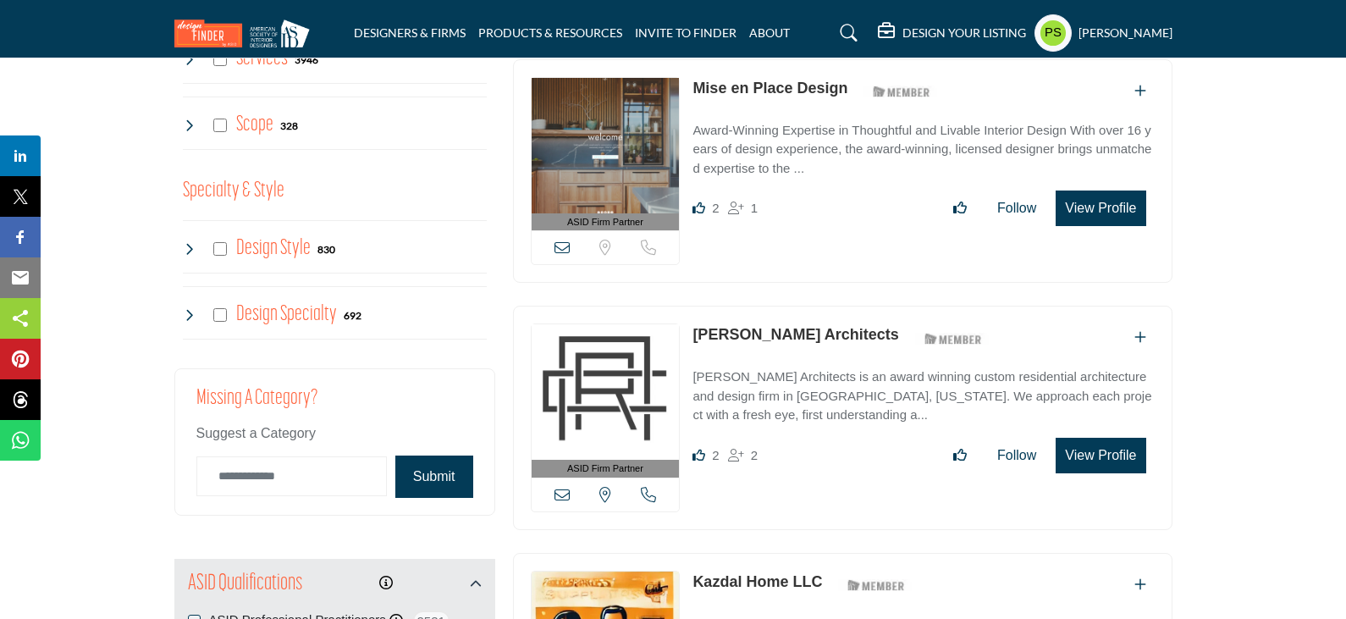
scroll to position [1439, 0]
click at [190, 241] on icon at bounding box center [190, 248] width 14 height 14
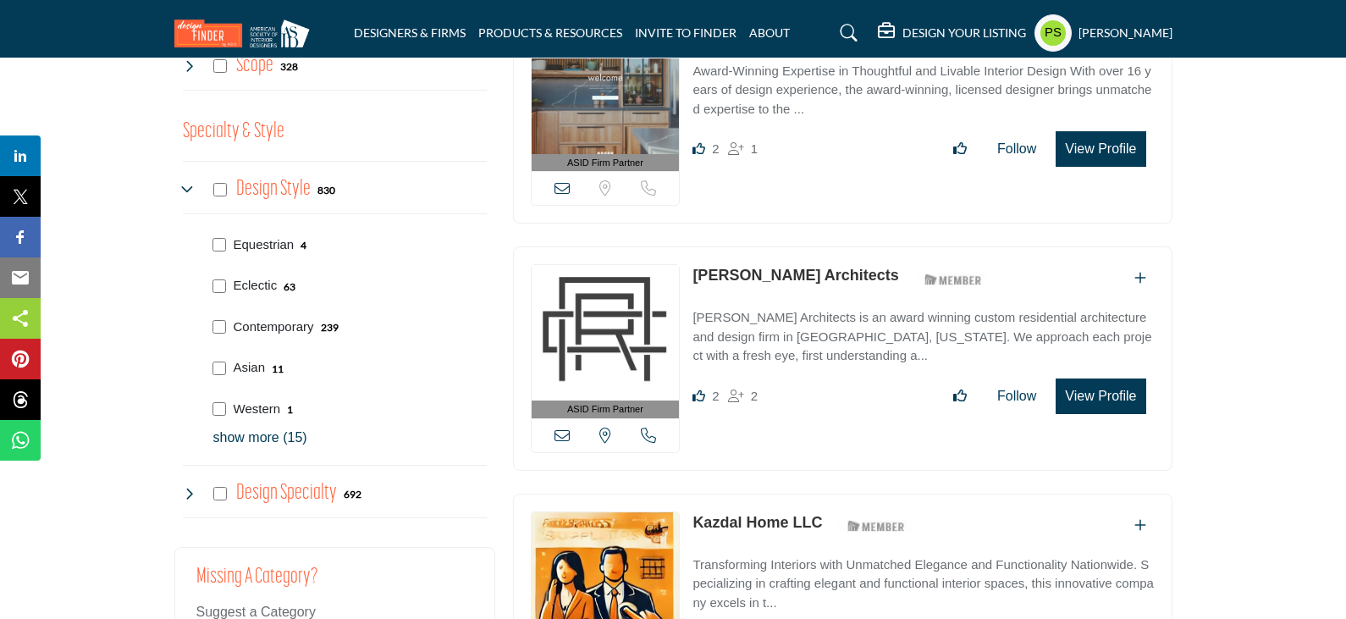
scroll to position [1524, 0]
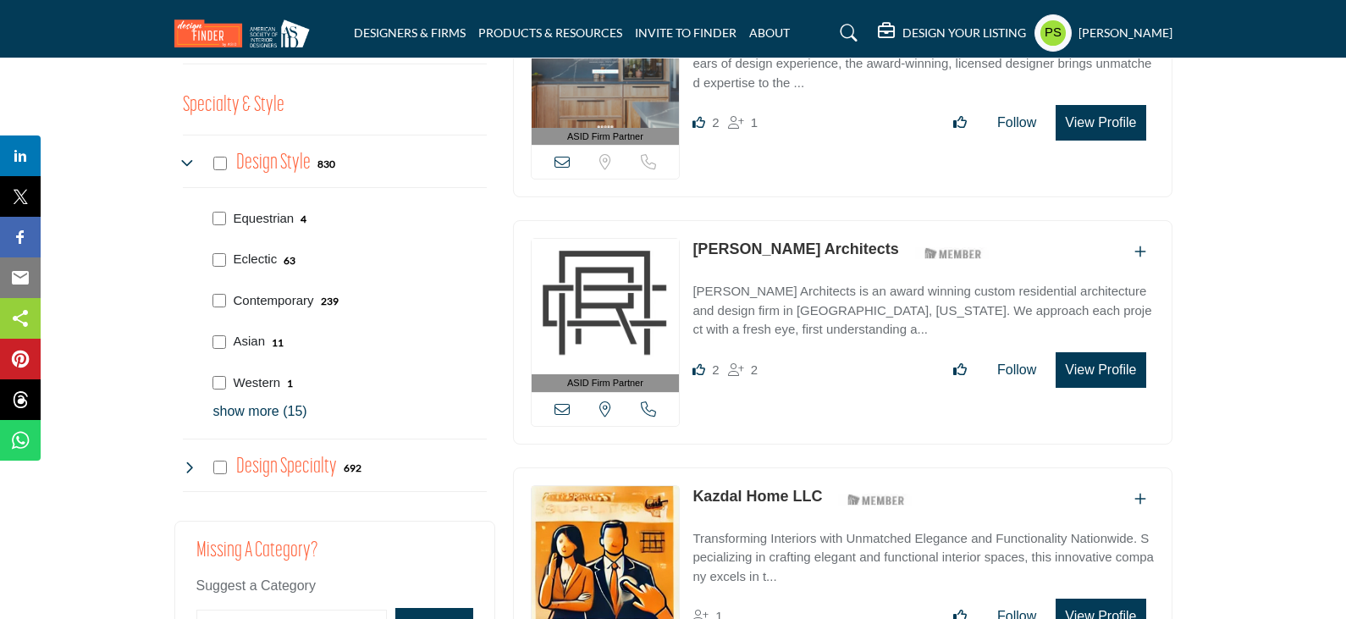
click at [243, 401] on p "show more (15)" at bounding box center [349, 411] width 273 height 20
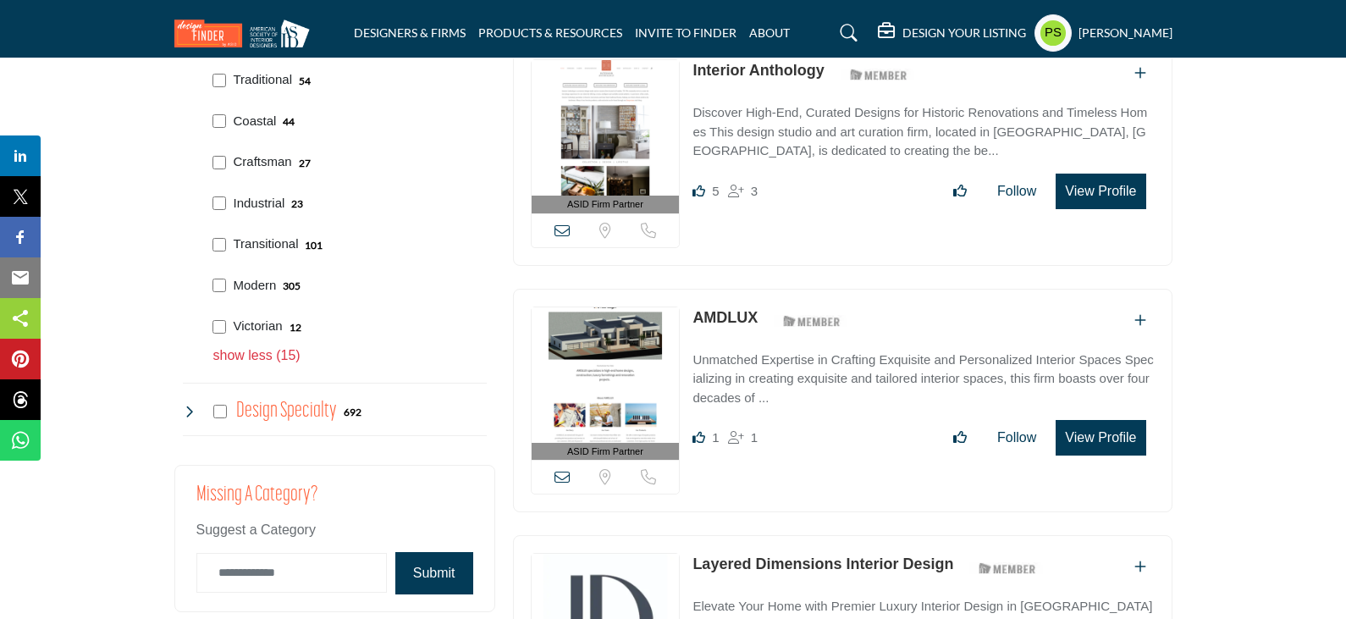
scroll to position [2201, 0]
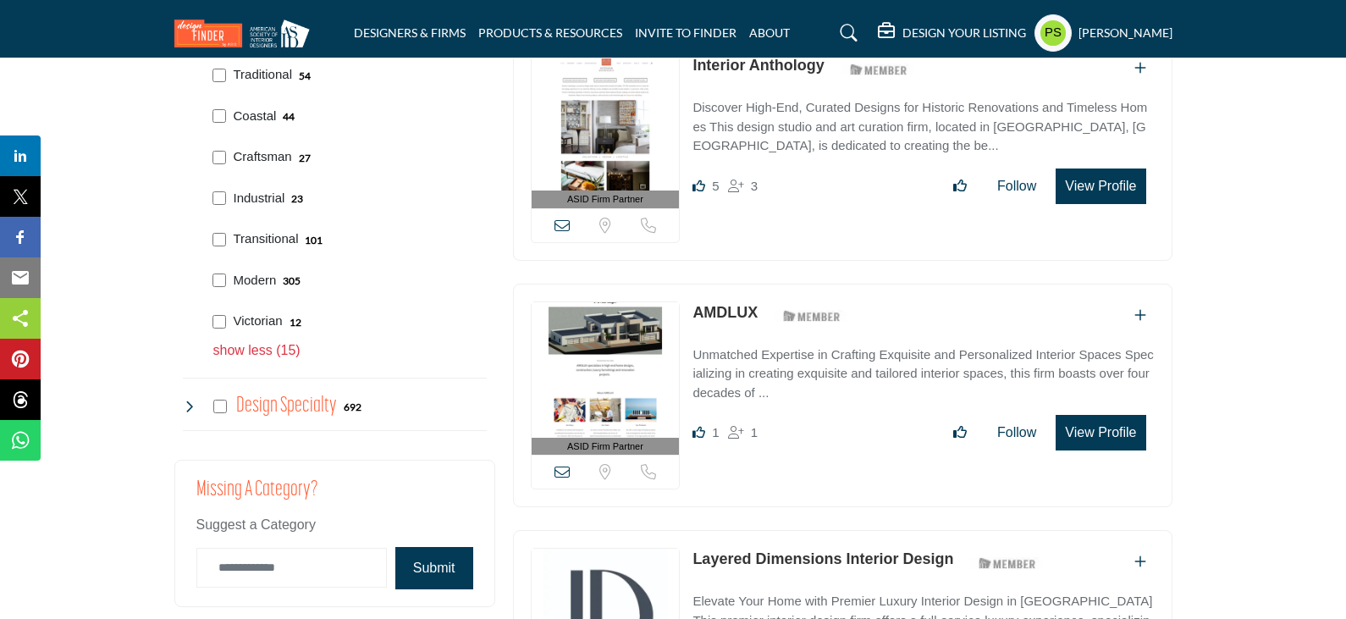
click at [189, 400] on icon at bounding box center [190, 407] width 14 height 14
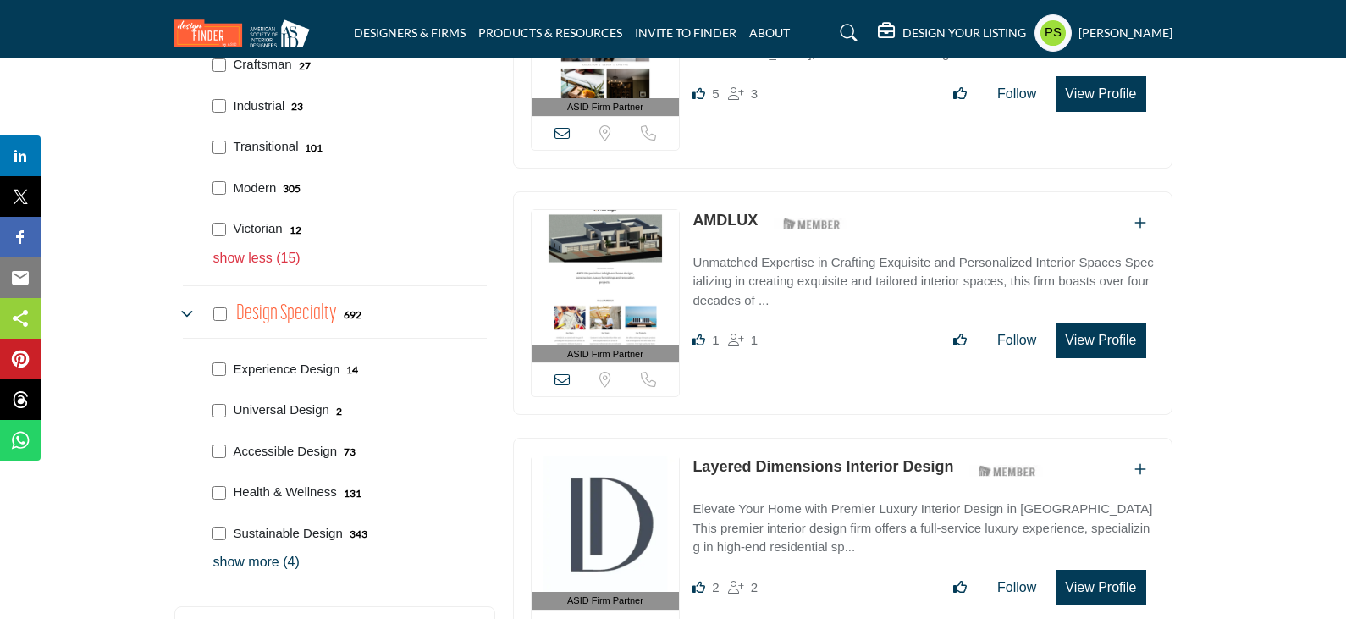
scroll to position [2370, 0]
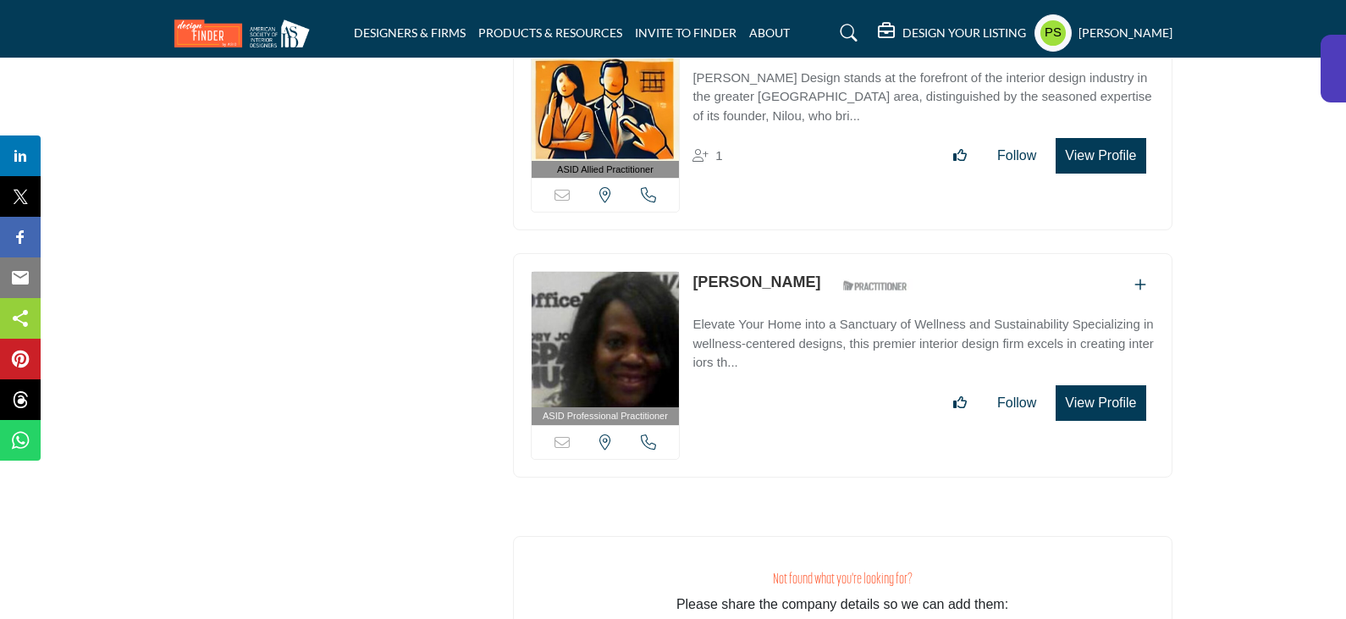
scroll to position [32278, 0]
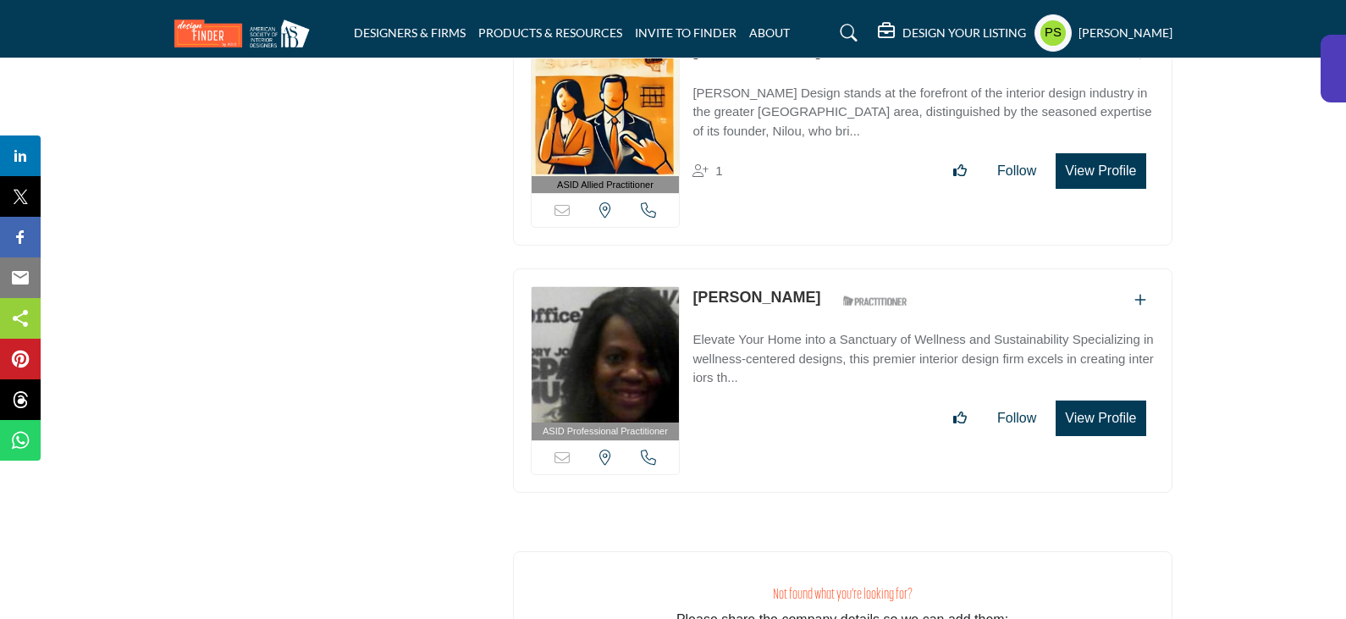
drag, startPoint x: 691, startPoint y: 157, endPoint x: 809, endPoint y: 161, distance: 118.6
click at [809, 268] on div "ASID Professional Practitioner ASID Professional Practitioners have successfull…" at bounding box center [843, 380] width 660 height 224
copy link "Phyllis Johnson"
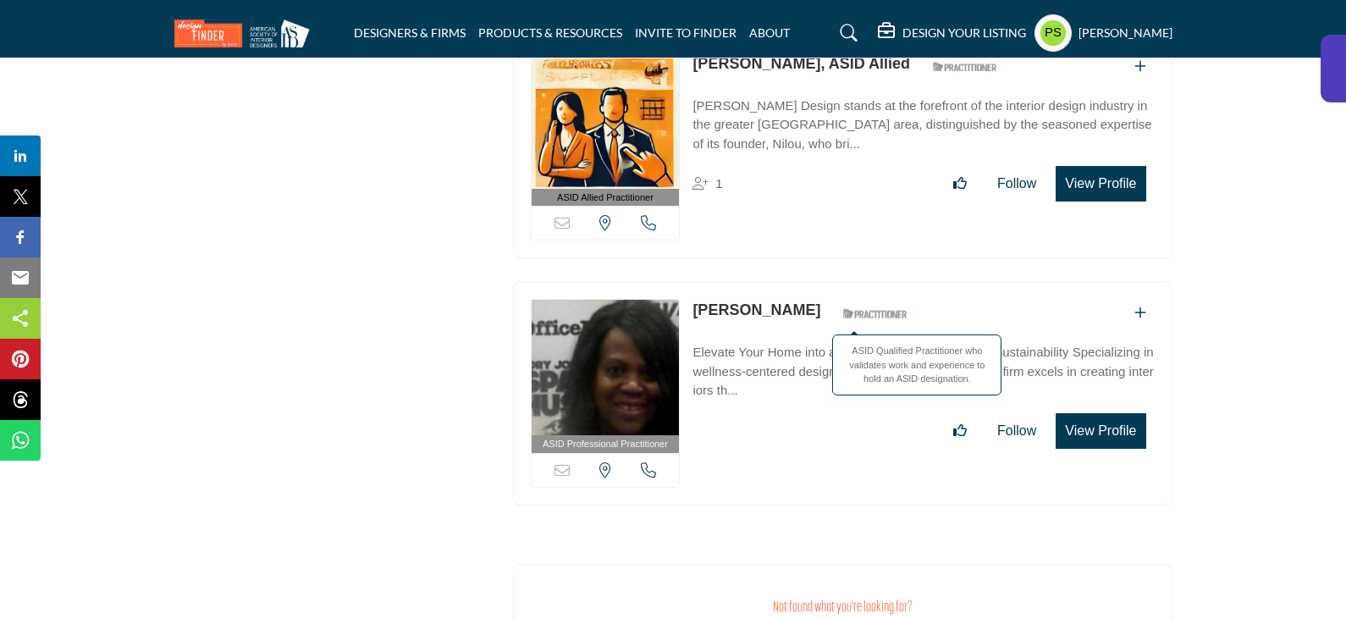
scroll to position [32025, 0]
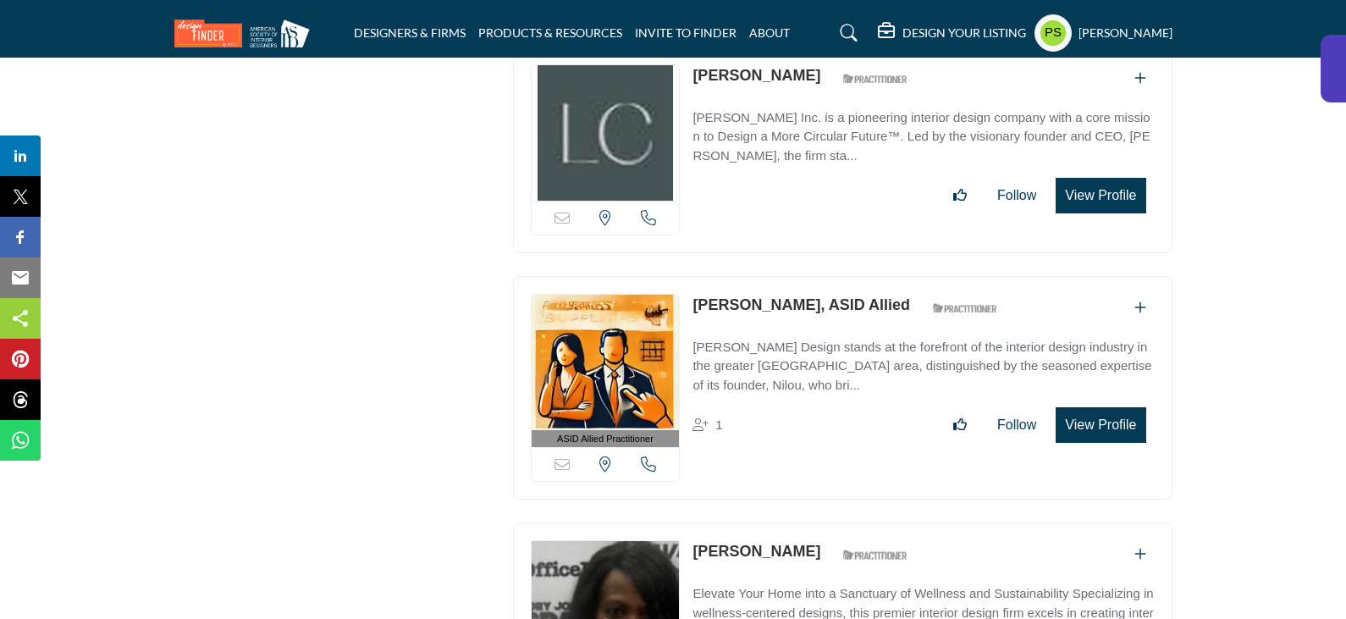
drag, startPoint x: 690, startPoint y: 165, endPoint x: 790, endPoint y: 169, distance: 100.0
click at [790, 276] on div "ASID Allied Practitioner ASID Allied Practitioners have successfully completed …" at bounding box center [843, 388] width 660 height 224
copy link "Nilou Raiman"
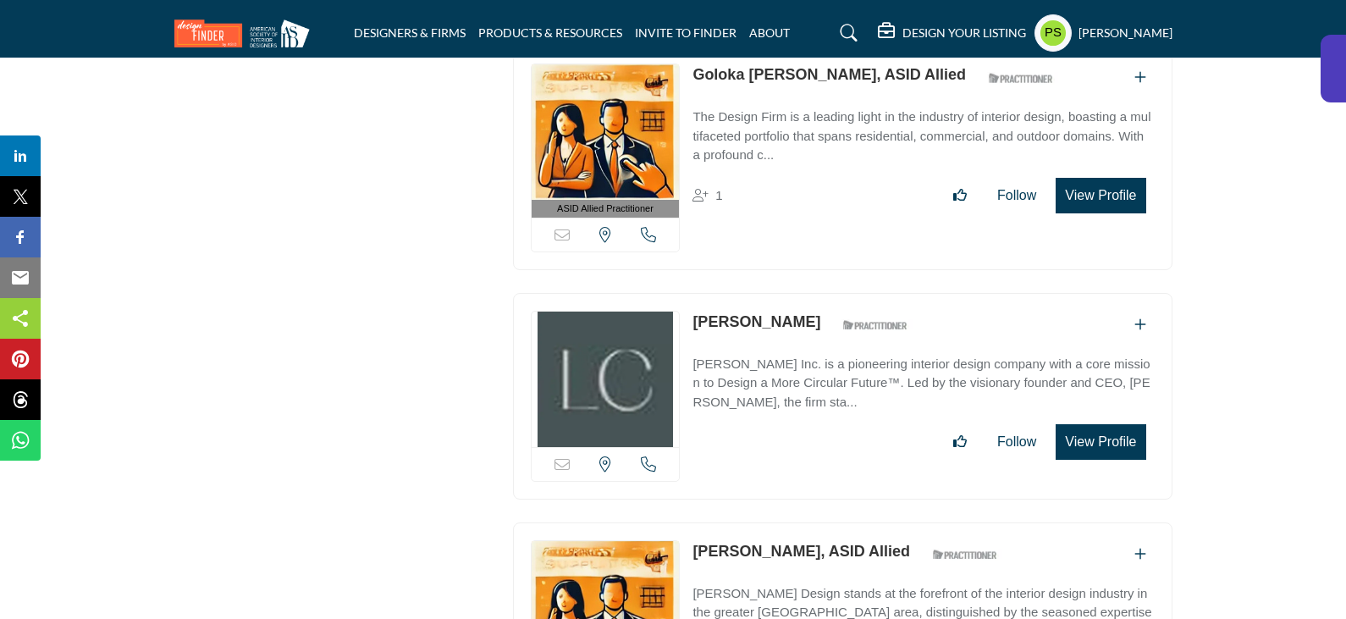
scroll to position [31771, 0]
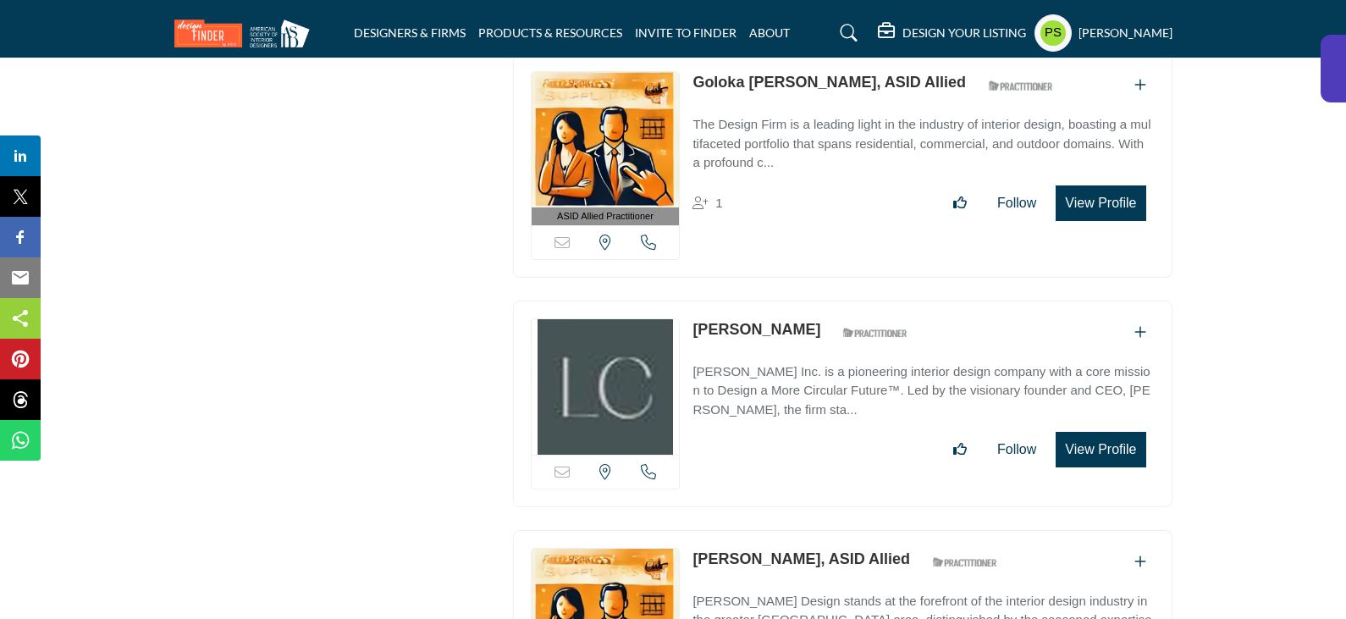
drag, startPoint x: 683, startPoint y: 189, endPoint x: 798, endPoint y: 190, distance: 115.2
click at [798, 301] on div "Sorry, but this listing is on a subscription plan which does not allow users to…" at bounding box center [843, 404] width 660 height 207
copy div "Sorry, but this listing is on a subscription plan which does not allow users to…"
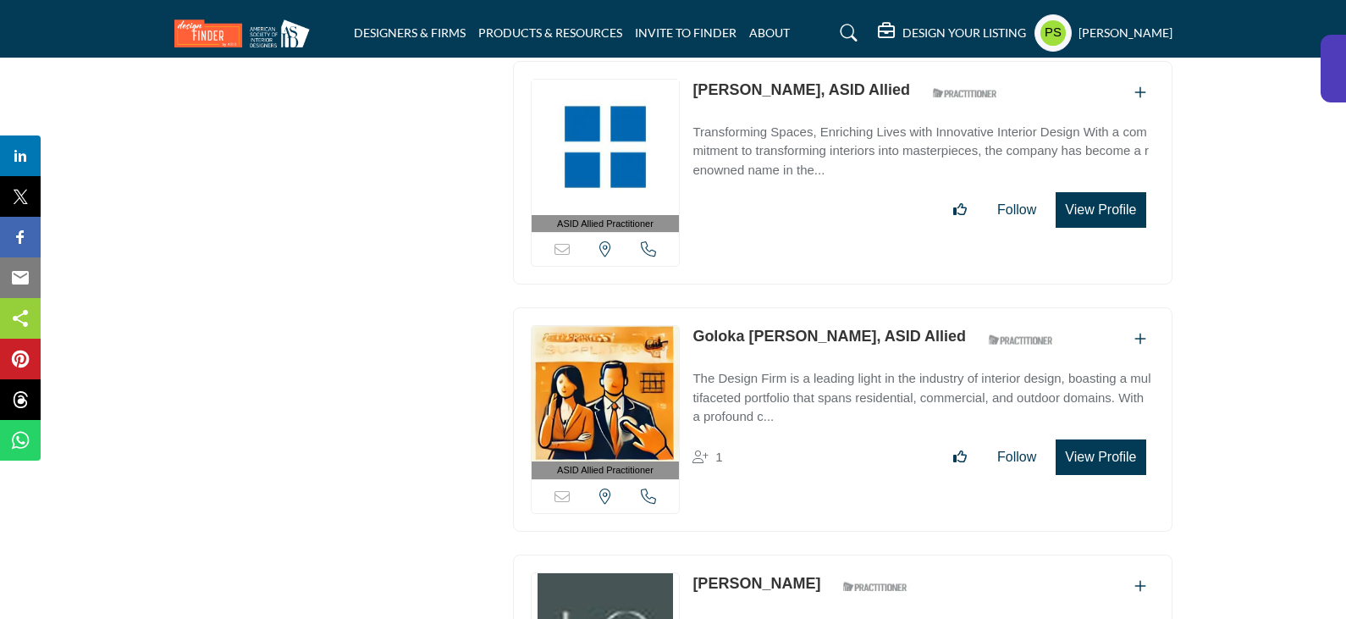
drag, startPoint x: 687, startPoint y: 196, endPoint x: 783, endPoint y: 200, distance: 95.7
click at [783, 307] on div "ASID Allied Practitioner ASID Allied Practitioners have successfully completed …" at bounding box center [843, 419] width 660 height 224
copy link "Goloka Bolte"
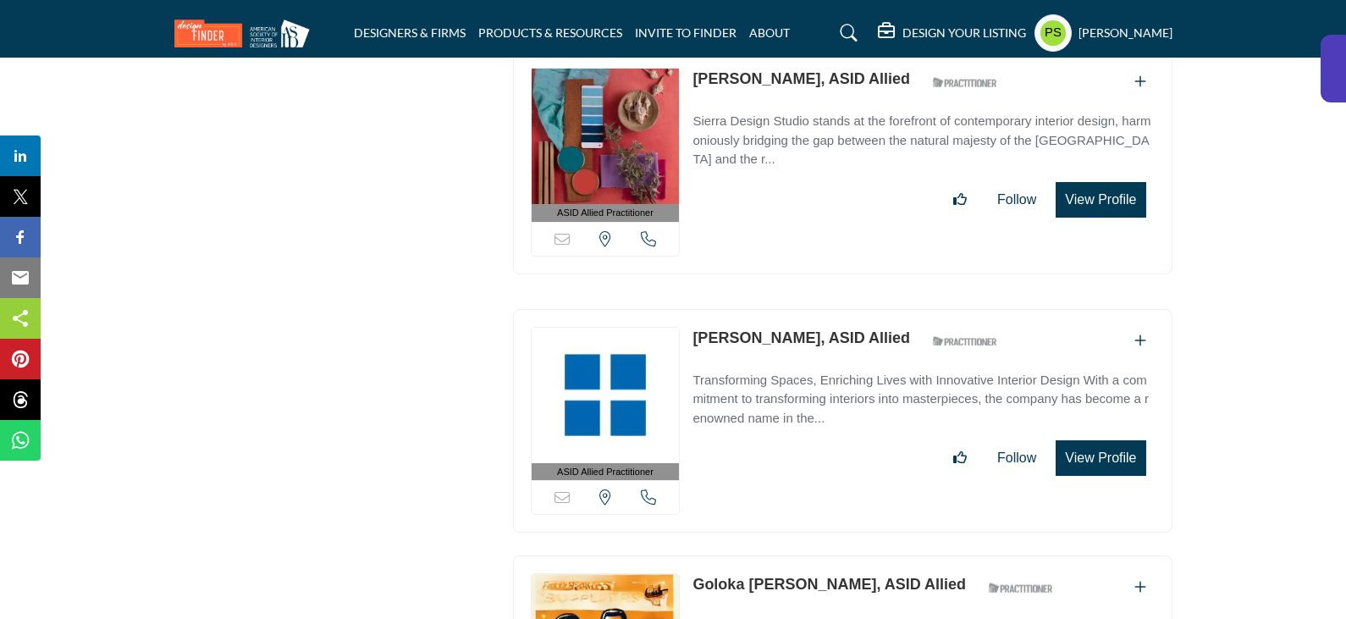
scroll to position [31263, 0]
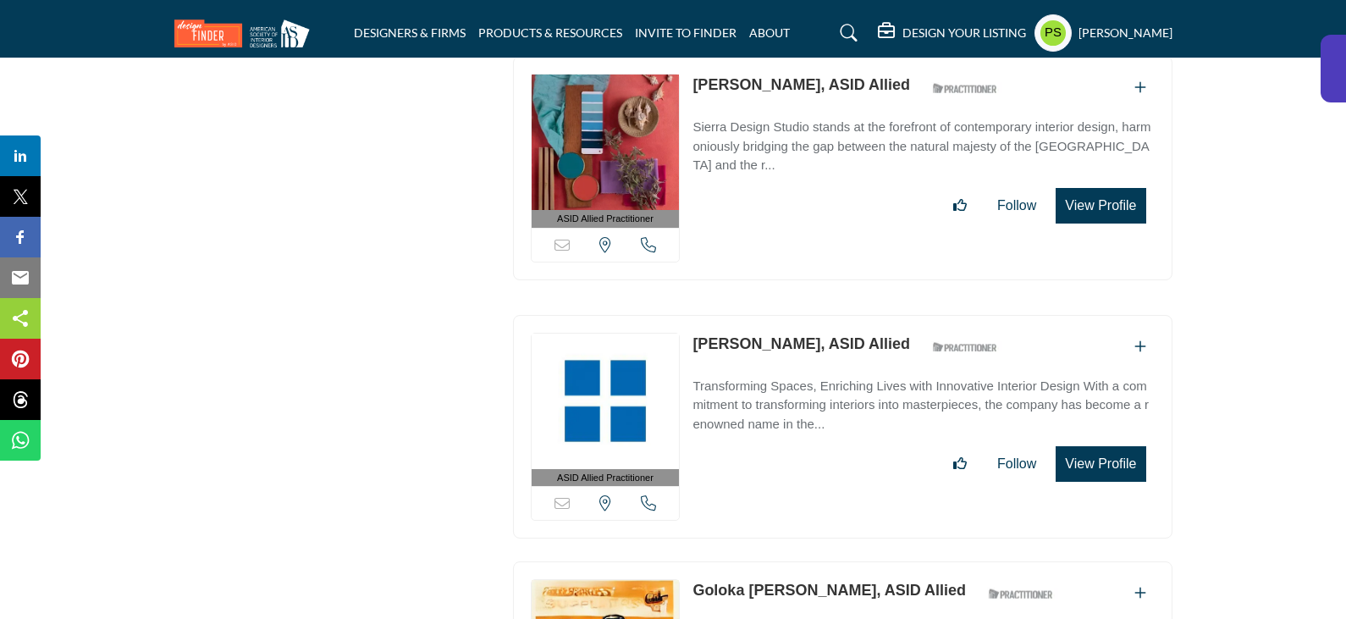
drag, startPoint x: 689, startPoint y: 206, endPoint x: 824, endPoint y: 209, distance: 134.7
click at [824, 315] on div "ASID Allied Practitioner ASID Allied Practitioners have successfully completed …" at bounding box center [843, 427] width 660 height 224
copy link "Sydney Weinstock"
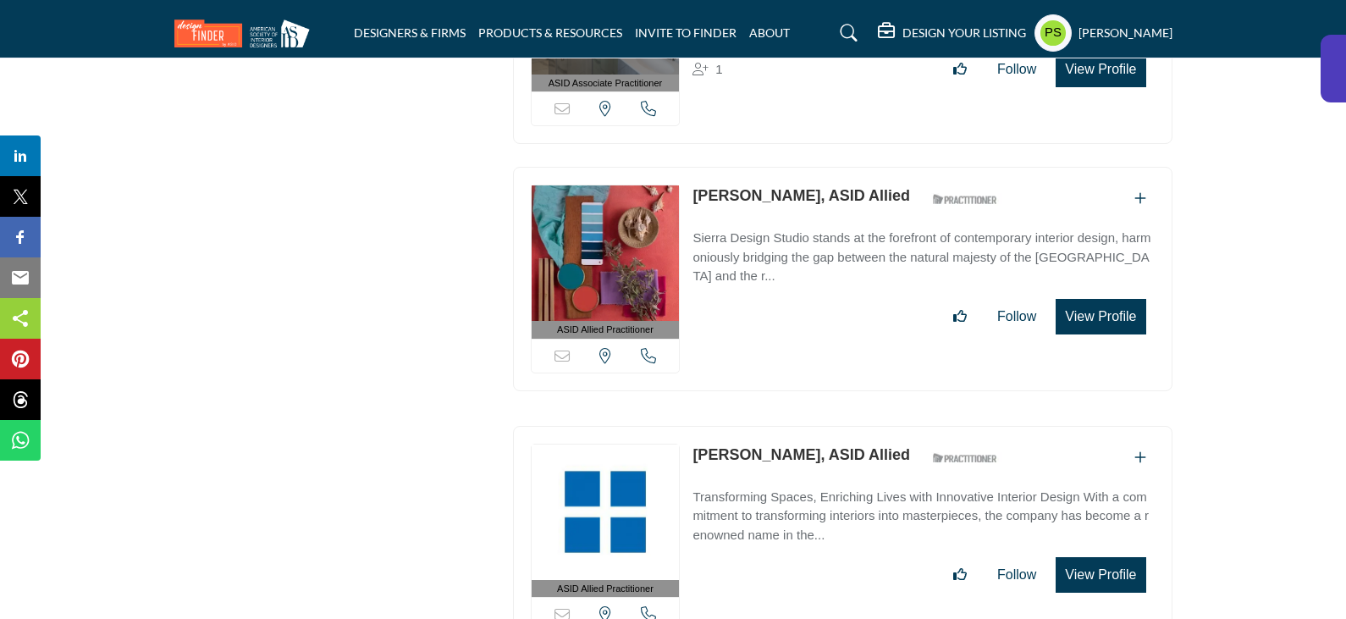
scroll to position [31009, 0]
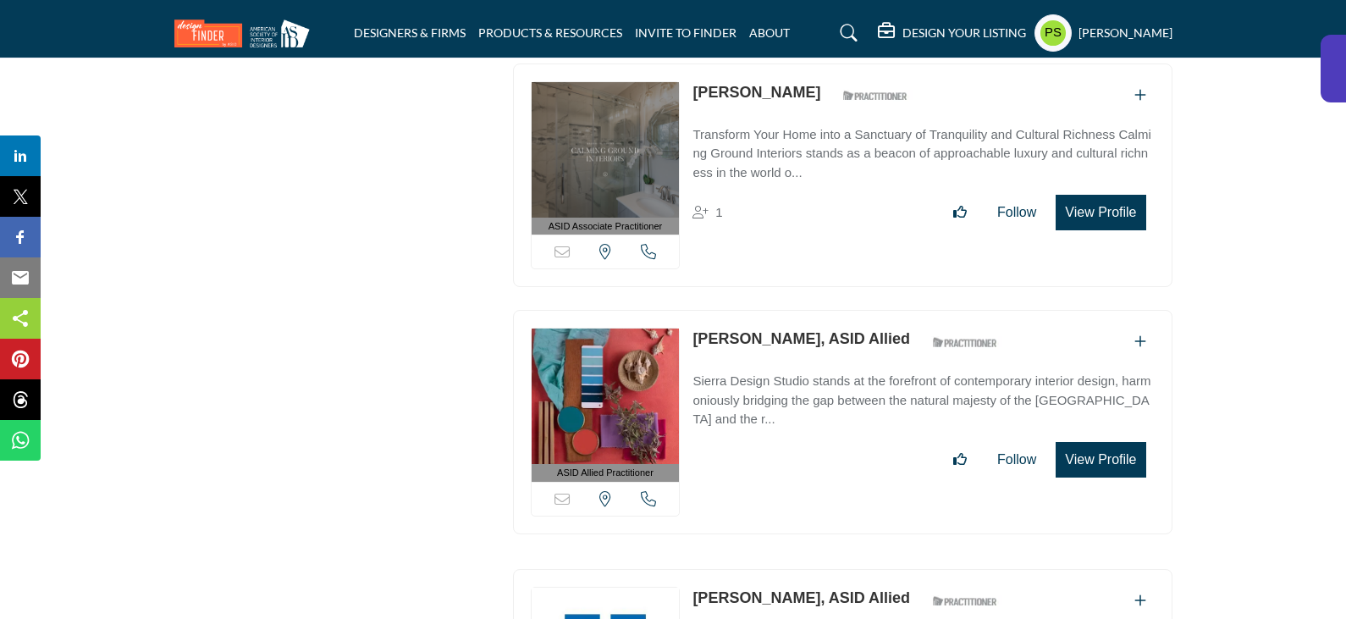
drag, startPoint x: 687, startPoint y: 205, endPoint x: 783, endPoint y: 207, distance: 95.7
click at [783, 310] on div "ASID Allied Practitioner ASID Allied Practitioners have successfully completed …" at bounding box center [843, 422] width 660 height 224
copy link "Robin Stater"
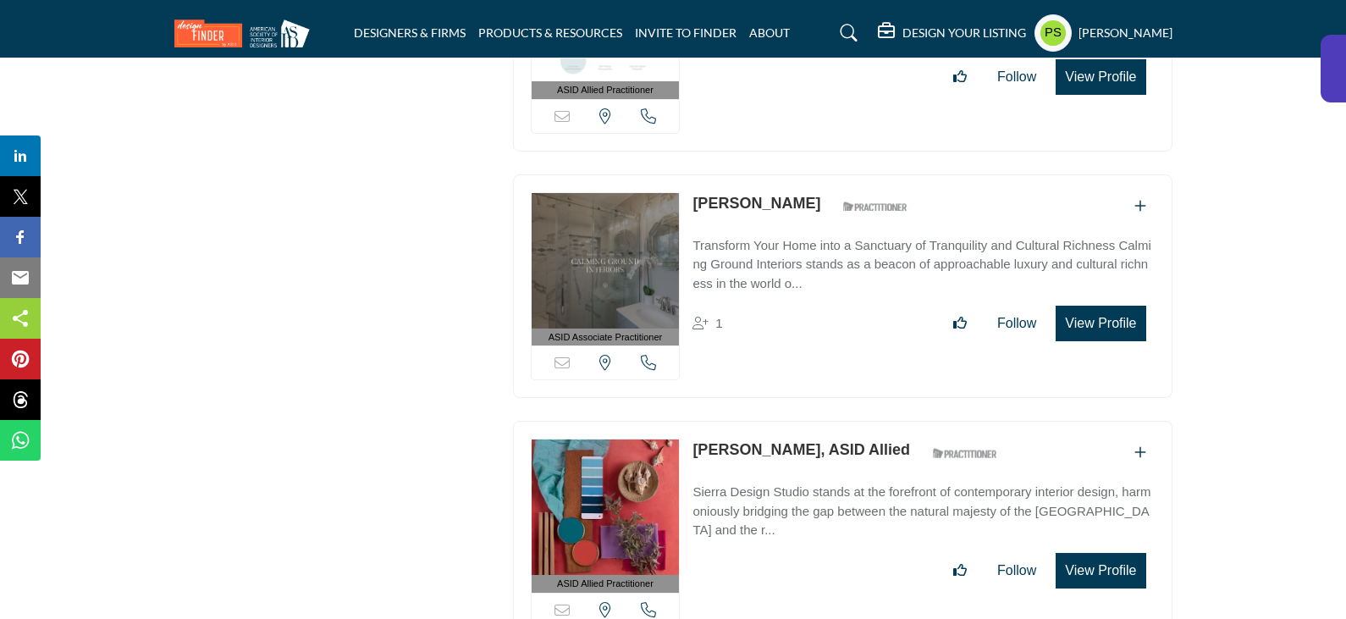
scroll to position [30755, 0]
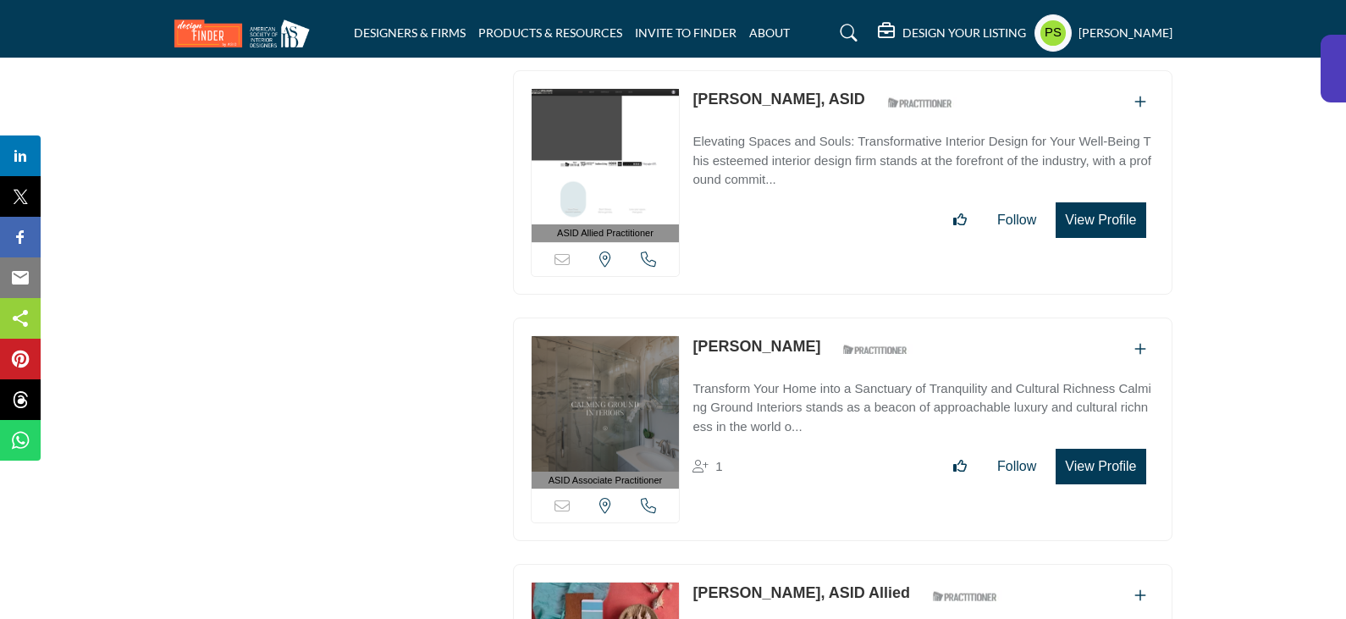
drag, startPoint x: 688, startPoint y: 207, endPoint x: 795, endPoint y: 203, distance: 106.8
click at [795, 317] on div "ASID Associate Practitioner ASID Associate Practitioners have a degree in any m…" at bounding box center [843, 429] width 660 height 224
copy link "Tarsha Mccrae"
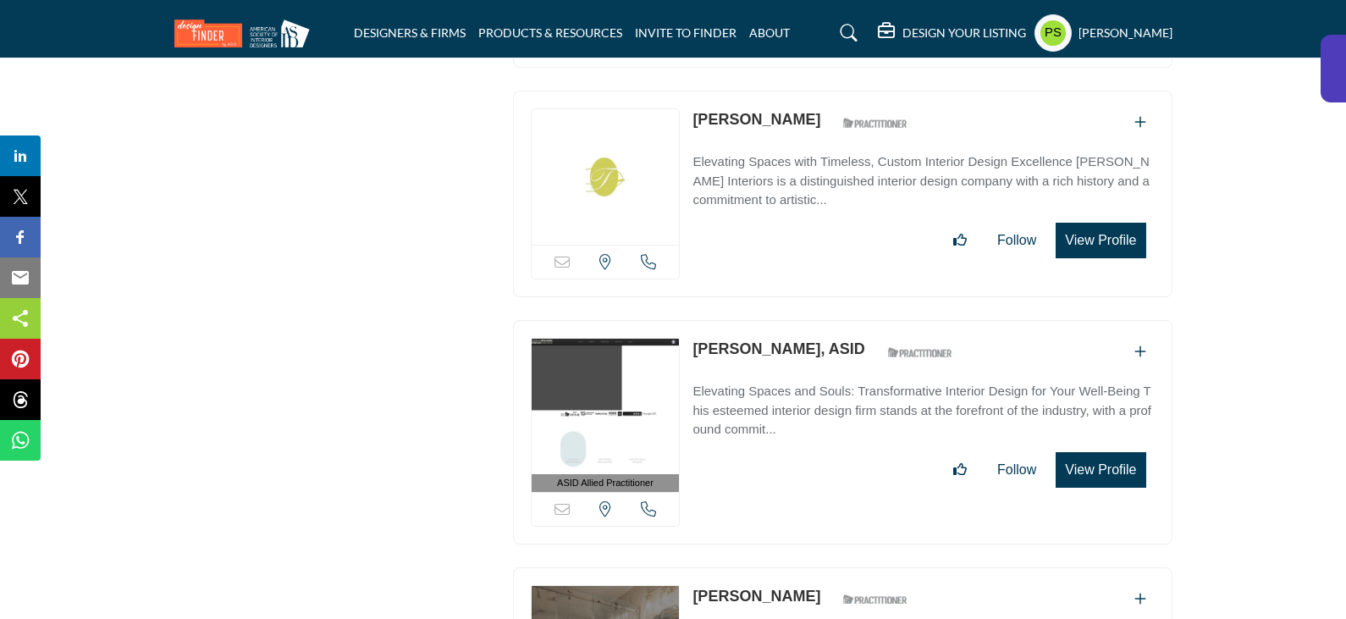
scroll to position [30501, 0]
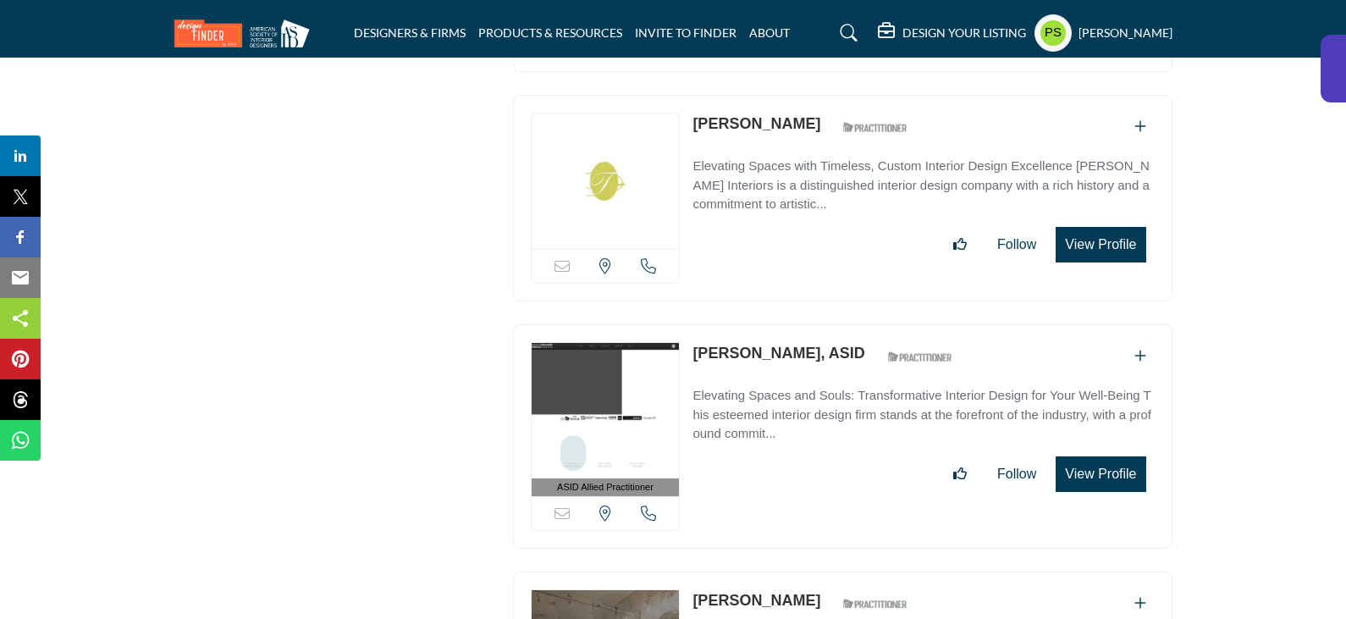
drag, startPoint x: 683, startPoint y: 213, endPoint x: 810, endPoint y: 214, distance: 127.0
click at [810, 324] on div "ASID Allied Practitioner ASID Allied Practitioners have successfully completed …" at bounding box center [843, 436] width 660 height 224
copy div "Sorry, but this listing is on a subscription plan which does not allow users to…"
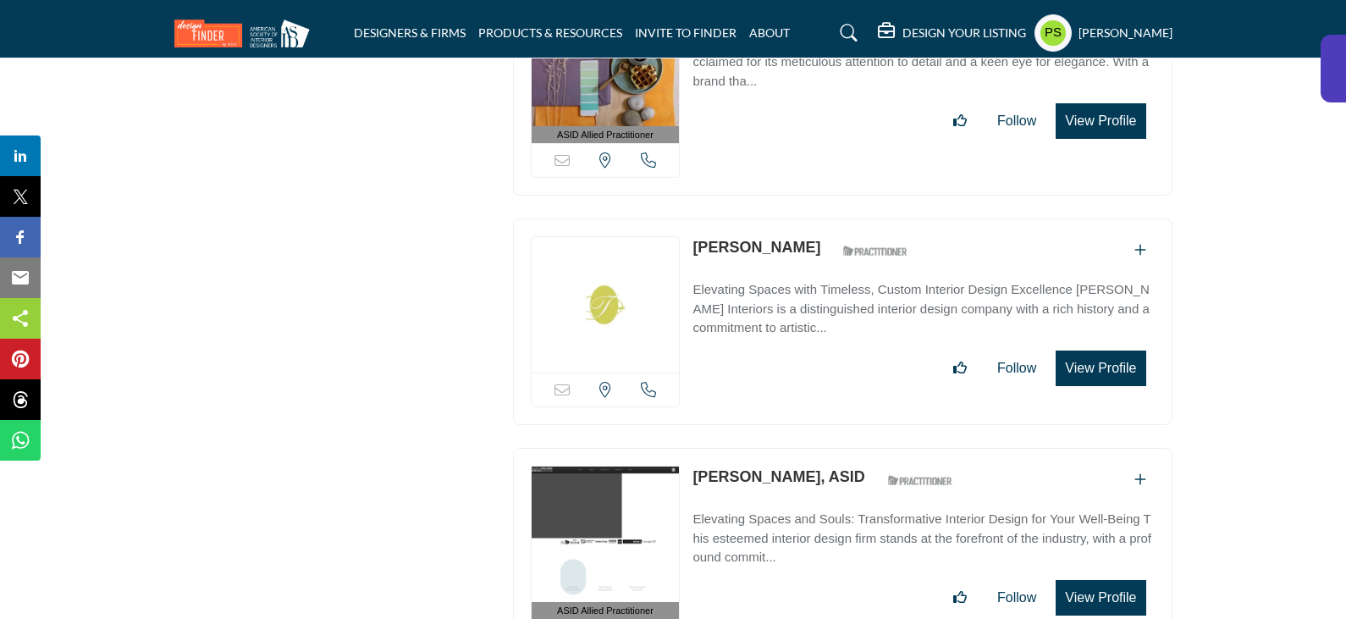
scroll to position [30247, 0]
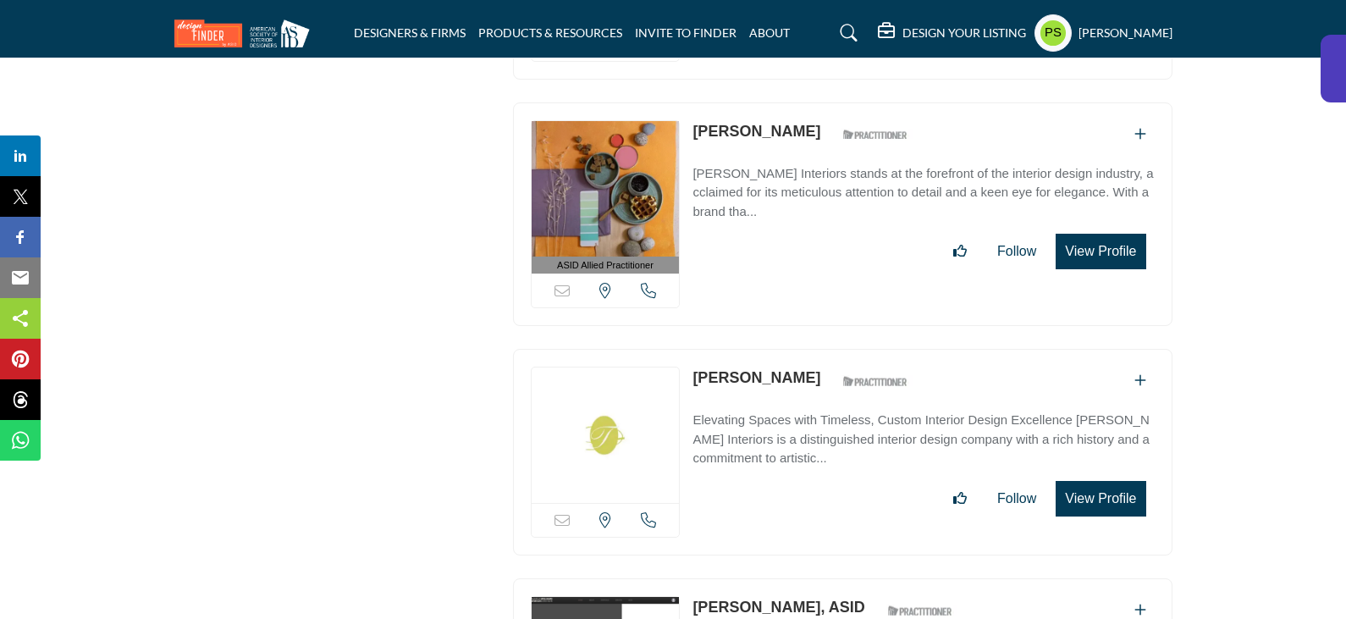
drag, startPoint x: 692, startPoint y: 240, endPoint x: 786, endPoint y: 250, distance: 94.5
click at [784, 349] on div "Sorry, but this listing is on a subscription plan which does not allow users to…" at bounding box center [843, 452] width 660 height 207
copy link "Carey Taylor"
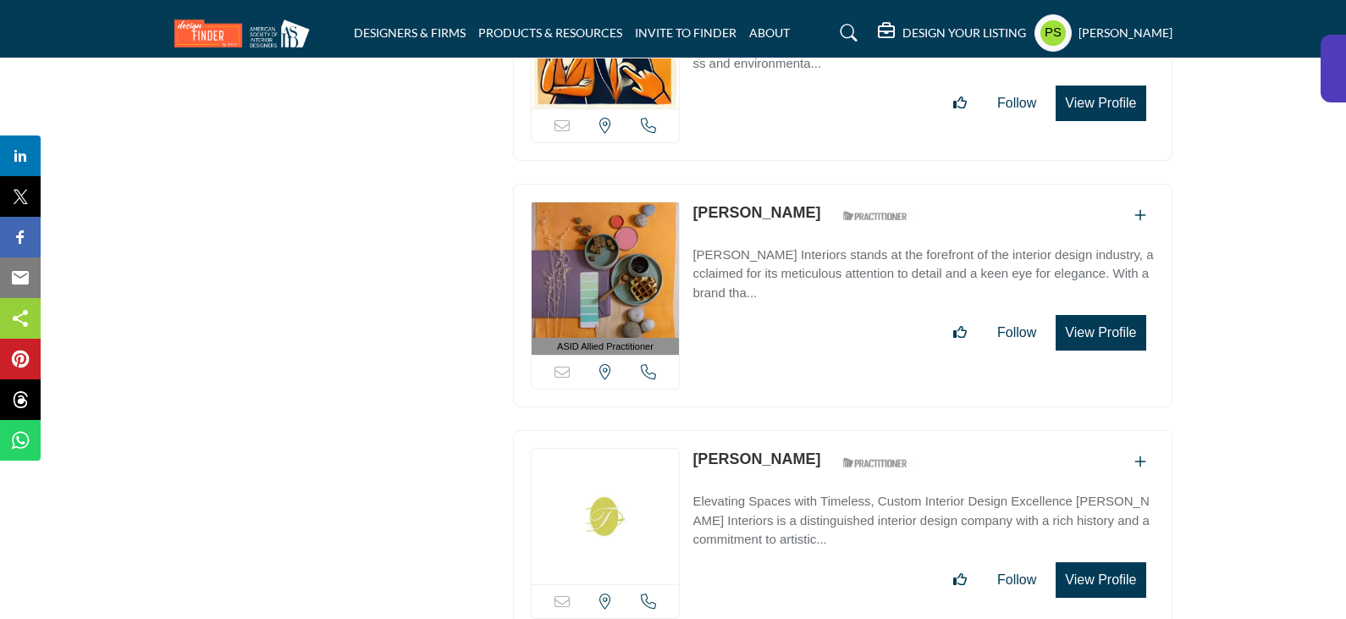
scroll to position [30162, 0]
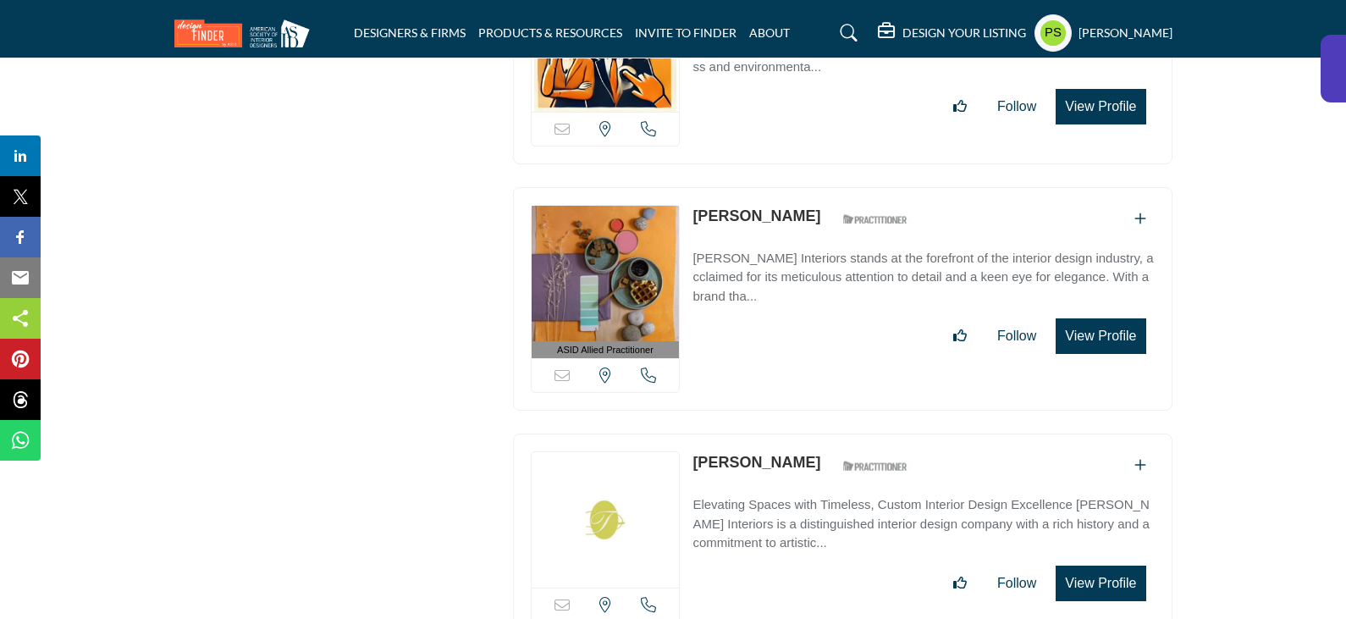
drag, startPoint x: 690, startPoint y: 80, endPoint x: 832, endPoint y: 95, distance: 143.0
click at [832, 187] on div "ASID Allied Practitioner ASID Allied Practitioners have successfully completed …" at bounding box center [843, 299] width 660 height 224
copy link "Elizabeth Menegay"
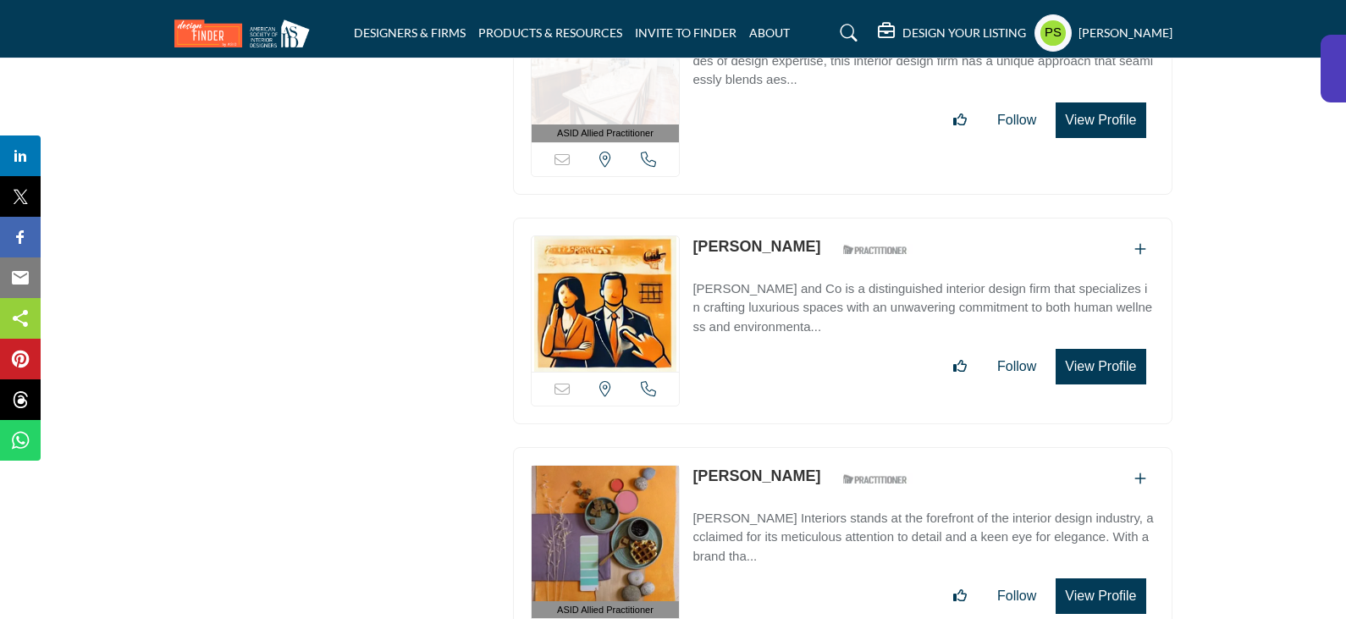
scroll to position [29823, 0]
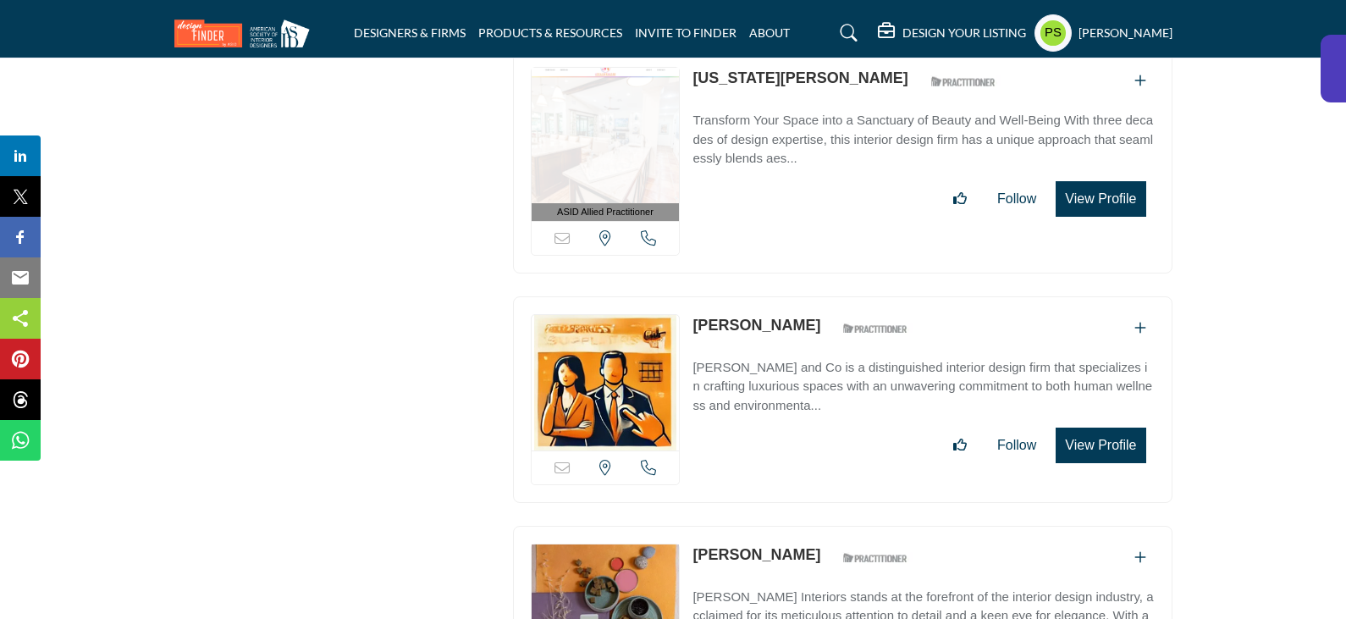
drag, startPoint x: 682, startPoint y: 194, endPoint x: 814, endPoint y: 199, distance: 133.0
click at [814, 296] on div "Sorry, but this listing is on a subscription plan which does not allow users to…" at bounding box center [843, 399] width 660 height 207
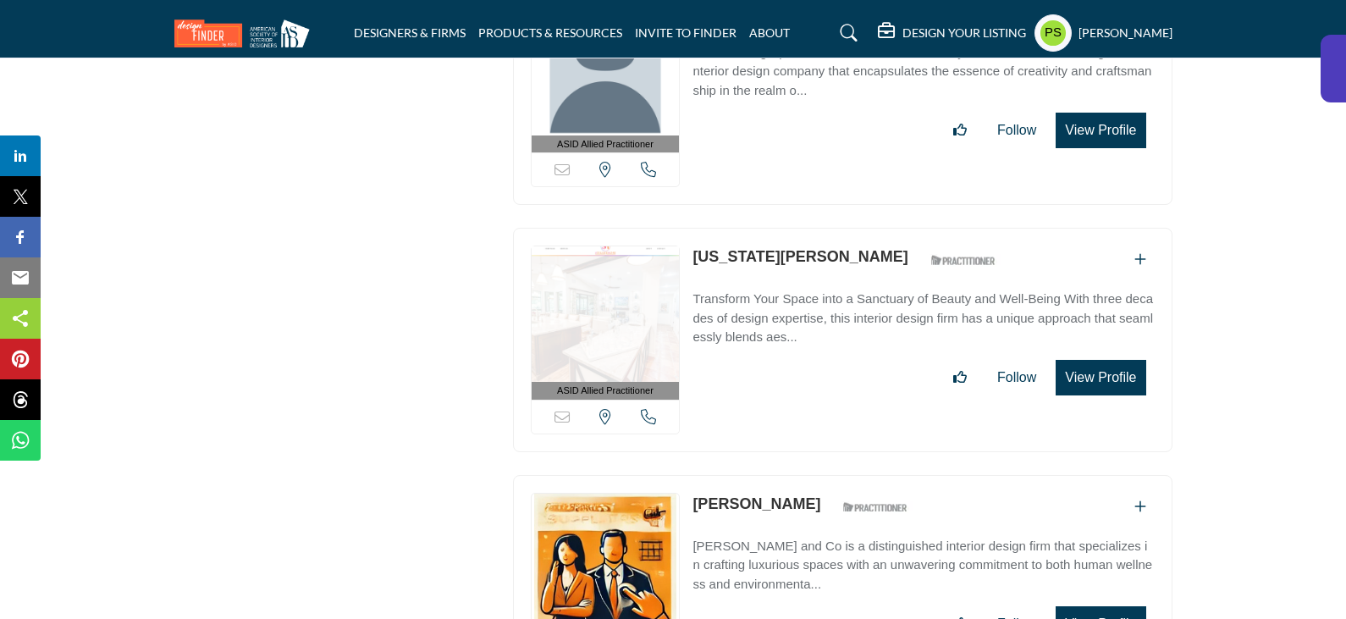
scroll to position [29485, 0]
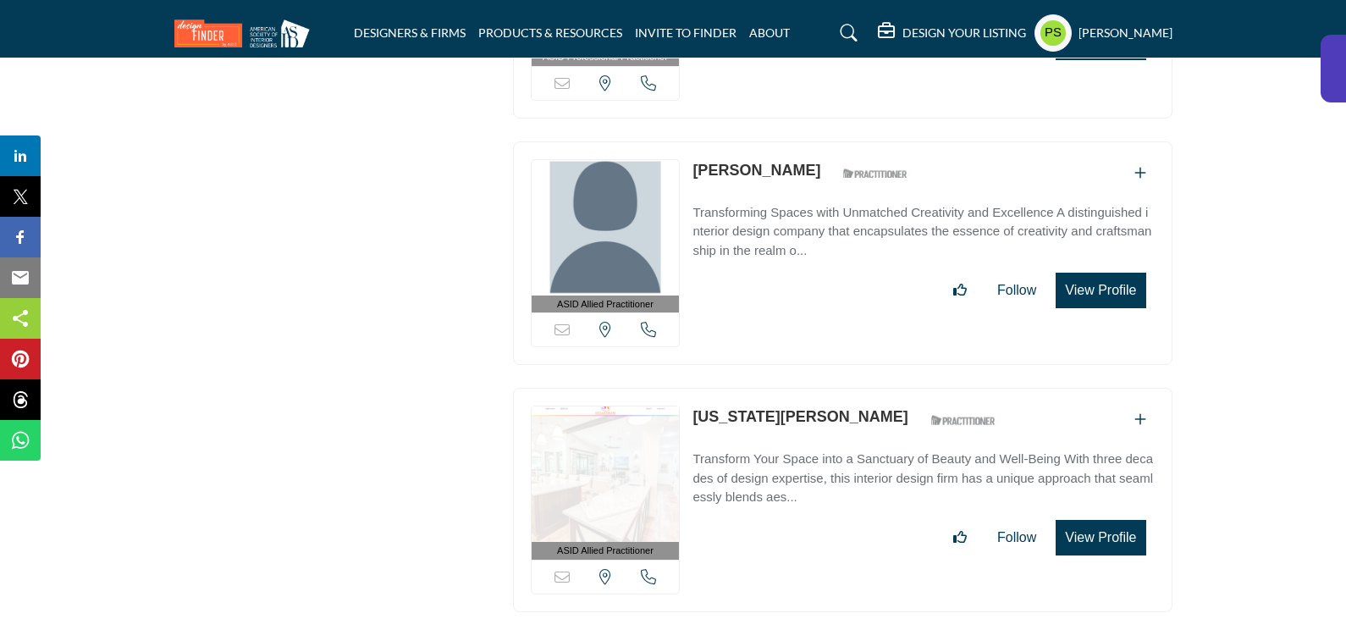
drag, startPoint x: 683, startPoint y: 282, endPoint x: 804, endPoint y: 284, distance: 121.1
click at [804, 388] on div "ASID Allied Practitioner ASID Allied Practitioners have successfully completed …" at bounding box center [843, 500] width 660 height 224
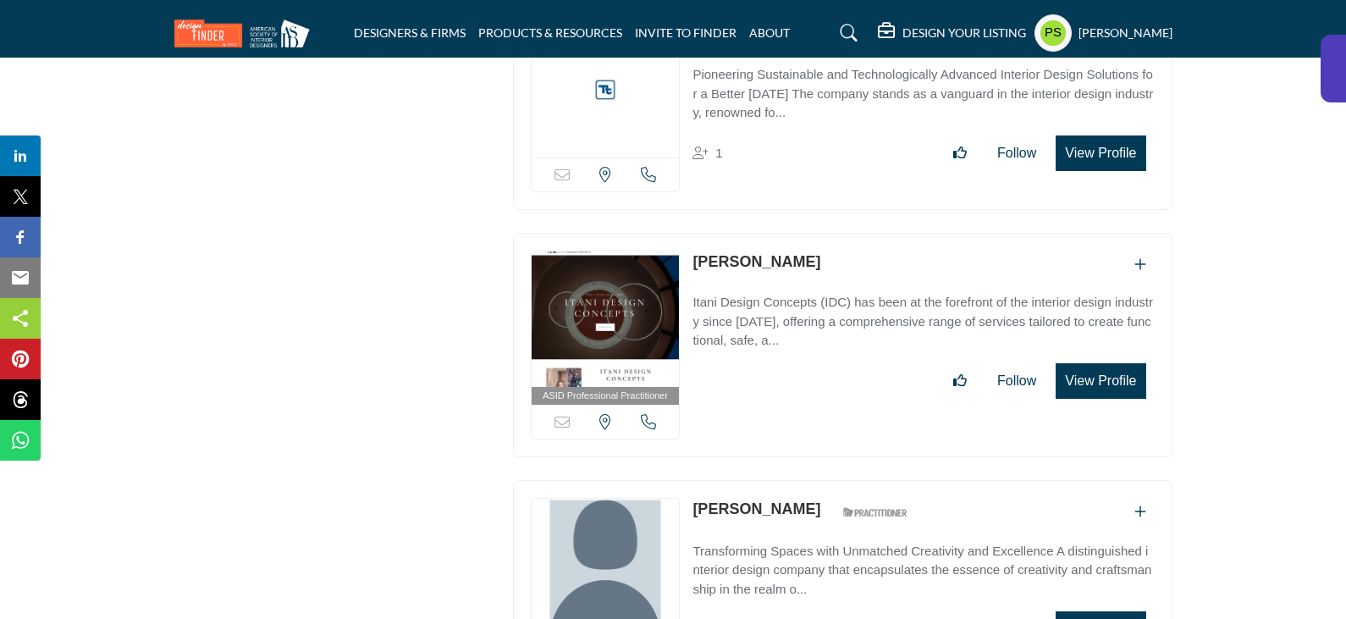
drag, startPoint x: 686, startPoint y: 377, endPoint x: 812, endPoint y: 384, distance: 126.4
click at [812, 480] on div "ASID Allied Practitioner ASID Allied Practitioners have successfully completed …" at bounding box center [843, 592] width 660 height 224
drag, startPoint x: 690, startPoint y: 134, endPoint x: 781, endPoint y: 135, distance: 91.4
click at [781, 233] on div "ASID Professional Practitioner ASID Professional Practitioners have successfull…" at bounding box center [843, 345] width 660 height 224
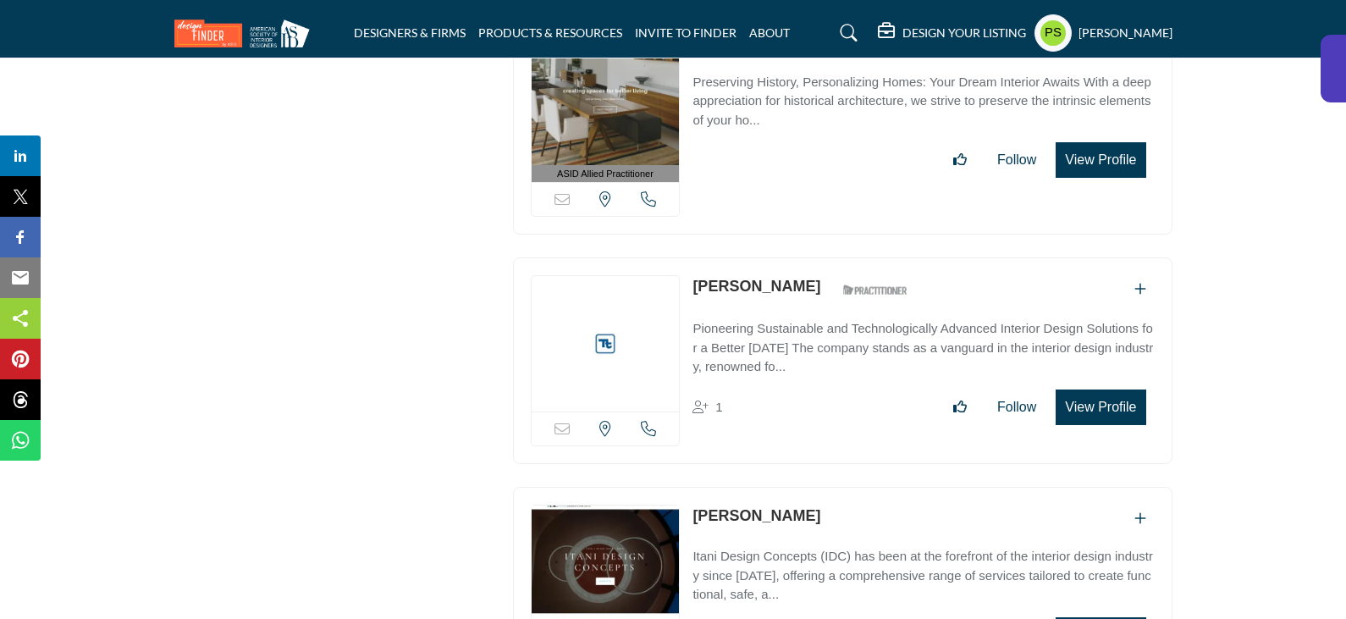
scroll to position [28638, 0]
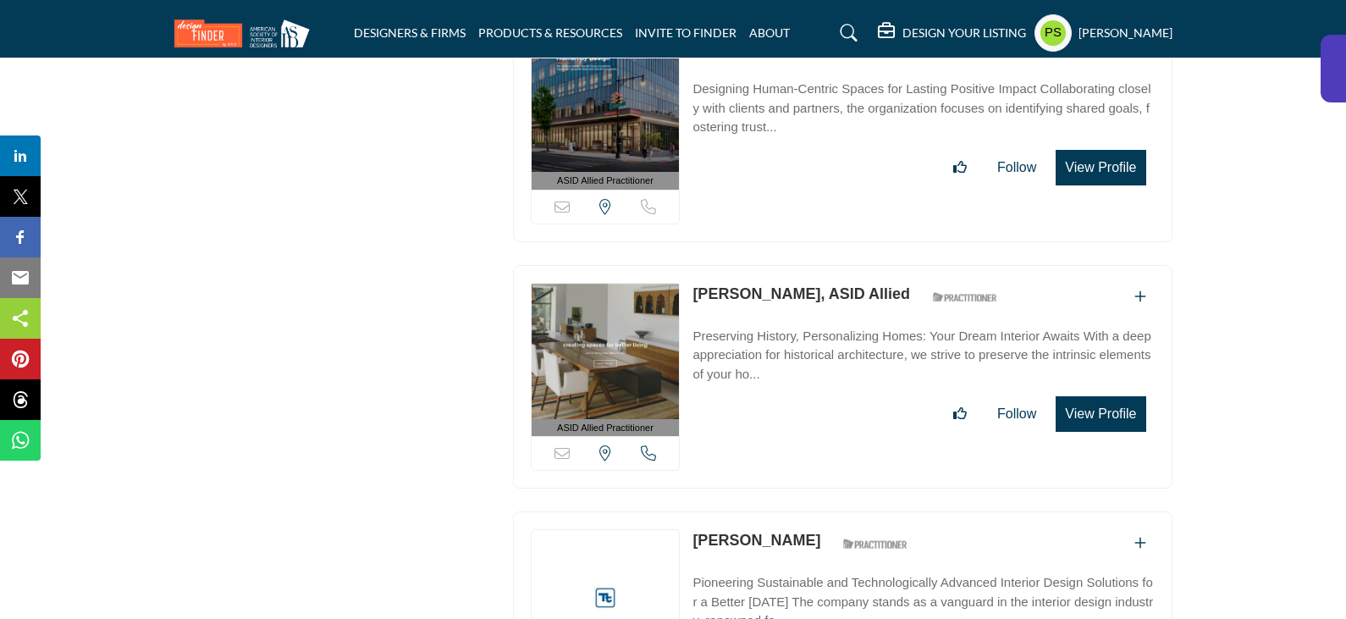
drag, startPoint x: 691, startPoint y: 408, endPoint x: 786, endPoint y: 419, distance: 96.3
click at [786, 511] on div "Sorry, but this listing is on a subscription plan which does not allow users to…" at bounding box center [843, 614] width 660 height 207
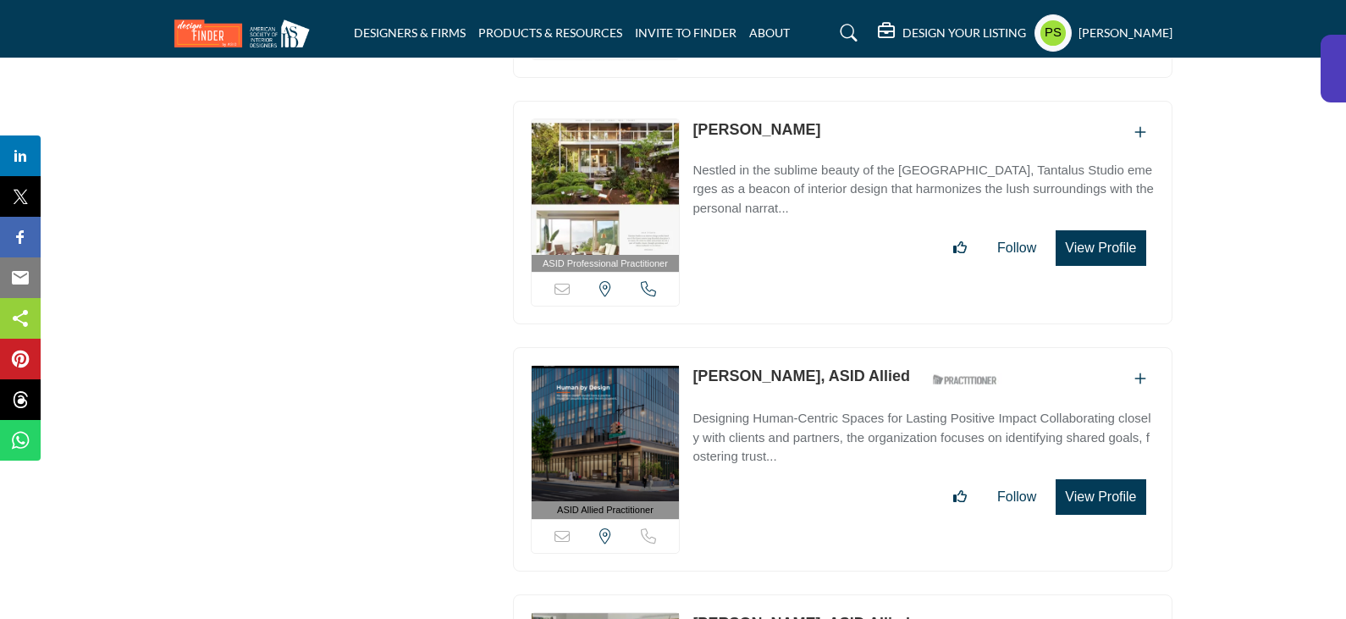
scroll to position [28299, 0]
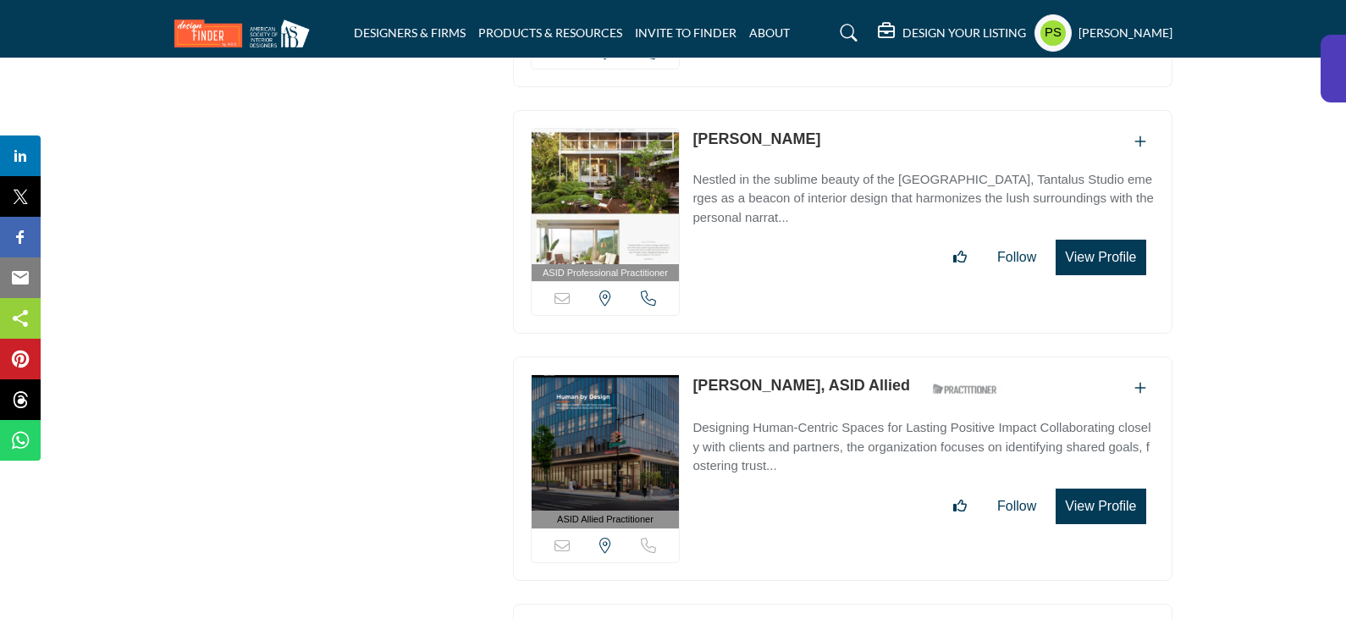
drag, startPoint x: 687, startPoint y: 505, endPoint x: 794, endPoint y: 506, distance: 106.7
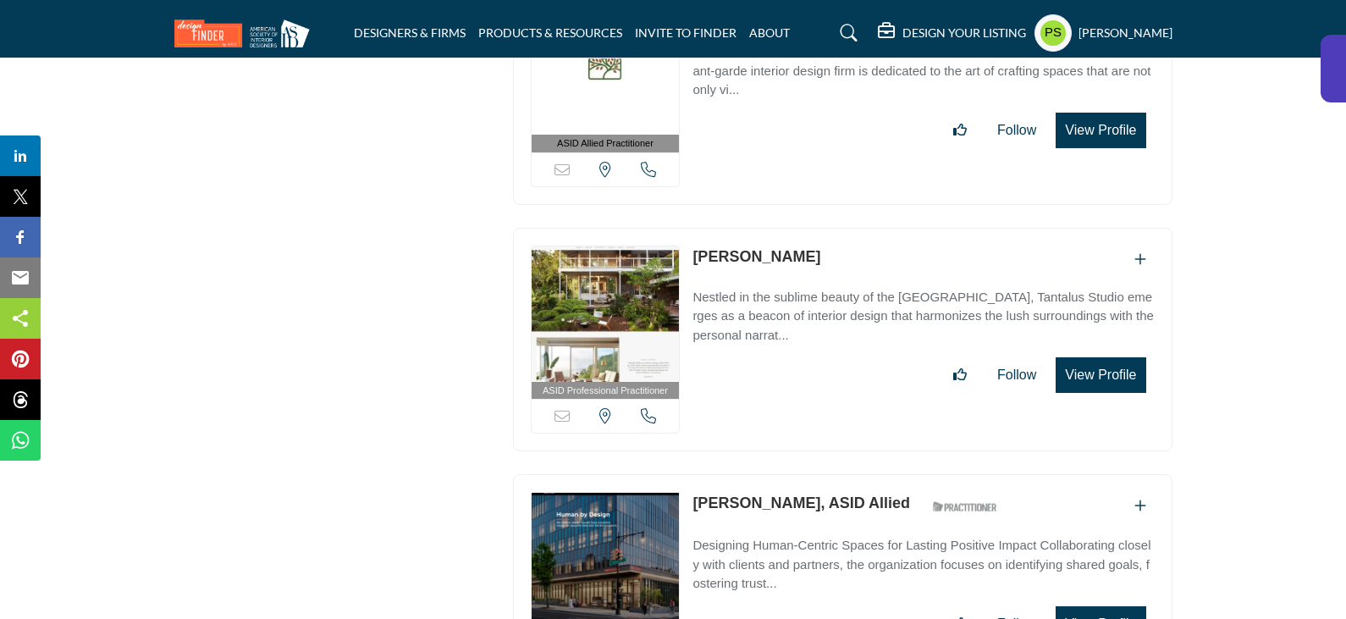
scroll to position [28130, 0]
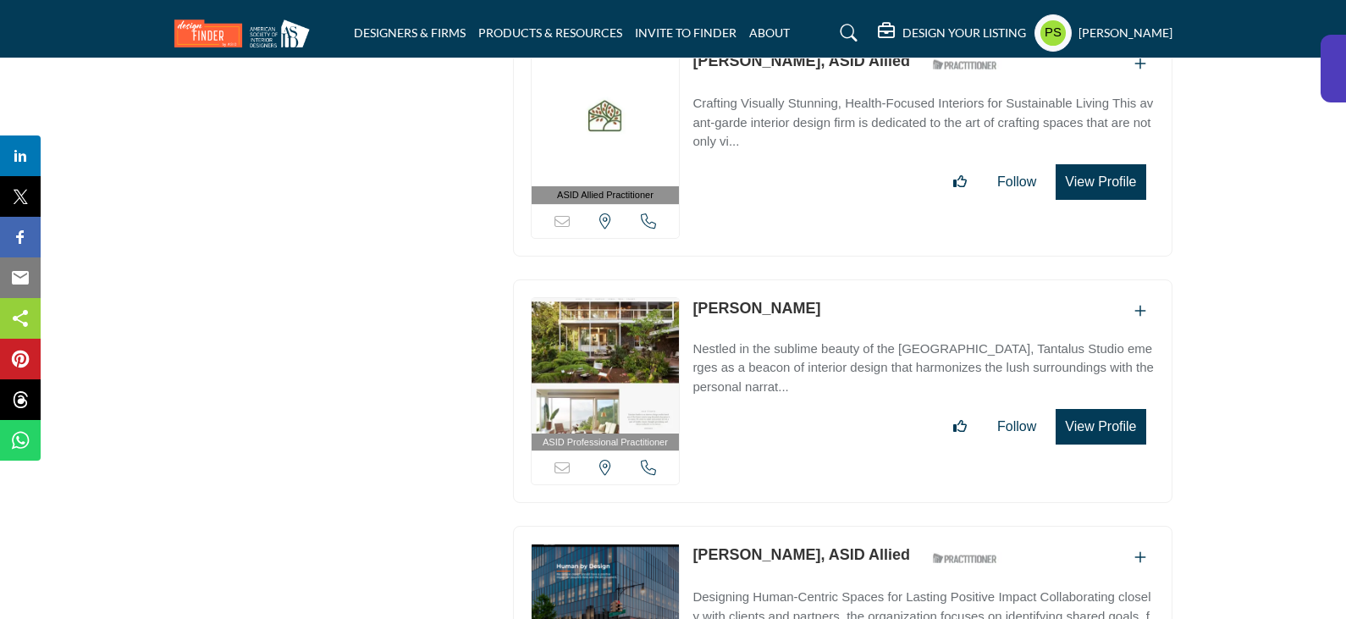
drag, startPoint x: 710, startPoint y: 427, endPoint x: 847, endPoint y: 429, distance: 136.3
drag, startPoint x: 690, startPoint y: 178, endPoint x: 790, endPoint y: 190, distance: 100.6
click at [790, 279] on div "ASID Professional Practitioner ASID Professional Practitioners have successfull…" at bounding box center [843, 391] width 660 height 224
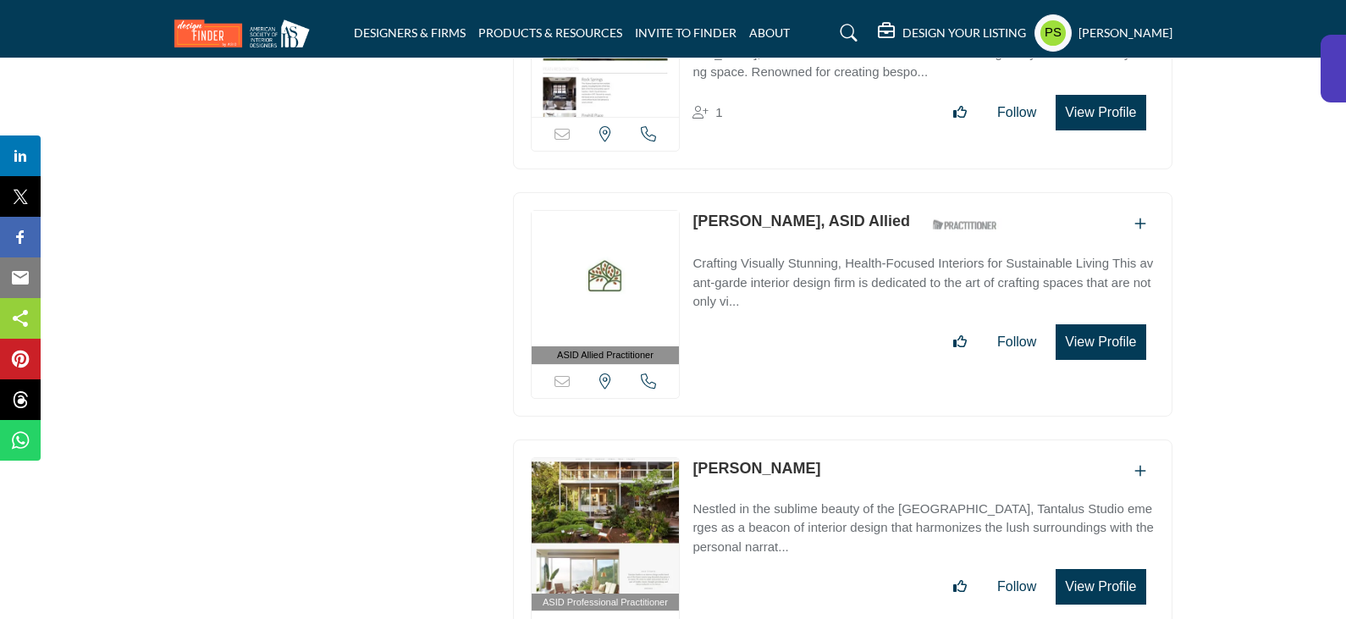
scroll to position [27876, 0]
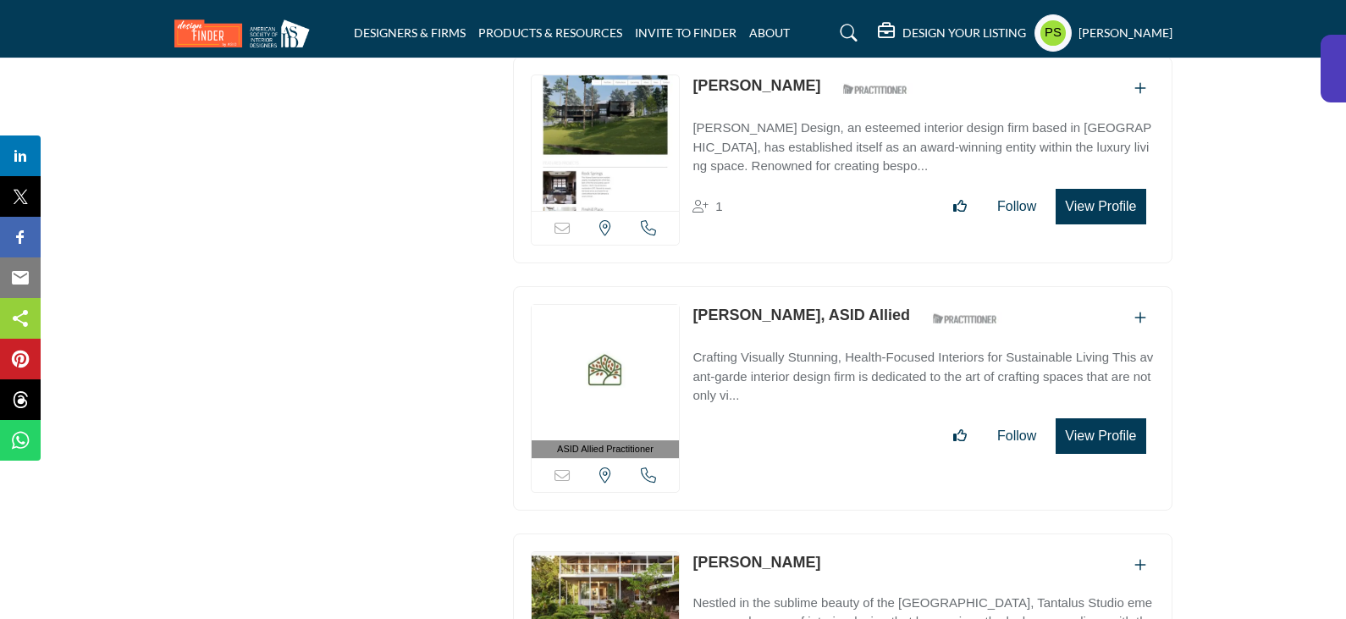
drag, startPoint x: 690, startPoint y: 189, endPoint x: 771, endPoint y: 196, distance: 81.6
click at [771, 286] on div "ASID Allied Practitioner ASID Allied Practitioners have successfully completed …" at bounding box center [843, 398] width 660 height 224
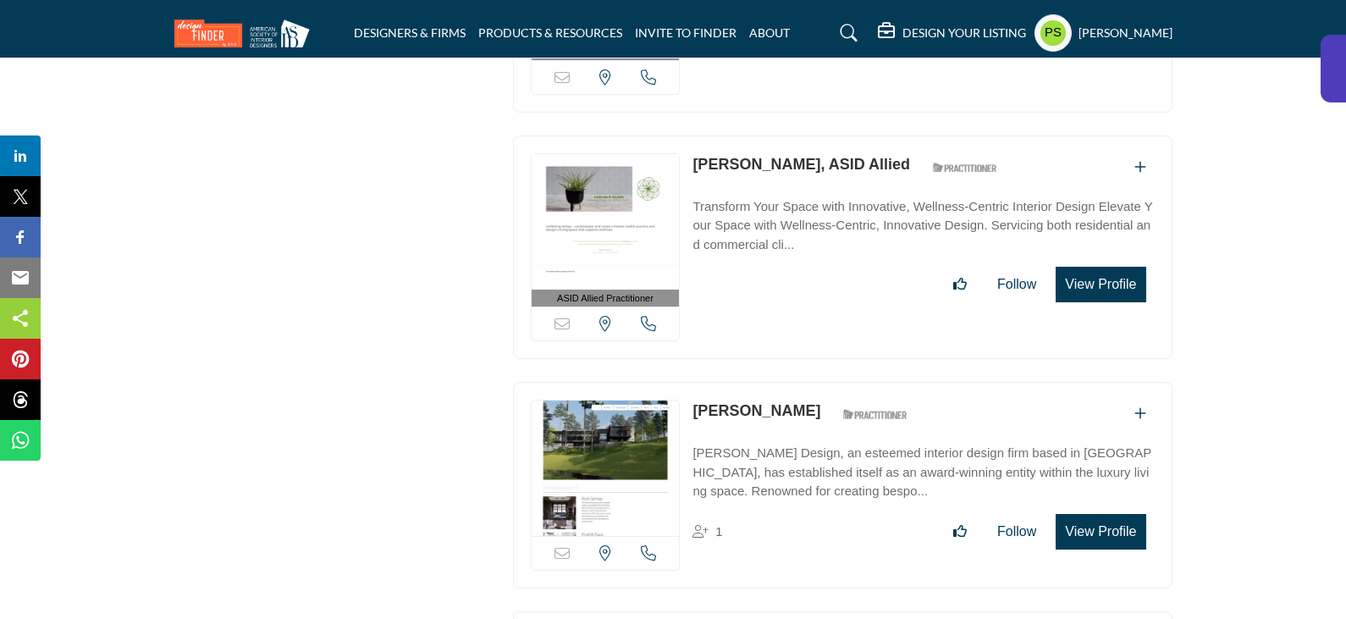
scroll to position [27538, 0]
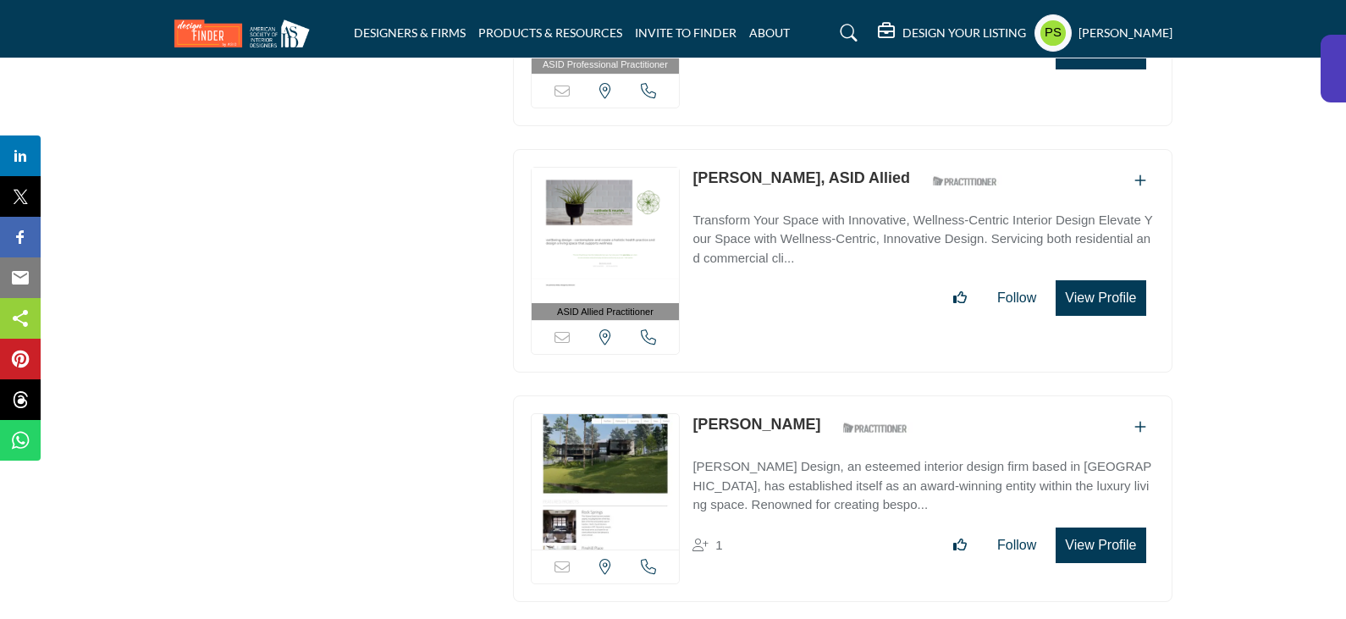
drag, startPoint x: 691, startPoint y: 301, endPoint x: 764, endPoint y: 300, distance: 72.8
click at [764, 395] on div "Sorry, but this listing is on a subscription plan which does not allow users to…" at bounding box center [843, 498] width 660 height 207
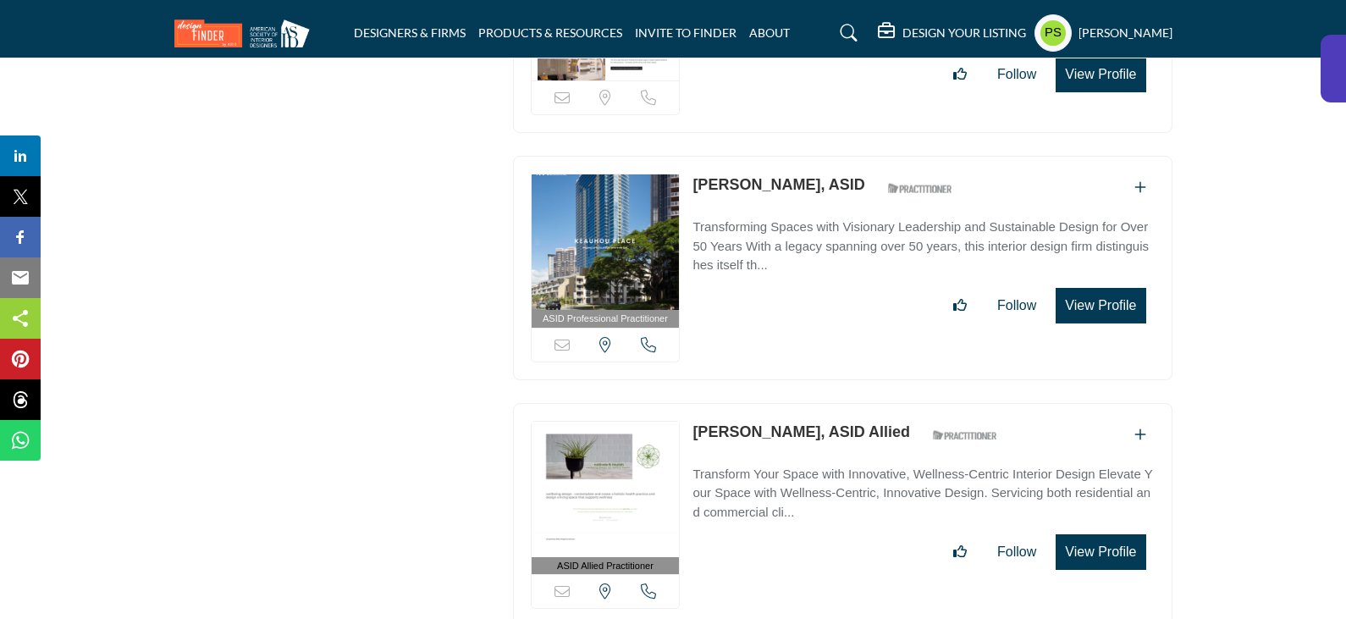
drag, startPoint x: 688, startPoint y: 310, endPoint x: 842, endPoint y: 317, distance: 153.4
click at [842, 403] on div "ASID Allied Practitioner ASID Allied Practitioners have successfully completed …" at bounding box center [843, 515] width 660 height 224
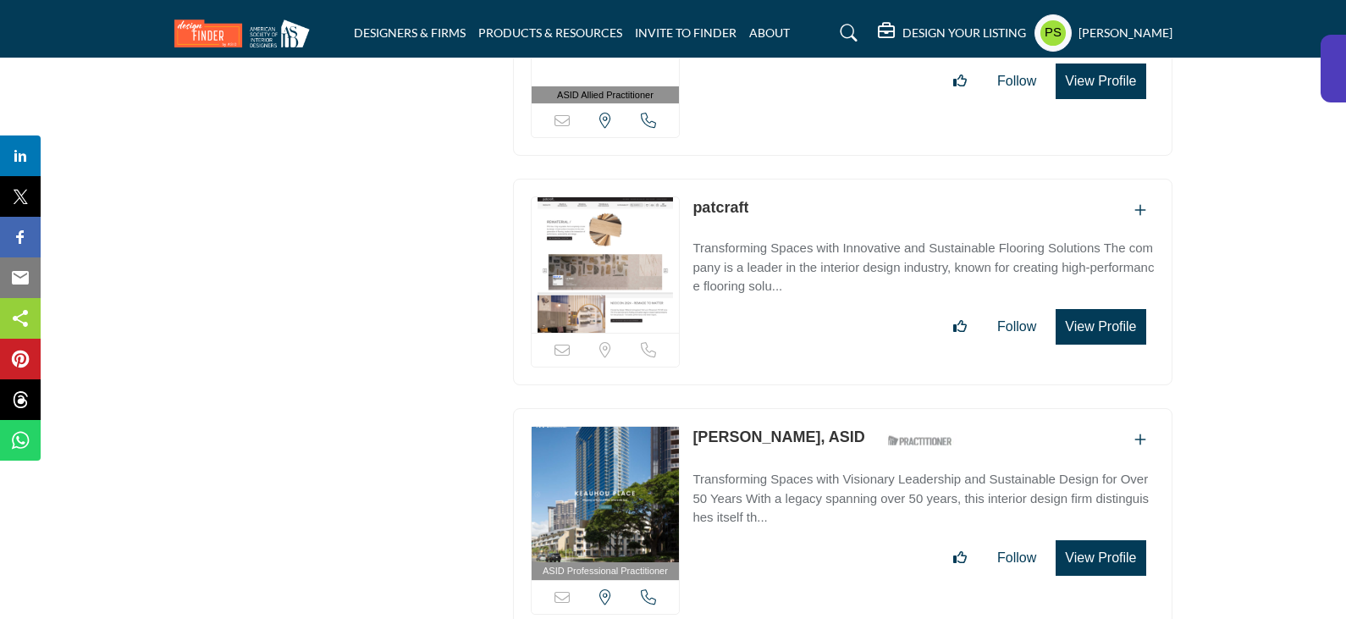
scroll to position [27030, 0]
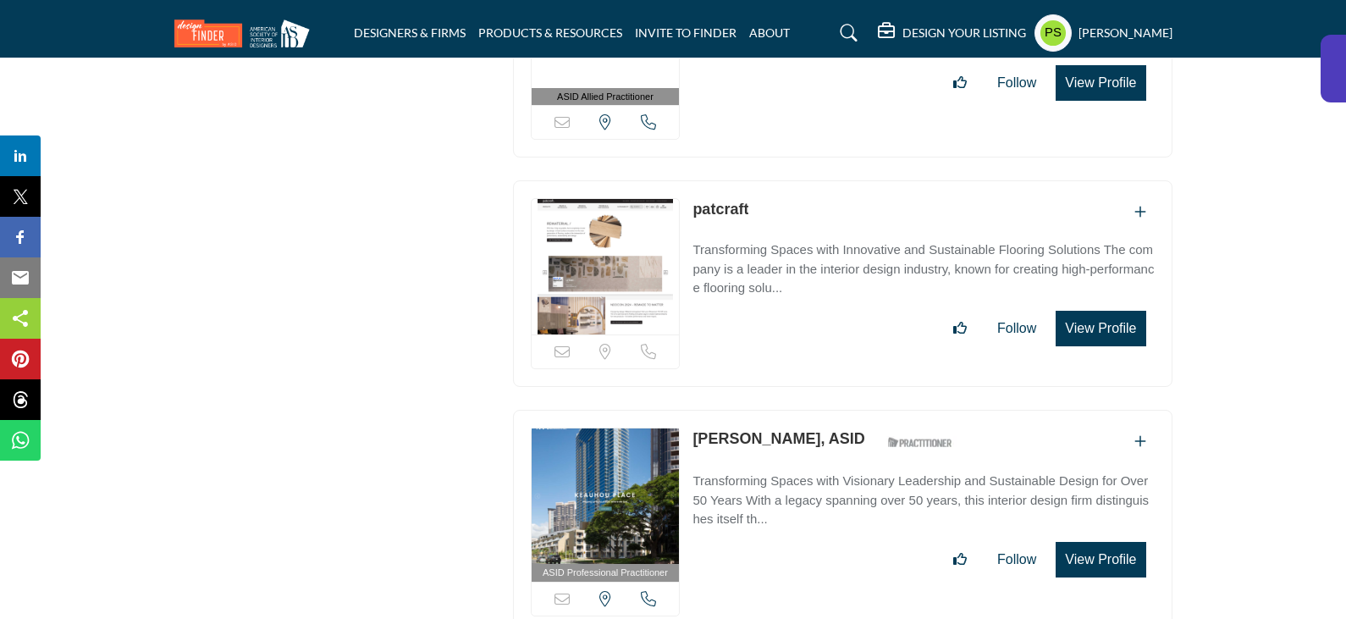
drag, startPoint x: 693, startPoint y: 310, endPoint x: 783, endPoint y: 318, distance: 90.1
click at [783, 410] on div "ASID Professional Practitioner ASID Professional Practitioners have successfull…" at bounding box center [843, 522] width 660 height 224
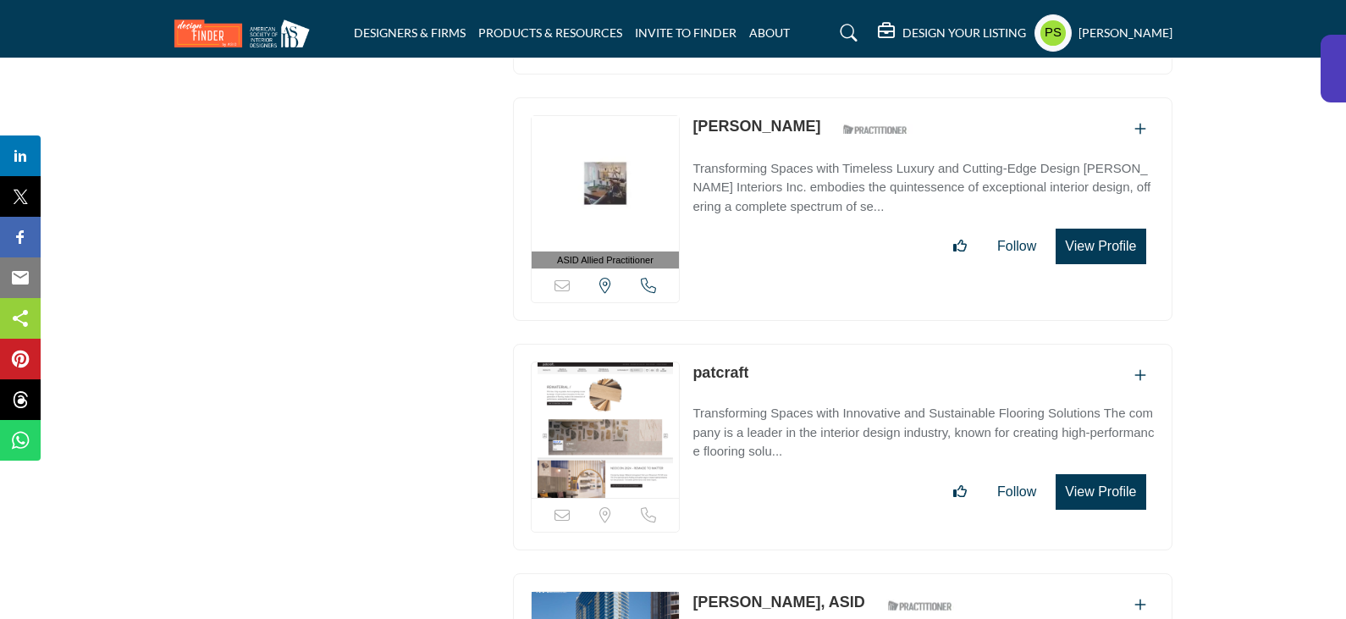
scroll to position [26860, 0]
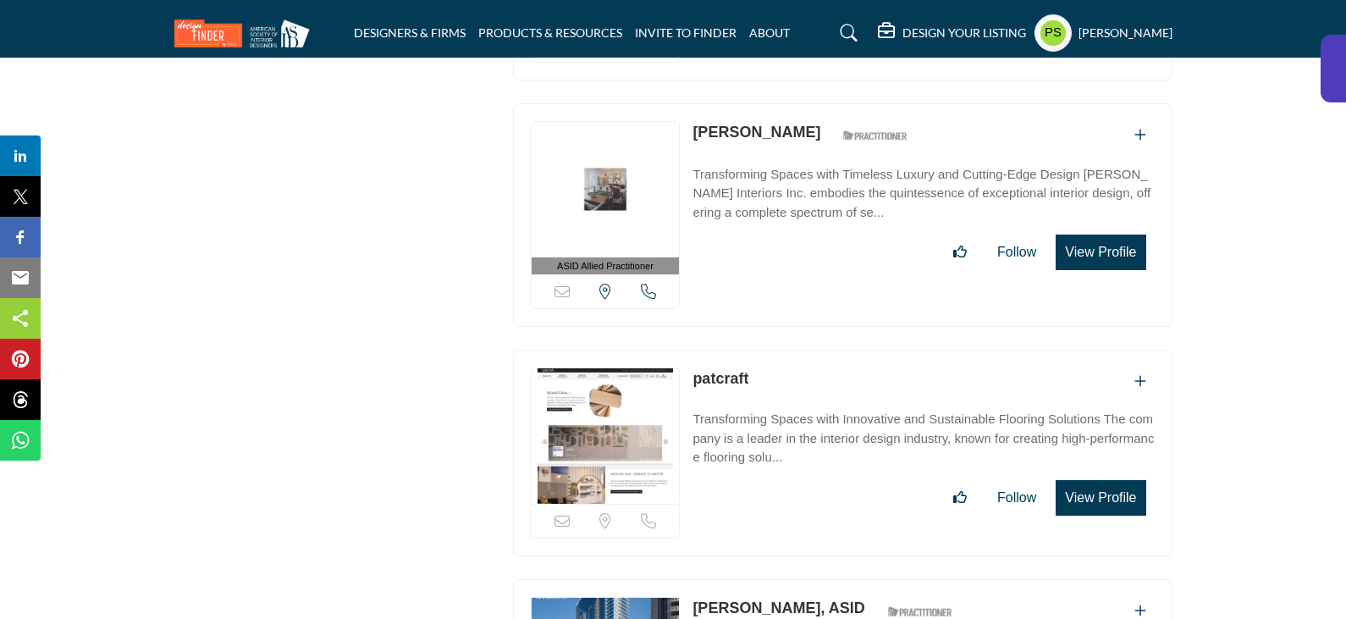
drag, startPoint x: 684, startPoint y: 255, endPoint x: 762, endPoint y: 253, distance: 77.9
click at [762, 350] on div "Sorry, but this listing is on a subscription plan which does not allow users to…" at bounding box center [843, 453] width 660 height 207
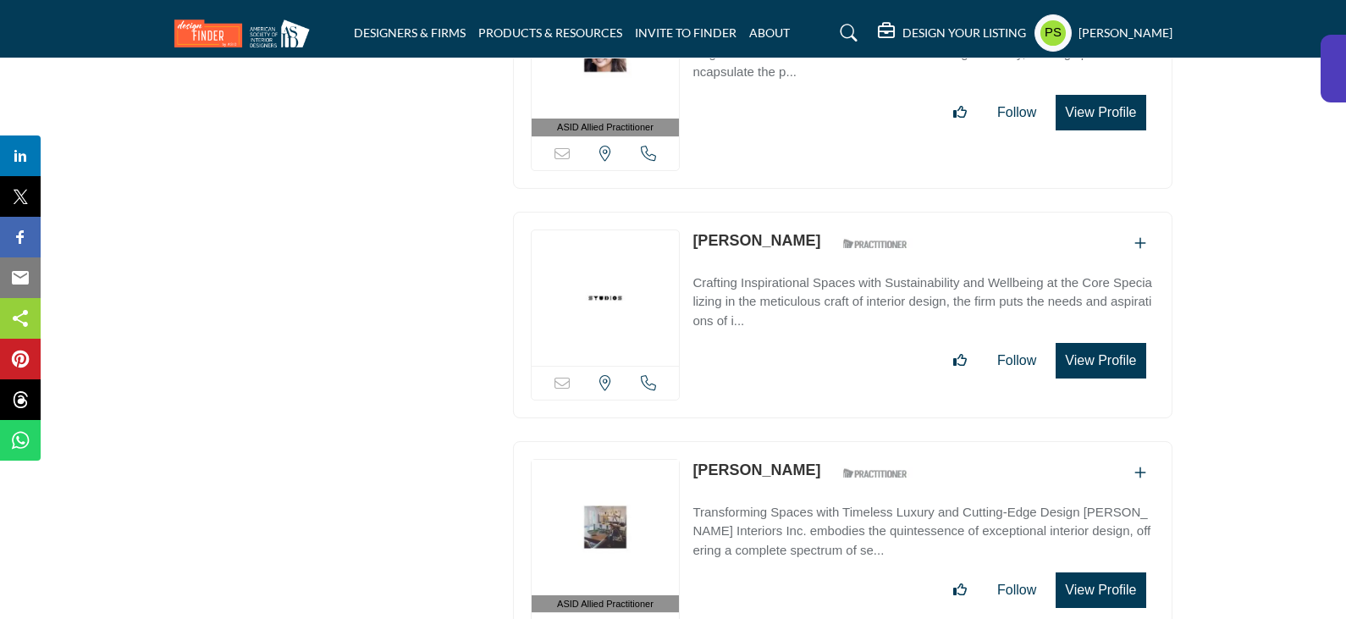
scroll to position [26522, 0]
drag, startPoint x: 687, startPoint y: 350, endPoint x: 801, endPoint y: 349, distance: 114.3
click at [801, 442] on div "ASID Allied Practitioner ASID Allied Practitioners have successfully completed …" at bounding box center [843, 554] width 660 height 224
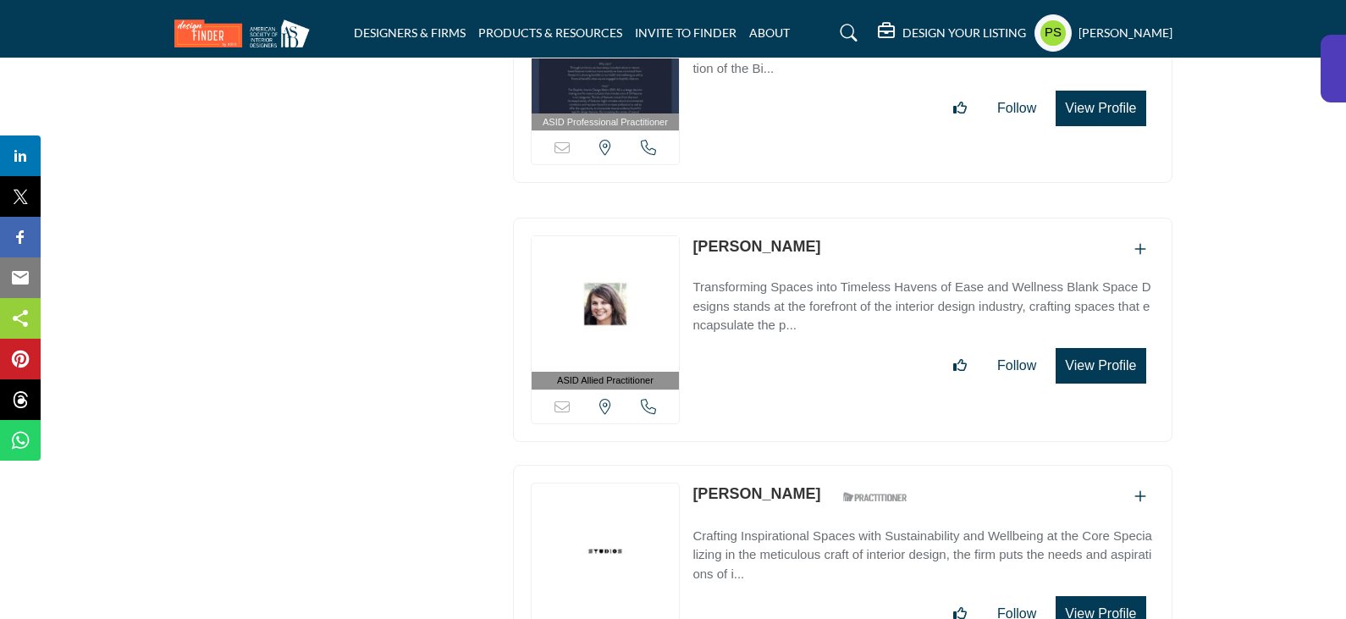
scroll to position [26268, 0]
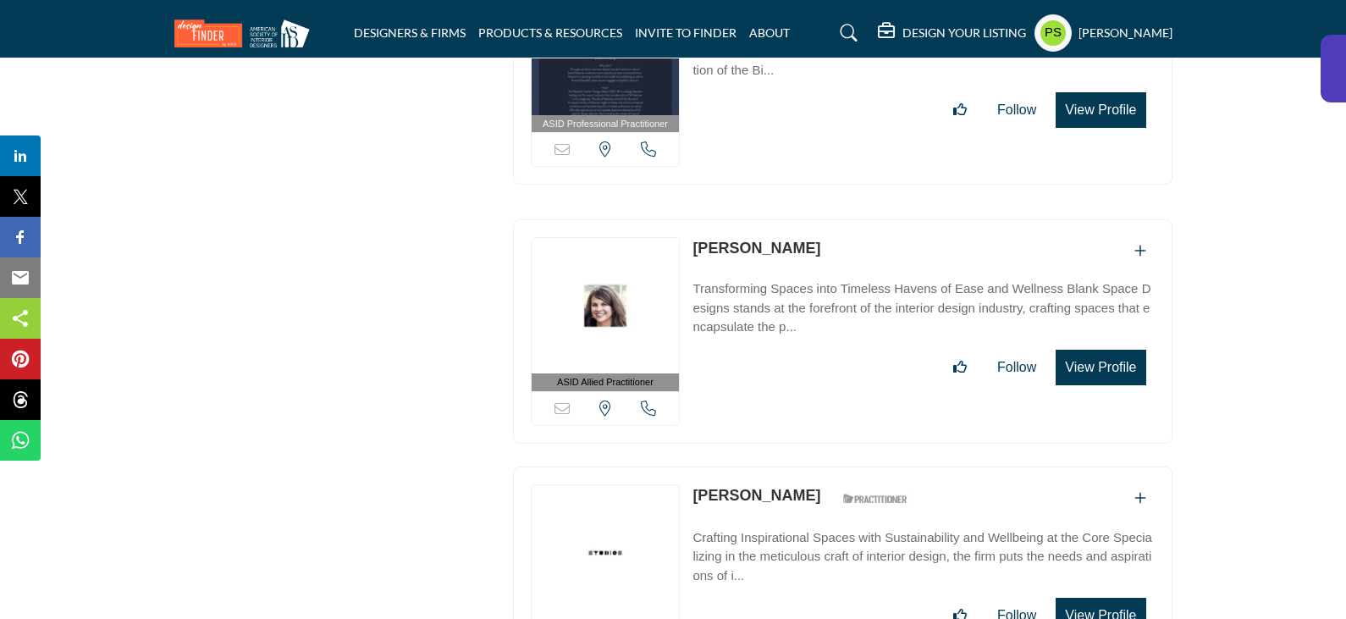
drag, startPoint x: 689, startPoint y: 374, endPoint x: 799, endPoint y: 375, distance: 110.1
click at [799, 466] on div "Sorry, but this listing is on a subscription plan which does not allow users to…" at bounding box center [843, 569] width 660 height 207
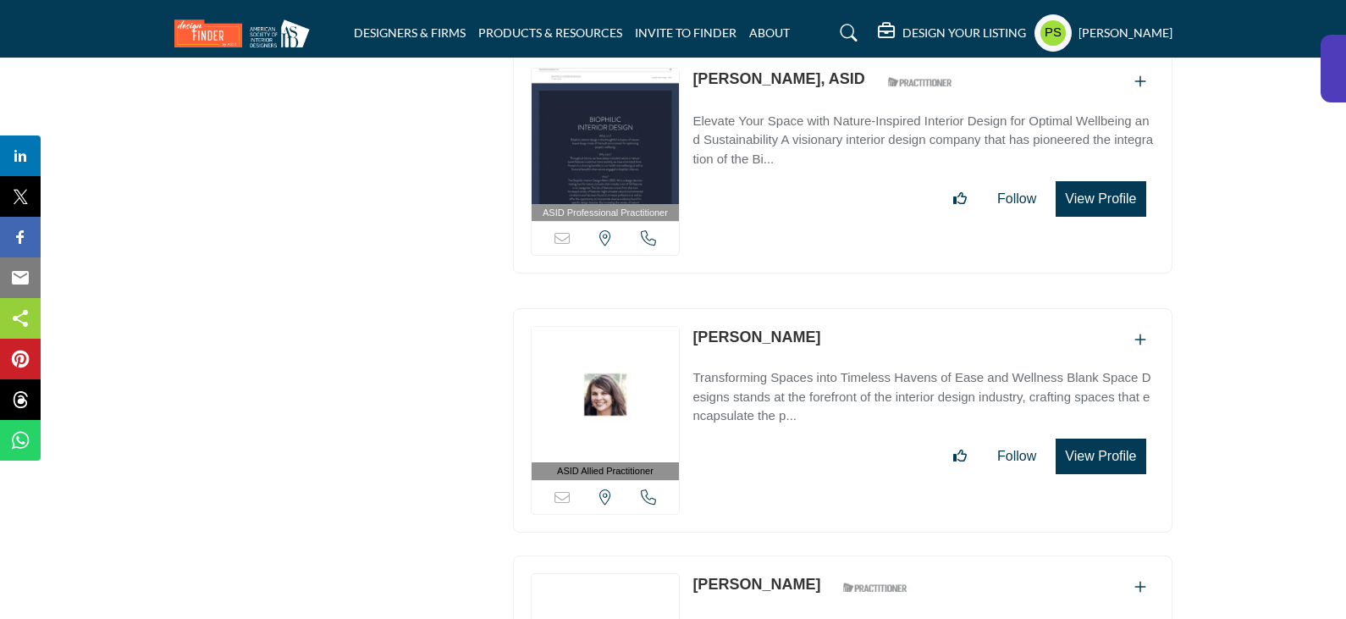
scroll to position [26014, 0]
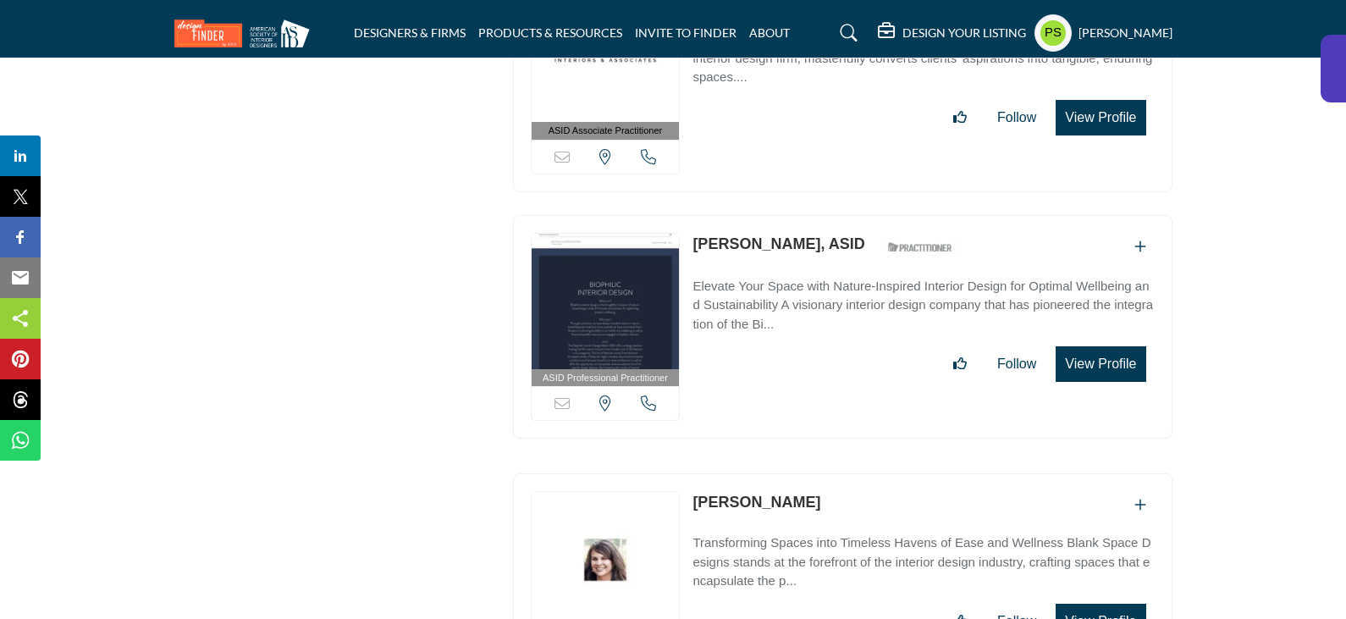
drag, startPoint x: 685, startPoint y: 384, endPoint x: 800, endPoint y: 378, distance: 115.3
click at [800, 473] on div "ASID Allied Practitioner ASID Allied Practitioners have successfully completed …" at bounding box center [843, 585] width 660 height 224
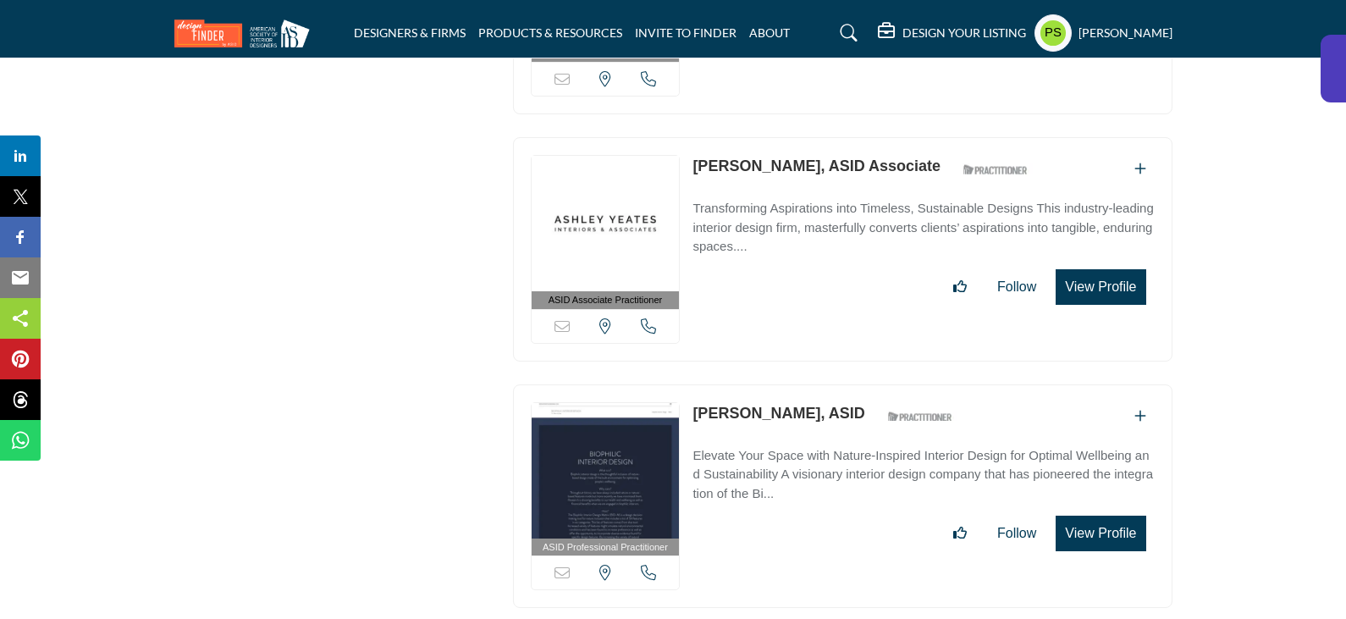
drag, startPoint x: 690, startPoint y: 296, endPoint x: 778, endPoint y: 296, distance: 88.0
click at [778, 384] on div "ASID Professional Practitioner ASID Professional Practitioners have successfull…" at bounding box center [843, 496] width 660 height 224
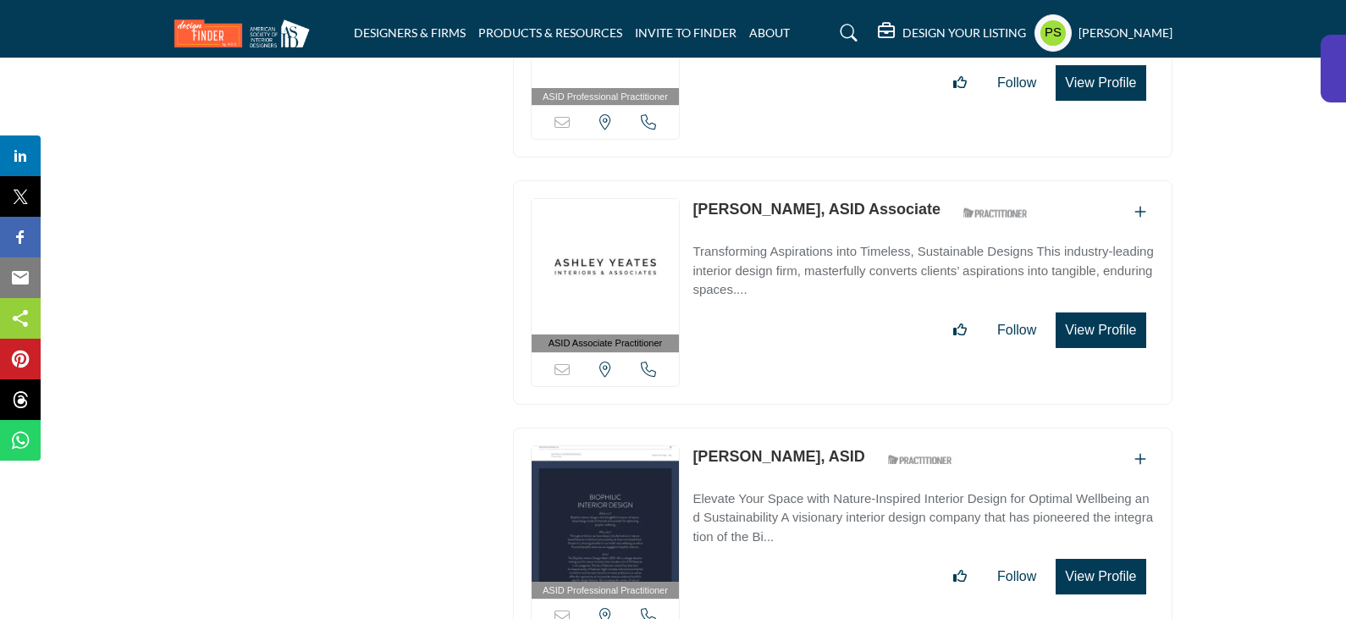
scroll to position [25760, 0]
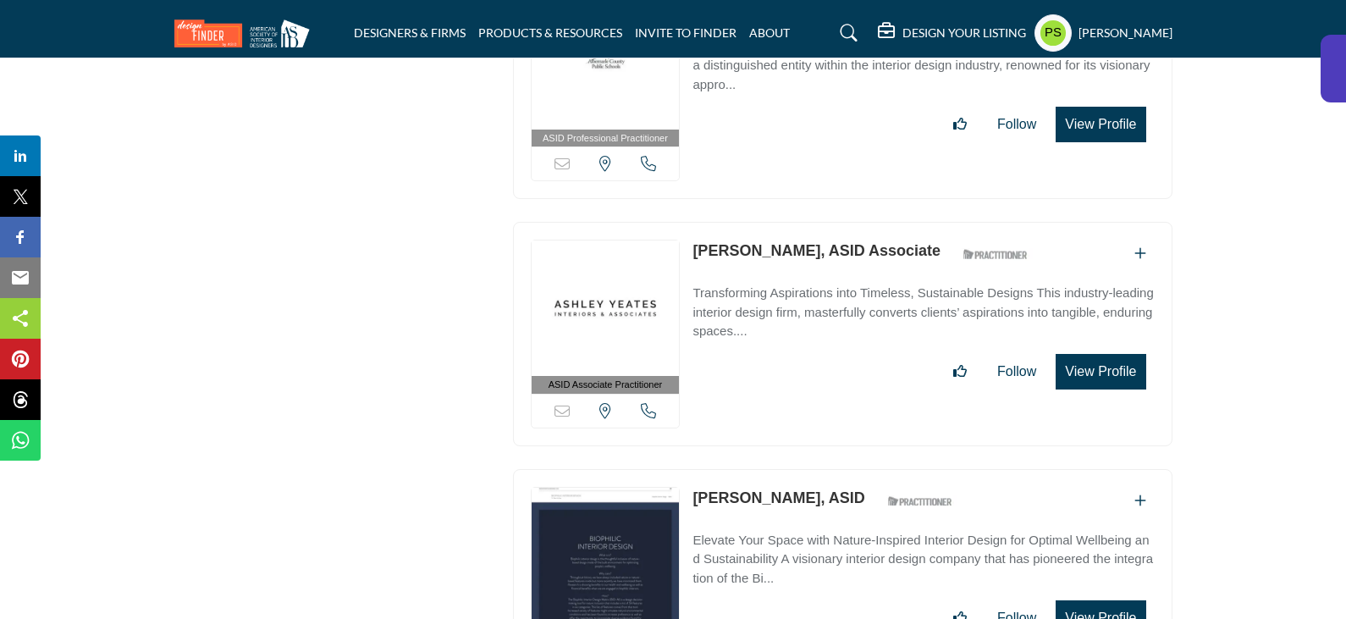
drag, startPoint x: 690, startPoint y: 130, endPoint x: 793, endPoint y: 135, distance: 103.4
click at [793, 222] on div "ASID Associate Practitioner ASID Associate Practitioners have a degree in any m…" at bounding box center [843, 334] width 660 height 224
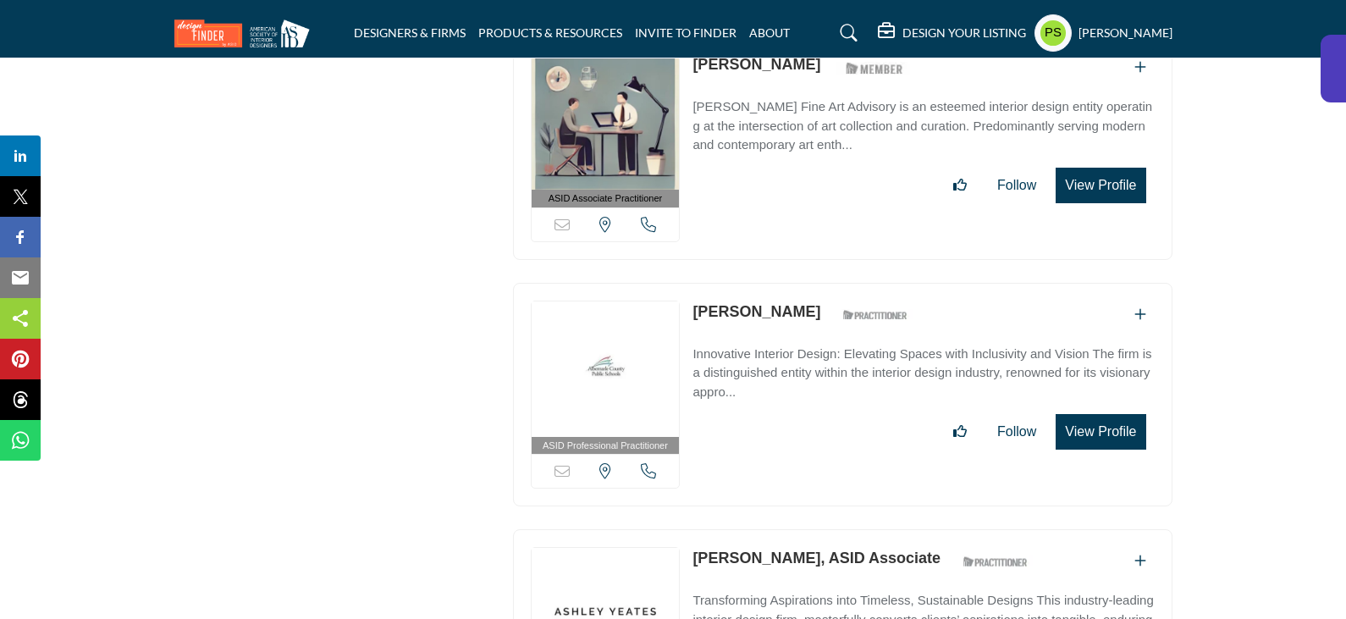
scroll to position [25336, 0]
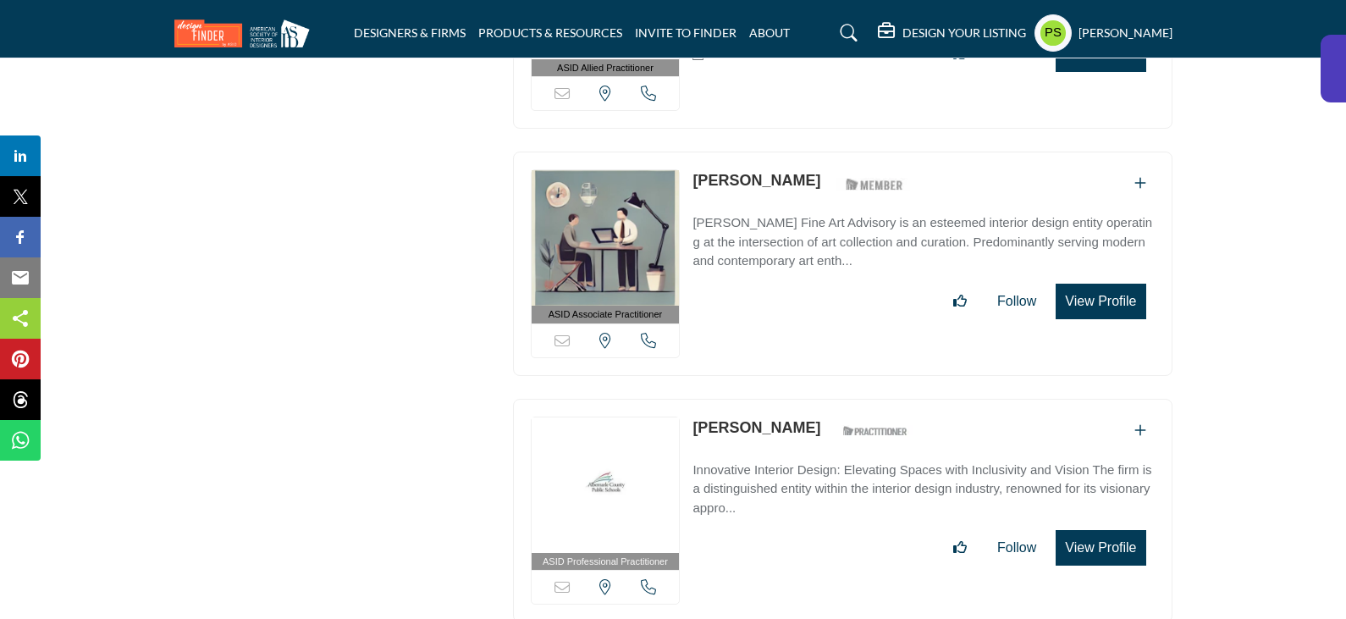
drag, startPoint x: 688, startPoint y: 309, endPoint x: 822, endPoint y: 315, distance: 133.9
click at [822, 399] on div "ASID Professional Practitioner ASID Professional Practitioners have successfull…" at bounding box center [843, 511] width 660 height 224
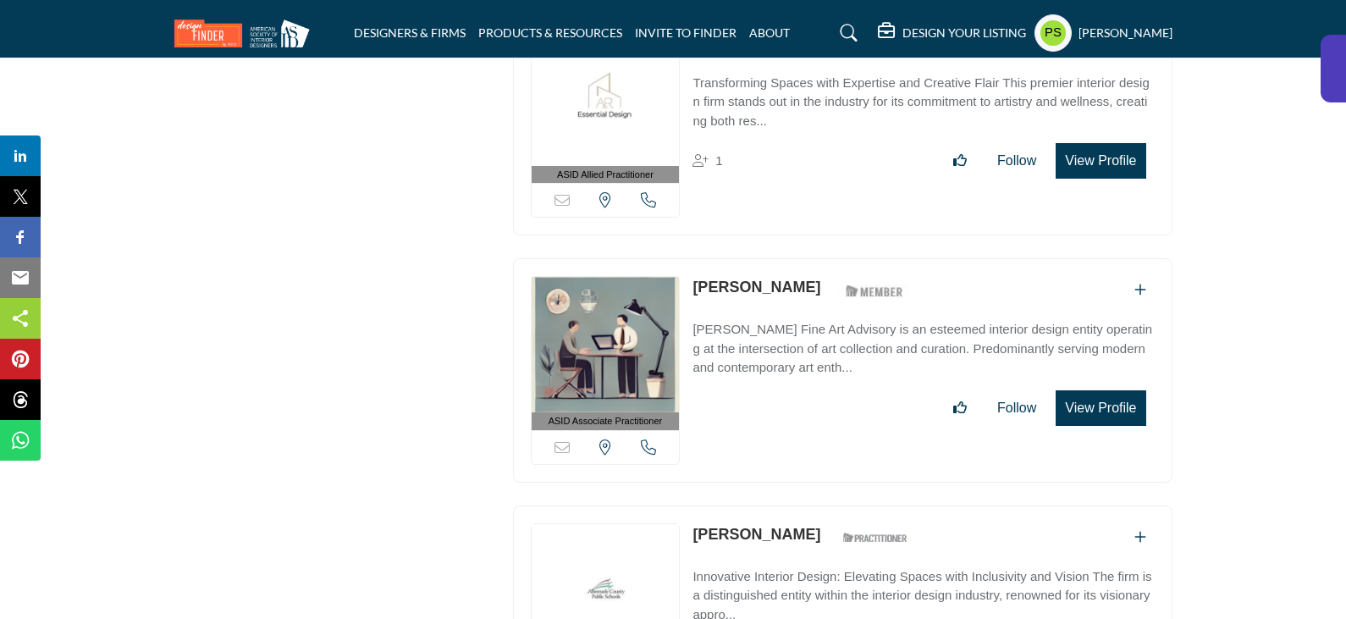
scroll to position [25167, 0]
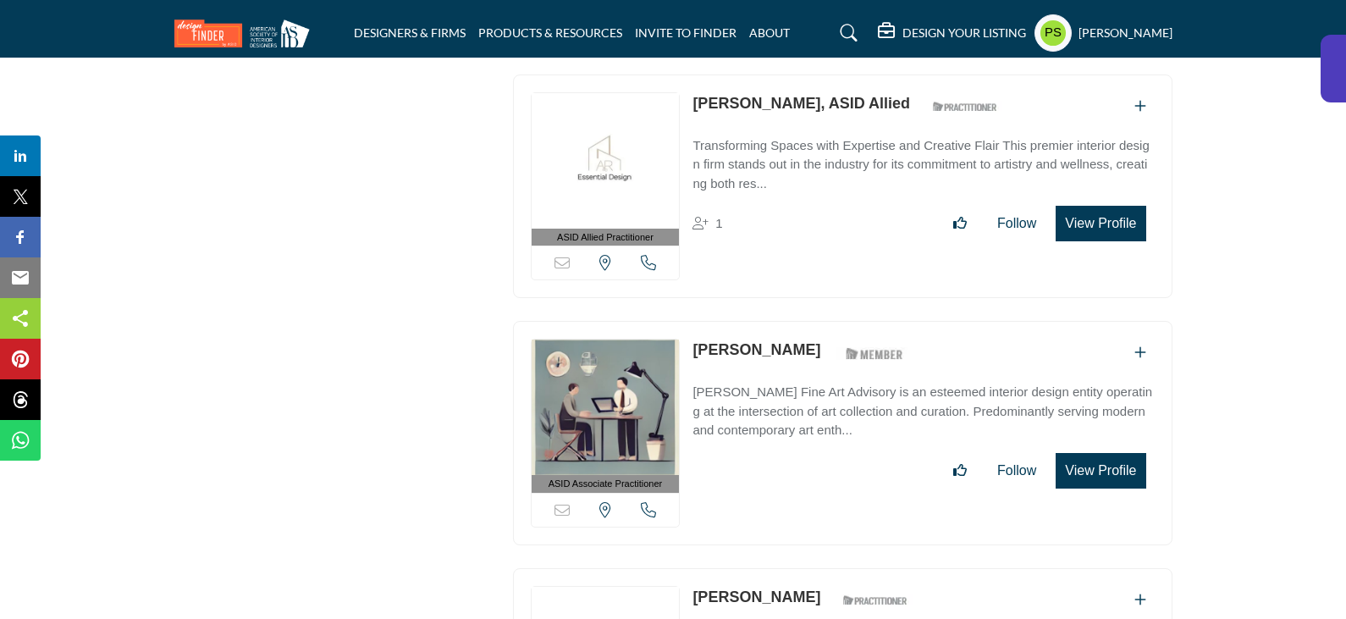
drag, startPoint x: 688, startPoint y: 232, endPoint x: 782, endPoint y: 238, distance: 94.2
click at [782, 321] on div "ASID Associate Practitioner ASID Associate Practitioners have a degree in any m…" at bounding box center [843, 433] width 660 height 224
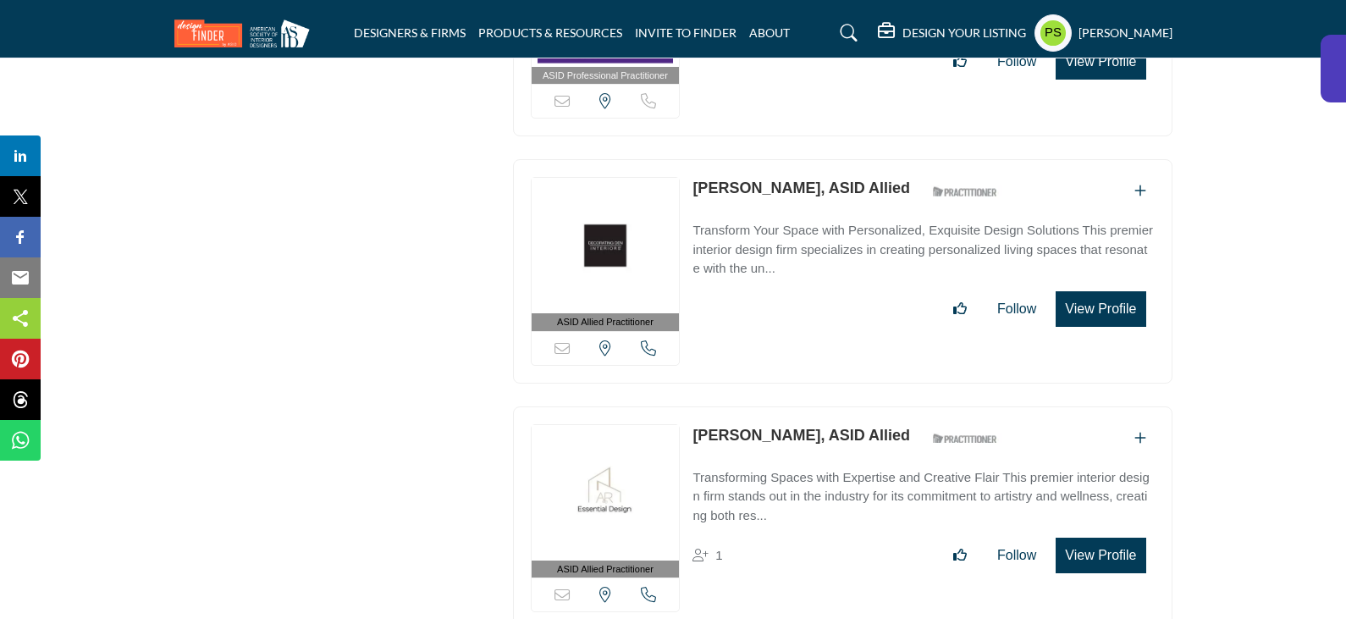
scroll to position [24828, 0]
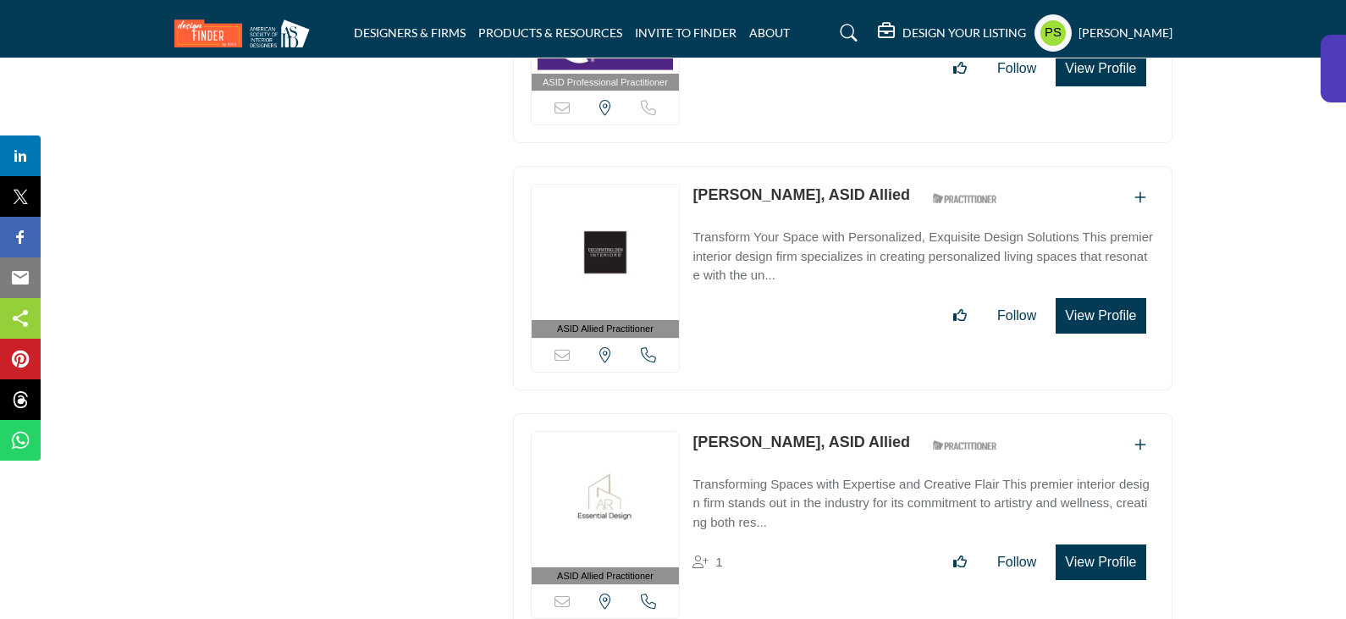
drag, startPoint x: 682, startPoint y: 327, endPoint x: 819, endPoint y: 319, distance: 136.5
click at [819, 413] on div "ASID Allied Practitioner ASID Allied Practitioners have successfully completed …" at bounding box center [843, 525] width 660 height 224
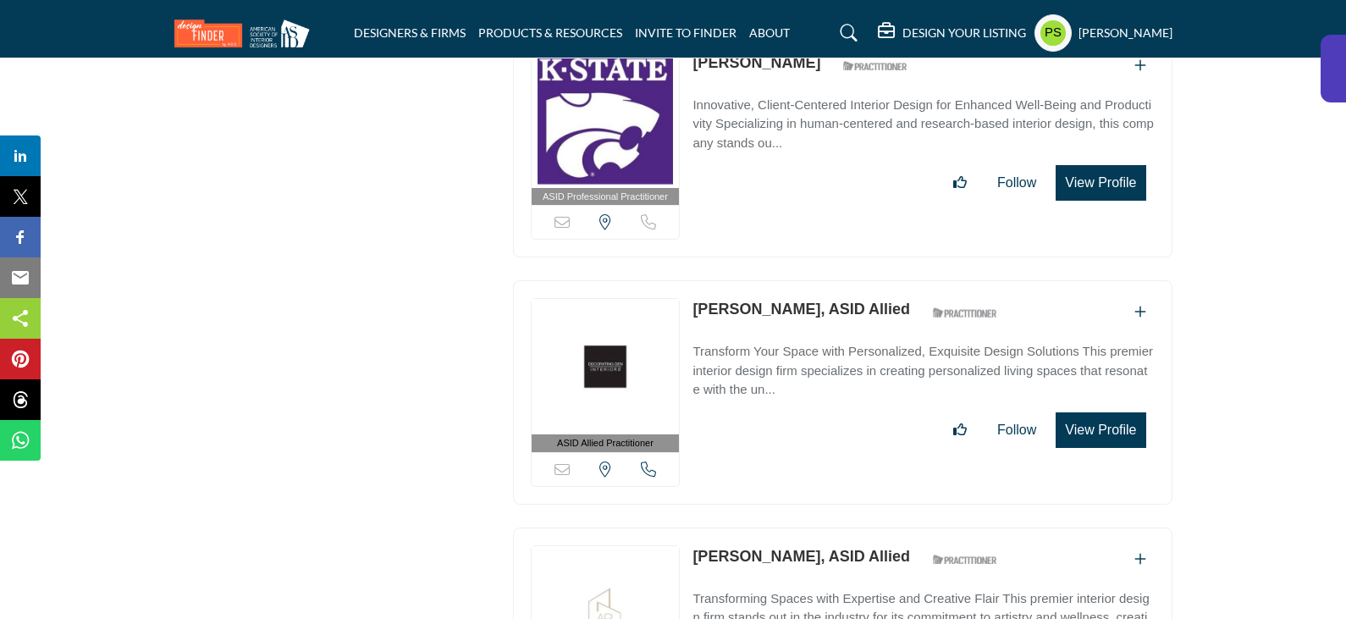
scroll to position [24574, 0]
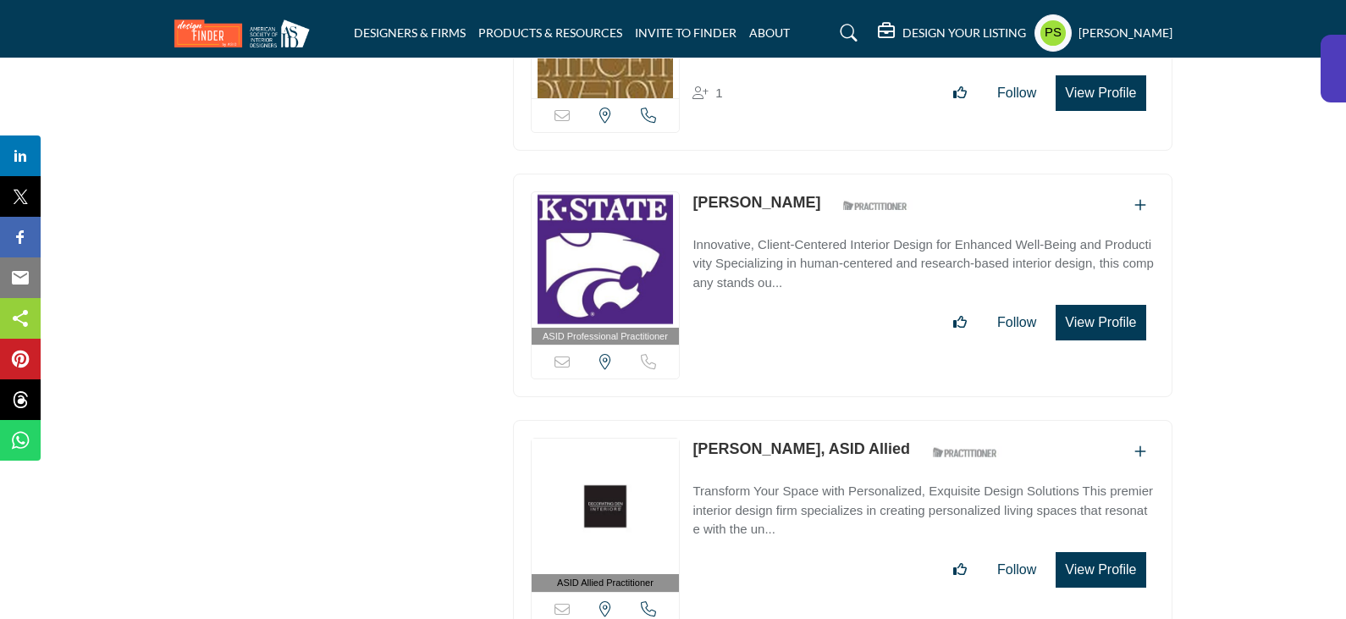
drag, startPoint x: 688, startPoint y: 337, endPoint x: 796, endPoint y: 345, distance: 107.8
click at [796, 420] on div "ASID Allied Practitioner ASID Allied Practitioners have successfully completed …" at bounding box center [843, 532] width 660 height 224
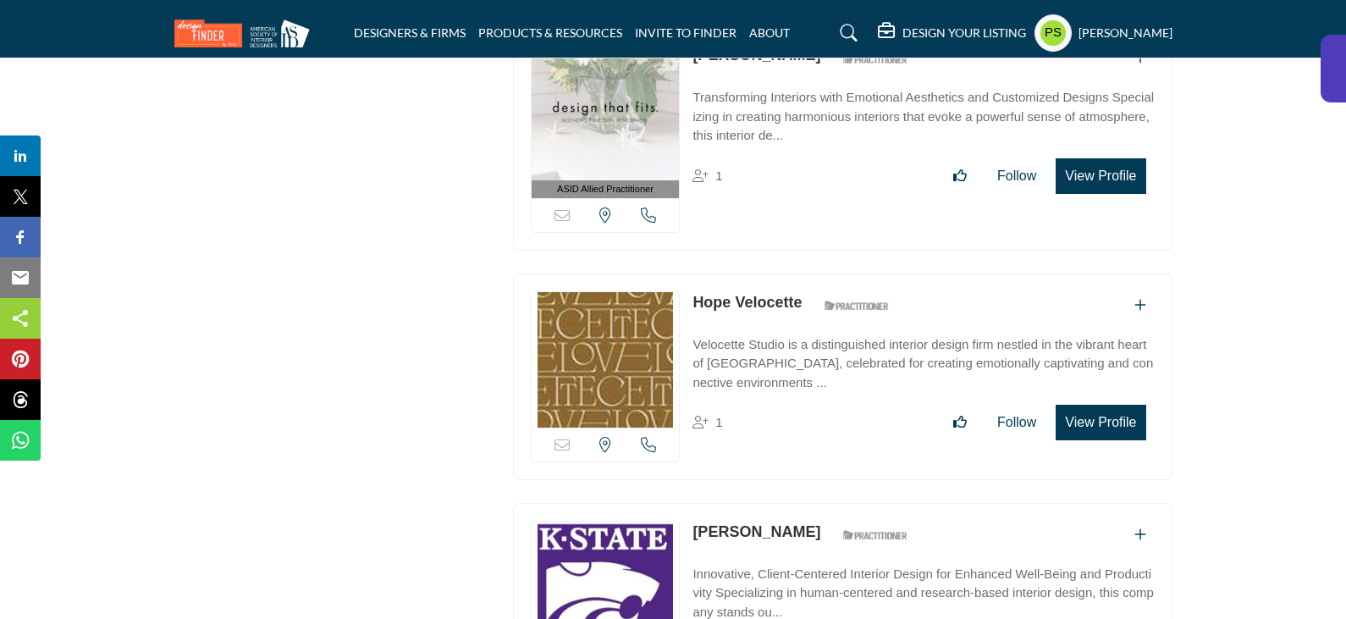
scroll to position [24236, 0]
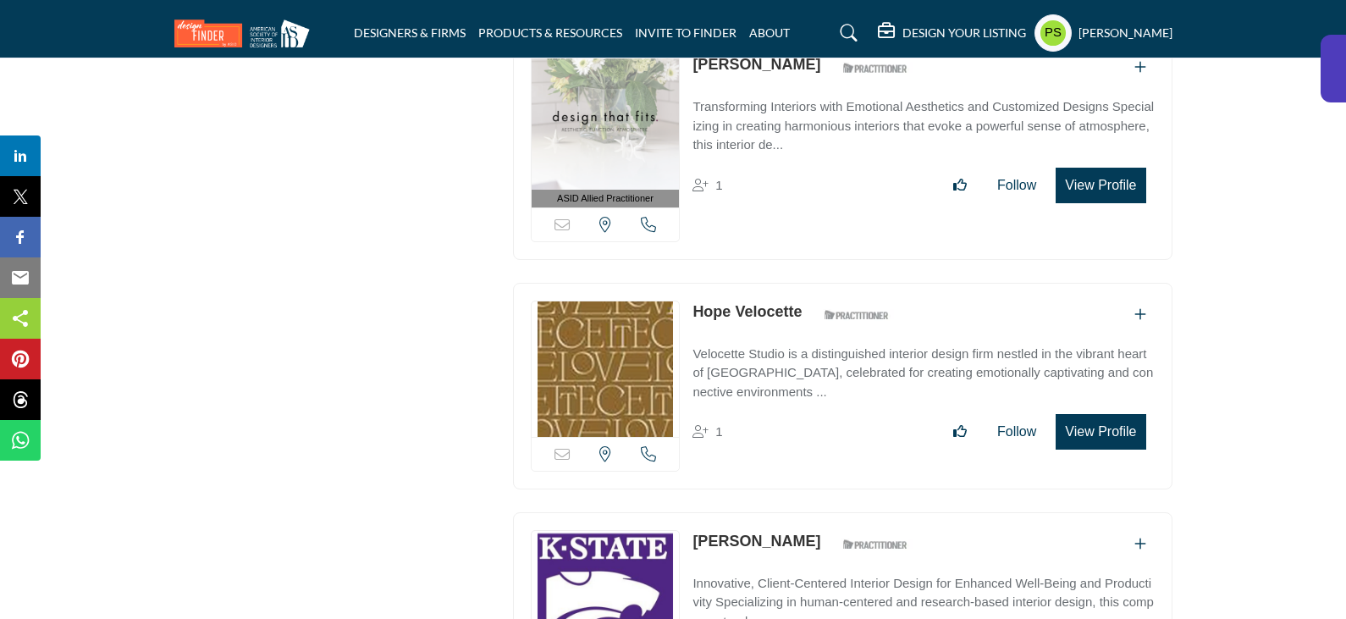
drag, startPoint x: 688, startPoint y: 428, endPoint x: 789, endPoint y: 434, distance: 101.0
click at [789, 512] on div "ASID Professional Practitioner ASID Professional Practitioners have successfull…" at bounding box center [843, 624] width 660 height 224
drag, startPoint x: 688, startPoint y: 196, endPoint x: 800, endPoint y: 202, distance: 111.9
click at [800, 283] on div "Sorry, but this listing is on a subscription plan which does not allow users to…" at bounding box center [843, 386] width 660 height 207
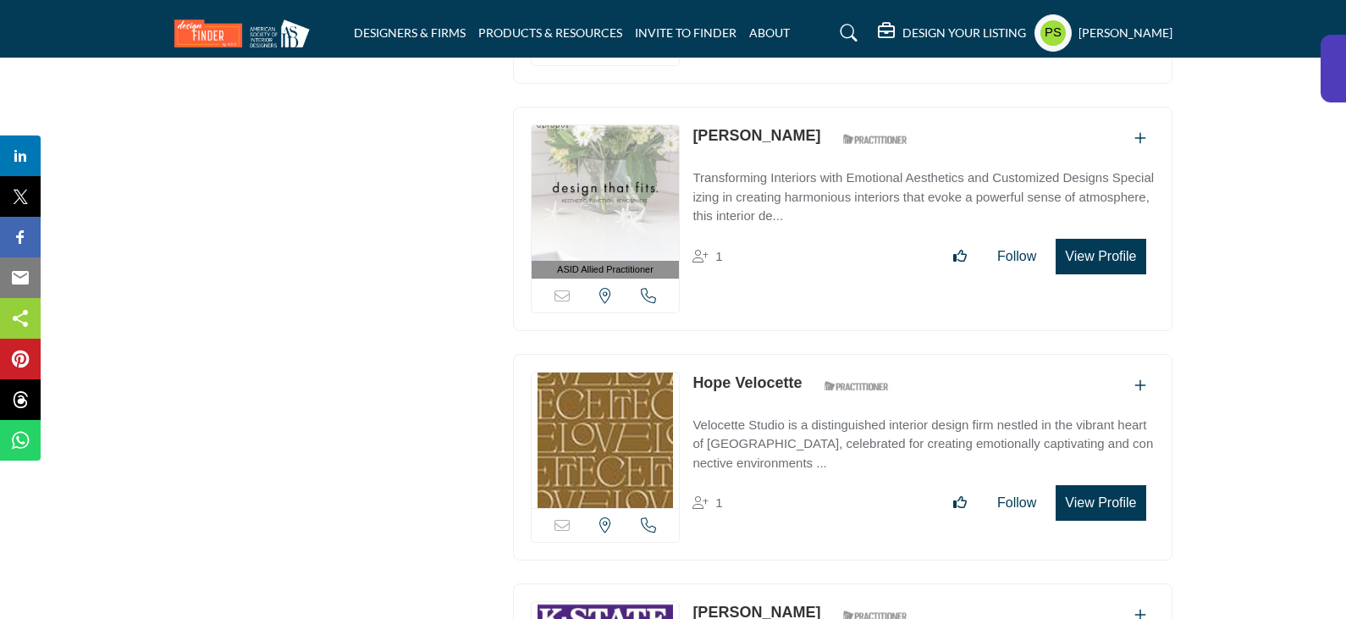
scroll to position [24066, 0]
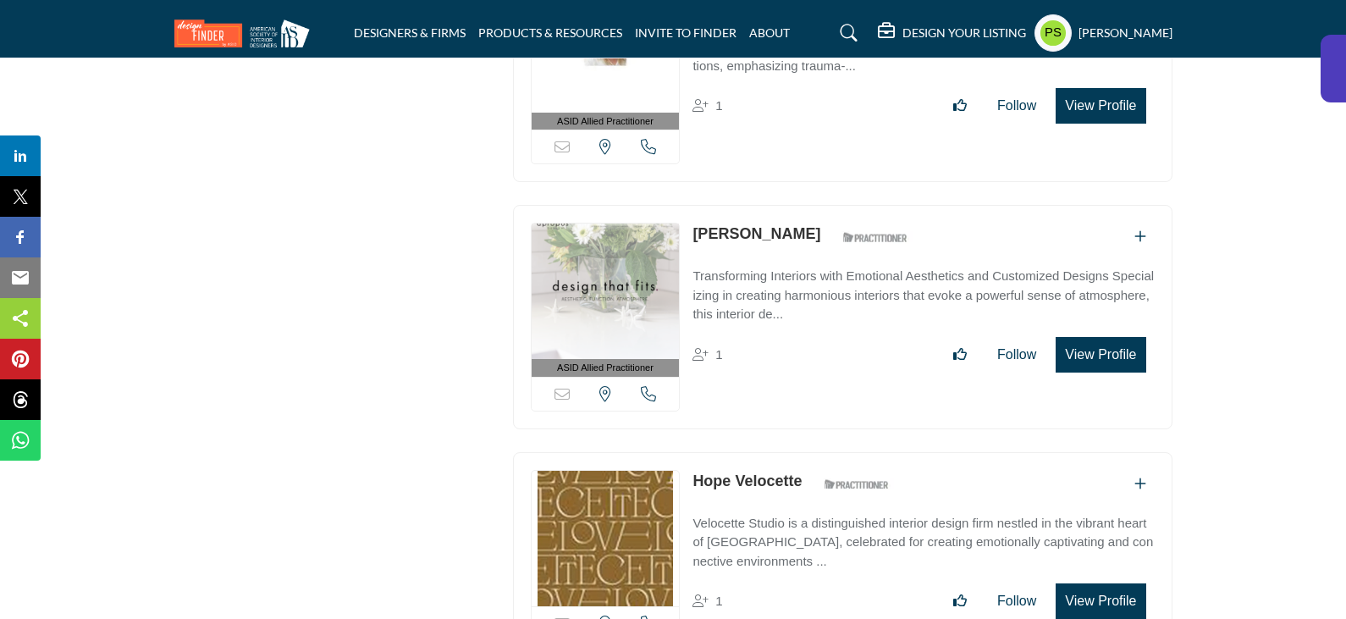
drag, startPoint x: 686, startPoint y: 116, endPoint x: 794, endPoint y: 119, distance: 108.4
click at [794, 205] on div "ASID Allied Practitioner ASID Allied Practitioners have successfully completed …" at bounding box center [843, 317] width 660 height 224
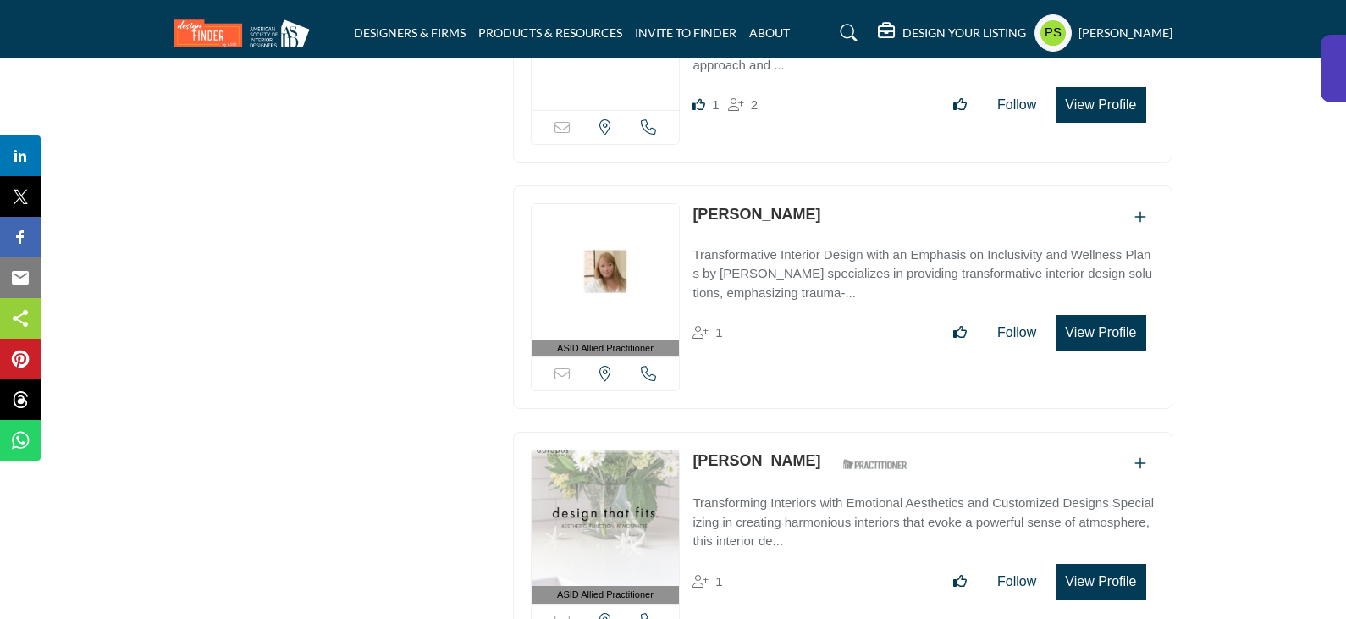
scroll to position [23812, 0]
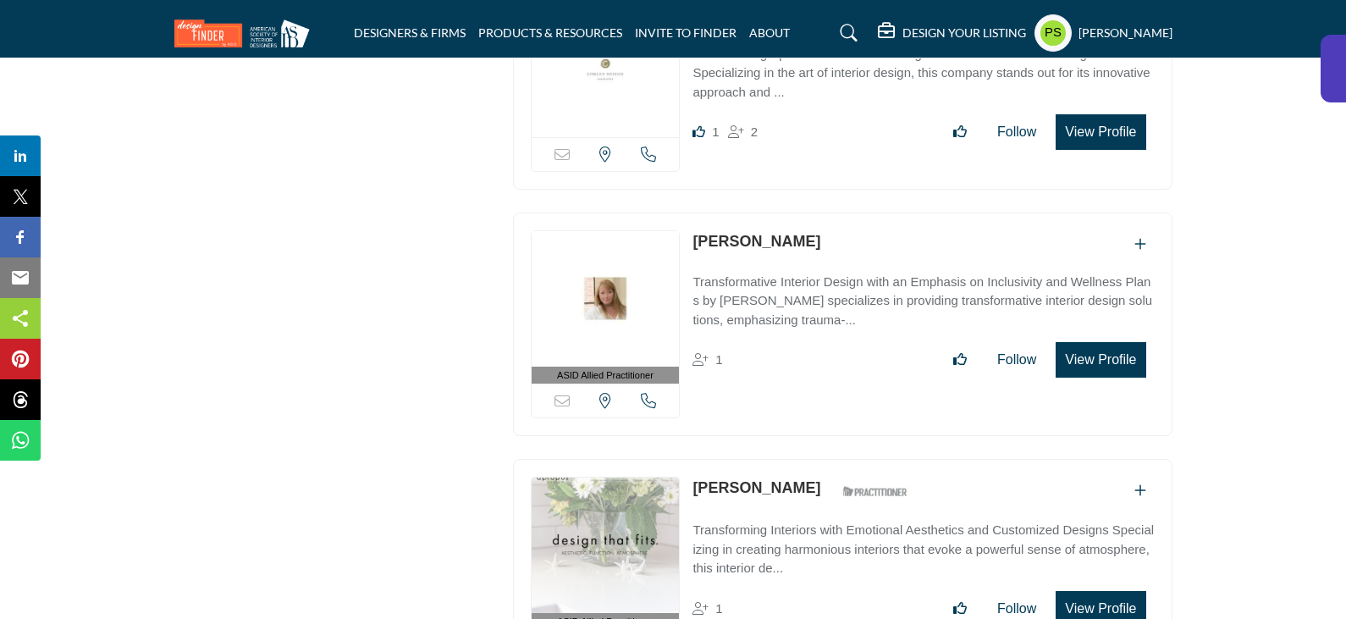
drag, startPoint x: 692, startPoint y: 130, endPoint x: 791, endPoint y: 129, distance: 99.1
click at [791, 212] on div "ASID Allied Practitioner ASID Allied Practitioners have successfully completed …" at bounding box center [843, 324] width 660 height 224
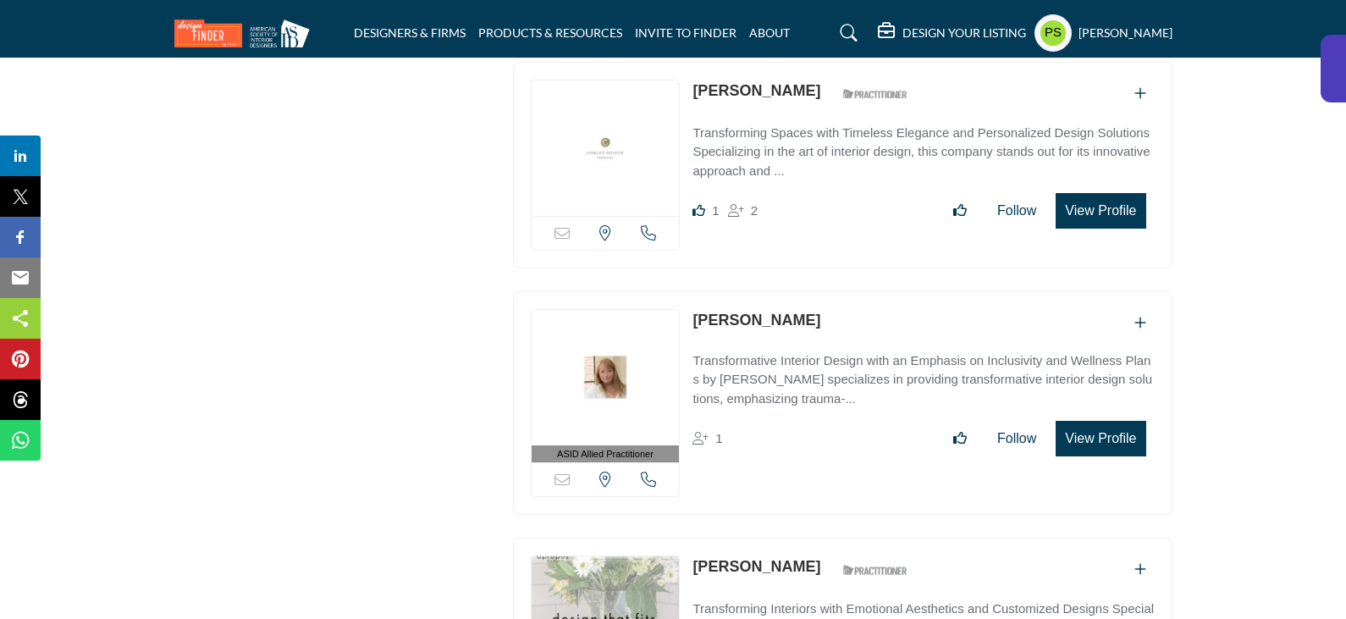
scroll to position [23474, 0]
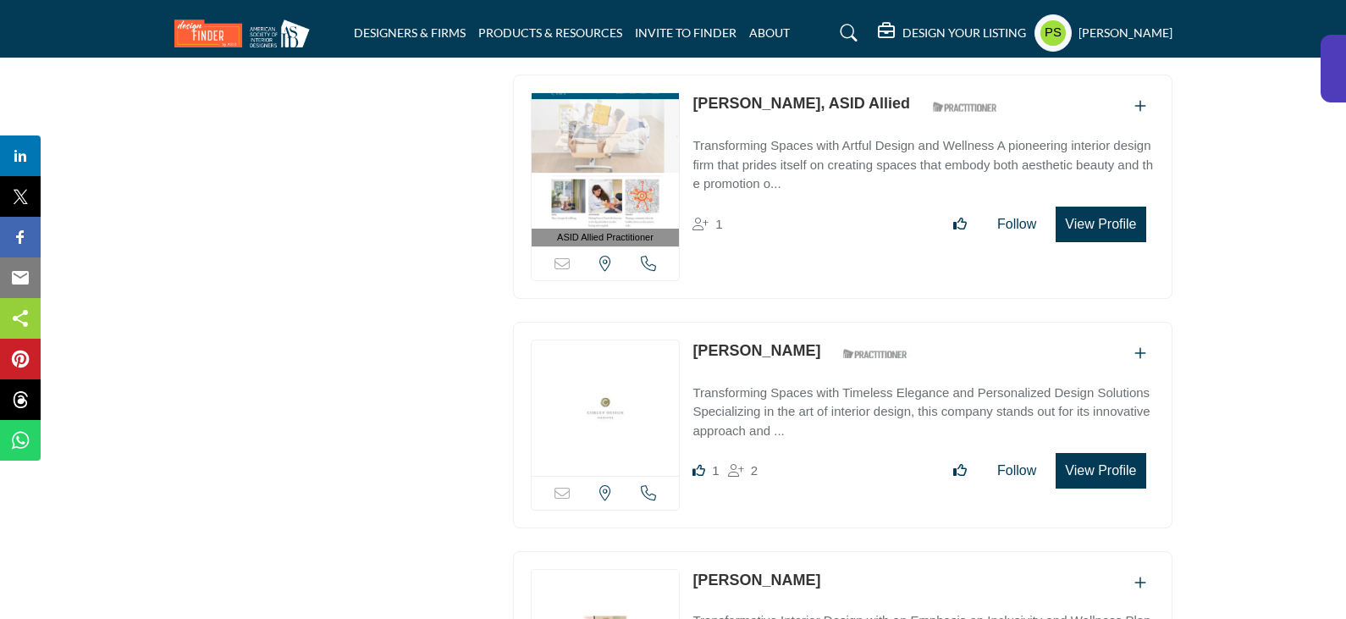
drag, startPoint x: 685, startPoint y: 239, endPoint x: 786, endPoint y: 241, distance: 101.6
click at [786, 322] on div "Sorry, but this listing is on a subscription plan which does not allow users to…" at bounding box center [843, 425] width 660 height 207
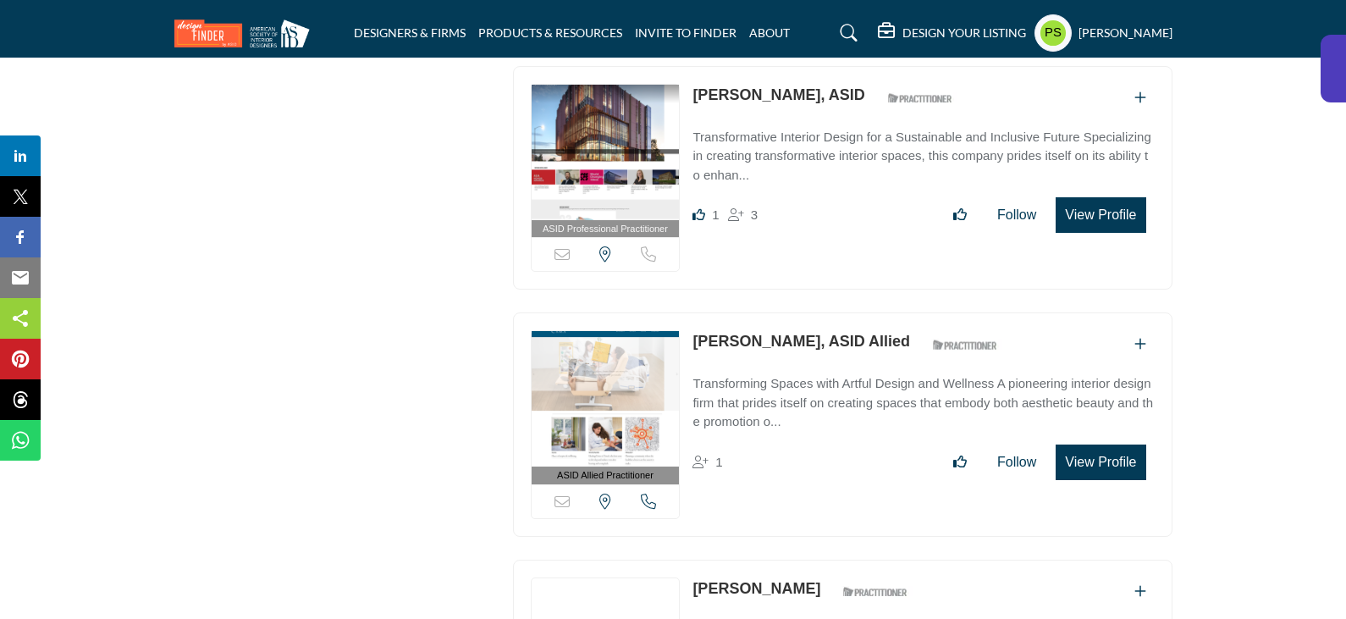
scroll to position [23220, 0]
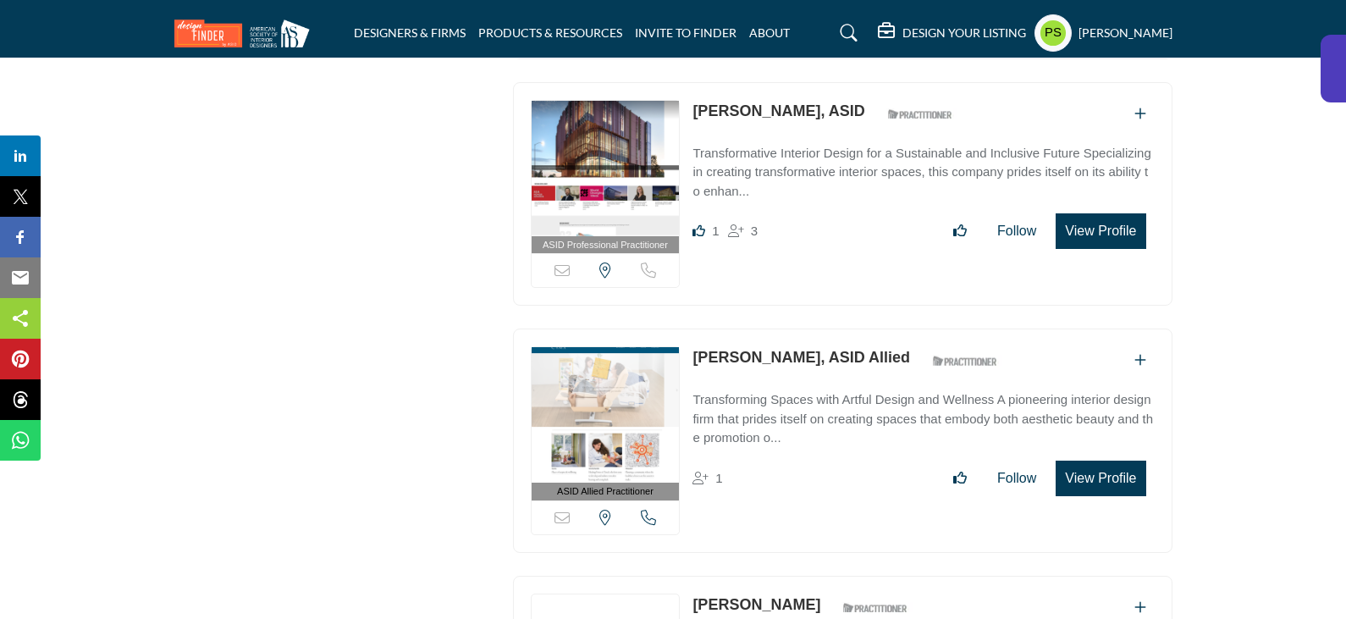
drag, startPoint x: 690, startPoint y: 248, endPoint x: 760, endPoint y: 248, distance: 70.3
click at [760, 328] on div "ASID Allied Practitioner ASID Allied Practitioners have successfully completed …" at bounding box center [843, 440] width 660 height 224
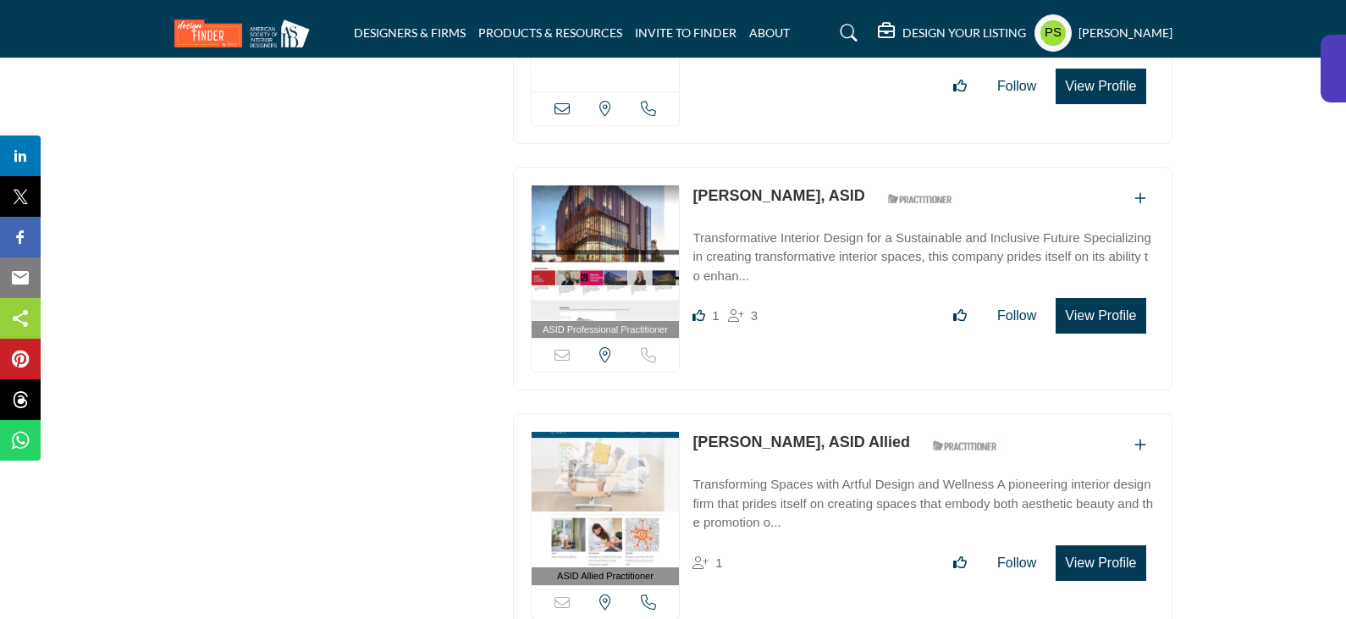
scroll to position [23051, 0]
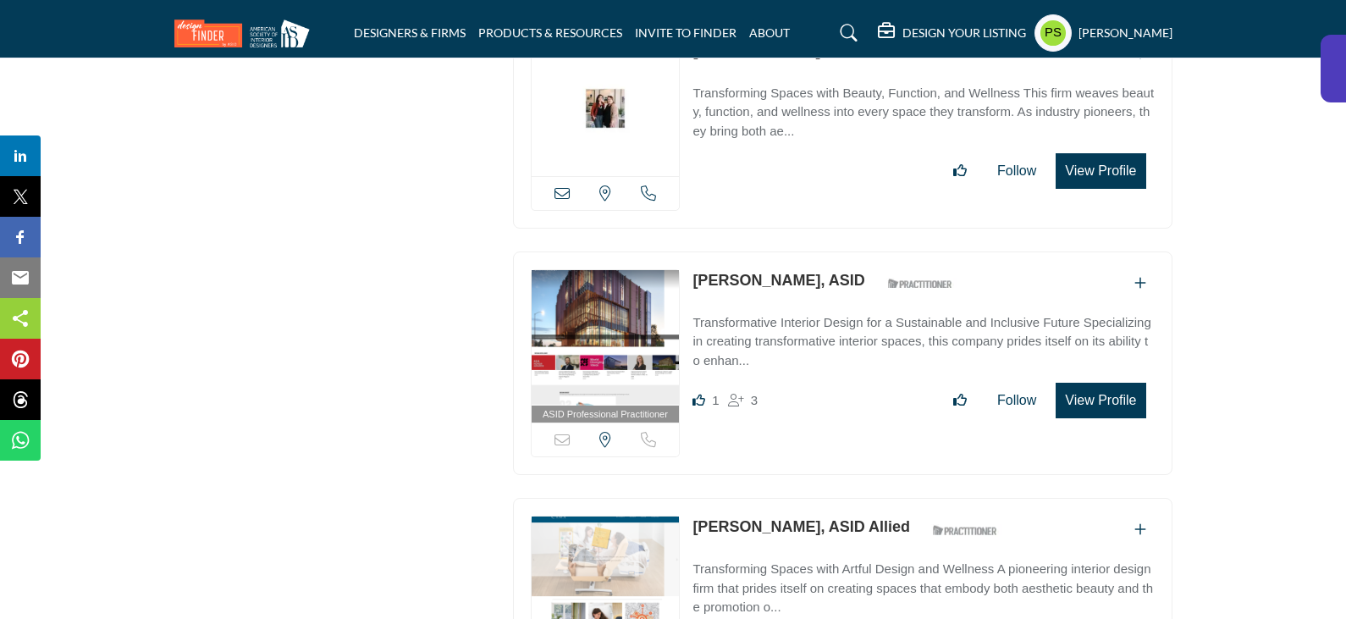
drag, startPoint x: 688, startPoint y: 171, endPoint x: 804, endPoint y: 177, distance: 116.1
click at [804, 251] on div "ASID Professional Practitioner ASID Professional Practitioners have successfull…" at bounding box center [843, 363] width 660 height 224
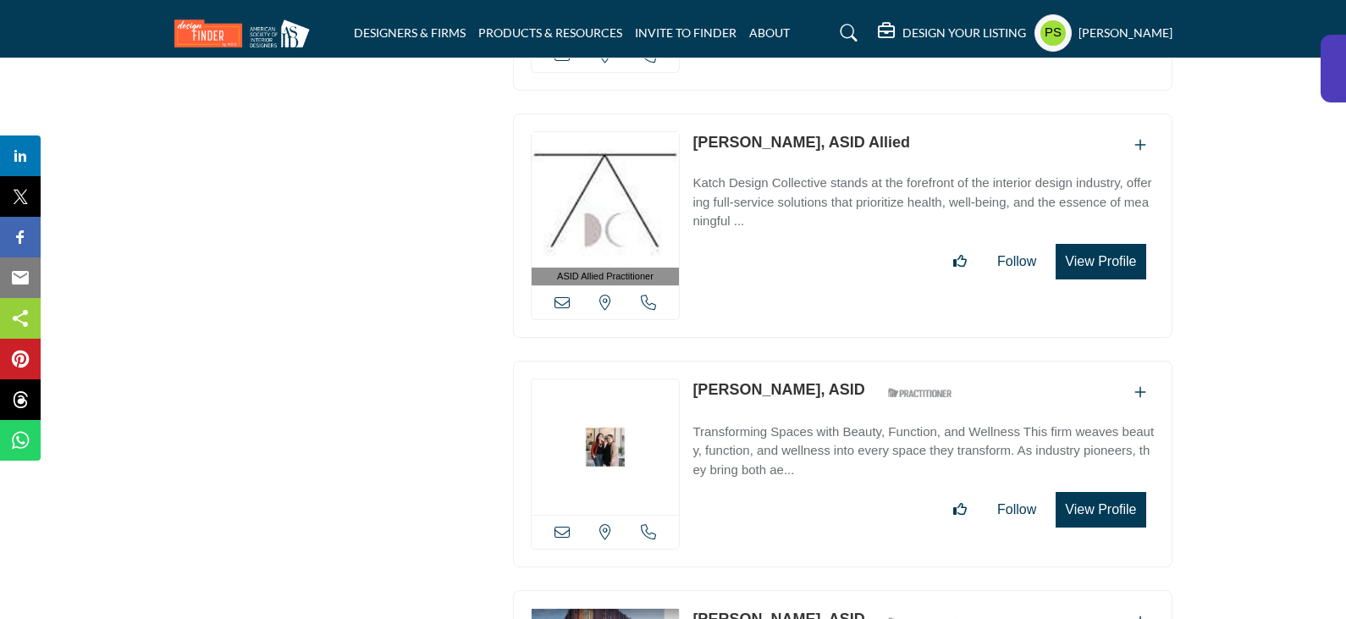
drag, startPoint x: 688, startPoint y: 285, endPoint x: 781, endPoint y: 283, distance: 92.3
click at [781, 361] on div "View email address of this listing View the location of this listing Call Number" at bounding box center [843, 464] width 660 height 207
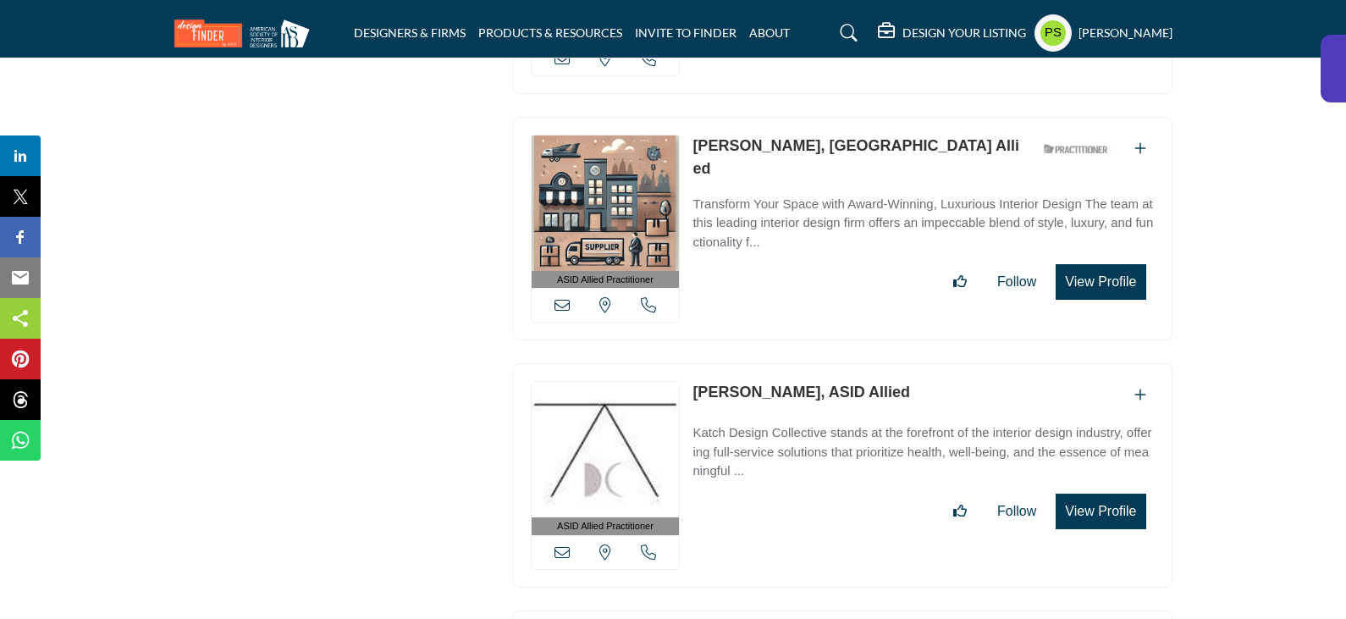
scroll to position [22458, 0]
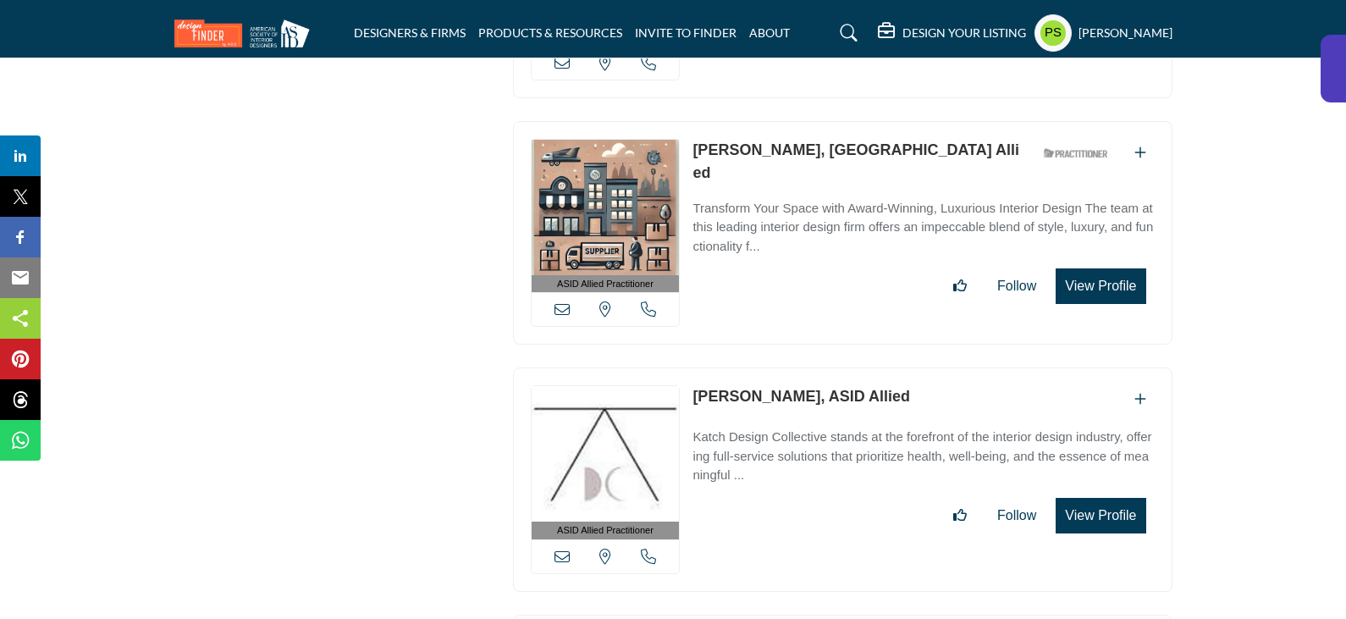
drag, startPoint x: 687, startPoint y: 288, endPoint x: 807, endPoint y: 295, distance: 119.6
click at [807, 367] on div "ASID Allied Practitioner ASID Allied Practitioners have successfully completed …" at bounding box center [843, 479] width 660 height 224
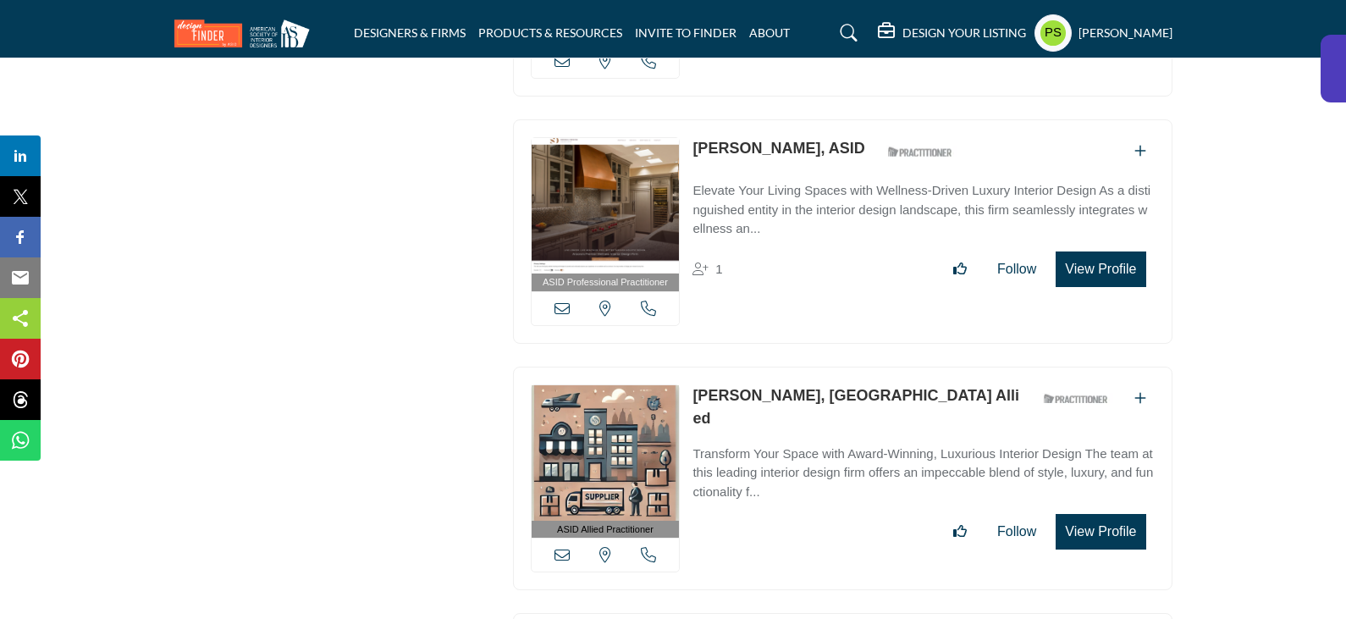
scroll to position [22204, 0]
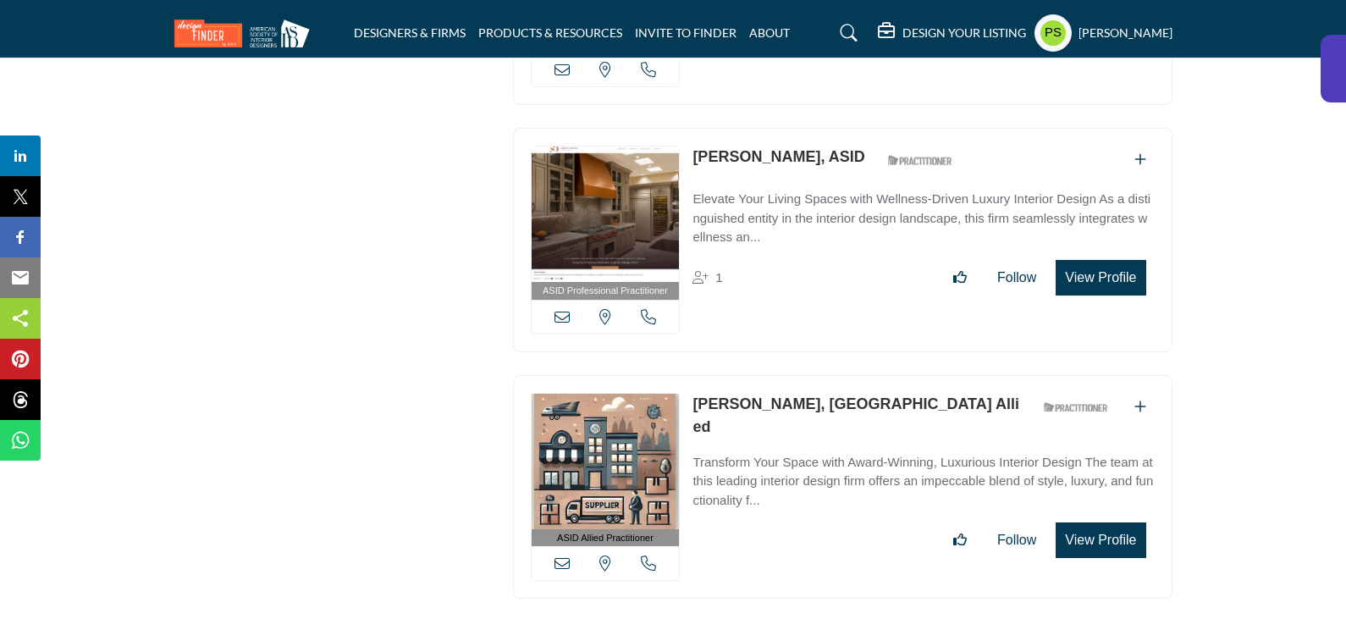
drag, startPoint x: 687, startPoint y: 295, endPoint x: 810, endPoint y: 304, distance: 123.0
click at [810, 375] on div "ASID Allied Practitioner ASID Allied Practitioners have successfully completed …" at bounding box center [843, 487] width 660 height 224
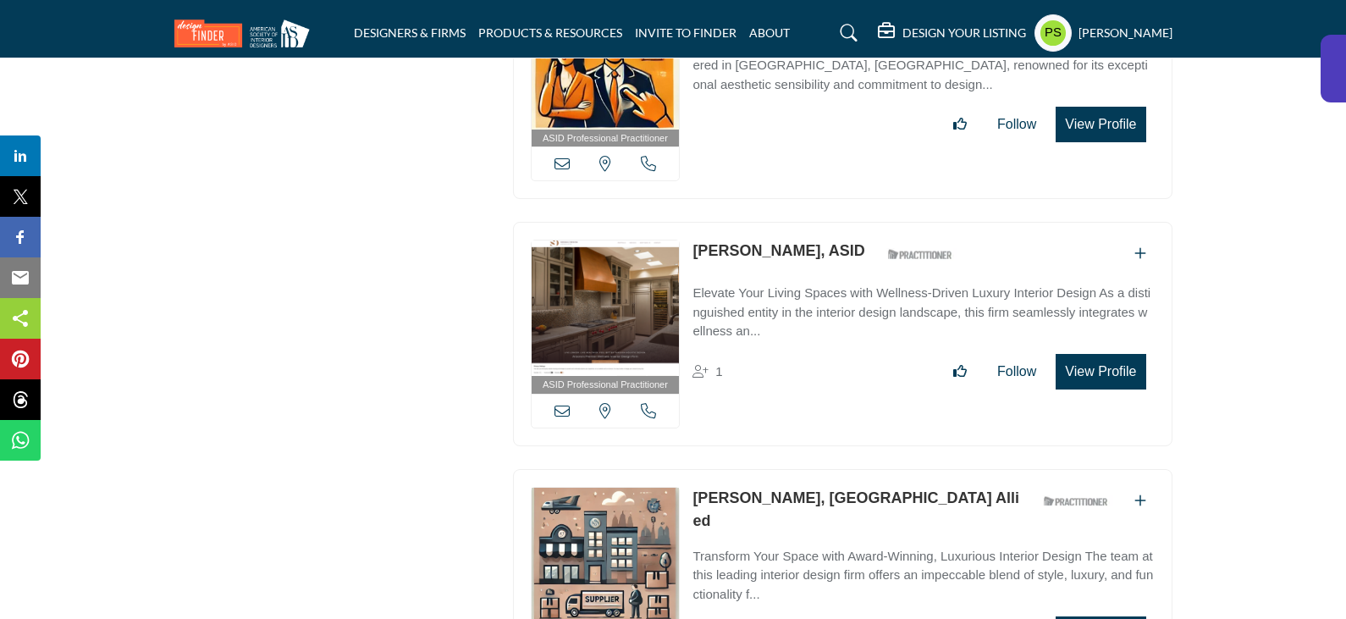
scroll to position [22035, 0]
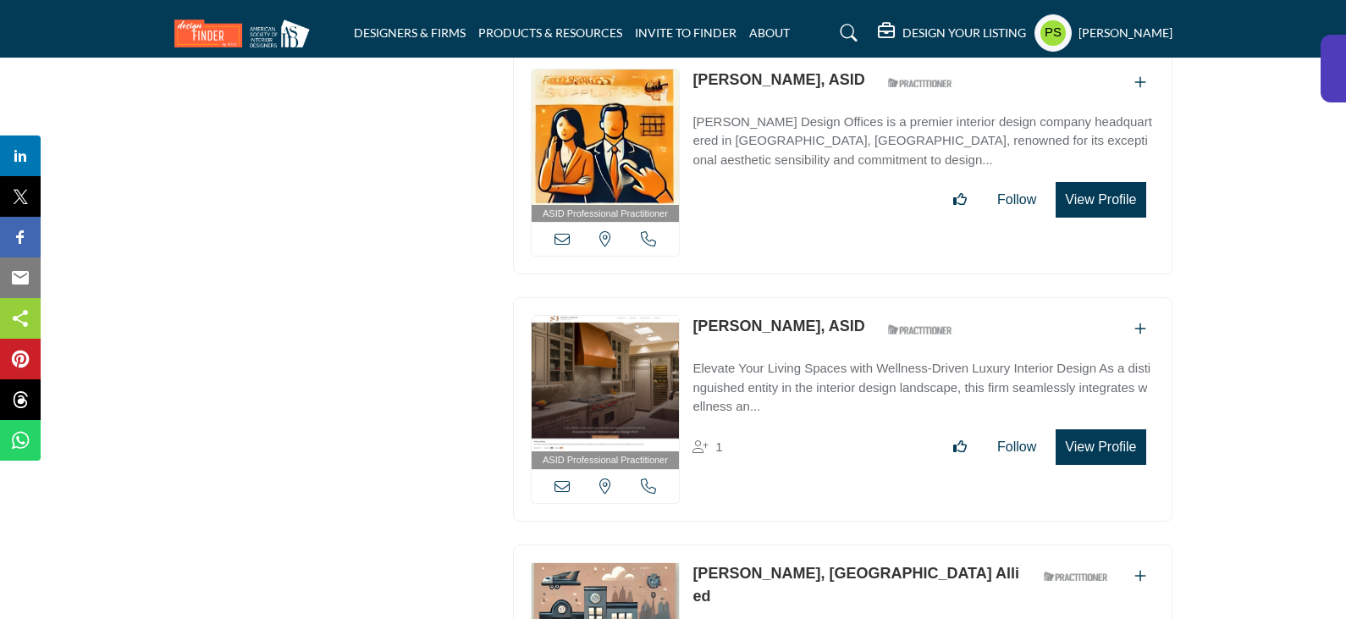
drag, startPoint x: 687, startPoint y: 217, endPoint x: 792, endPoint y: 224, distance: 105.3
click at [792, 297] on div "ASID Professional Practitioner ASID Professional Practitioners have successfull…" at bounding box center [843, 409] width 660 height 224
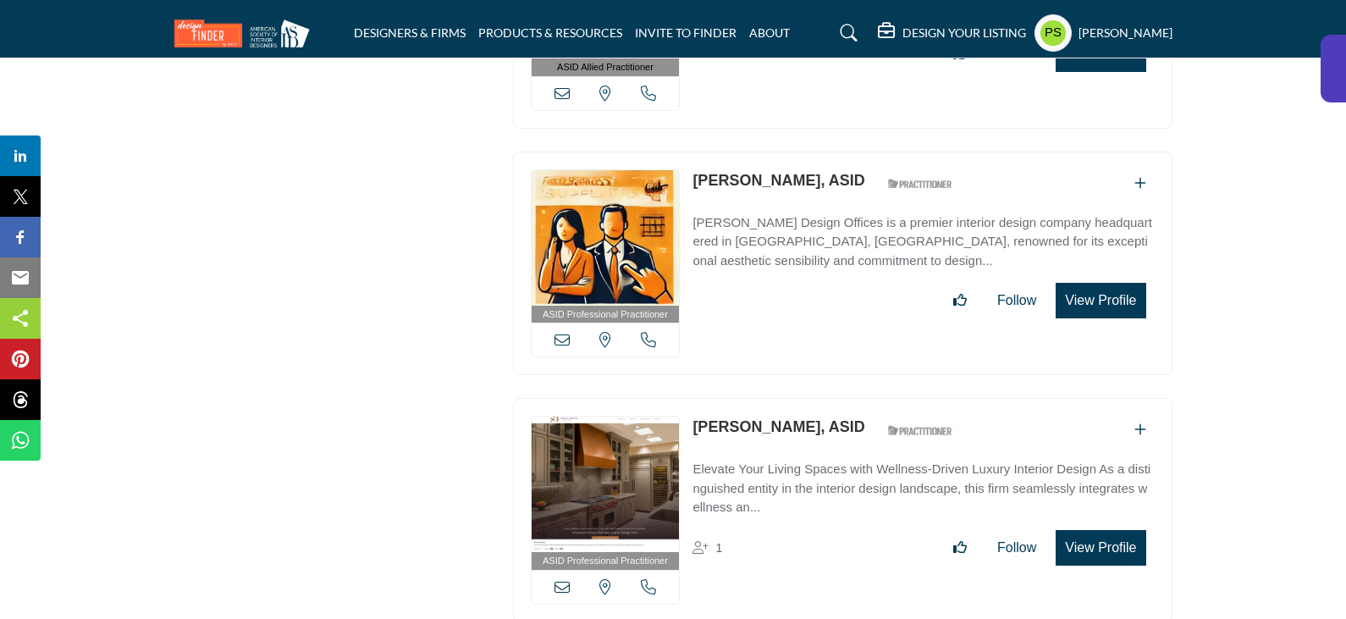
scroll to position [21781, 0]
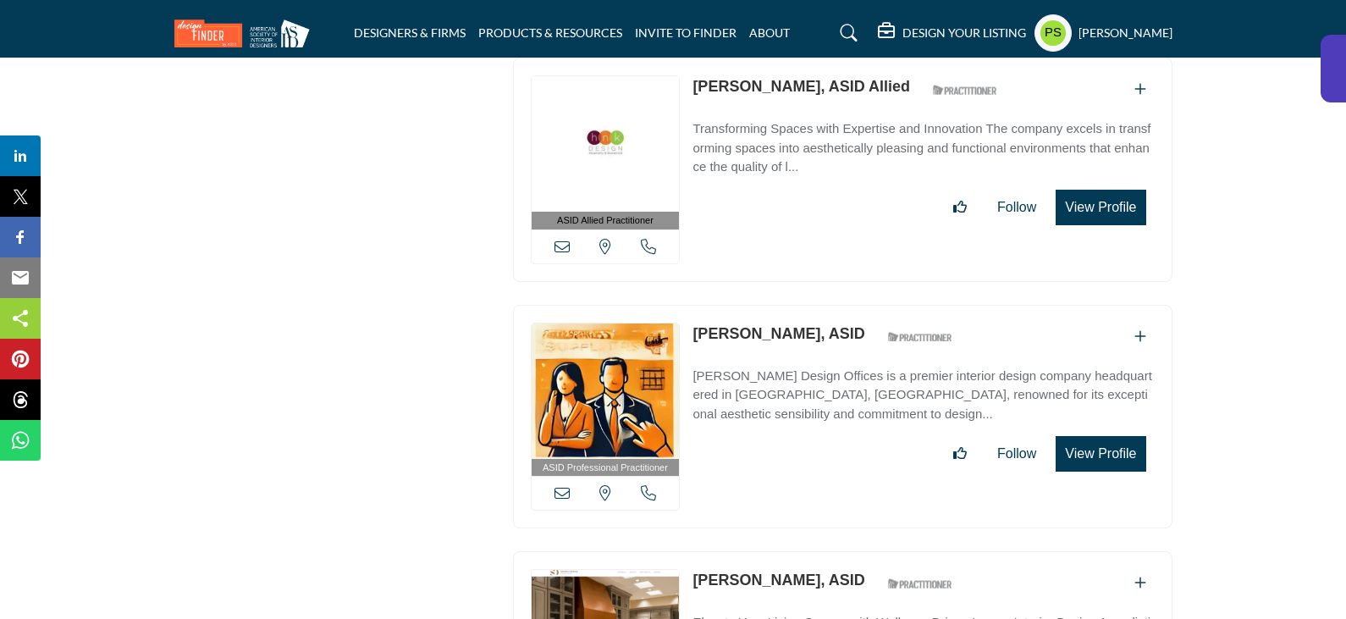
drag, startPoint x: 682, startPoint y: 229, endPoint x: 818, endPoint y: 236, distance: 135.7
click at [818, 305] on div "ASID Professional Practitioner ASID Professional Practitioners have successfull…" at bounding box center [843, 417] width 660 height 224
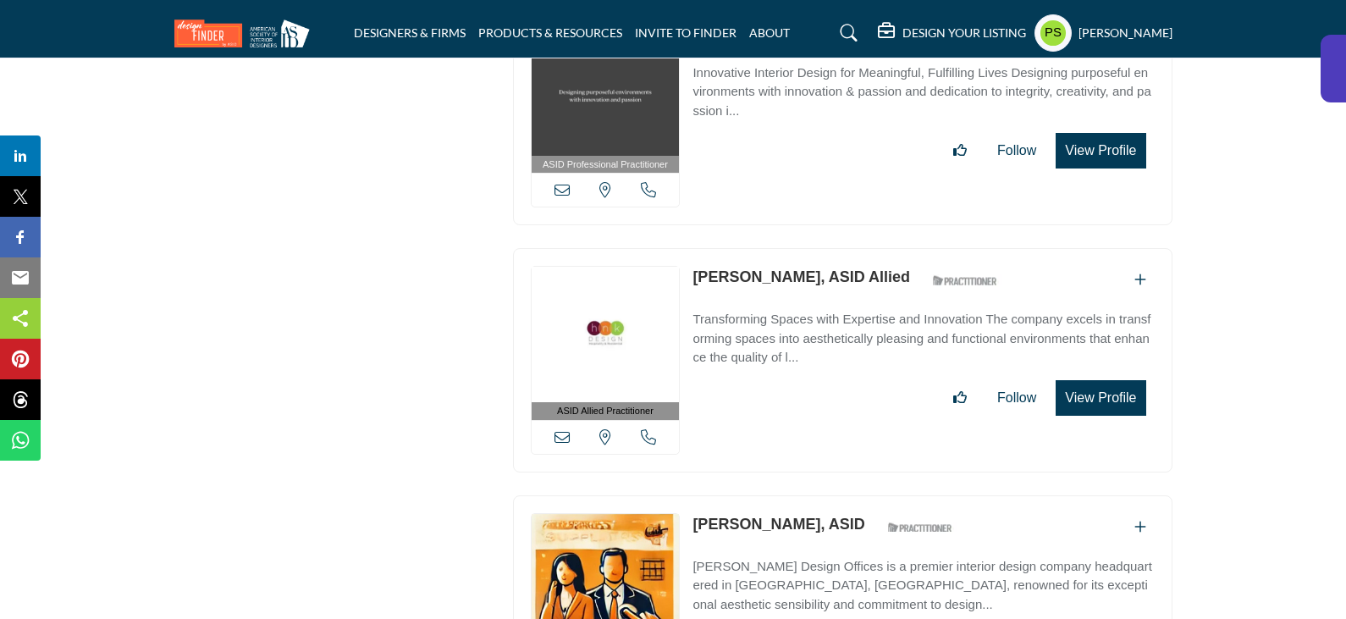
scroll to position [21442, 0]
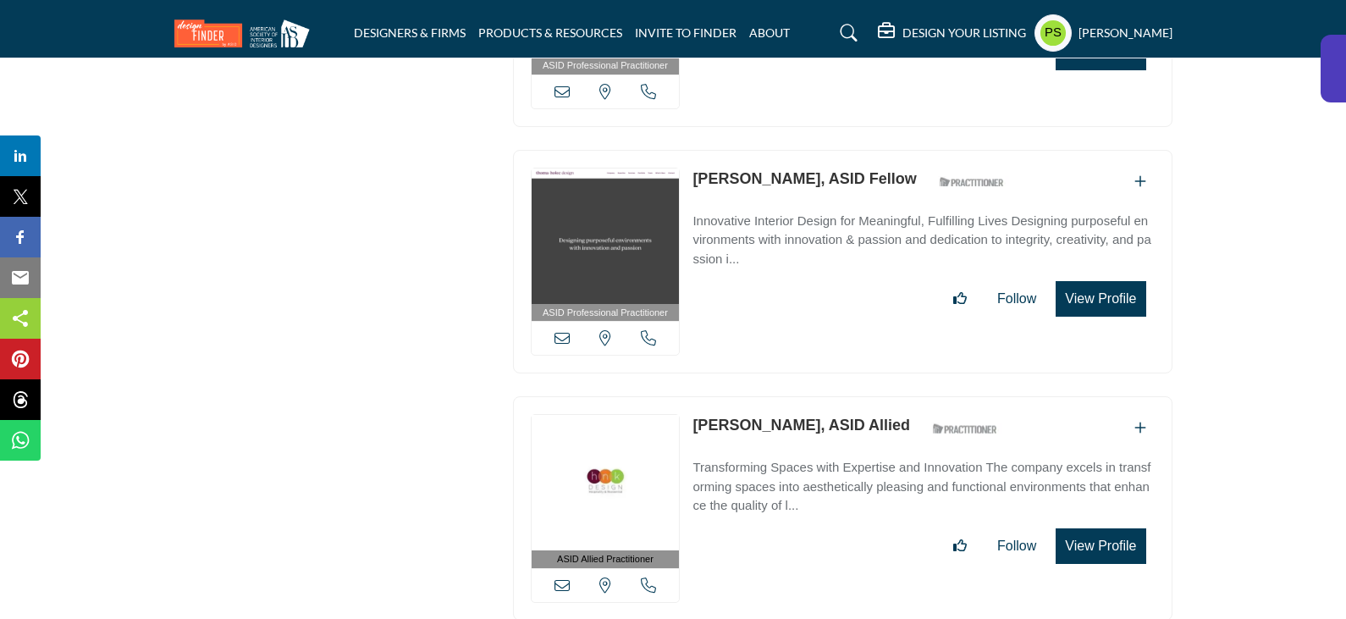
drag, startPoint x: 687, startPoint y: 325, endPoint x: 801, endPoint y: 323, distance: 114.3
click at [801, 396] on div "ASID Allied Practitioner ASID Allied Practitioners have successfully completed …" at bounding box center [843, 508] width 660 height 224
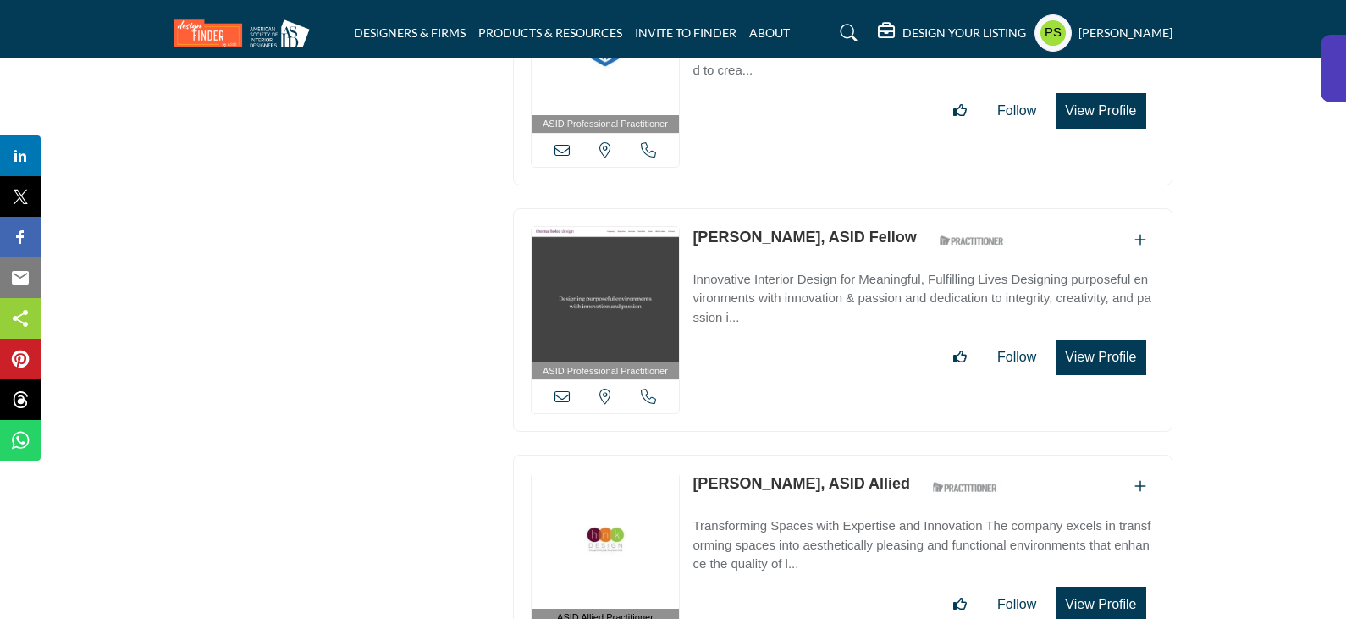
scroll to position [21357, 0]
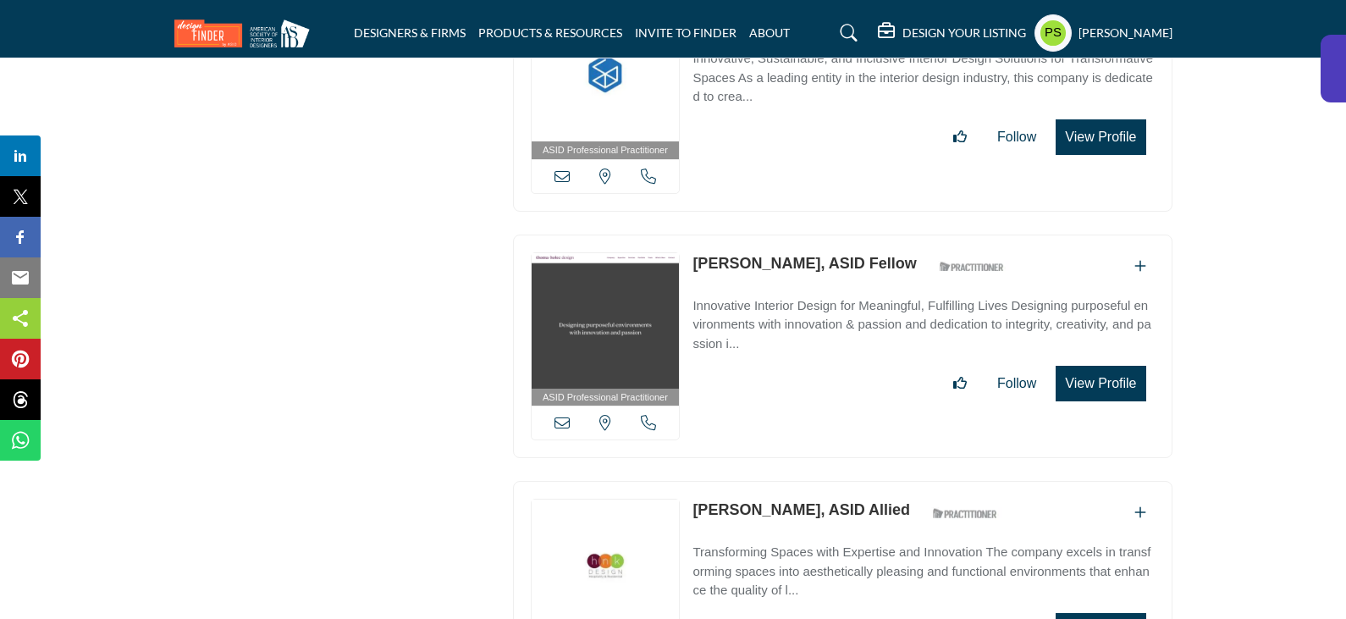
drag, startPoint x: 689, startPoint y: 161, endPoint x: 785, endPoint y: 169, distance: 96.0
click at [785, 235] on div "ASID Professional Practitioner ASID Professional Practitioners have successfull…" at bounding box center [843, 347] width 660 height 224
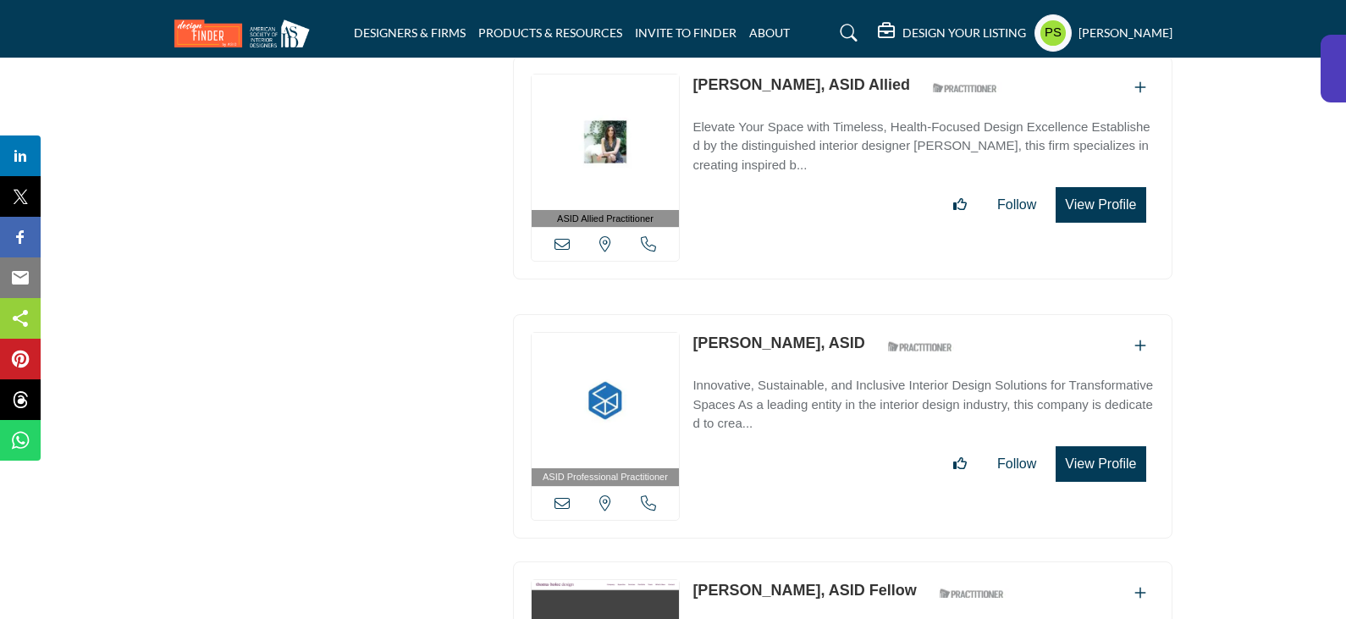
scroll to position [21019, 0]
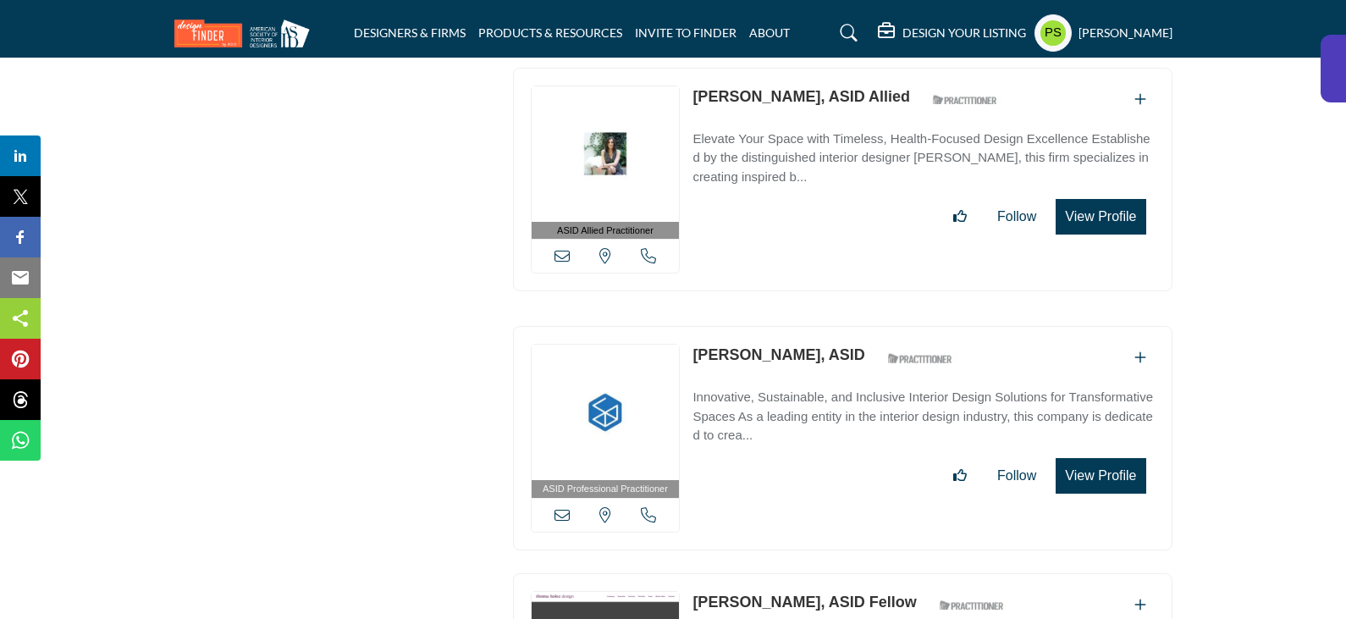
drag, startPoint x: 687, startPoint y: 255, endPoint x: 797, endPoint y: 253, distance: 109.2
click at [797, 326] on div "ASID Professional Practitioner ASID Professional Practitioners have successfull…" at bounding box center [843, 438] width 660 height 224
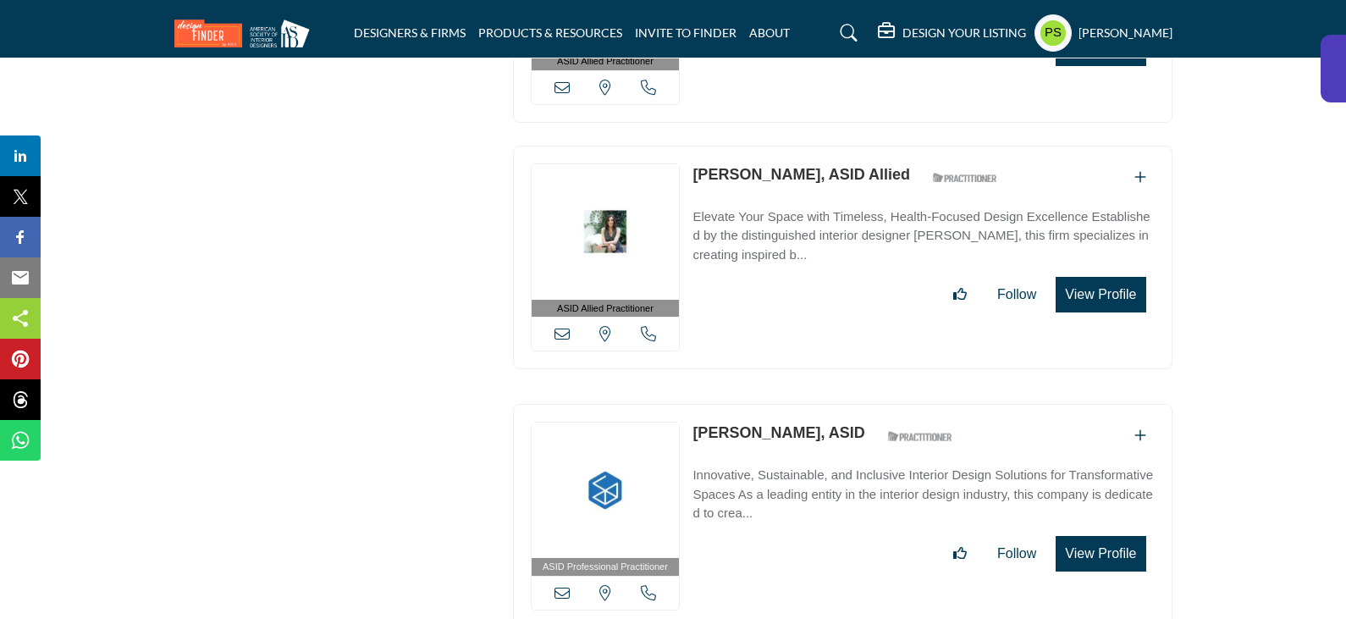
scroll to position [20849, 0]
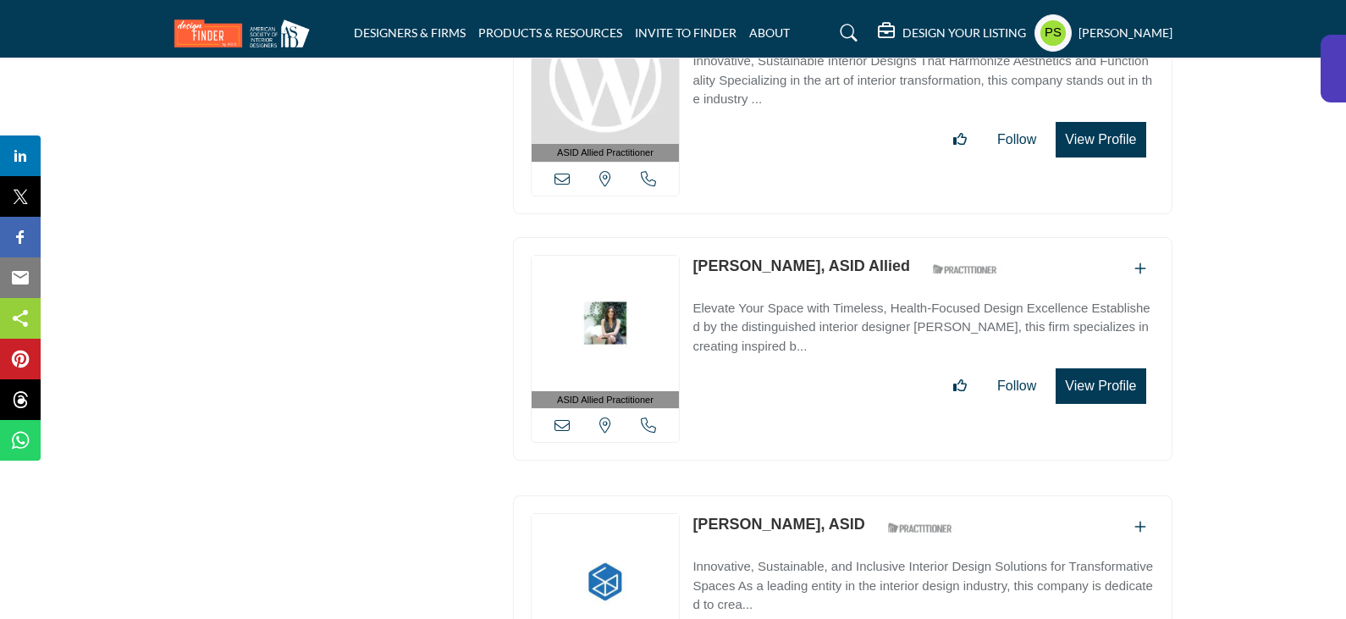
drag, startPoint x: 686, startPoint y: 161, endPoint x: 802, endPoint y: 174, distance: 116.7
click at [802, 237] on div "ASID Allied Practitioner ASID Allied Practitioners have successfully completed …" at bounding box center [843, 349] width 660 height 224
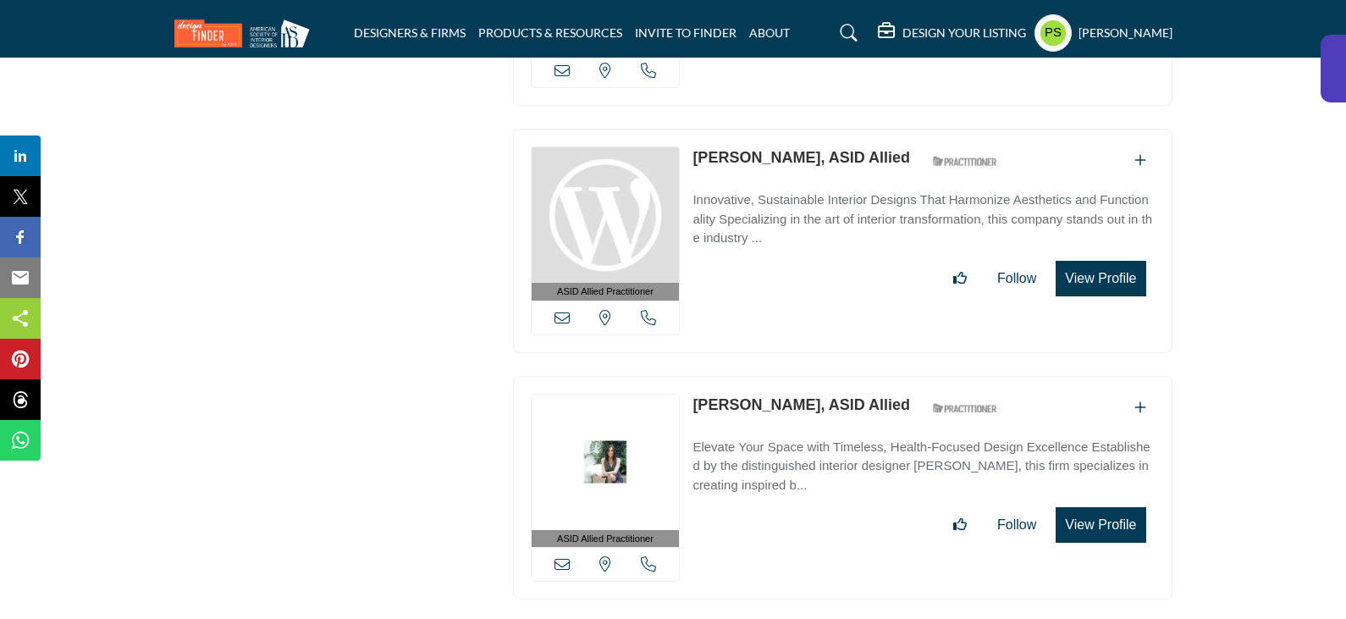
scroll to position [20595, 0]
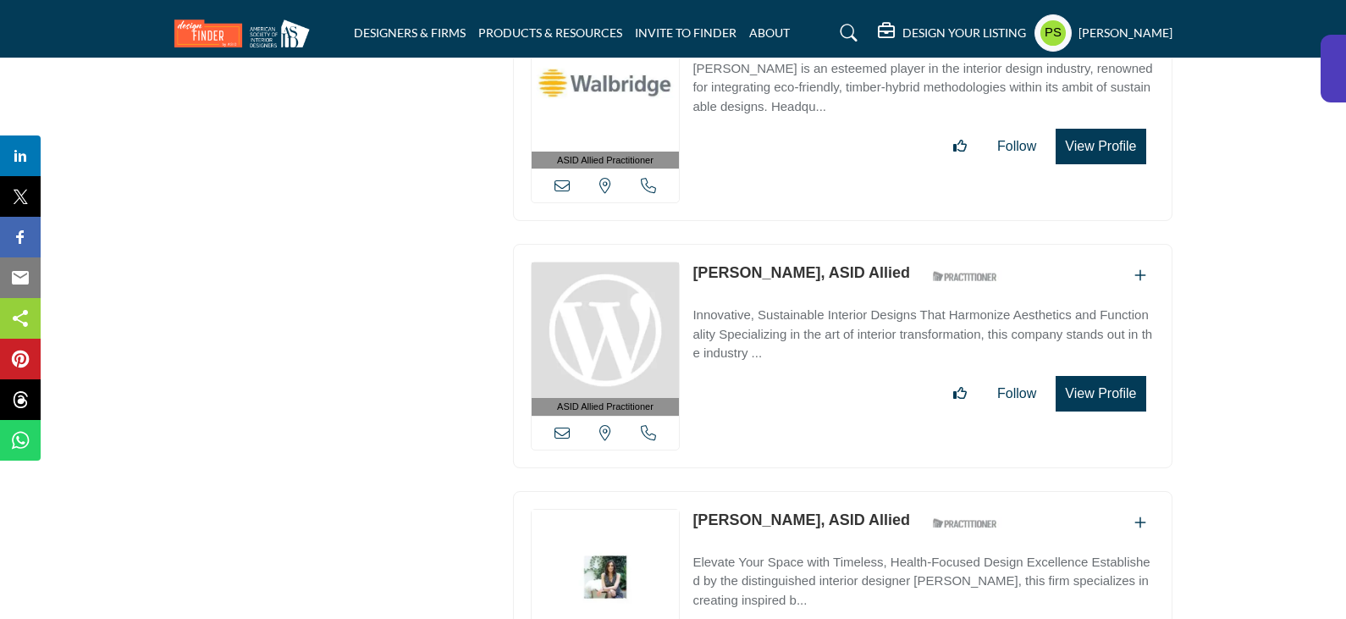
drag, startPoint x: 686, startPoint y: 170, endPoint x: 792, endPoint y: 178, distance: 106.9
click at [792, 244] on div "ASID Allied Practitioner ASID Allied Practitioners have successfully completed …" at bounding box center [843, 356] width 660 height 224
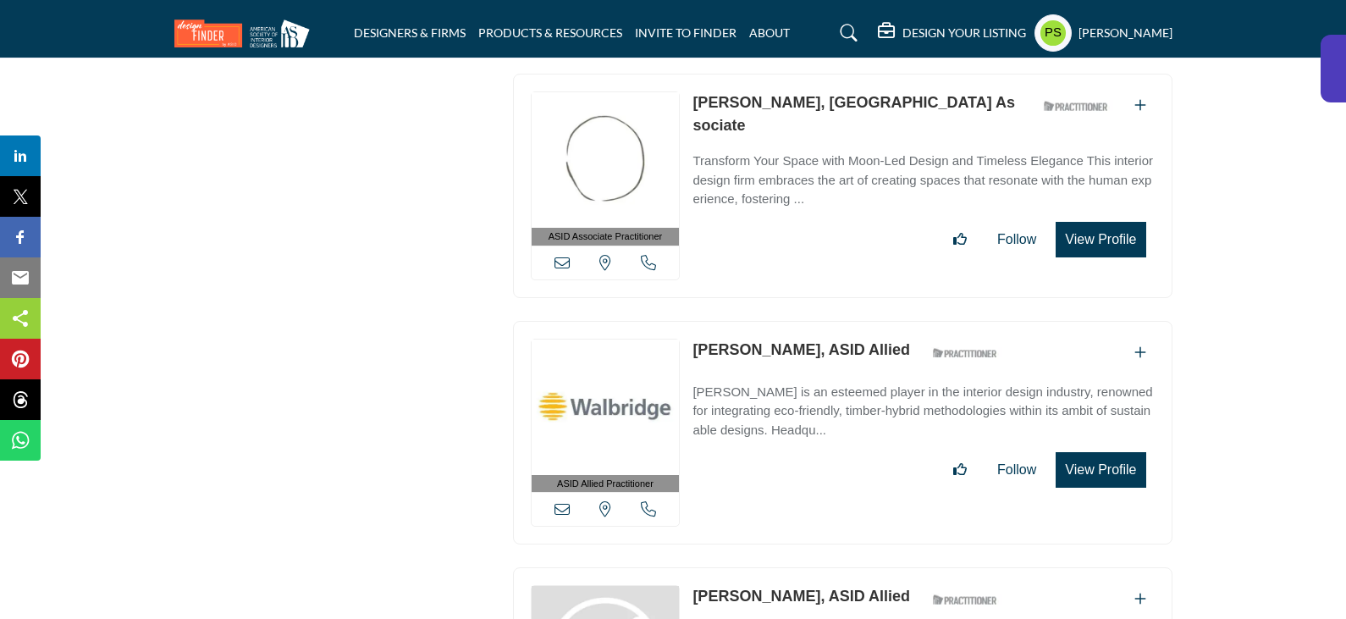
scroll to position [20257, 0]
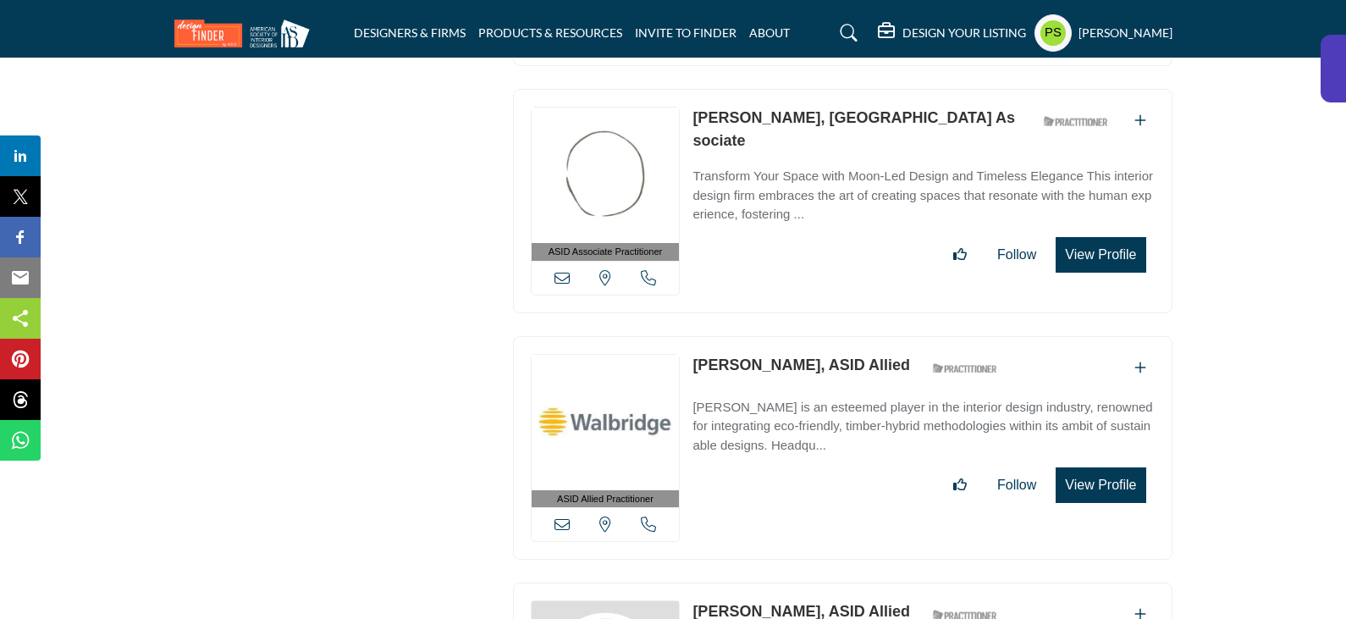
drag, startPoint x: 693, startPoint y: 262, endPoint x: 812, endPoint y: 266, distance: 118.6
click at [812, 336] on div "ASID Allied Practitioner ASID Allied Practitioners have successfully completed …" at bounding box center [843, 448] width 660 height 224
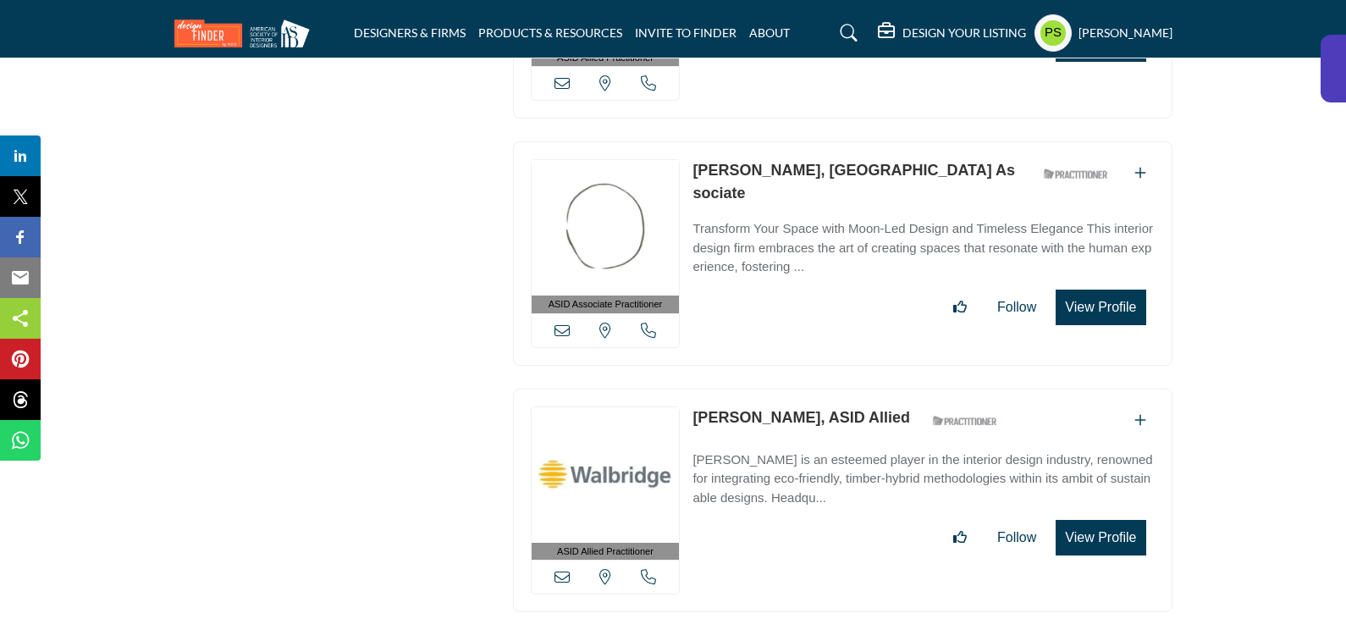
scroll to position [20087, 0]
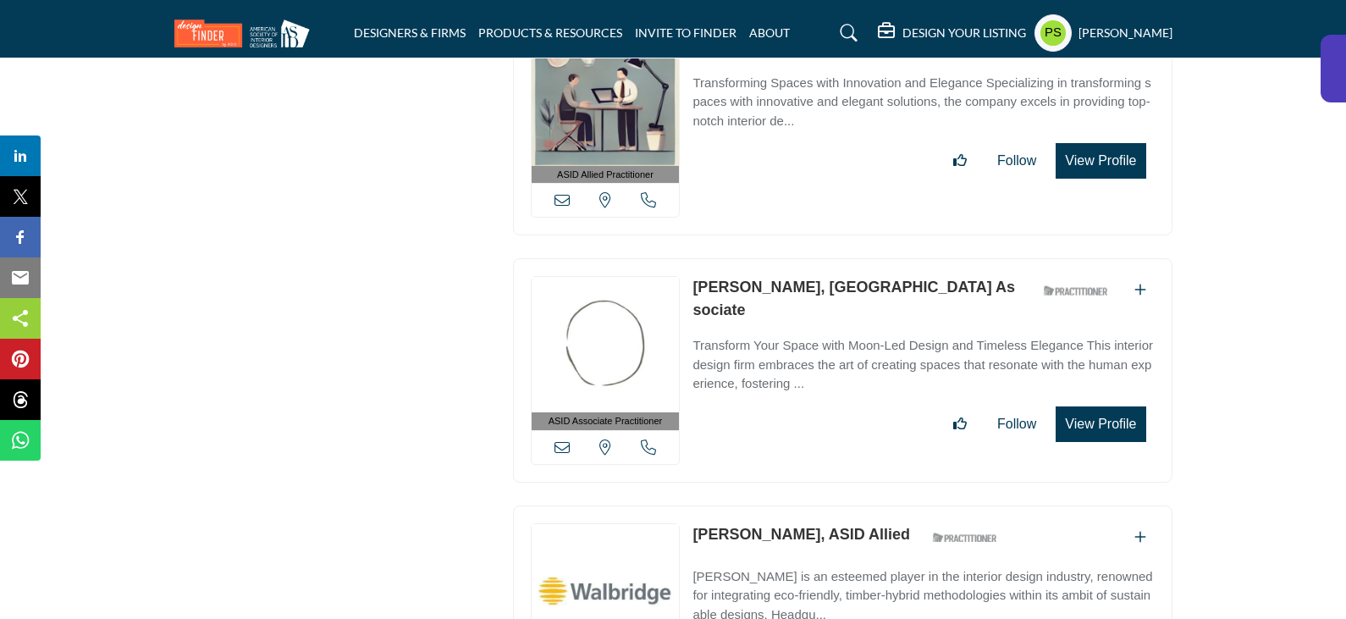
drag, startPoint x: 685, startPoint y: 189, endPoint x: 792, endPoint y: 194, distance: 106.8
click at [792, 258] on div "ASID Associate Practitioner ASID Associate Practitioners have a degree in any m…" at bounding box center [843, 370] width 660 height 224
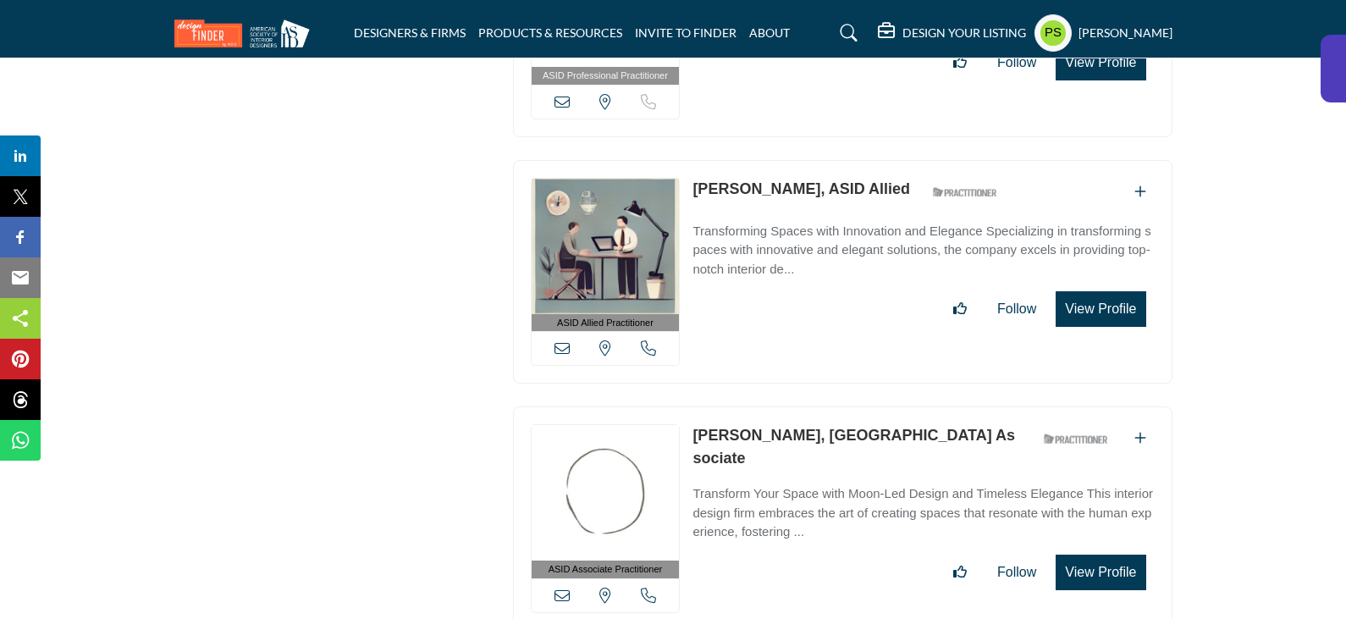
scroll to position [19833, 0]
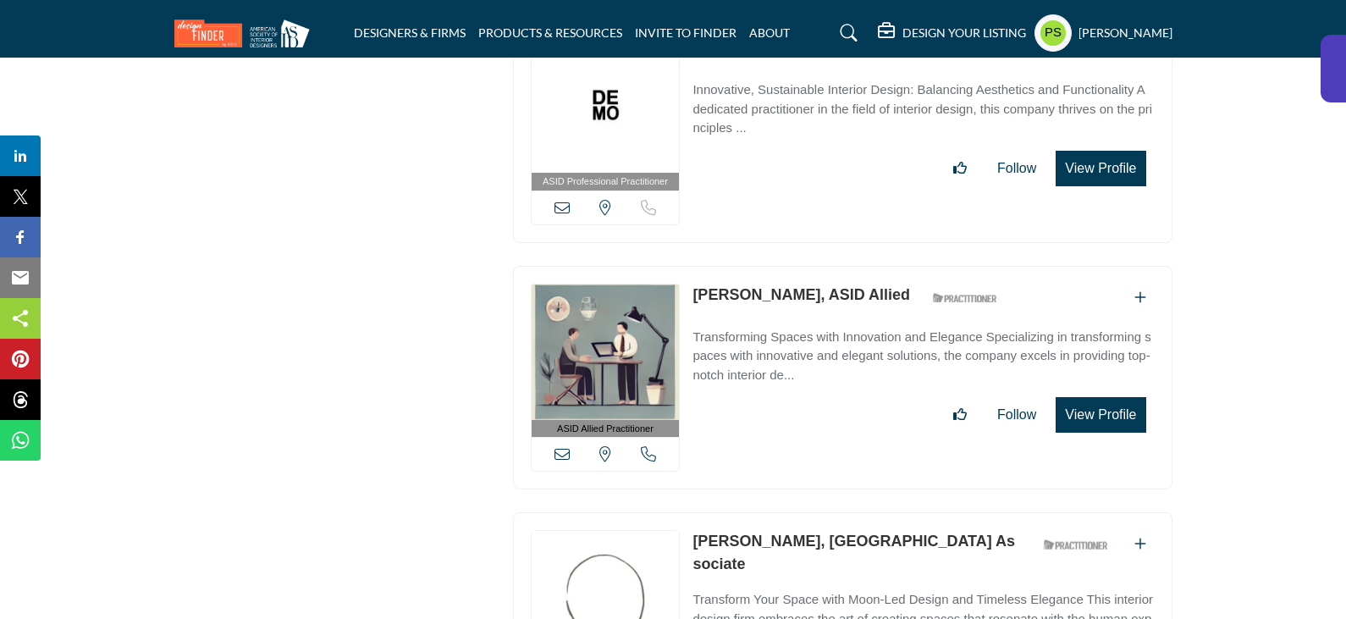
drag, startPoint x: 689, startPoint y: 196, endPoint x: 792, endPoint y: 201, distance: 102.6
click at [792, 266] on div "ASID Allied Practitioner ASID Allied Practitioners have successfully completed …" at bounding box center [843, 378] width 660 height 224
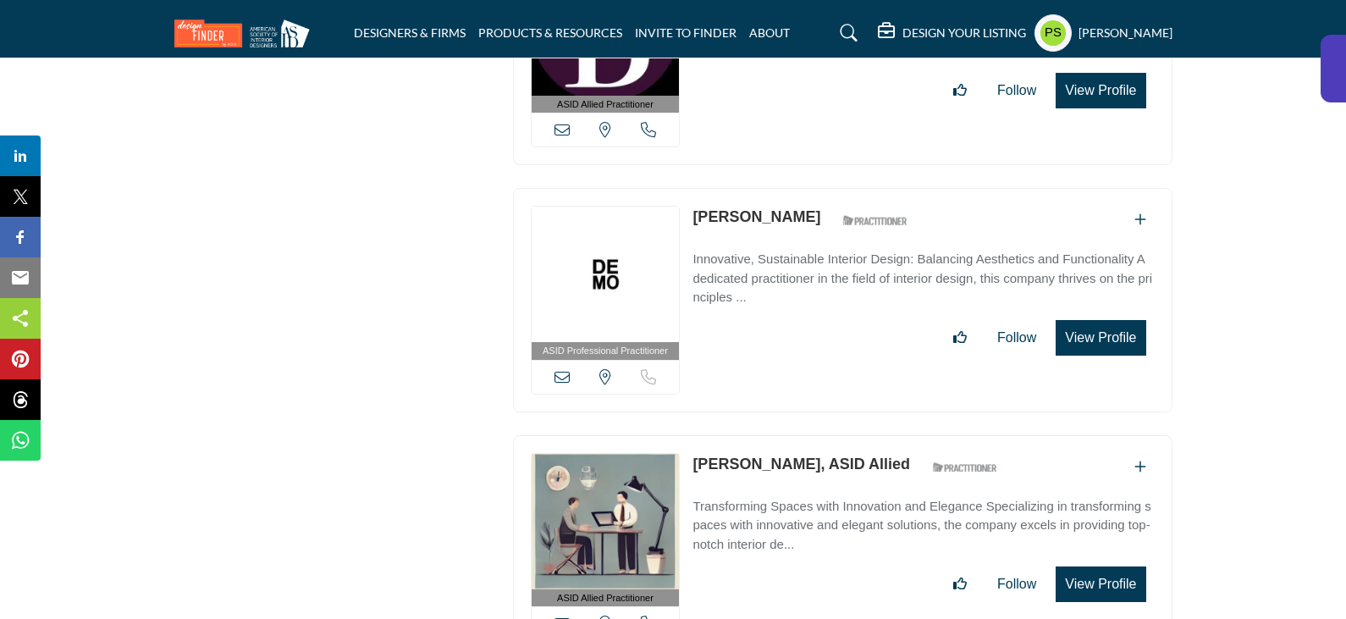
drag, startPoint x: 687, startPoint y: 121, endPoint x: 775, endPoint y: 121, distance: 88.0
click at [775, 188] on div "ASID Professional Practitioner ASID Professional Practitioners have successfull…" at bounding box center [843, 300] width 660 height 224
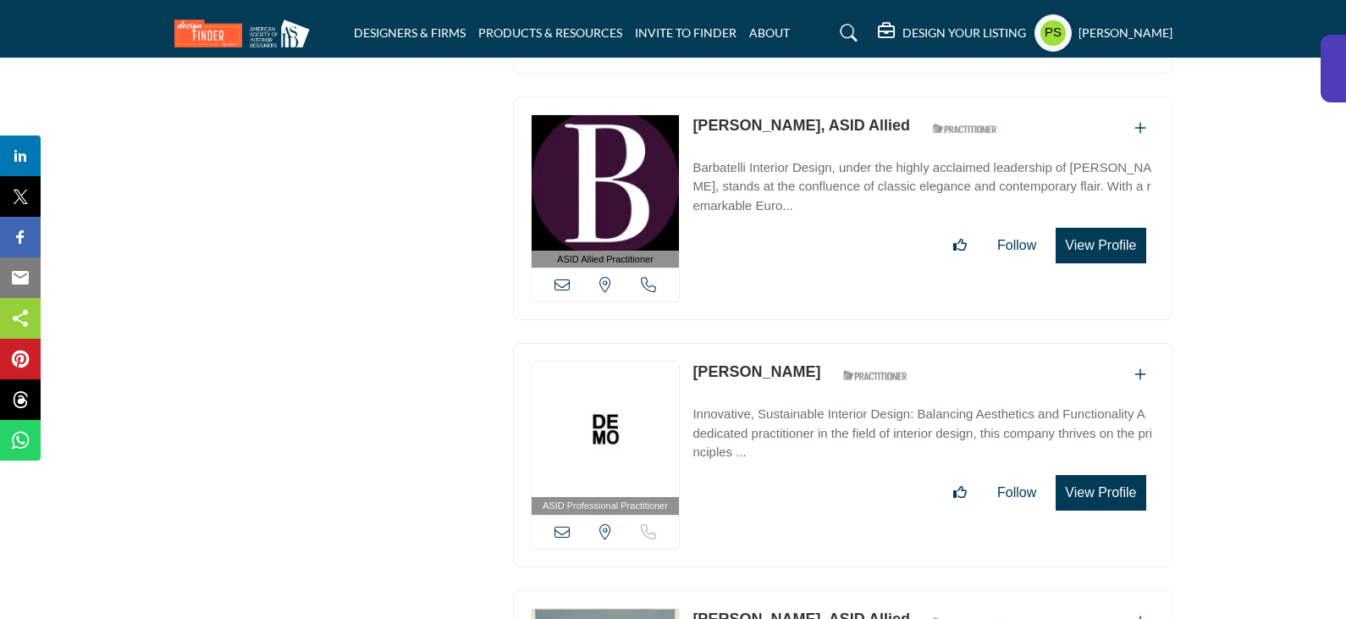
scroll to position [19325, 0]
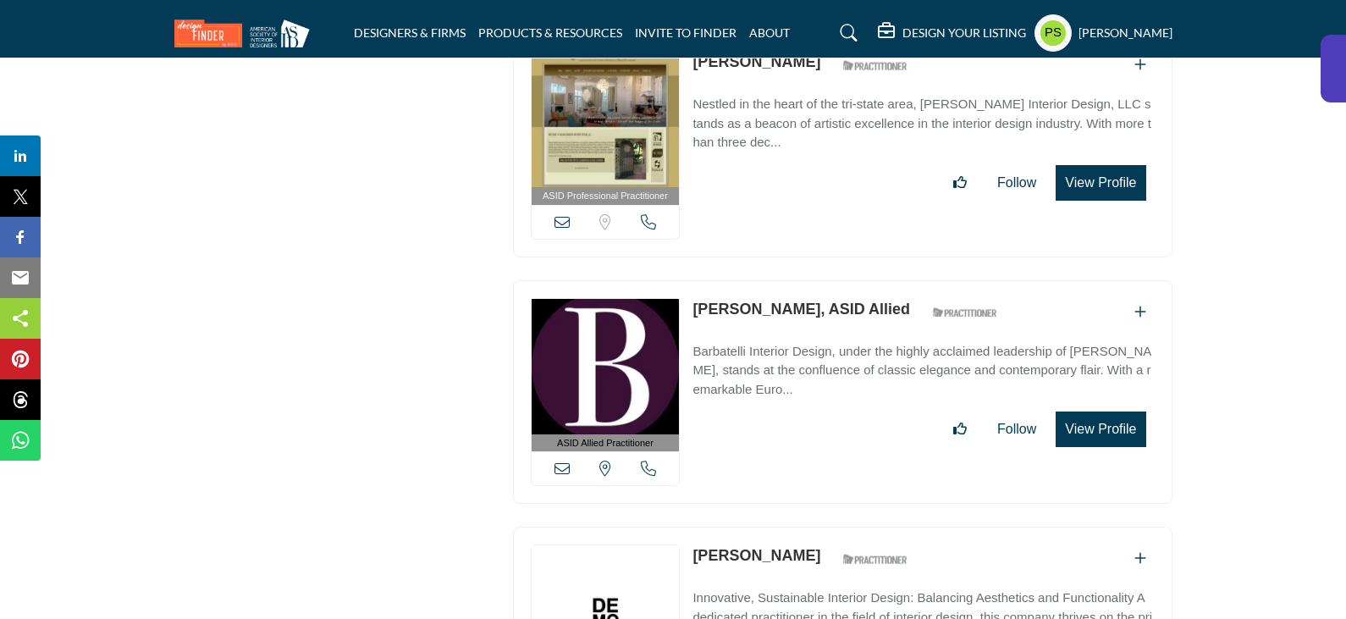
drag, startPoint x: 687, startPoint y: 214, endPoint x: 820, endPoint y: 217, distance: 132.9
click at [820, 280] on div "ASID Allied Practitioner ASID Allied Practitioners have successfully completed …" at bounding box center [843, 392] width 660 height 224
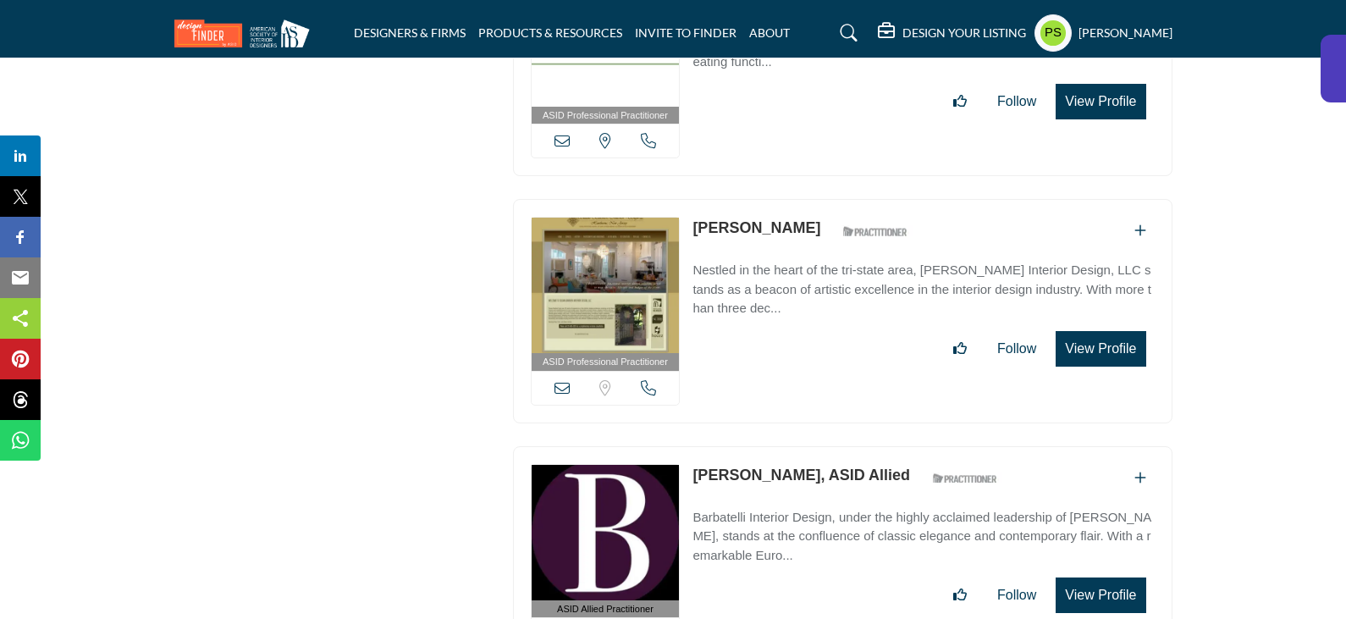
scroll to position [18987, 0]
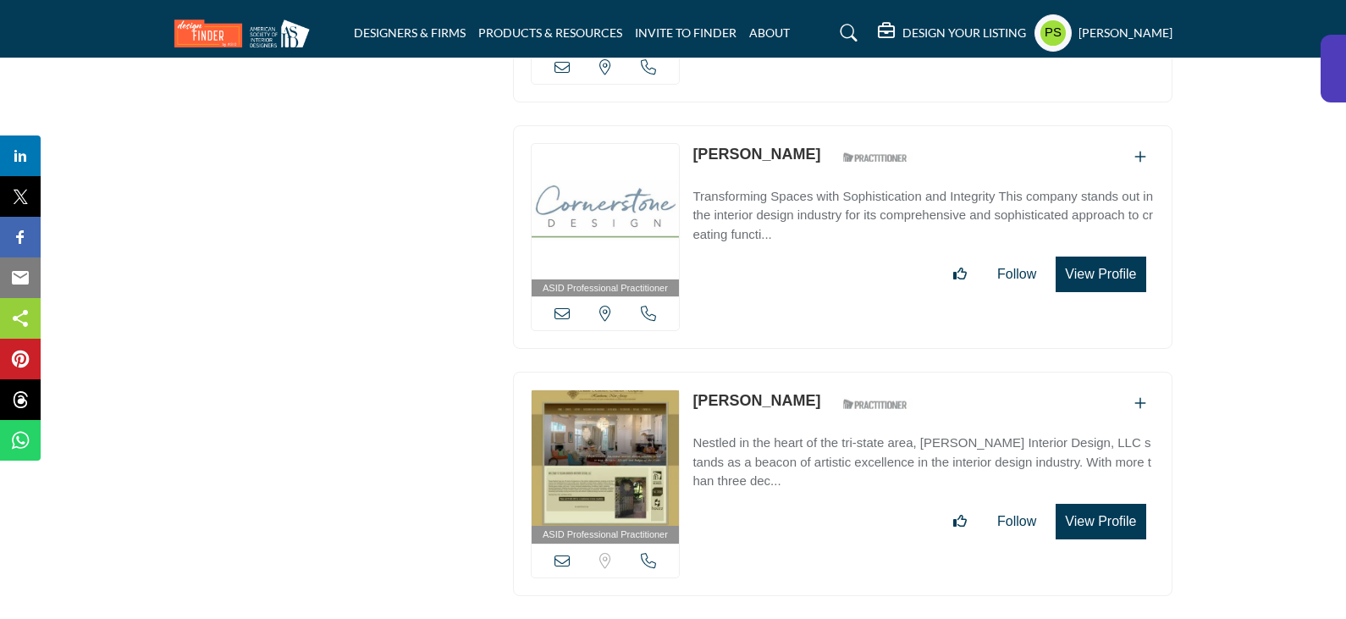
drag, startPoint x: 687, startPoint y: 303, endPoint x: 799, endPoint y: 306, distance: 112.6
click at [799, 372] on div "ASID Professional Practitioner ASID Professional Practitioners have successfull…" at bounding box center [843, 484] width 660 height 224
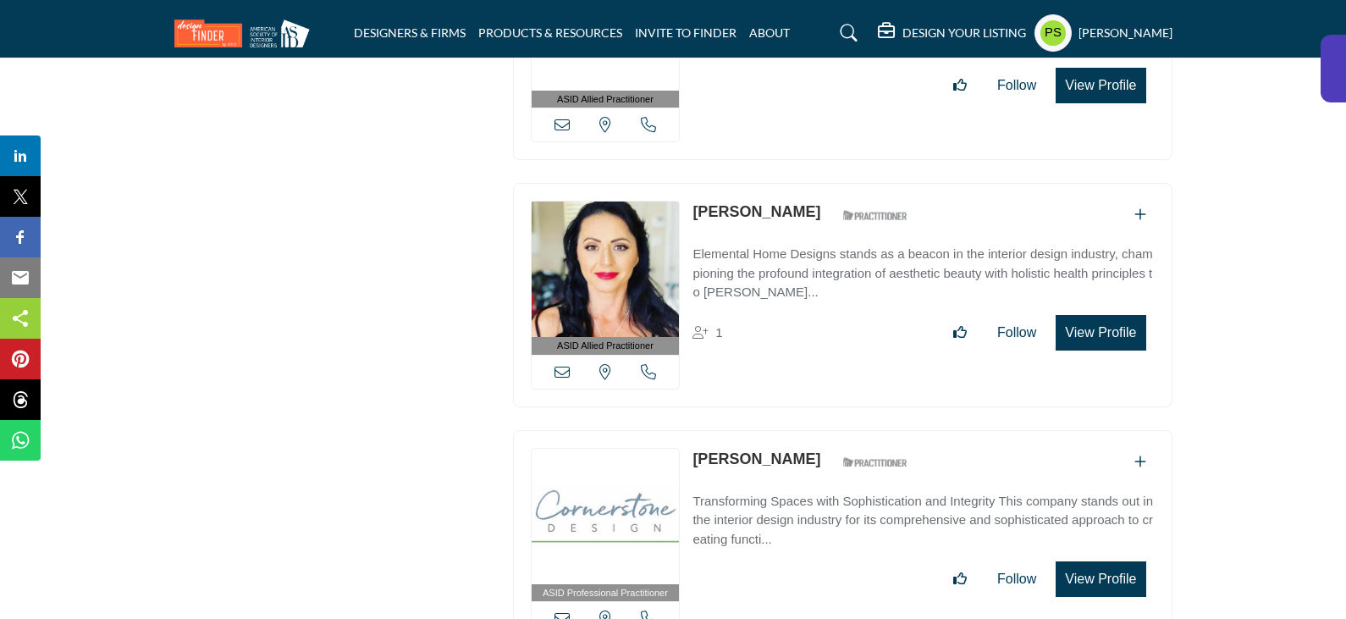
scroll to position [18648, 0]
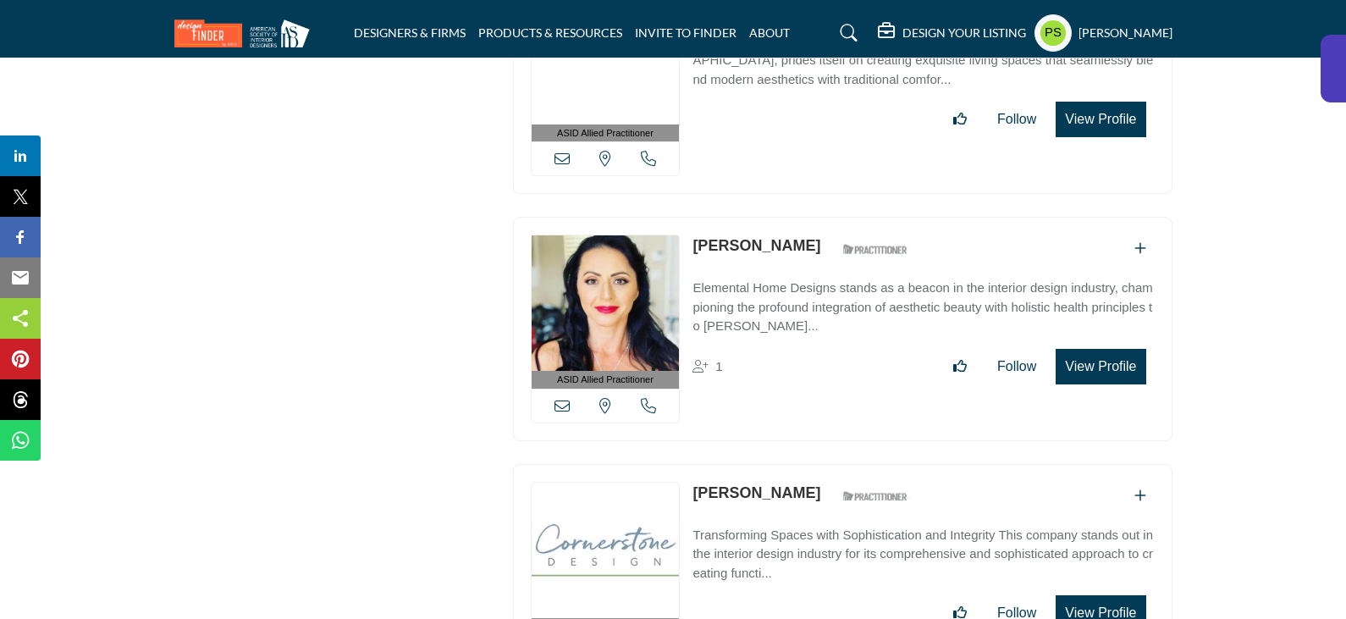
drag, startPoint x: 691, startPoint y: 396, endPoint x: 763, endPoint y: 402, distance: 72.2
click at [763, 464] on div "ASID Professional Practitioner ASID Professional Practitioners have successfull…" at bounding box center [843, 576] width 660 height 224
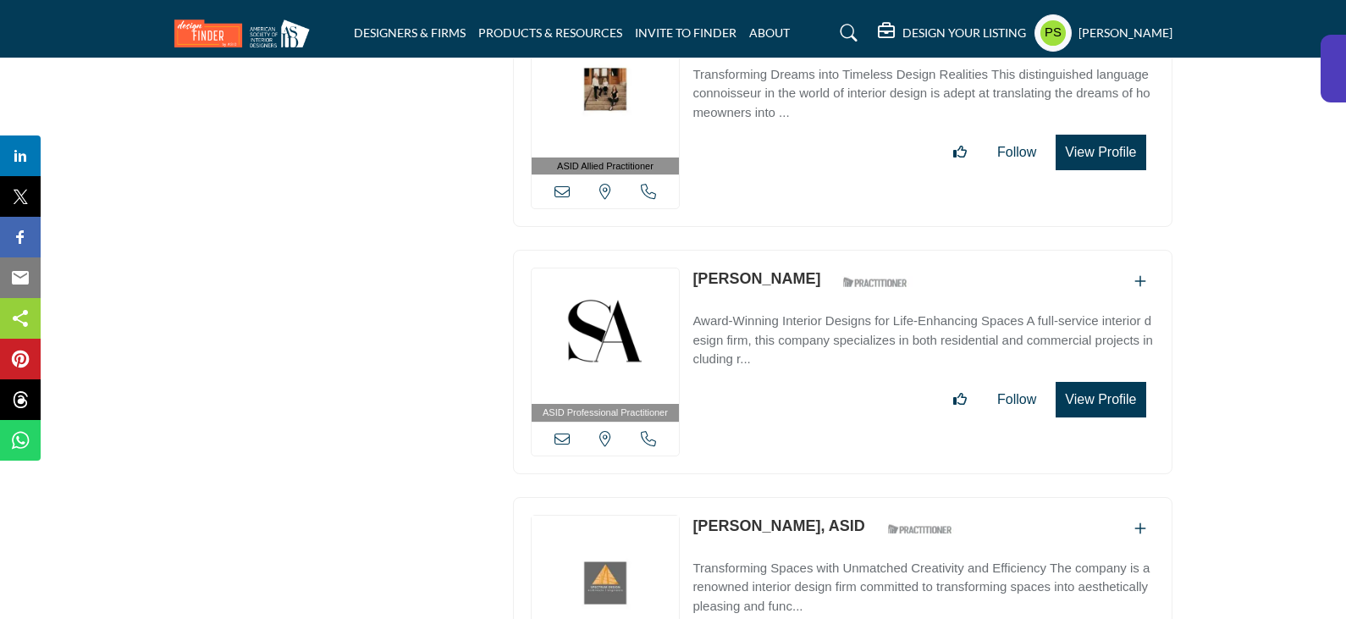
scroll to position [0, 0]
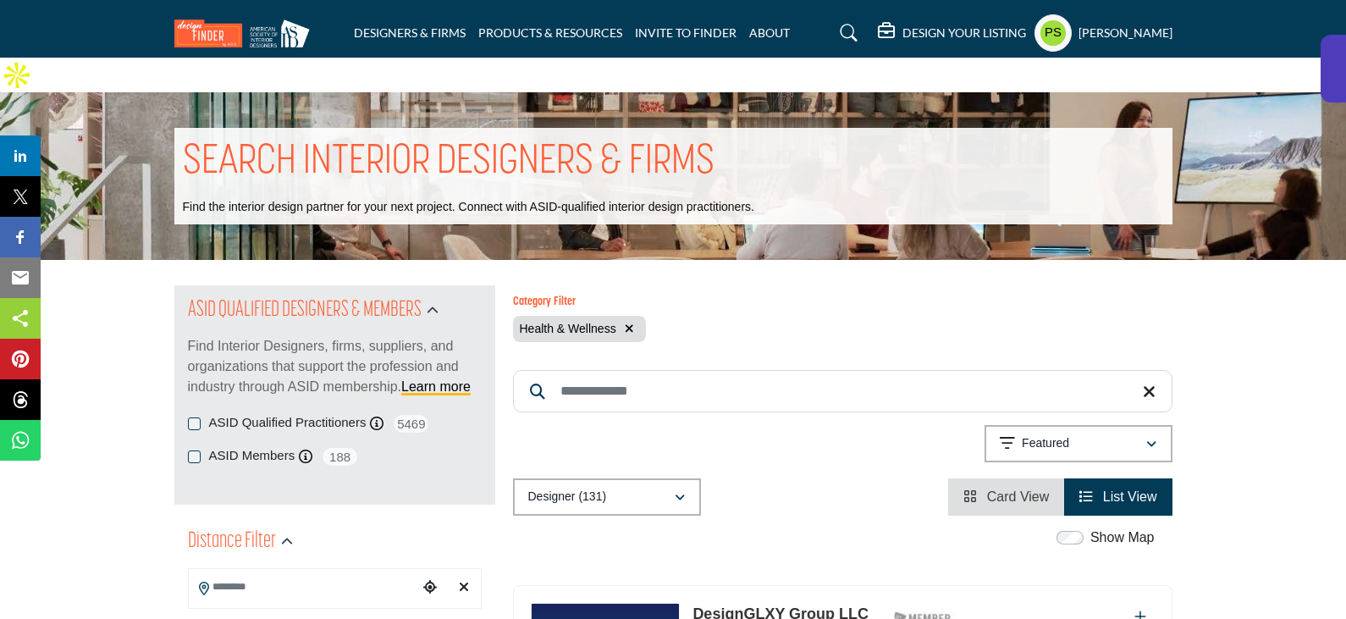
click at [626, 323] on icon "button" at bounding box center [629, 329] width 9 height 12
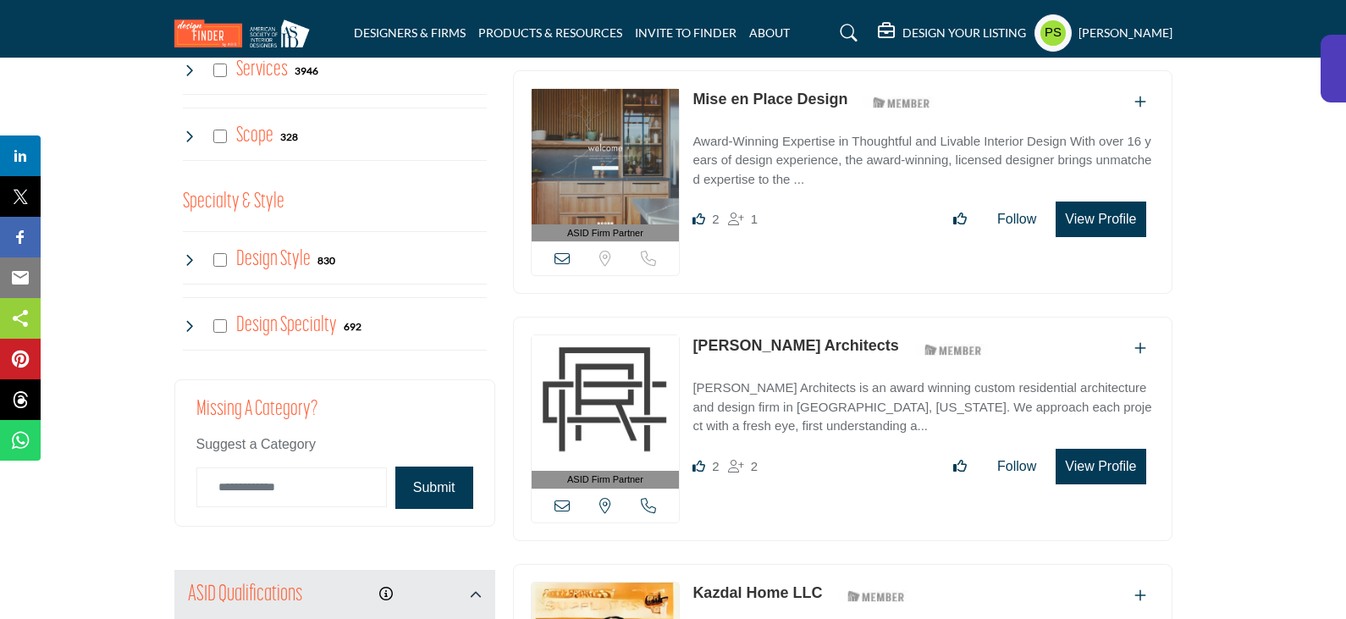
scroll to position [1439, 0]
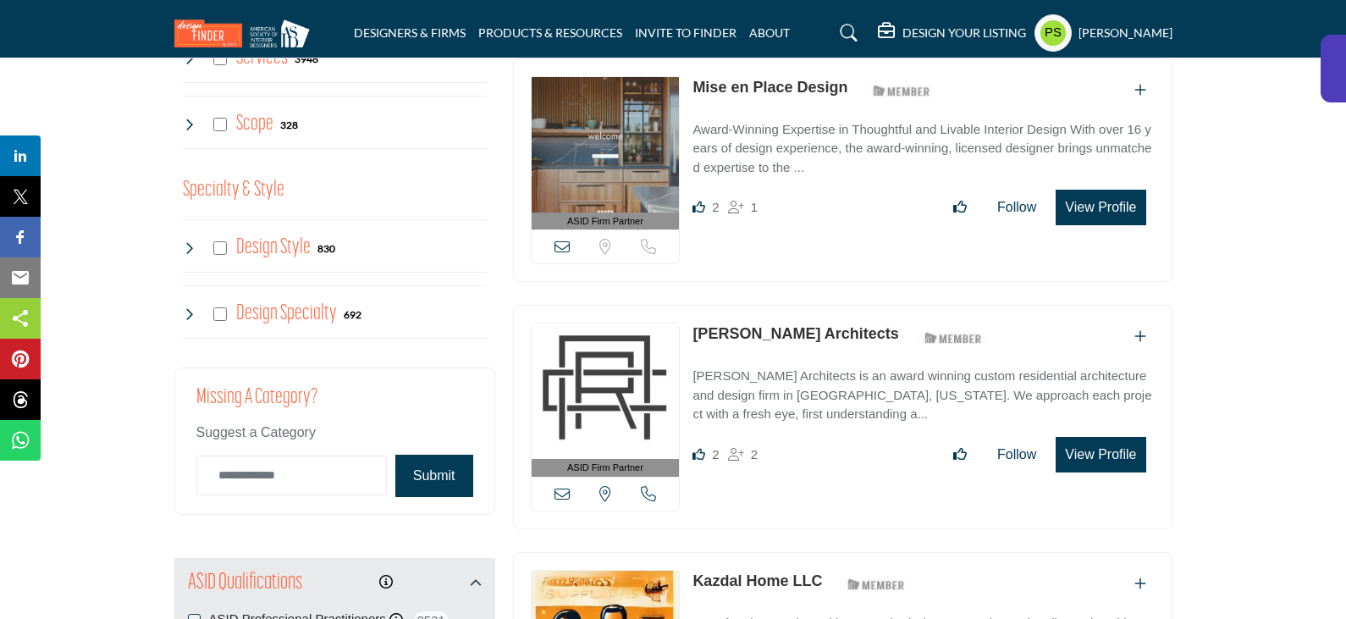
click at [193, 307] on icon at bounding box center [190, 314] width 14 height 14
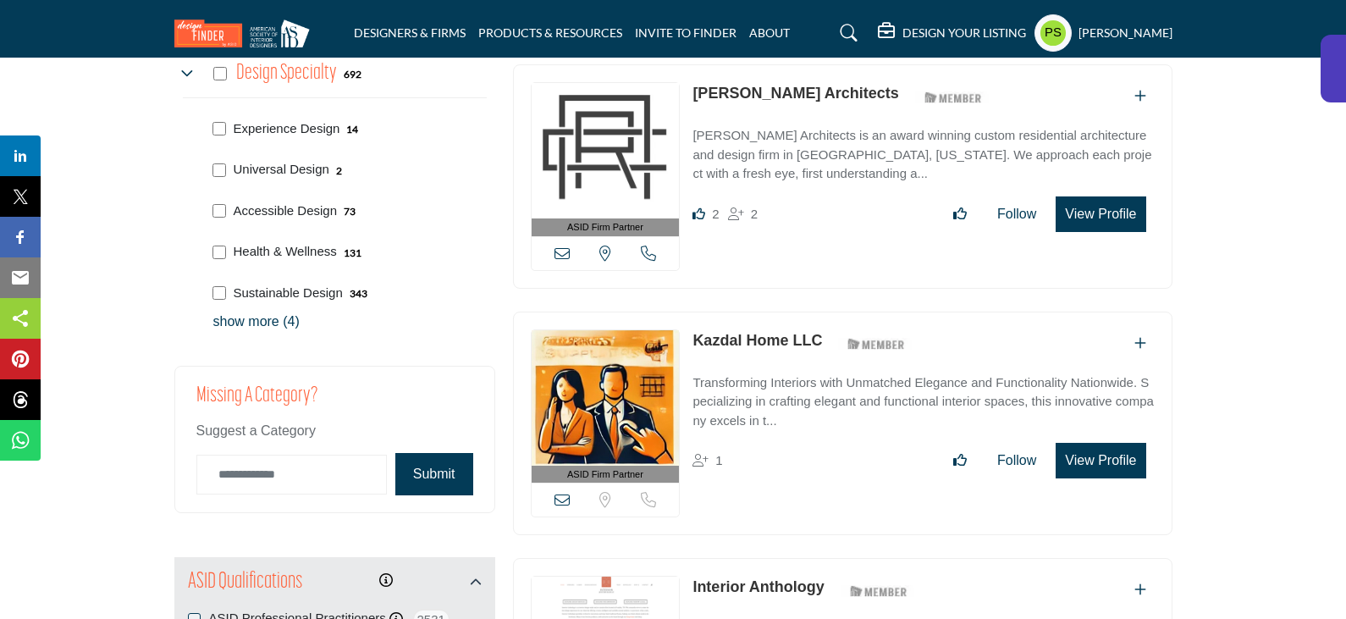
scroll to position [1693, 0]
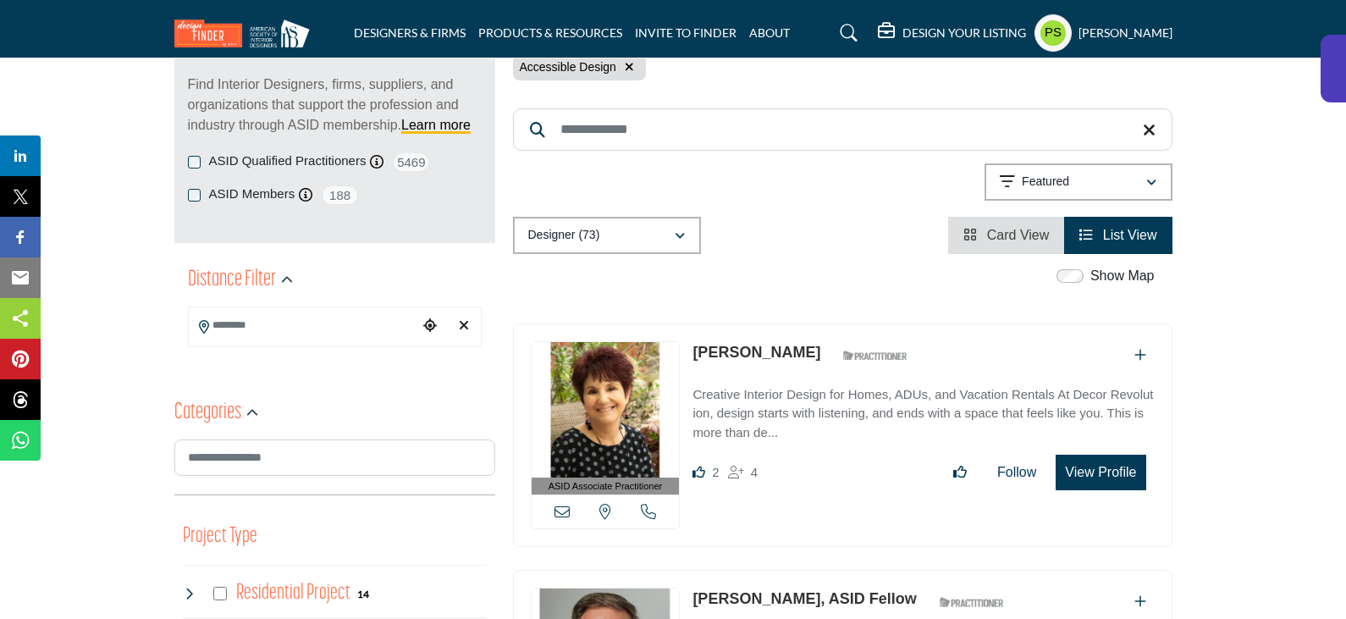
scroll to position [169, 0]
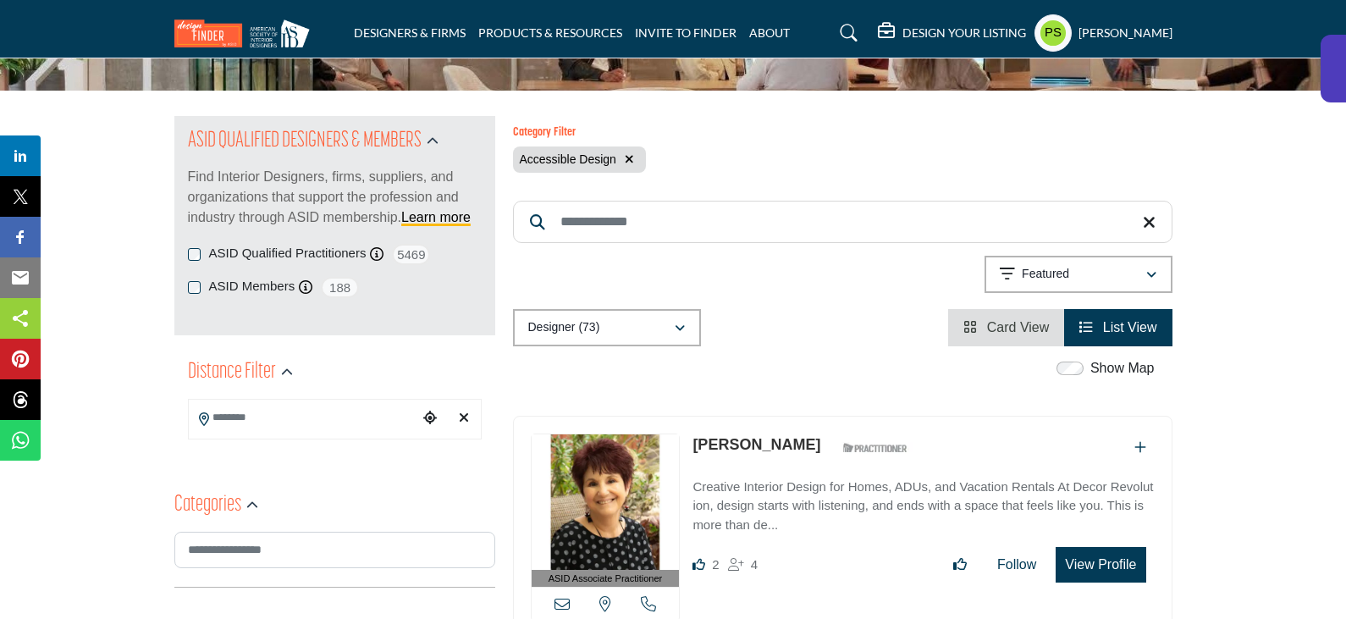
click at [631, 153] on icon "button" at bounding box center [629, 159] width 9 height 12
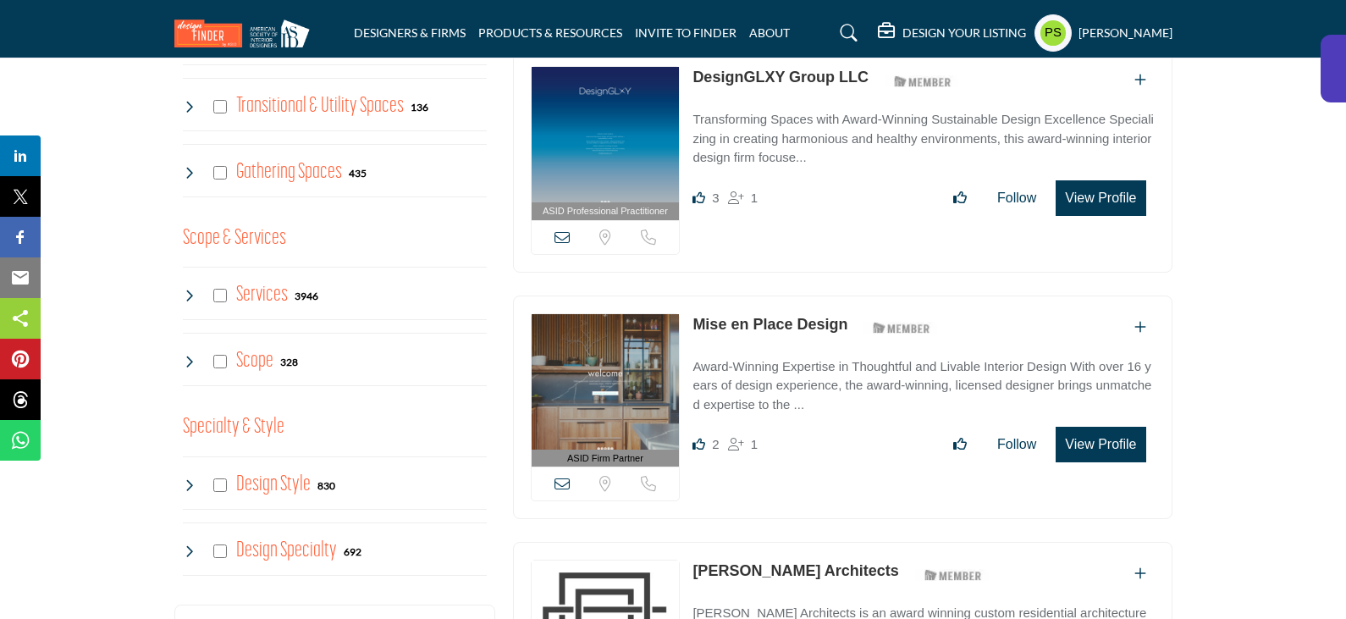
scroll to position [1270, 0]
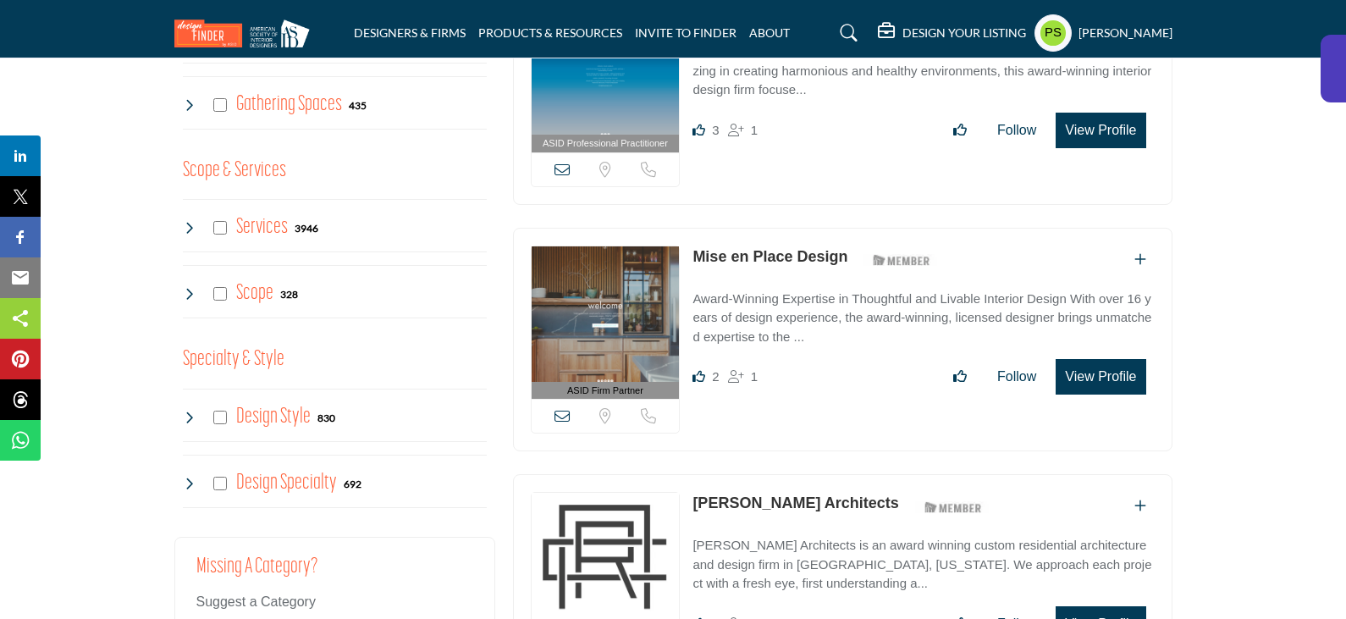
click at [184, 477] on icon at bounding box center [190, 484] width 14 height 14
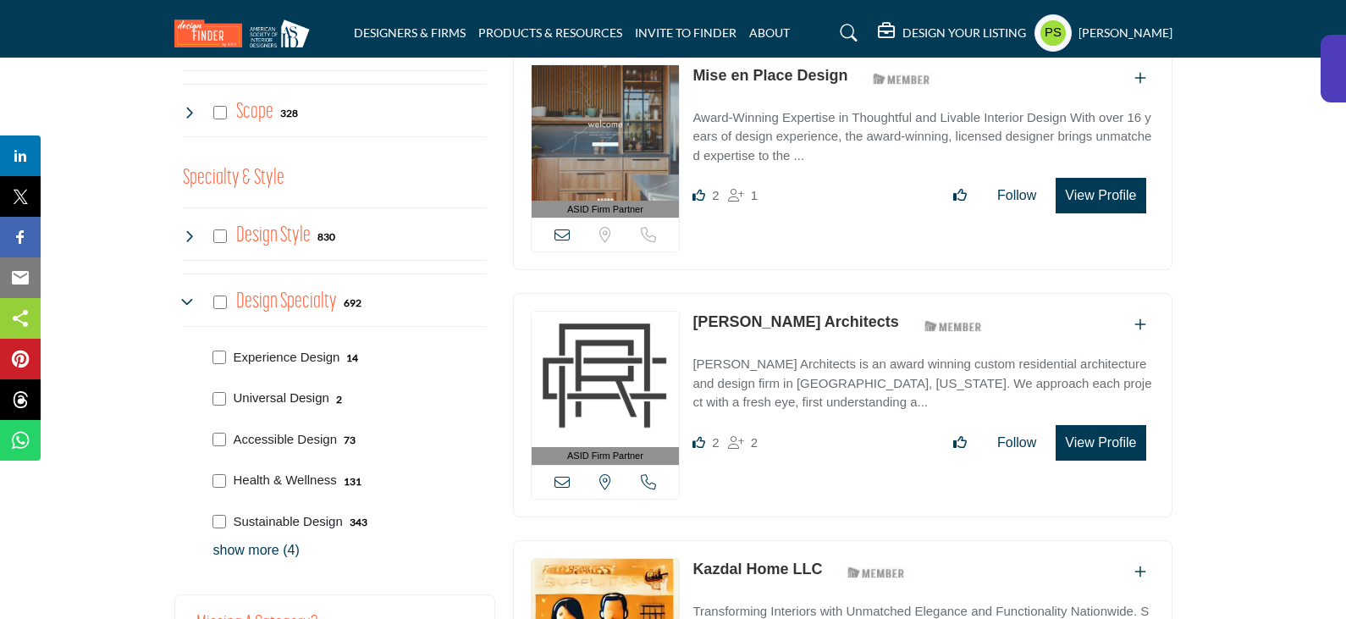
scroll to position [1524, 0]
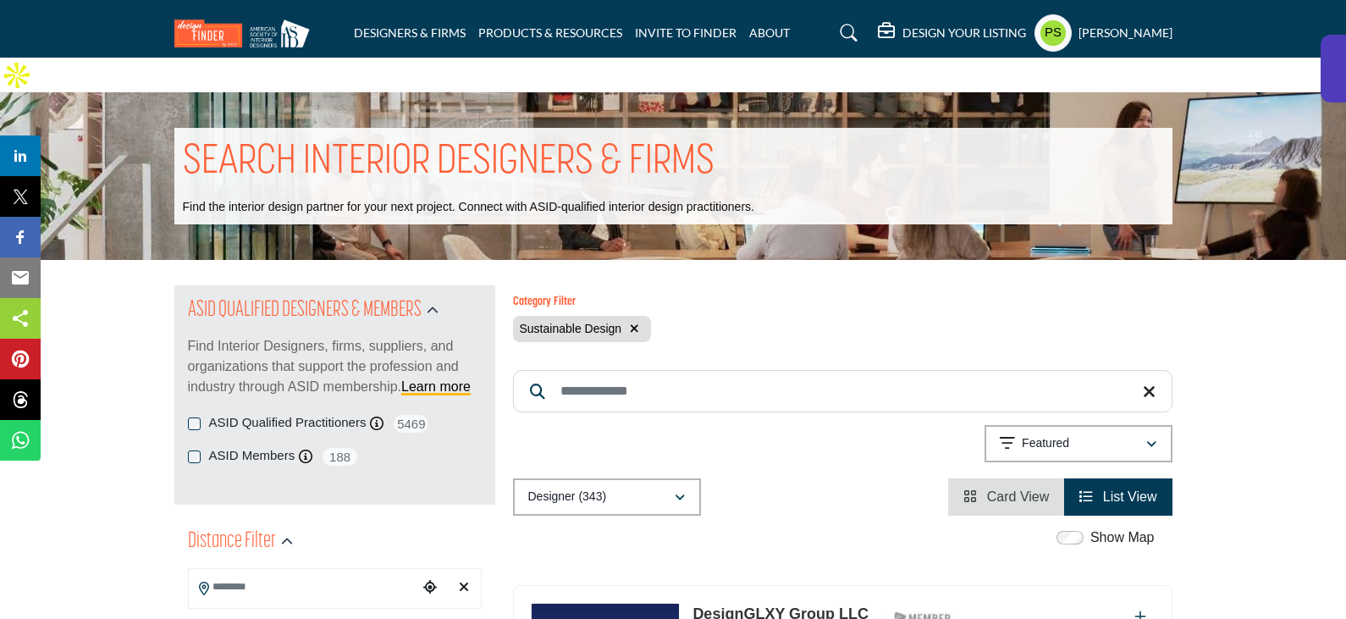
click at [791, 433] on div "Showing 42 results out of 343 Featured" at bounding box center [843, 446] width 660 height 43
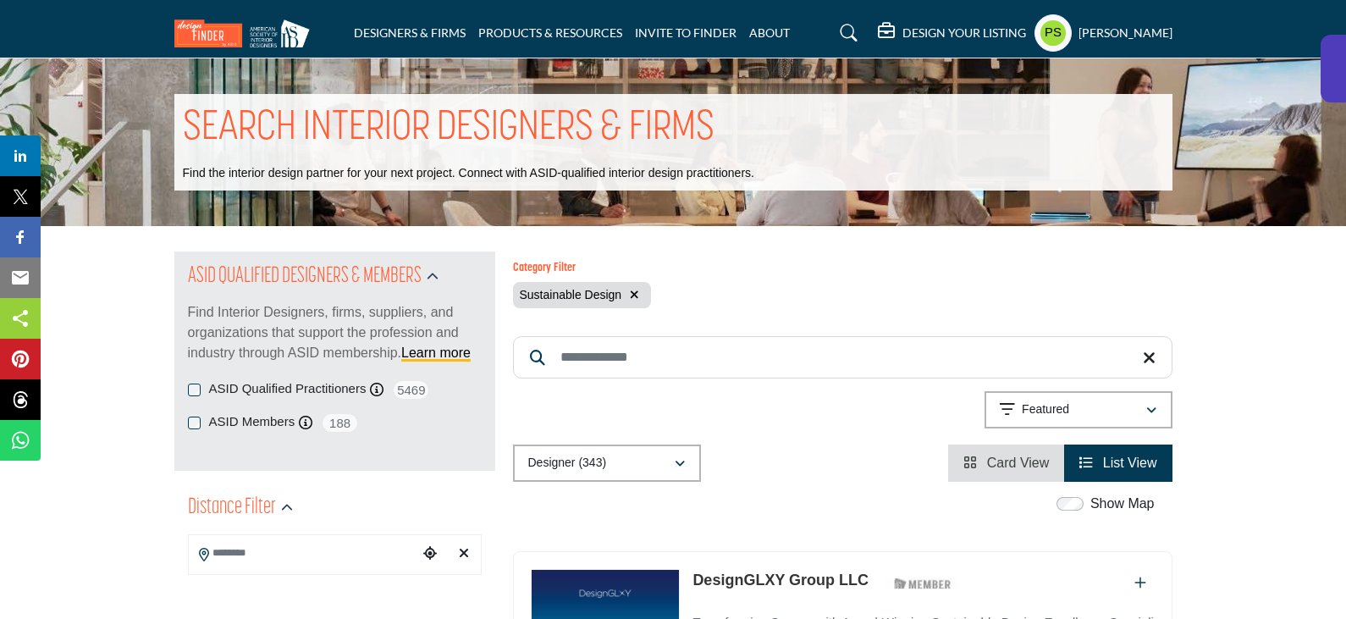
click at [801, 308] on div "Category Filter Sustainable Design" at bounding box center [842, 291] width 677 height 58
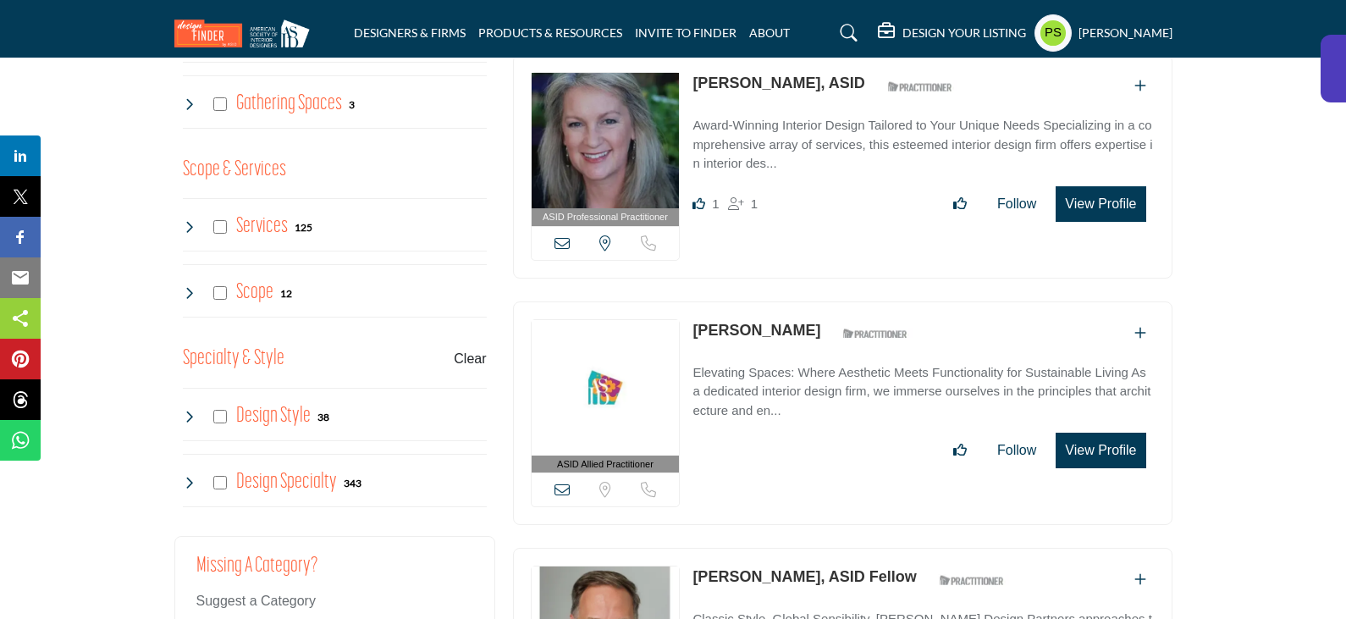
scroll to position [1439, 0]
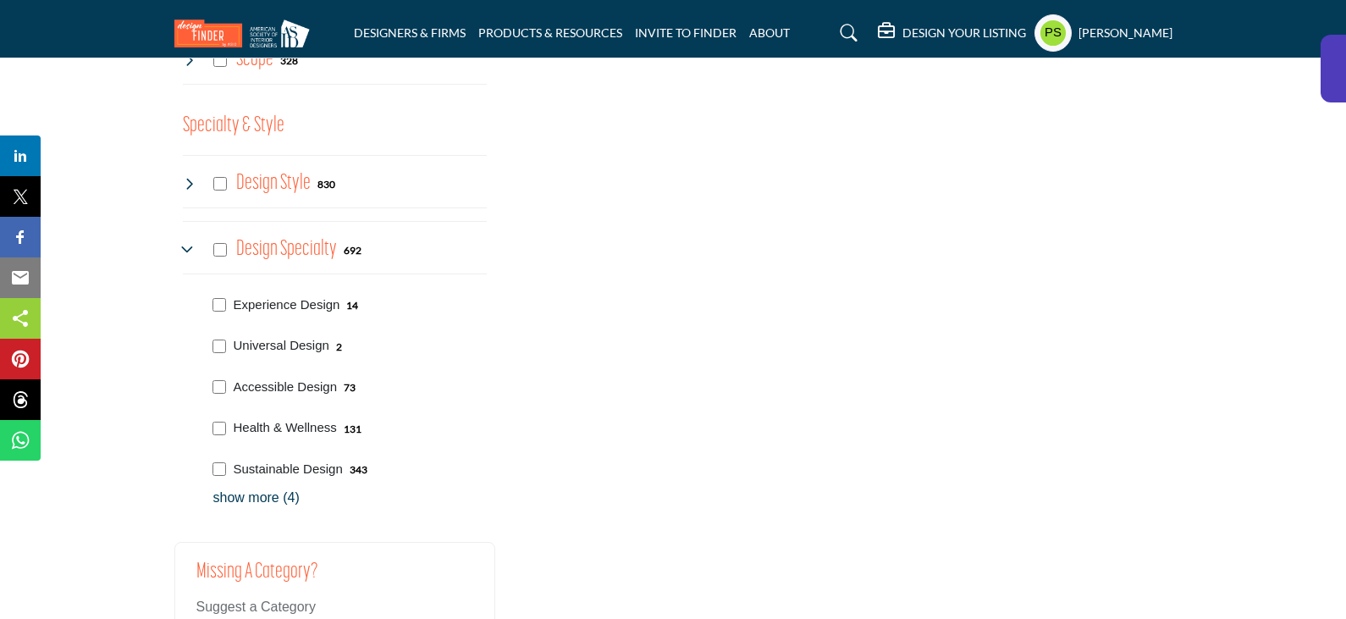
scroll to position [1693, 0]
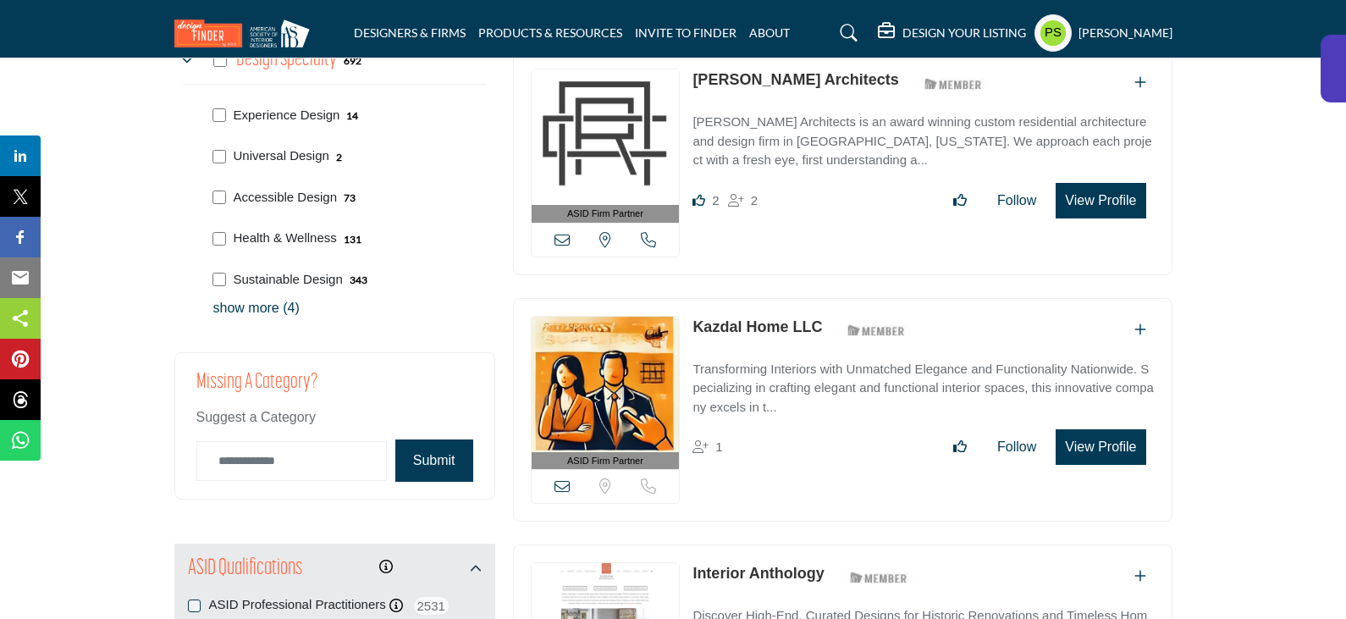
click at [249, 318] on p "show more (4)" at bounding box center [349, 308] width 273 height 20
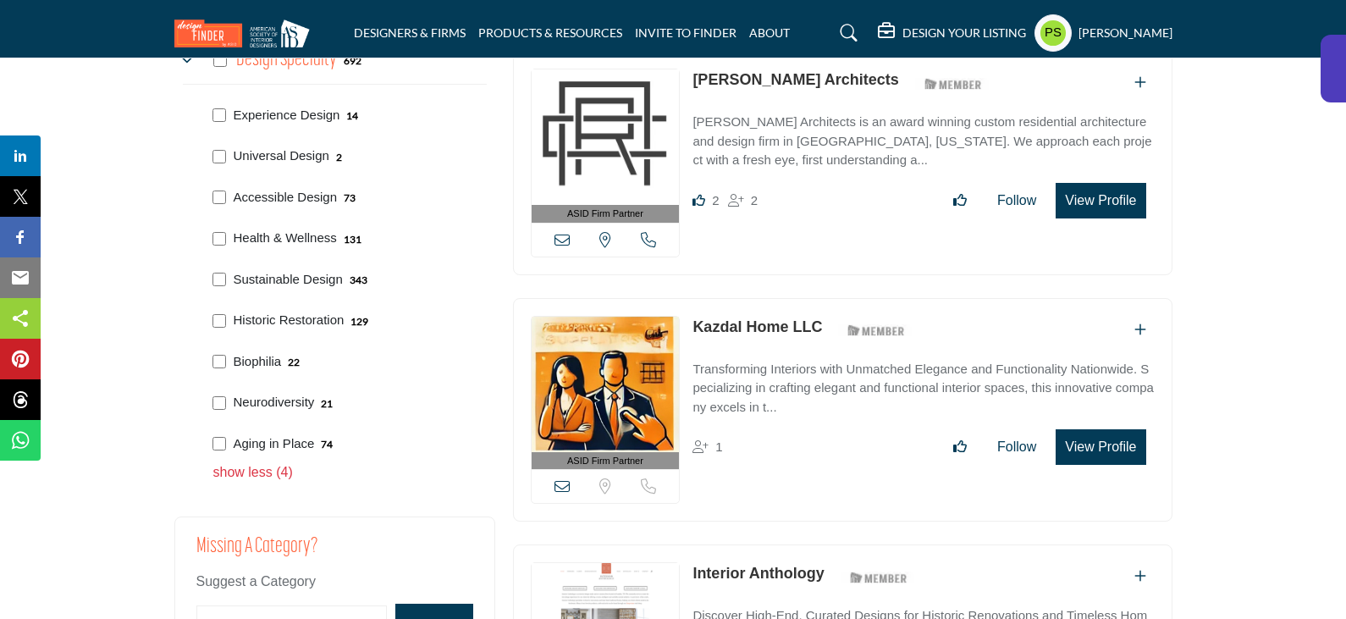
scroll to position [1439, 0]
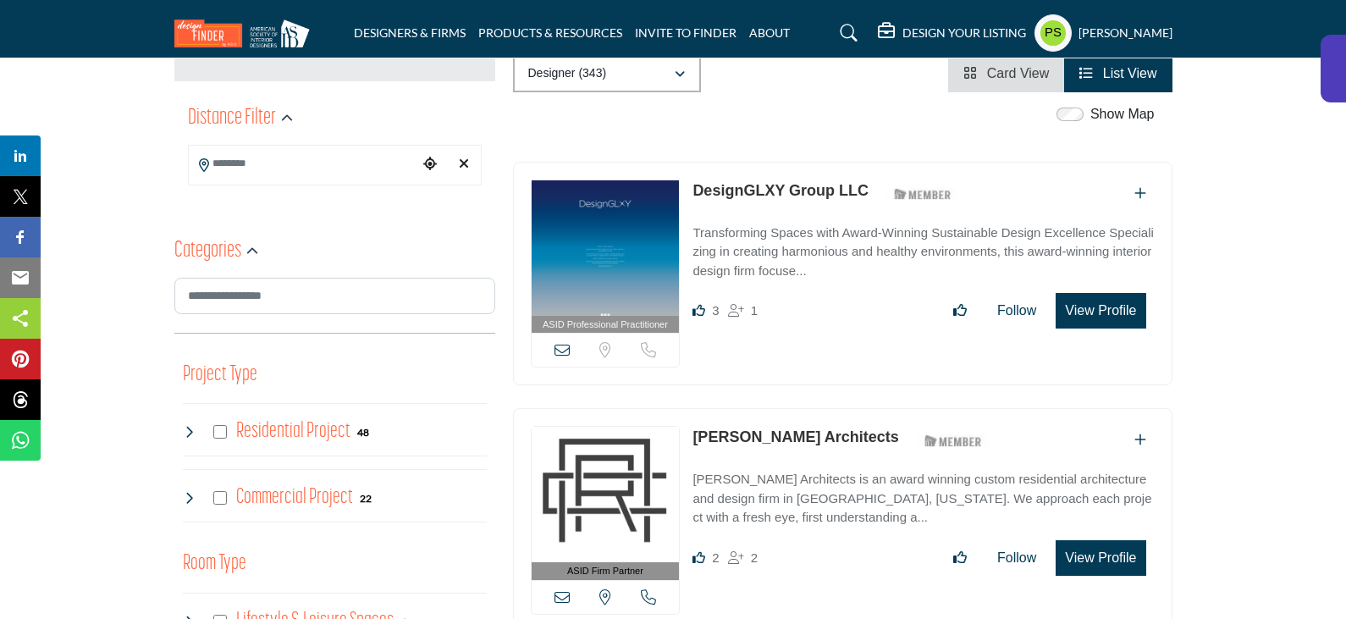
scroll to position [593, 0]
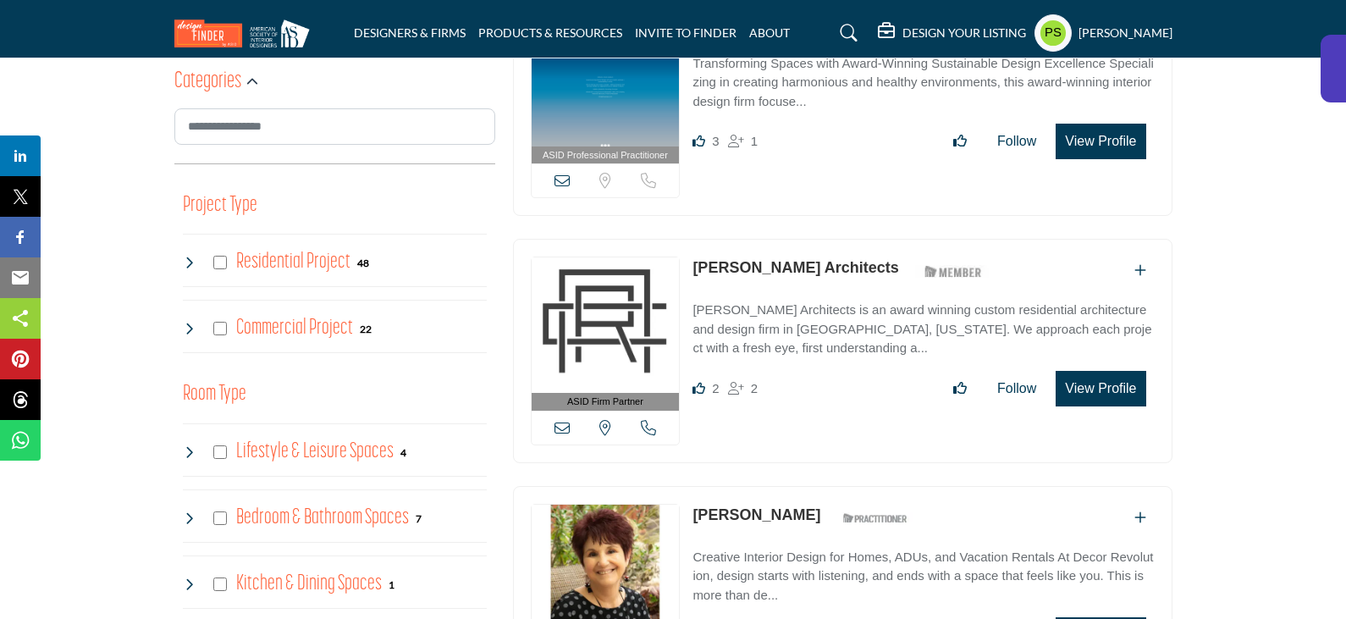
drag, startPoint x: 688, startPoint y: 479, endPoint x: 814, endPoint y: 481, distance: 126.2
click at [814, 486] on div "ASID Associate Practitioner ASID Associate Practitioners have a degree in any m…" at bounding box center [843, 598] width 660 height 224
copy link "[PERSON_NAME]"
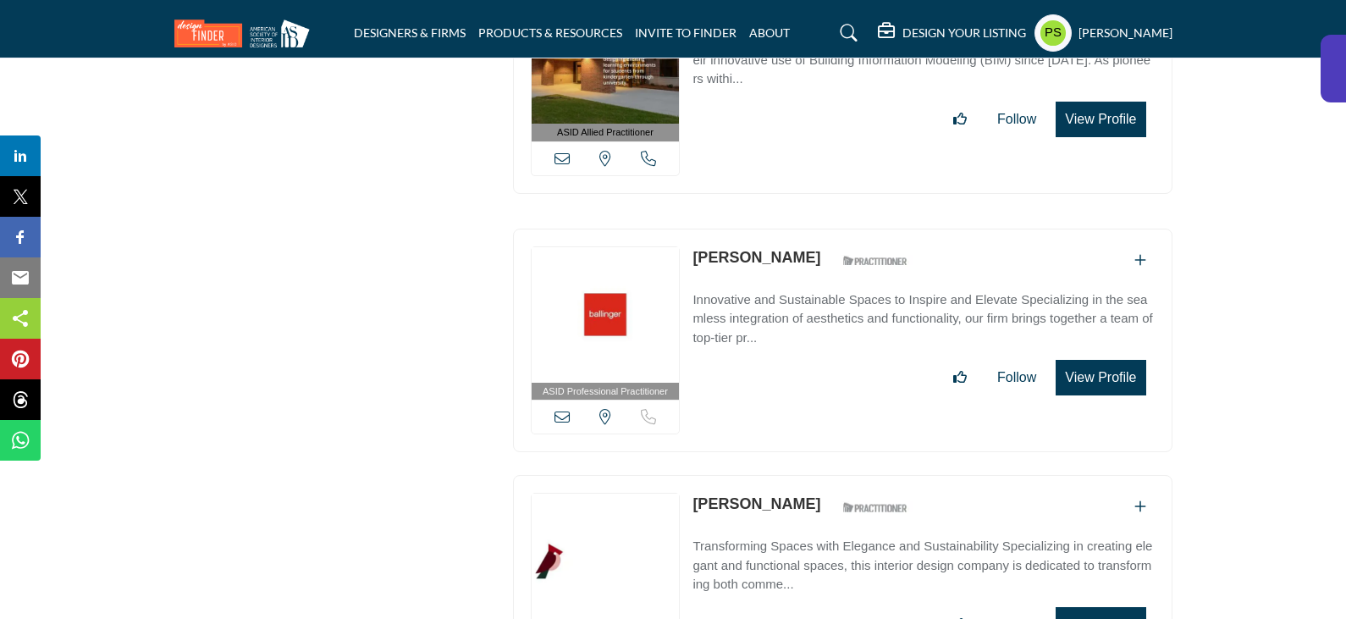
scroll to position [26015, 0]
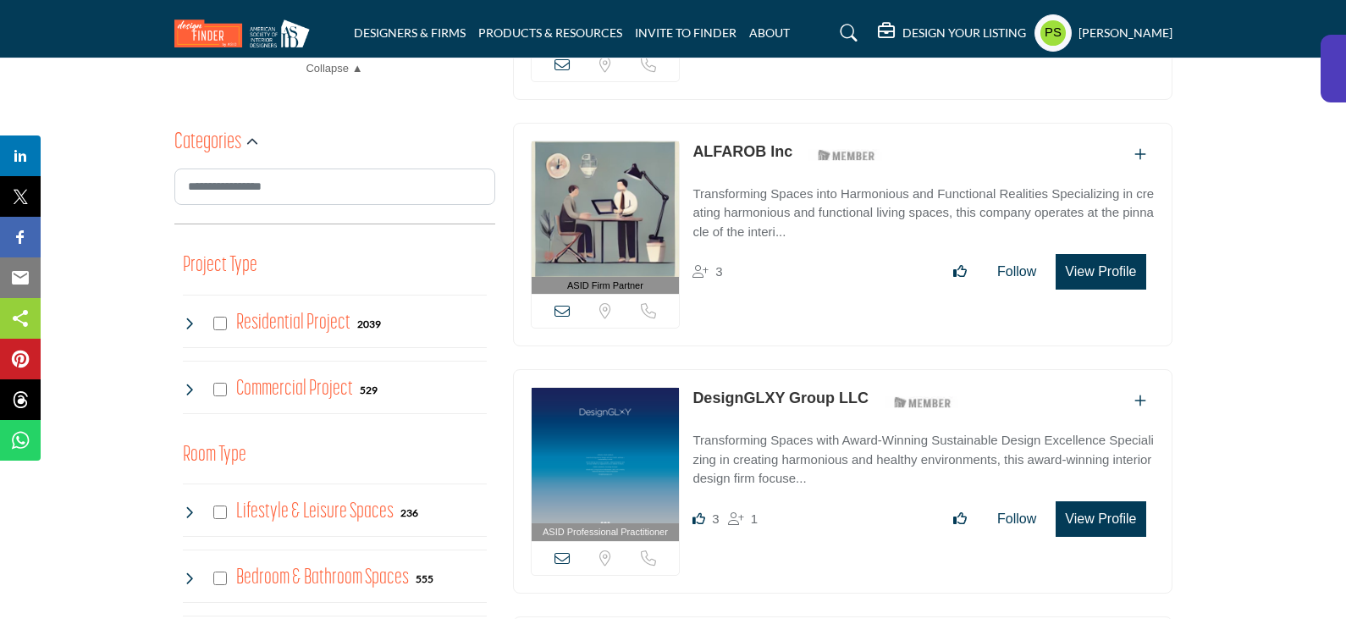
scroll to position [762, 0]
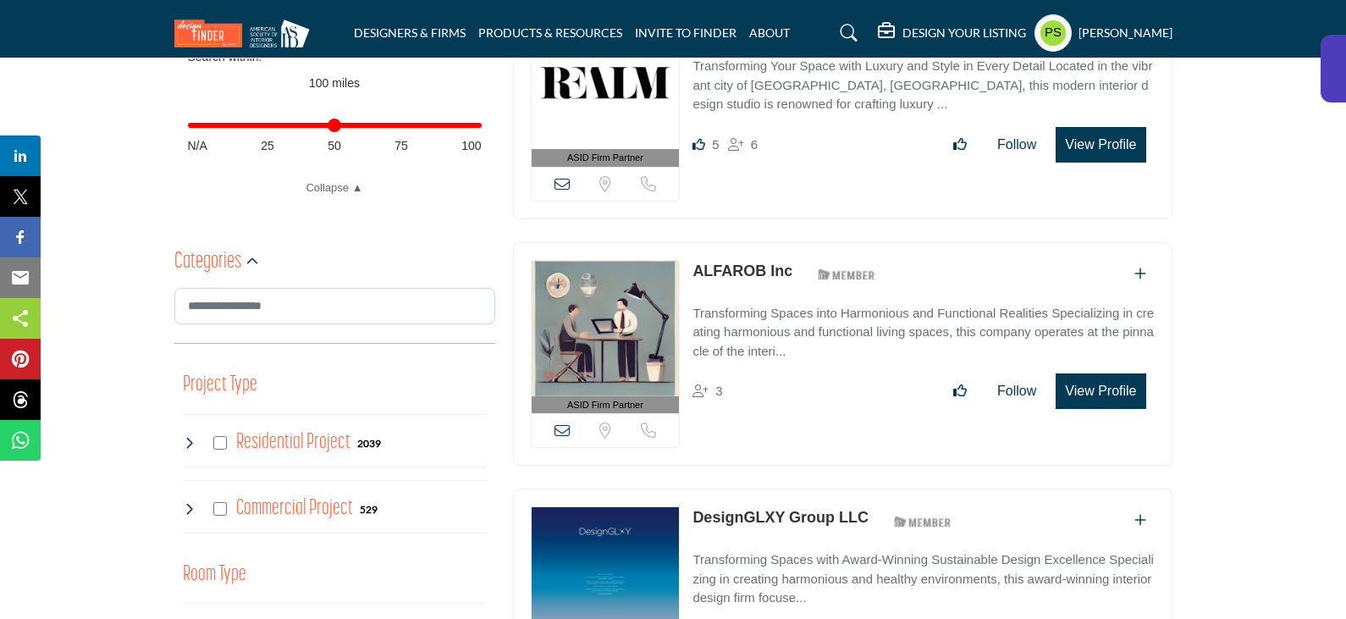
click at [190, 436] on icon at bounding box center [190, 443] width 14 height 14
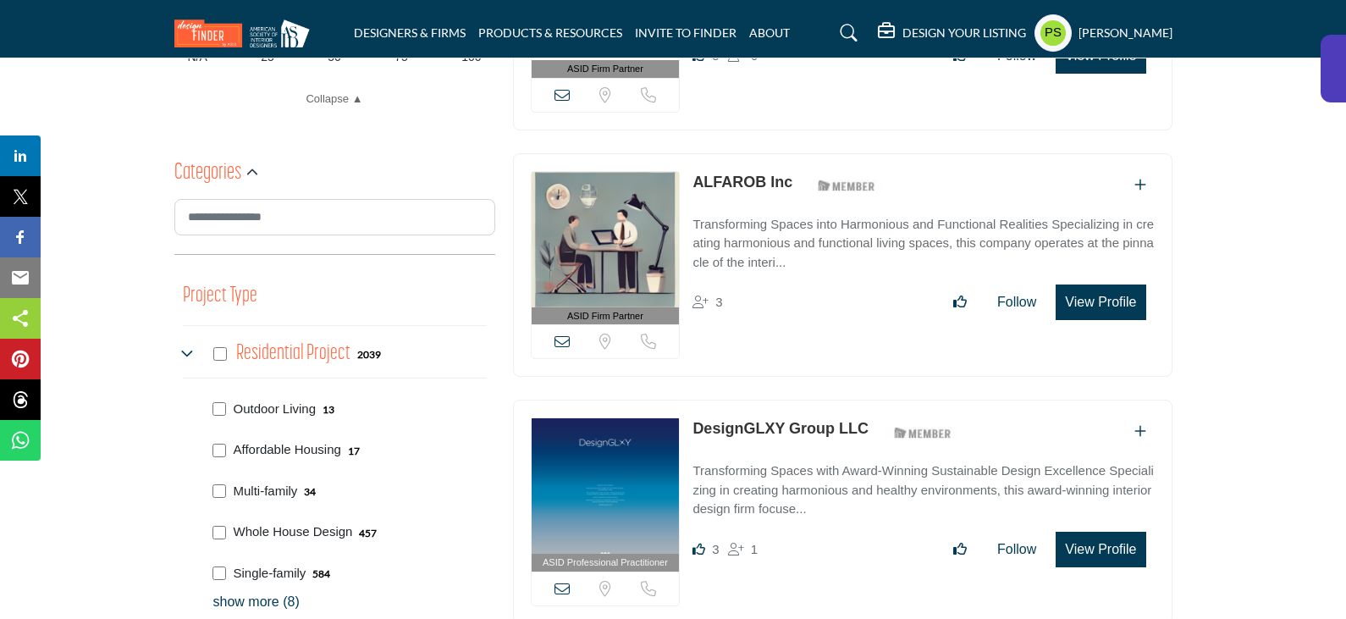
scroll to position [1016, 0]
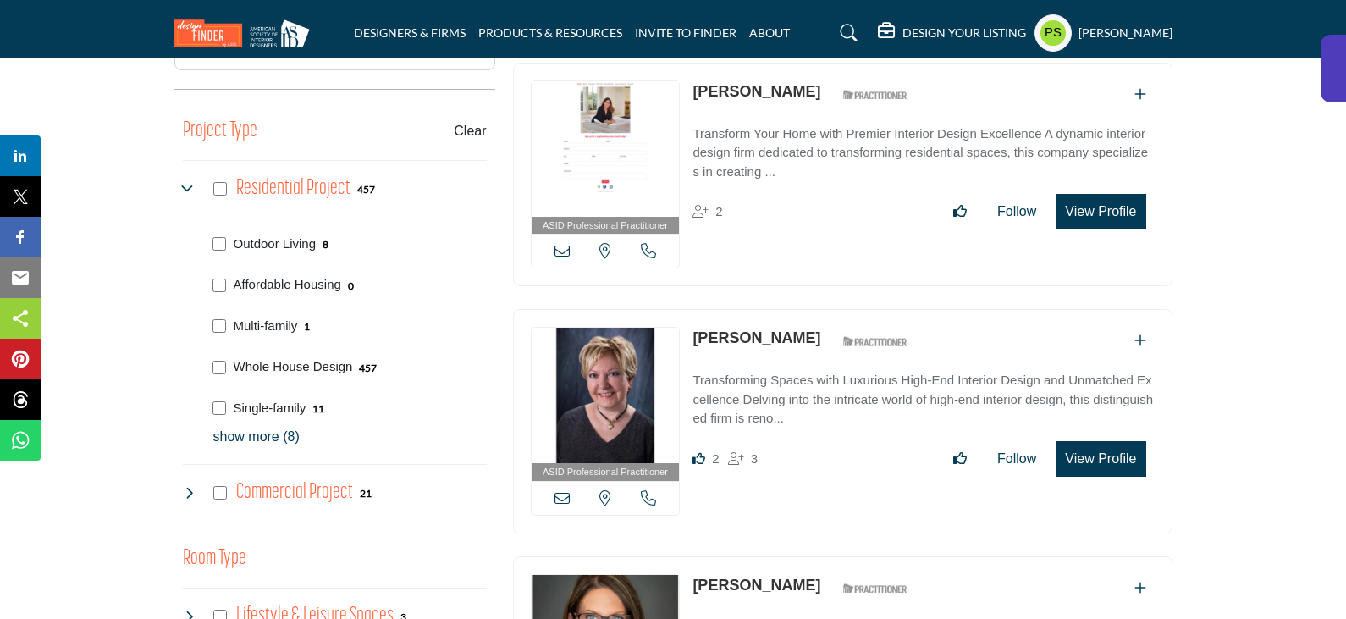
scroll to position [931, 0]
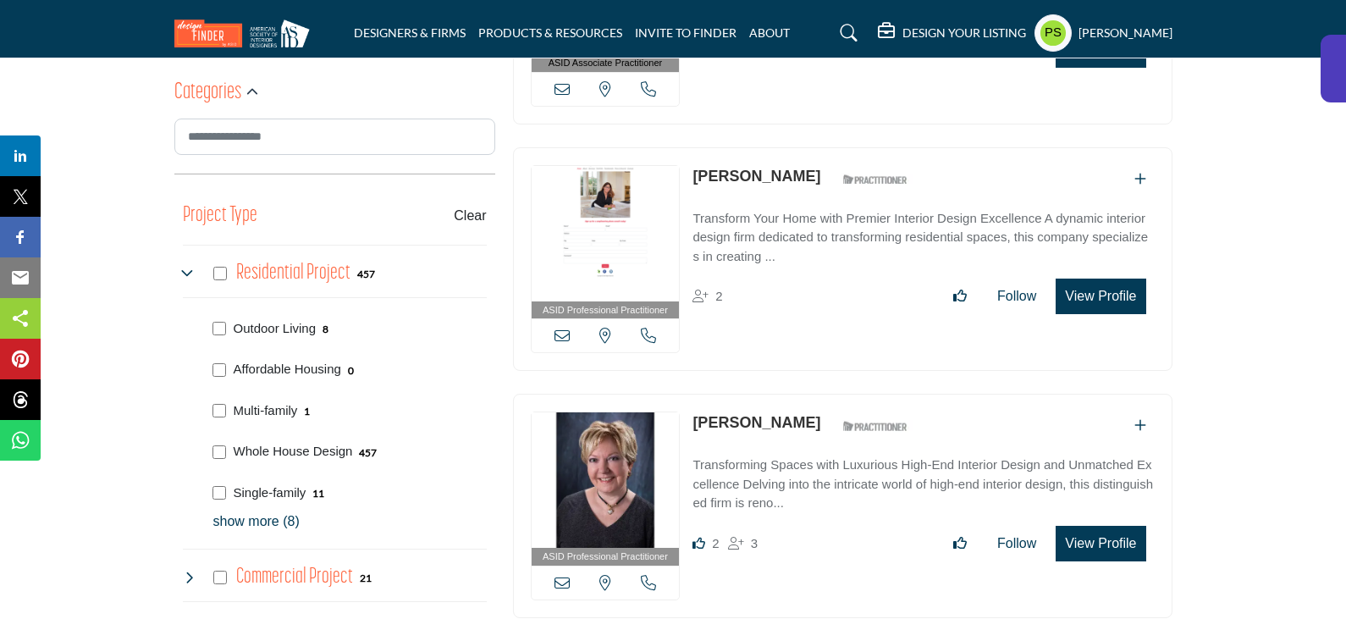
click at [267, 511] on p "show more (8)" at bounding box center [349, 521] width 273 height 20
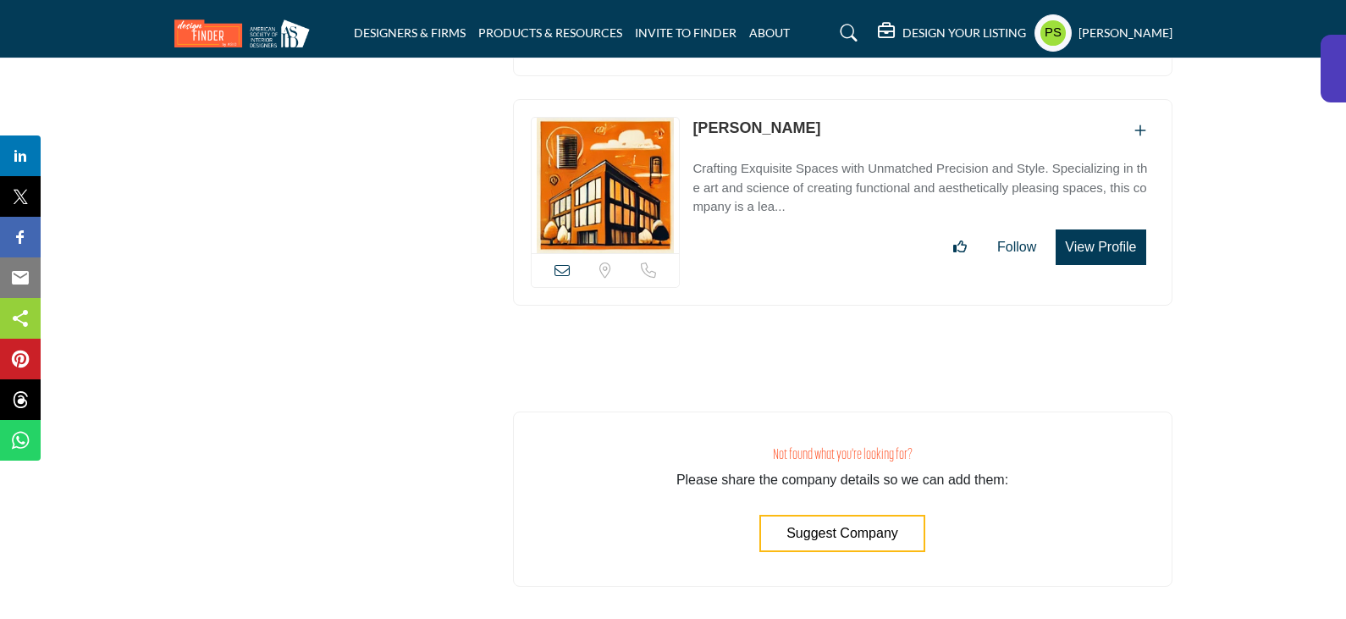
scroll to position [59339, 0]
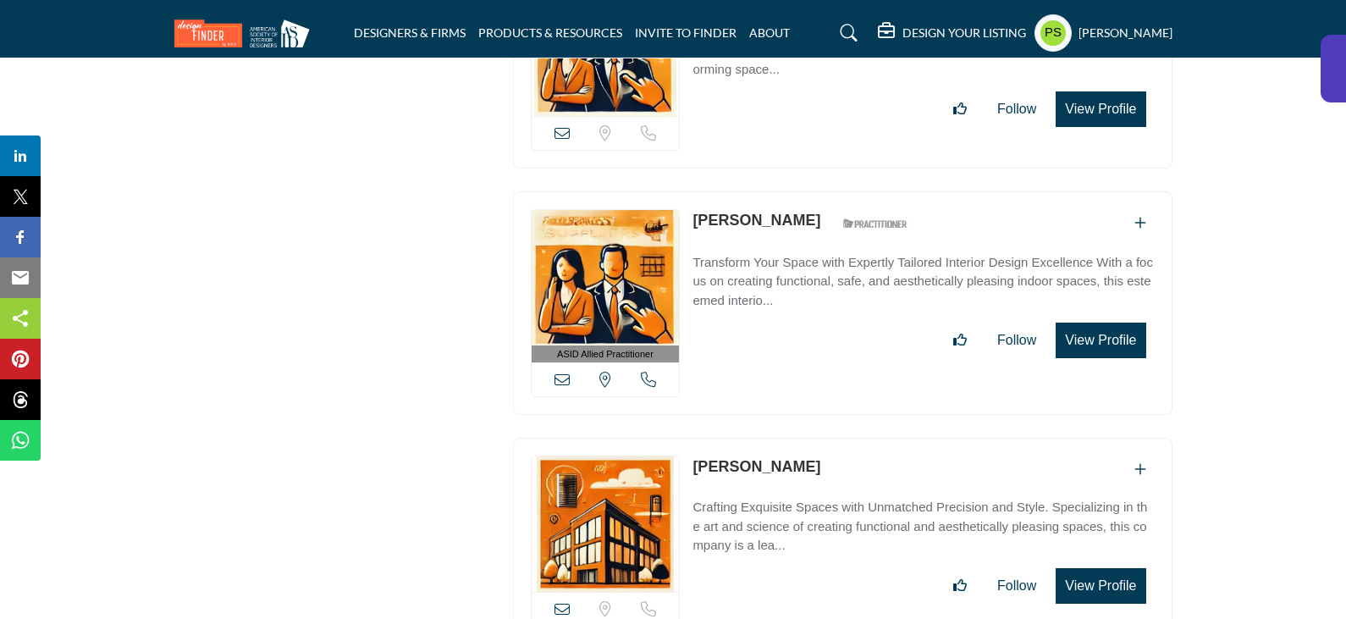
click at [832, 191] on div "ASID Allied Practitioner ASID Allied Practitioners have successfully completed …" at bounding box center [842, 311] width 677 height 241
drag, startPoint x: 786, startPoint y: 218, endPoint x: 693, endPoint y: 216, distance: 93.2
click at [693, 455] on div "[PERSON_NAME]" at bounding box center [923, 469] width 461 height 28
copy link "[PERSON_NAME]"
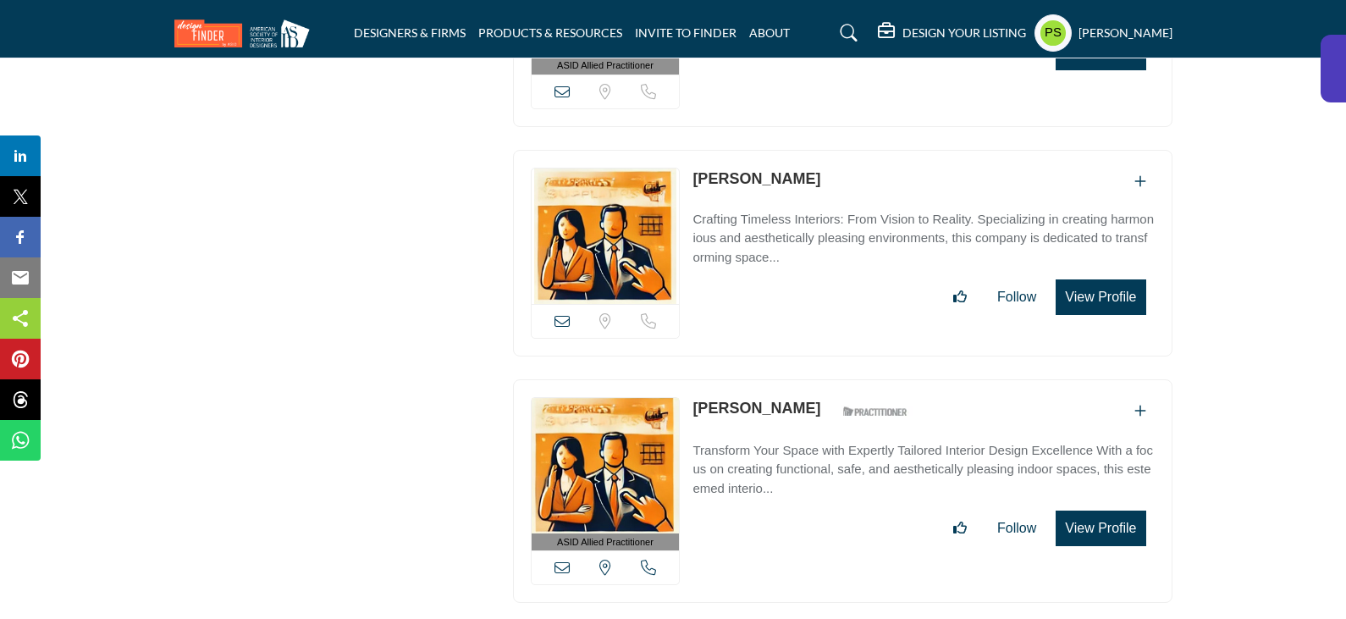
scroll to position [59085, 0]
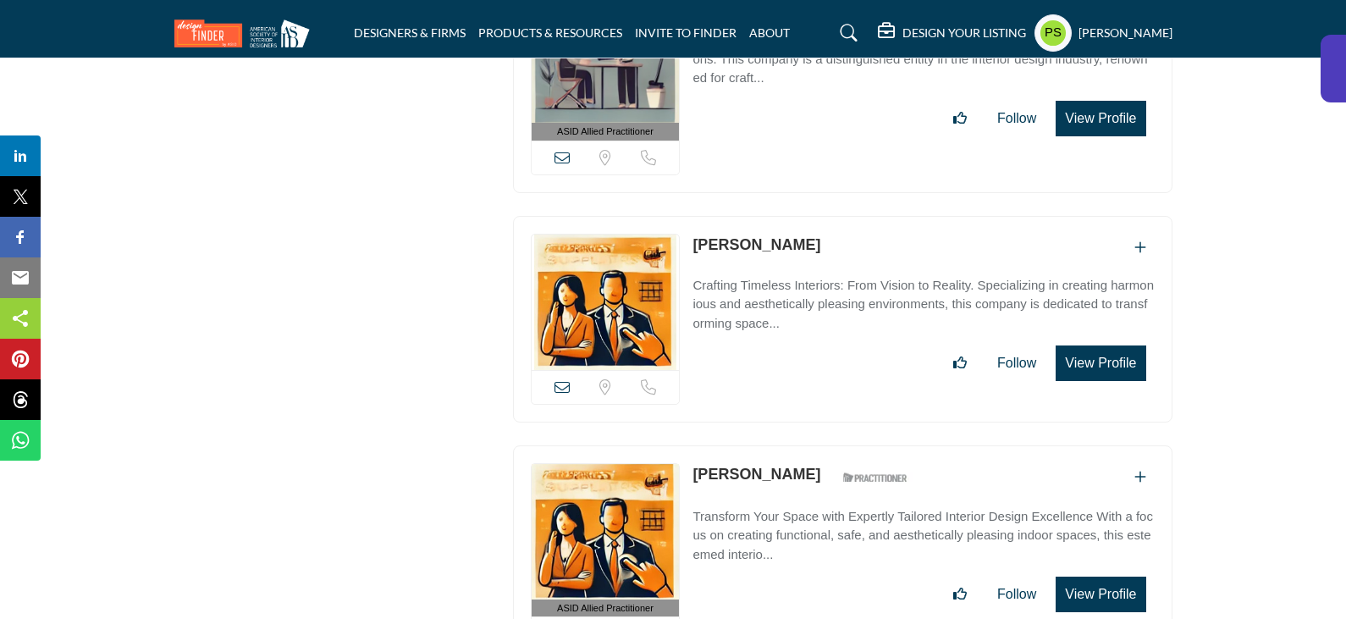
click at [790, 445] on div "ASID Allied Practitioner ASID Allied Practitioners have successfully completed …" at bounding box center [843, 557] width 660 height 224
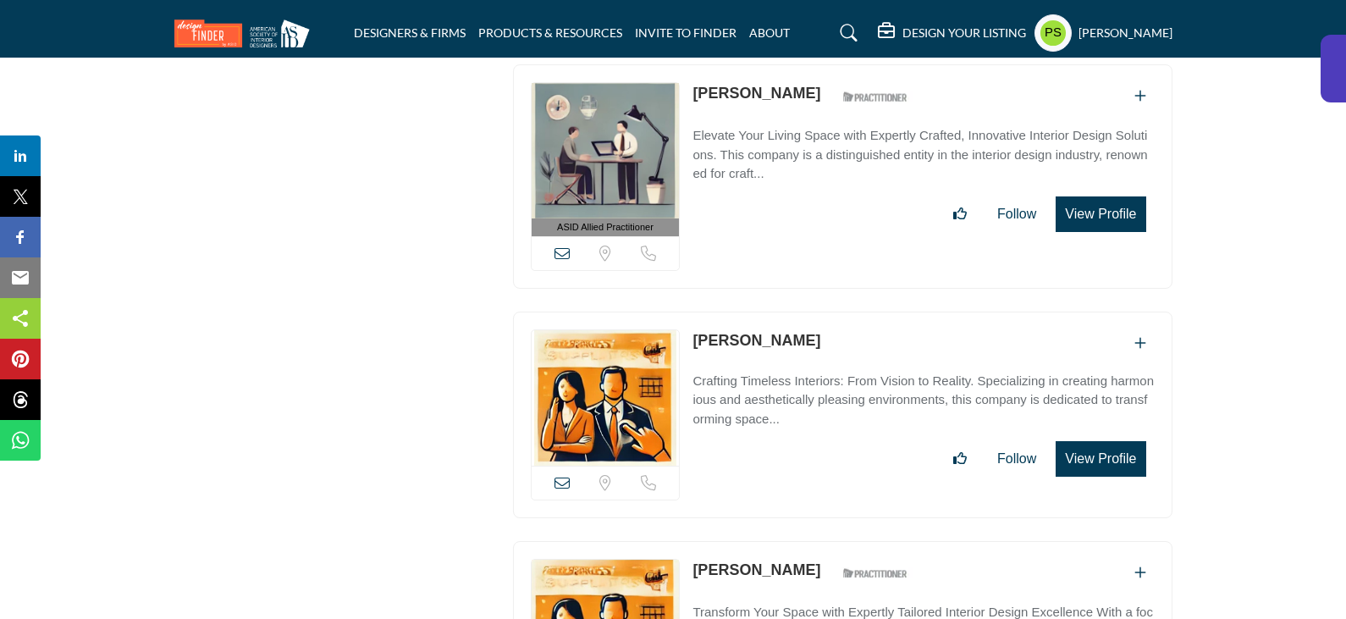
scroll to position [58831, 0]
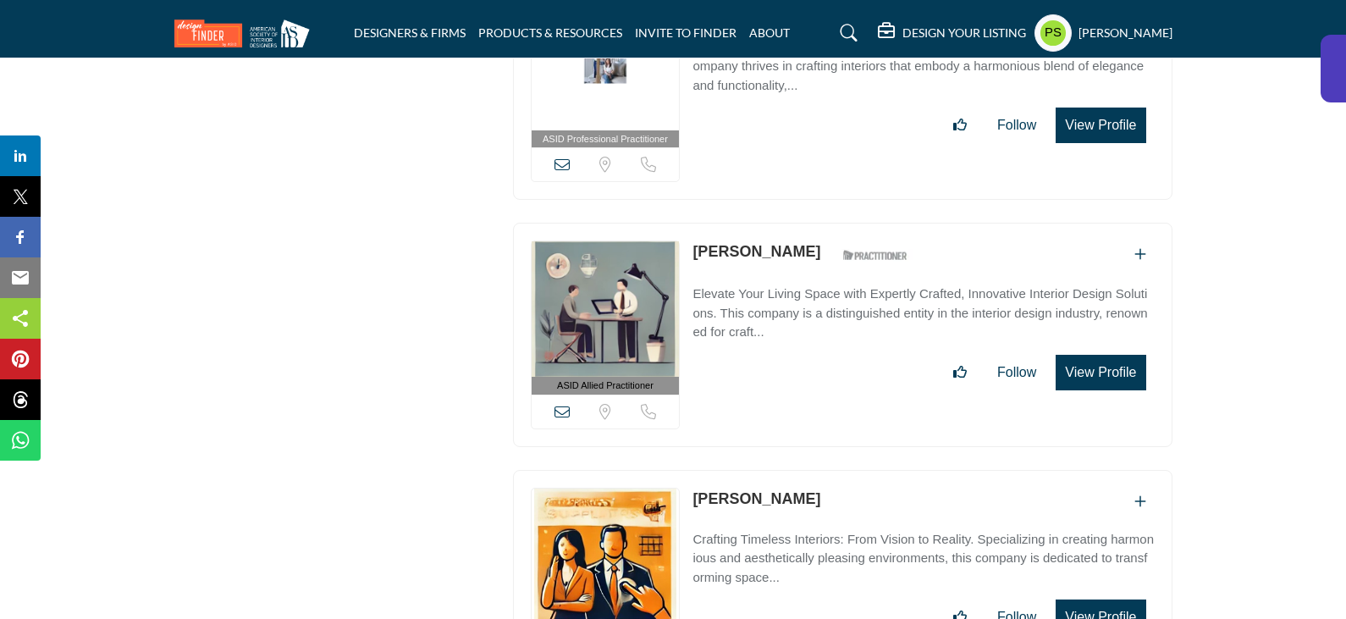
drag, startPoint x: 687, startPoint y: 241, endPoint x: 789, endPoint y: 254, distance: 102.4
click at [789, 470] on div "View email address of this listing Sorry, but we don't have a location for this…" at bounding box center [843, 573] width 660 height 207
copy link "[PERSON_NAME]"
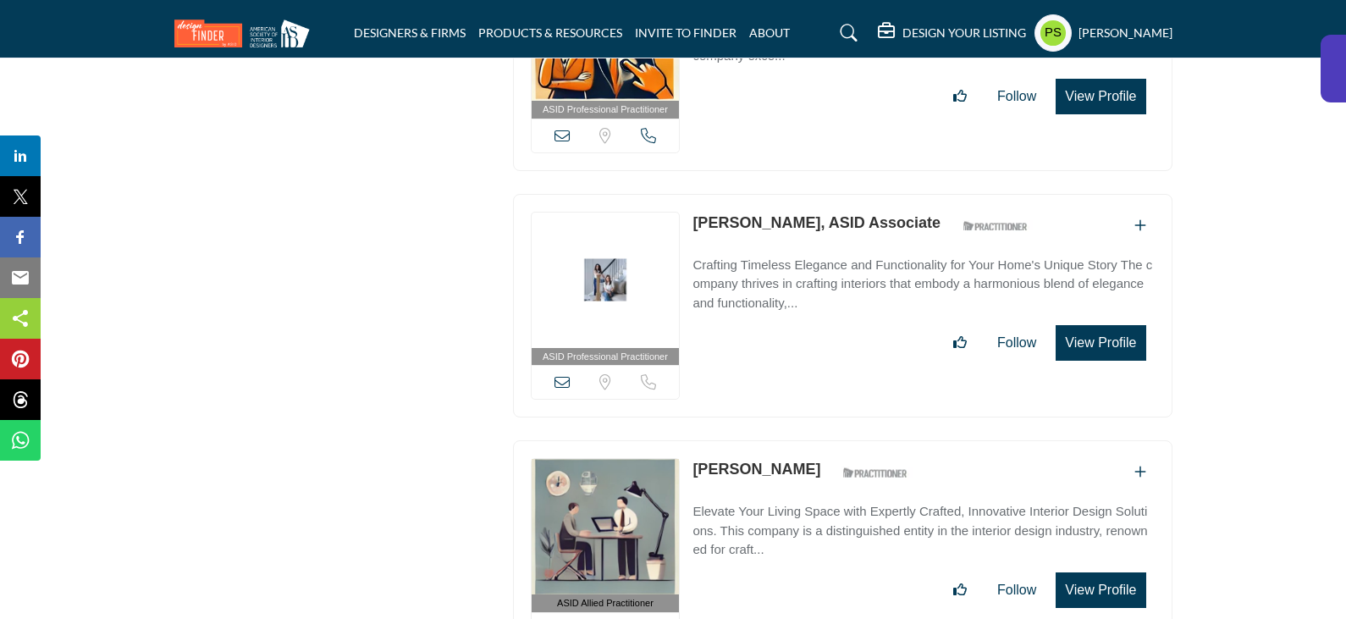
scroll to position [58577, 0]
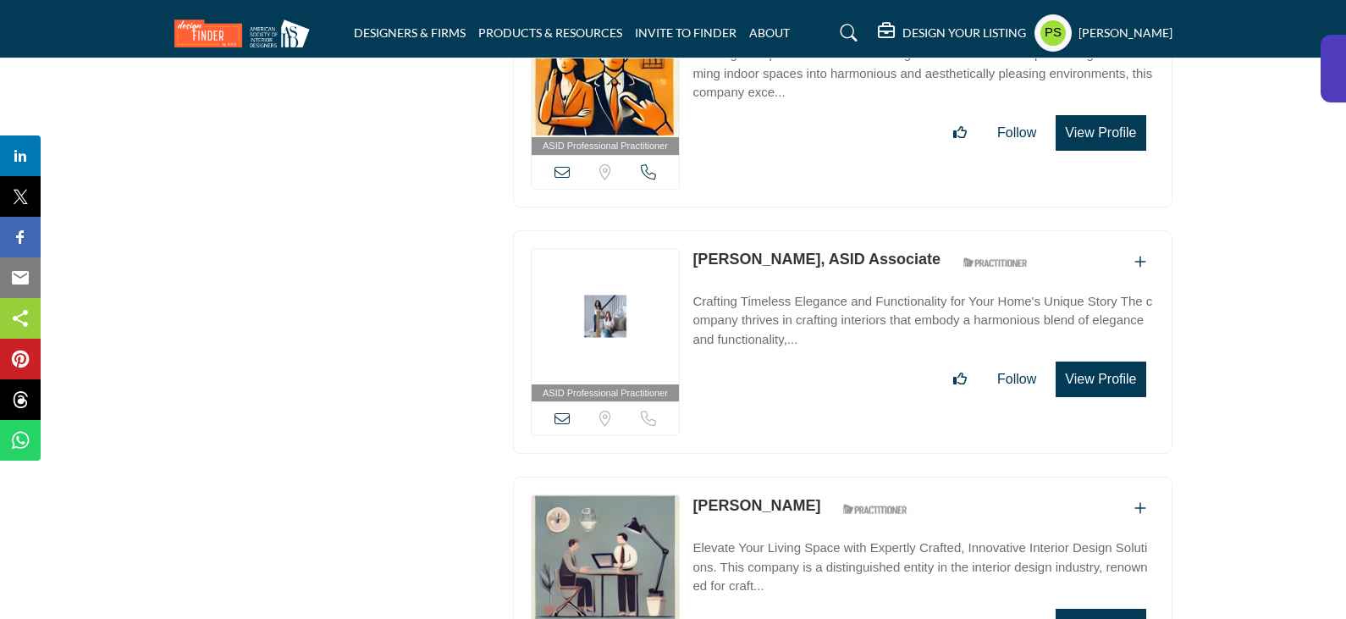
click at [802, 477] on div "ASID Allied Practitioner ASID Allied Practitioners have successfully completed …" at bounding box center [843, 589] width 660 height 224
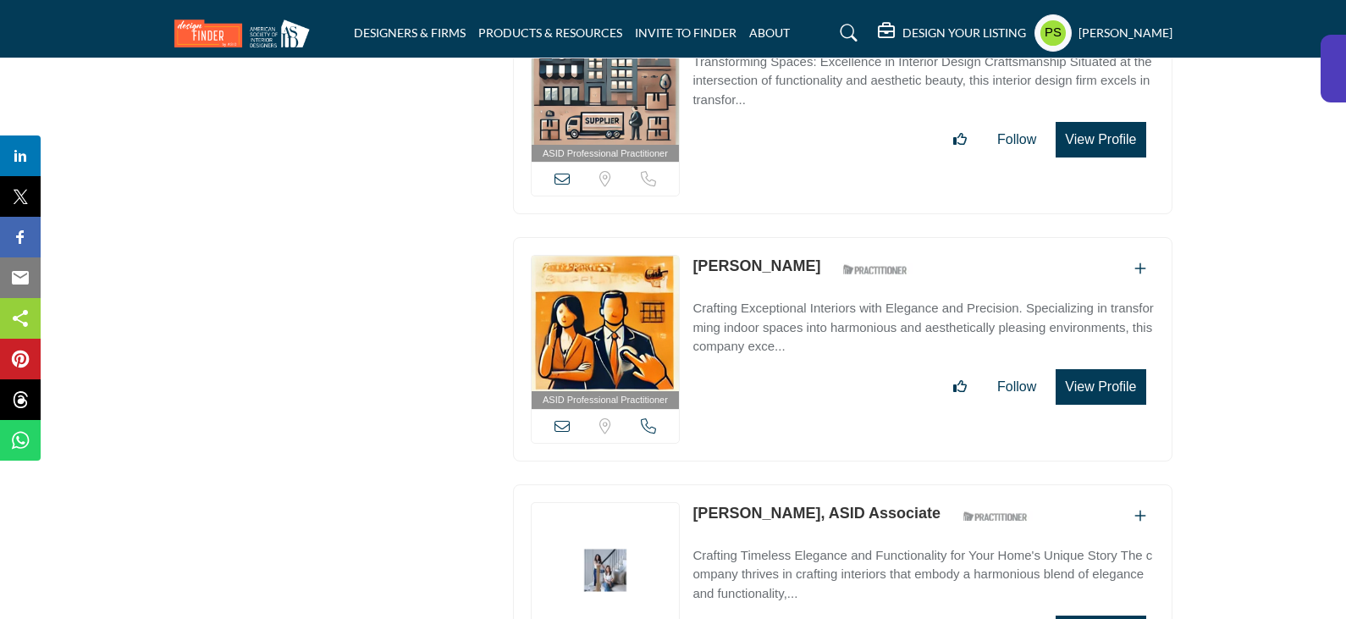
click at [764, 484] on div "ASID Professional Practitioner ASID Professional Practitioners have successfull…" at bounding box center [843, 596] width 660 height 224
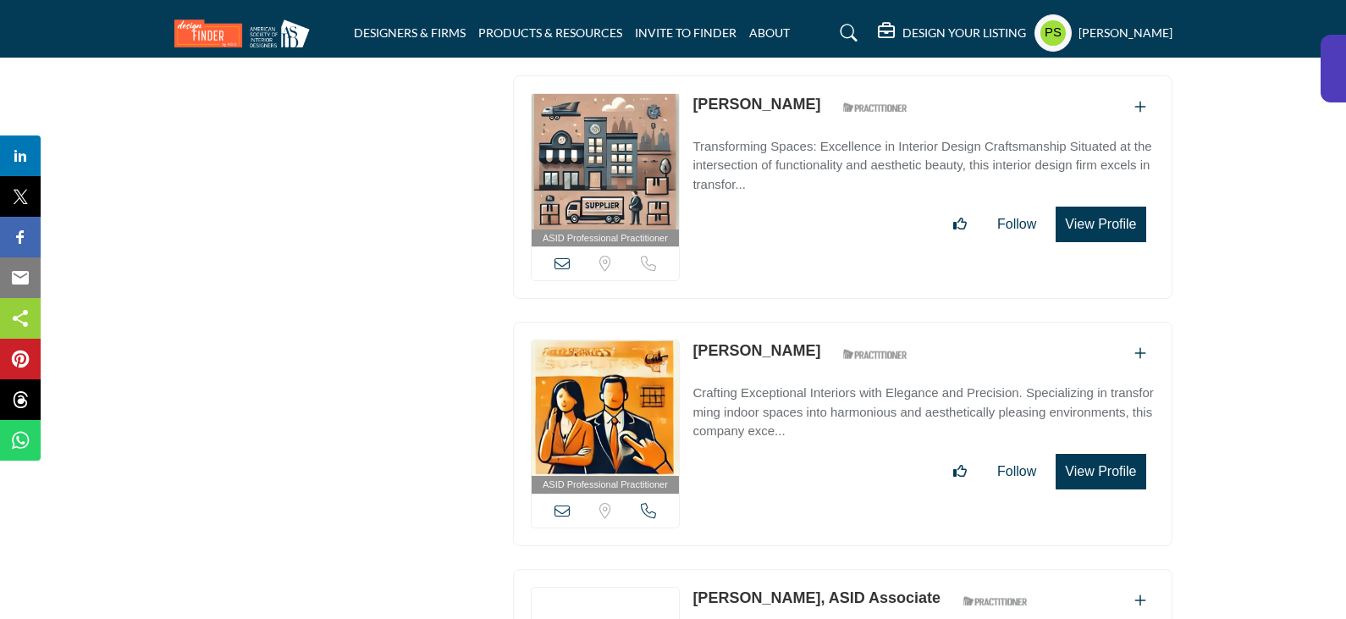
scroll to position [58154, 0]
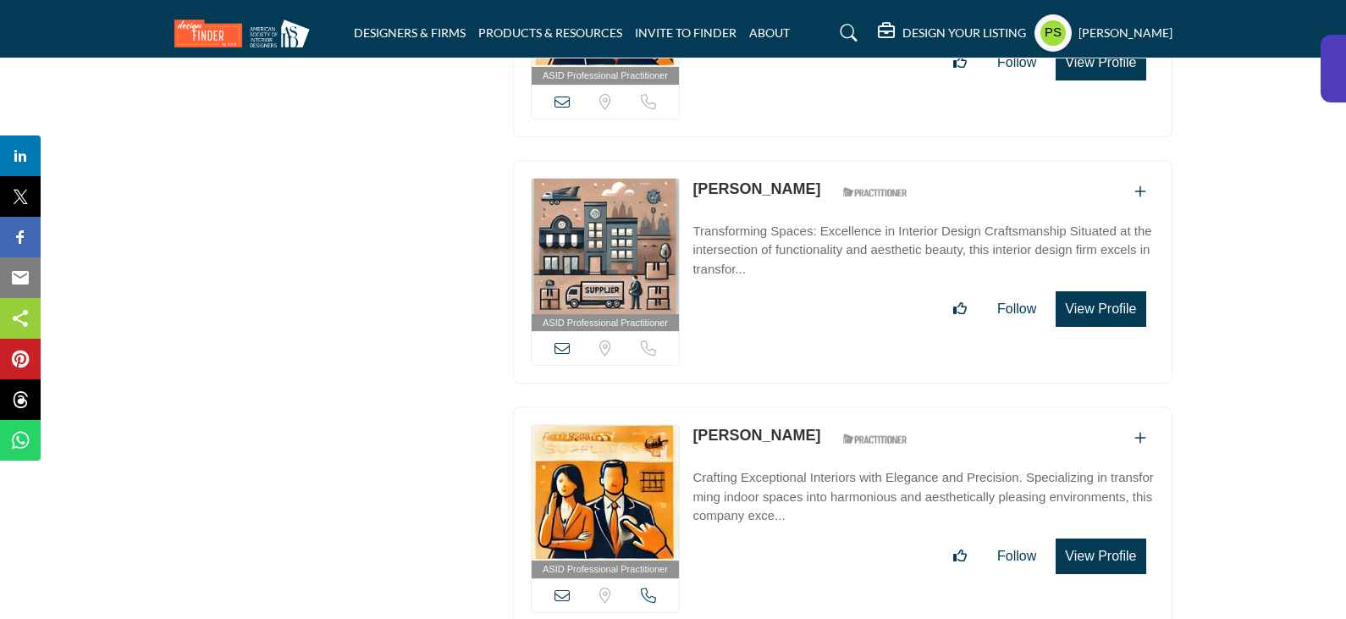
drag, startPoint x: 691, startPoint y: 181, endPoint x: 812, endPoint y: 191, distance: 121.5
click at [812, 406] on div "ASID Professional Practitioner ASID Professional Practitioners have successfull…" at bounding box center [843, 518] width 660 height 224
copy link "[PERSON_NAME]"
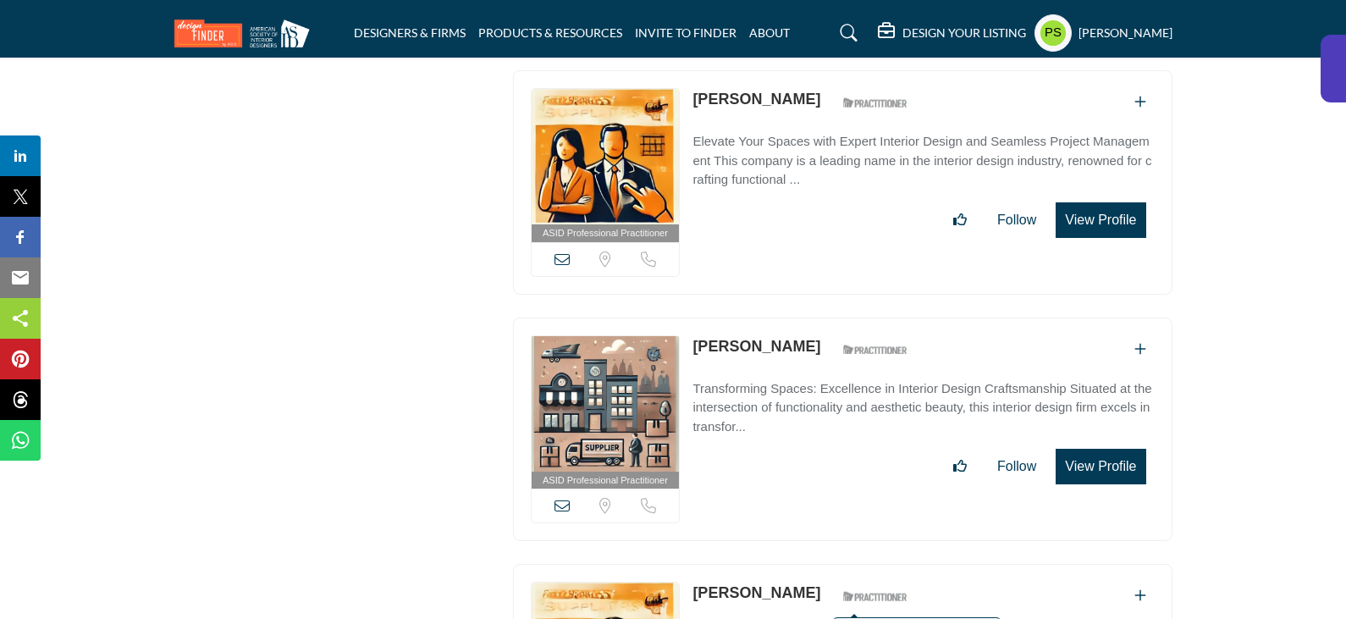
scroll to position [57985, 0]
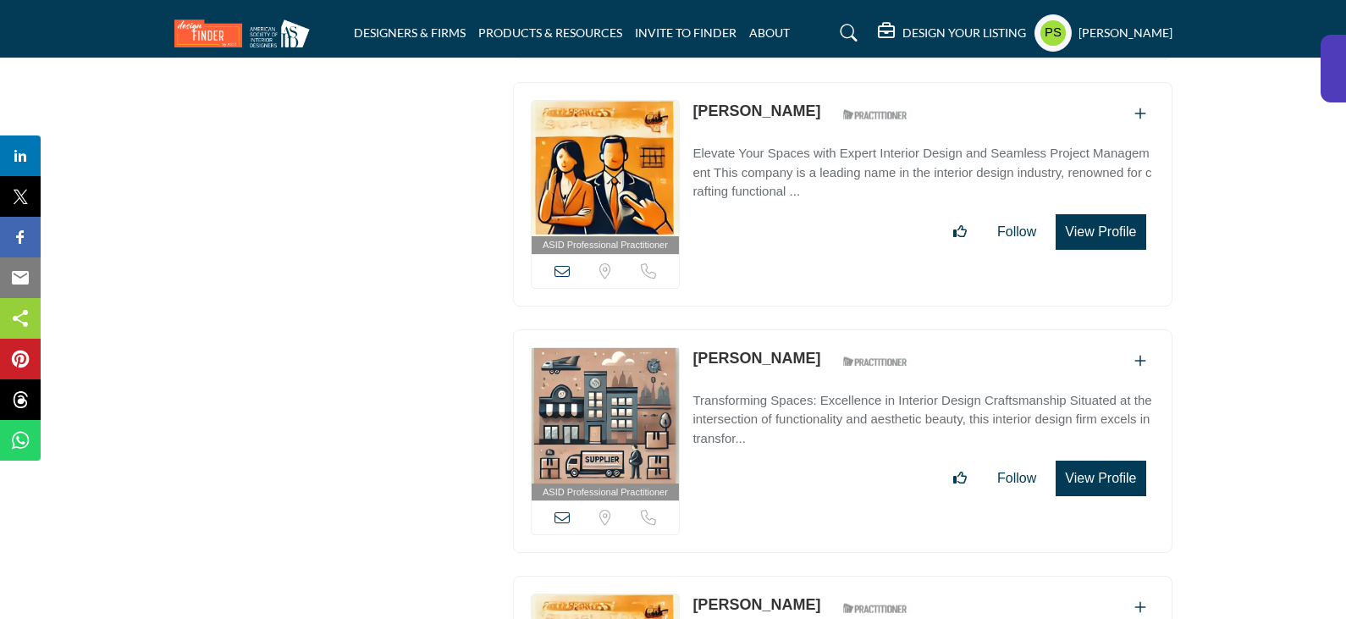
drag, startPoint x: 803, startPoint y: 199, endPoint x: 792, endPoint y: 119, distance: 80.3
click at [792, 329] on div "ASID Professional Practitioner ASID Professional Practitioners have successfull…" at bounding box center [843, 441] width 660 height 224
copy link "[PERSON_NAME]"
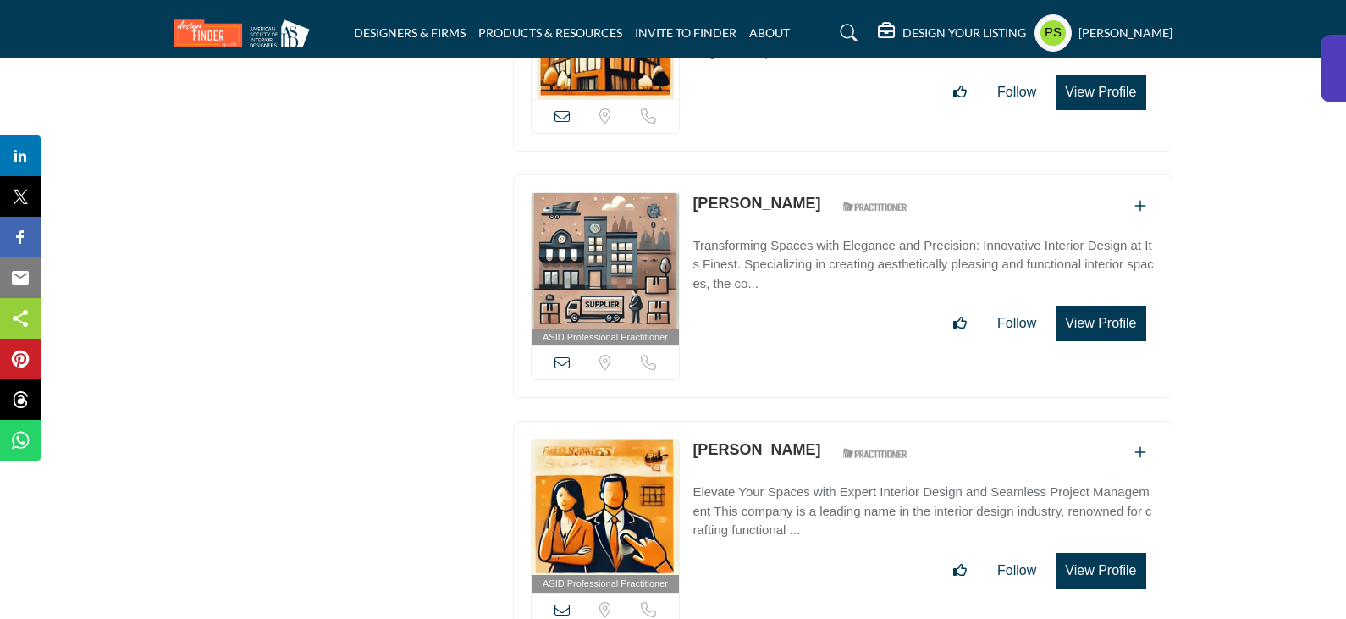
scroll to position [57308, 0]
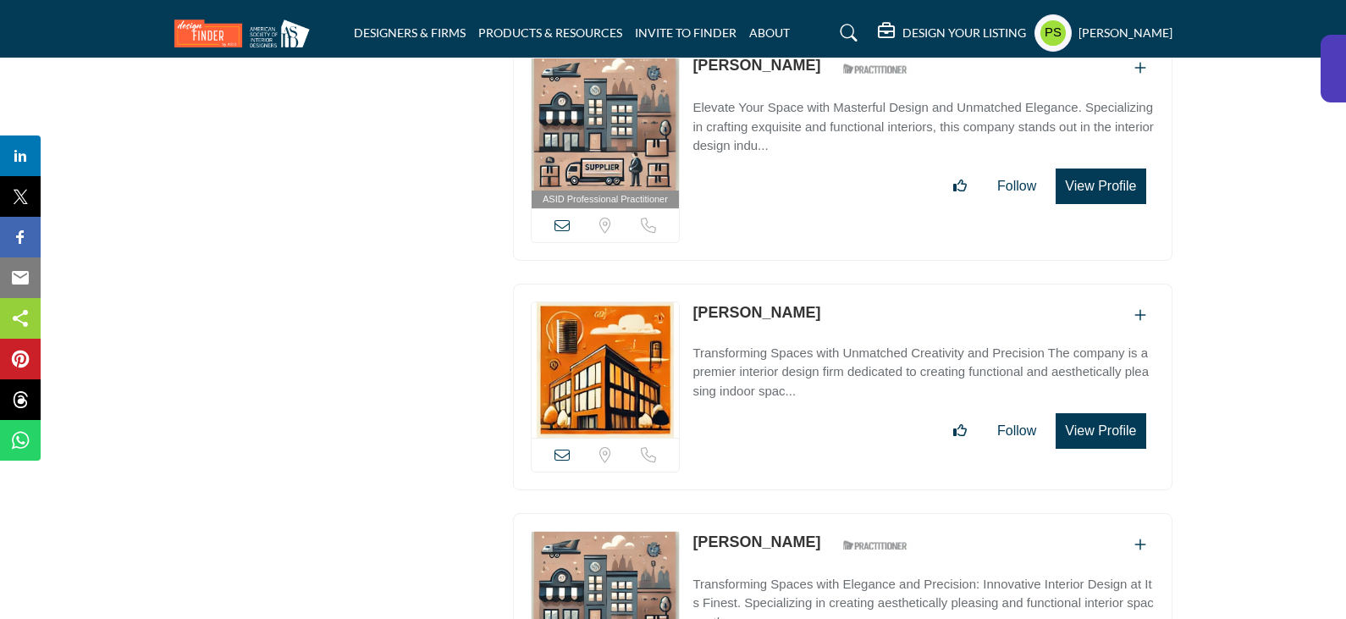
click at [788, 531] on p "[PERSON_NAME]" at bounding box center [757, 542] width 128 height 23
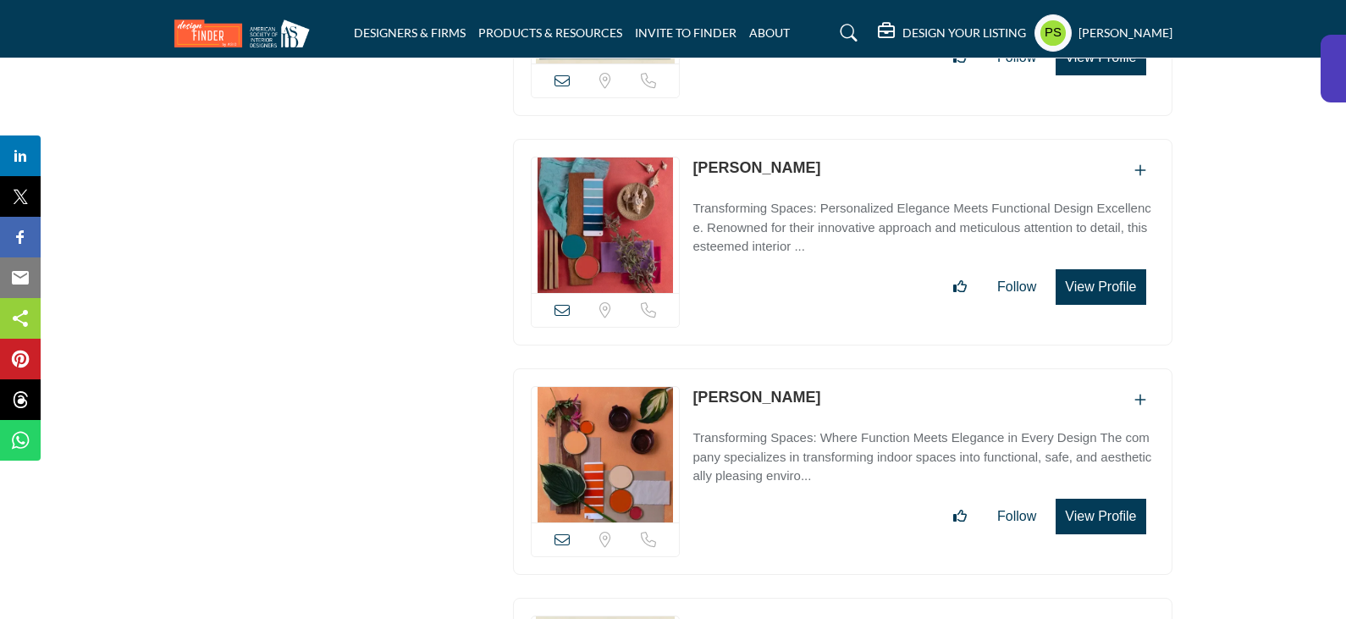
scroll to position [55418, 0]
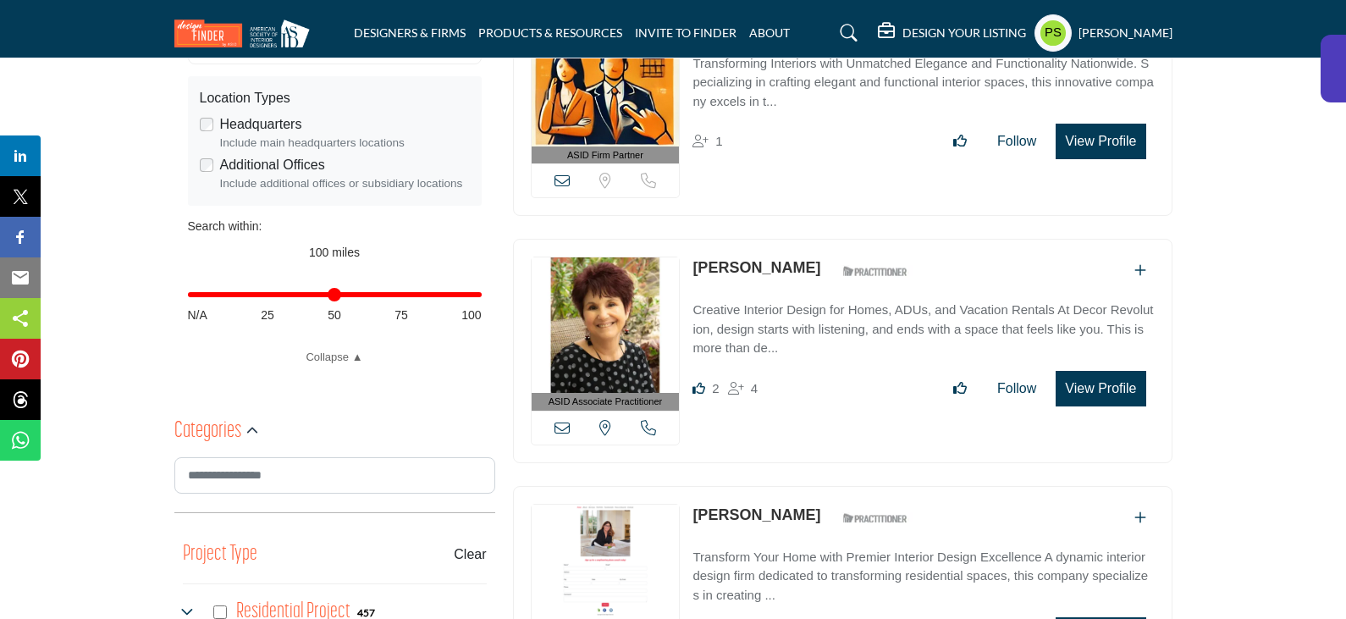
scroll to position [931, 0]
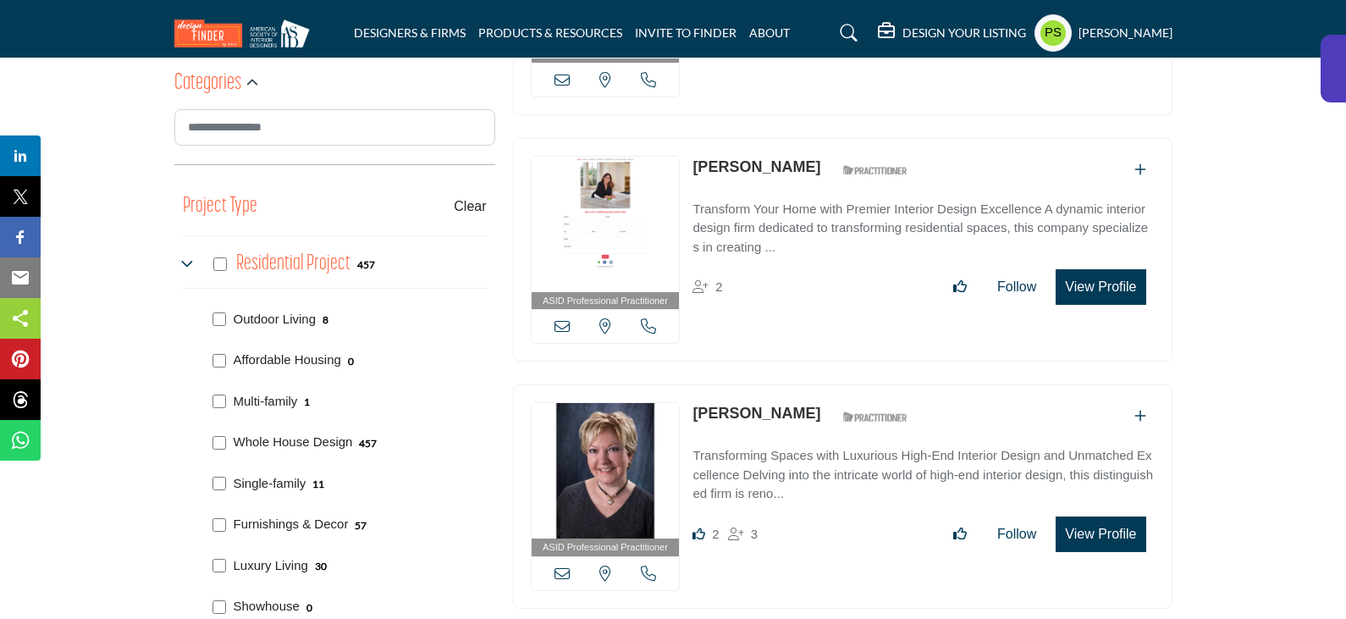
scroll to position [1016, 0]
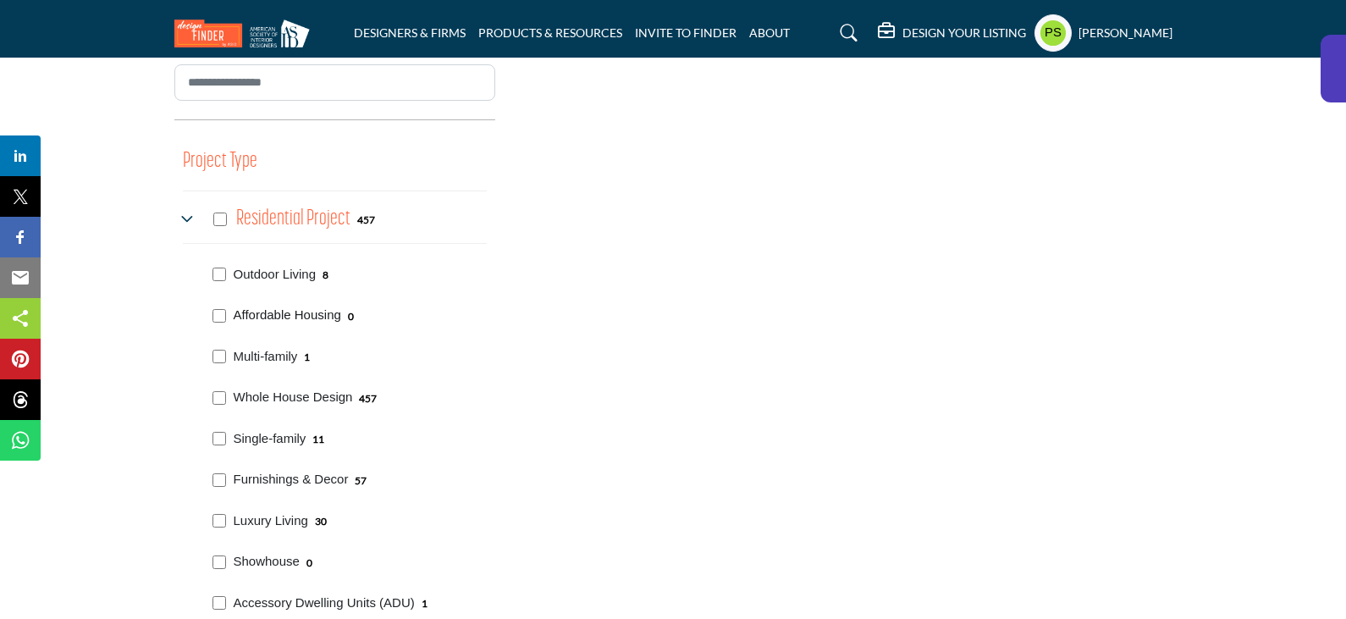
scroll to position [1016, 0]
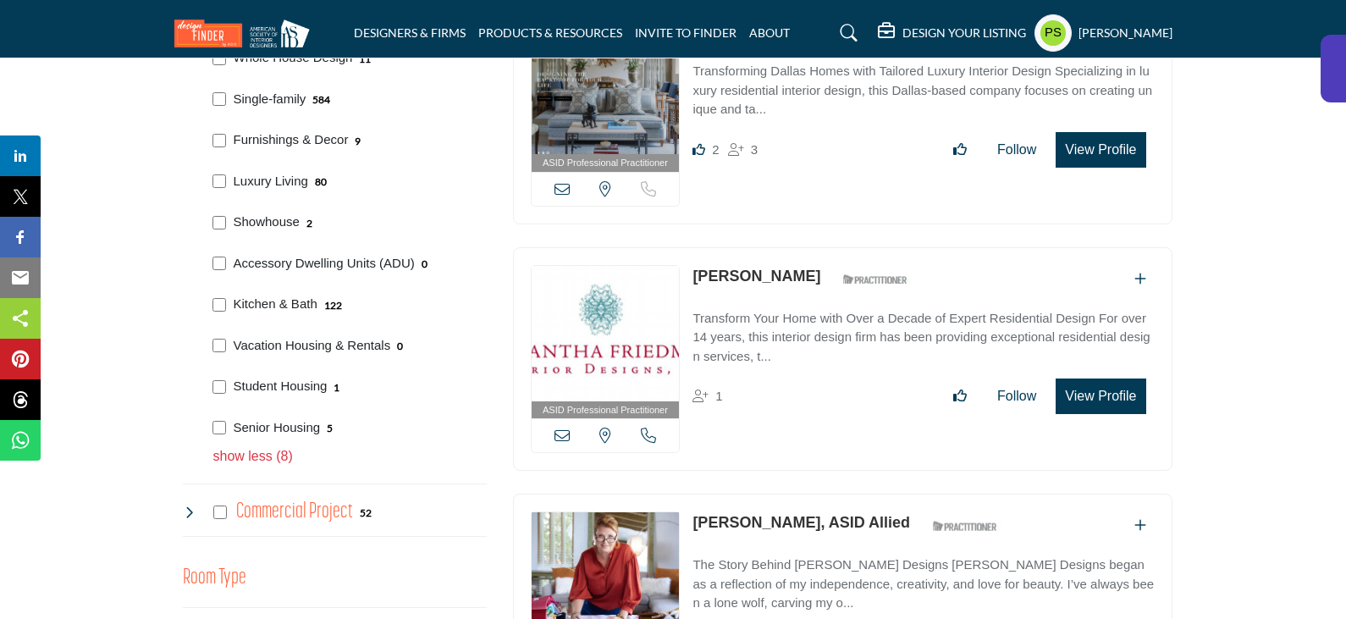
scroll to position [1355, 0]
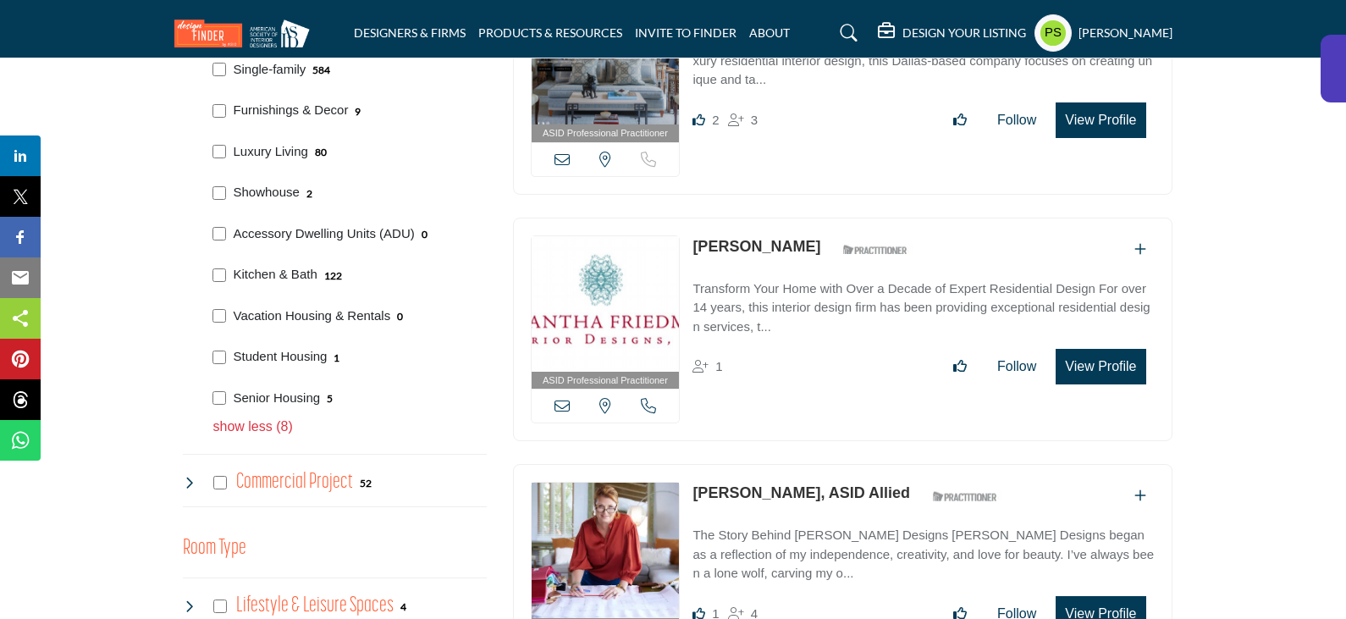
click at [276, 417] on p "show less (8)" at bounding box center [349, 427] width 273 height 20
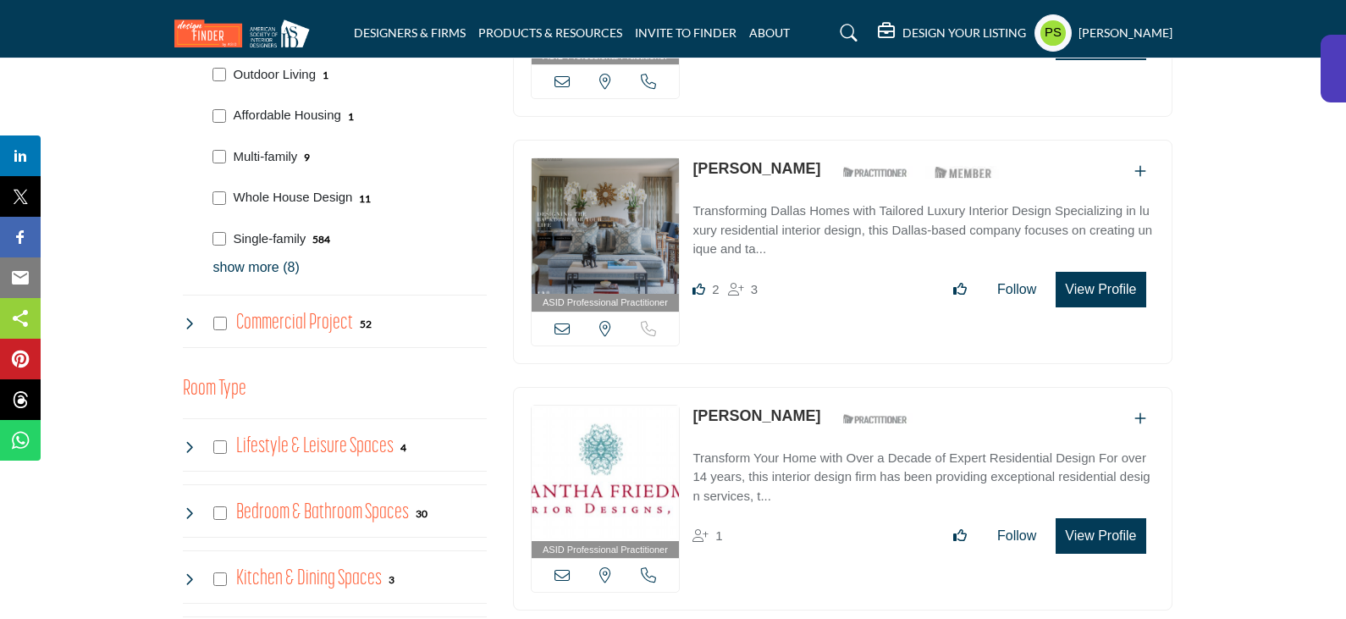
scroll to position [1016, 0]
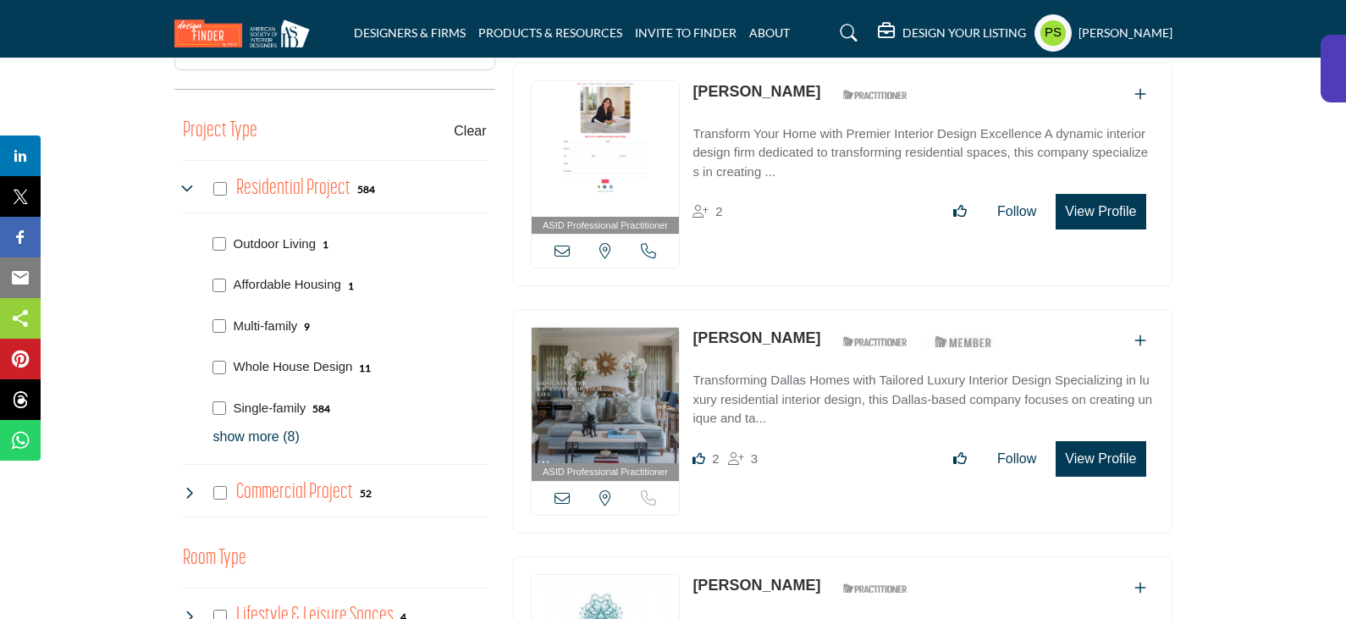
click at [273, 427] on p "show more (8)" at bounding box center [349, 437] width 273 height 20
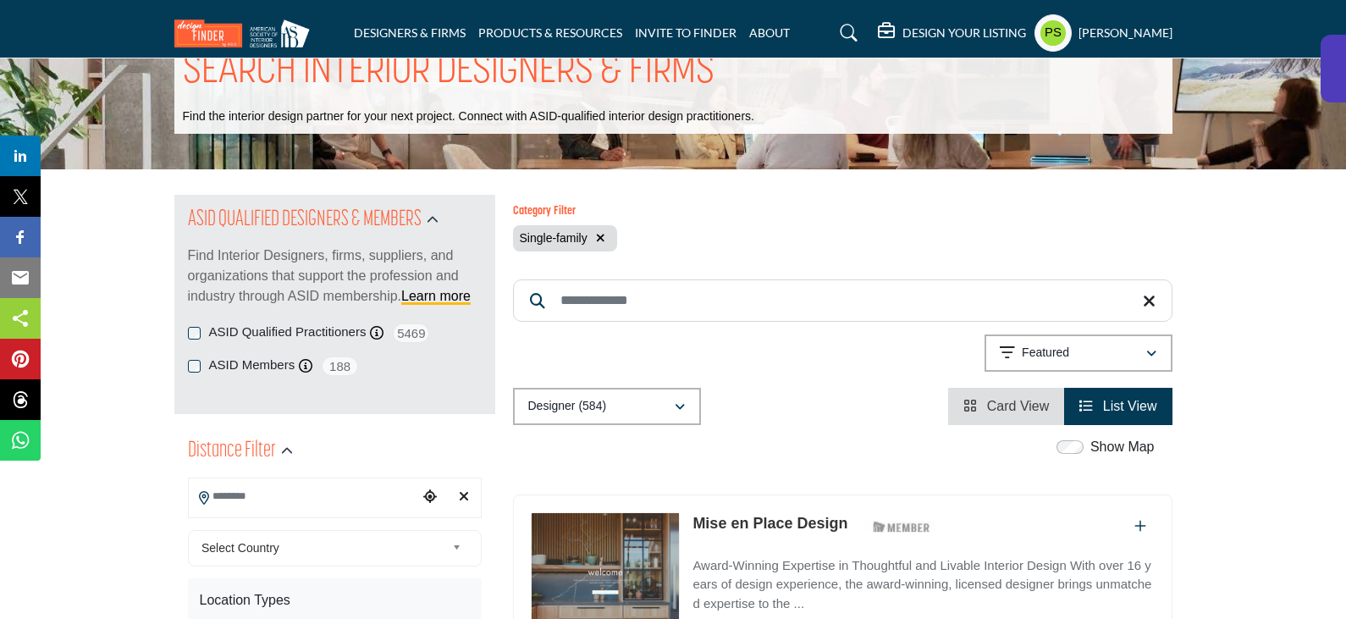
scroll to position [0, 0]
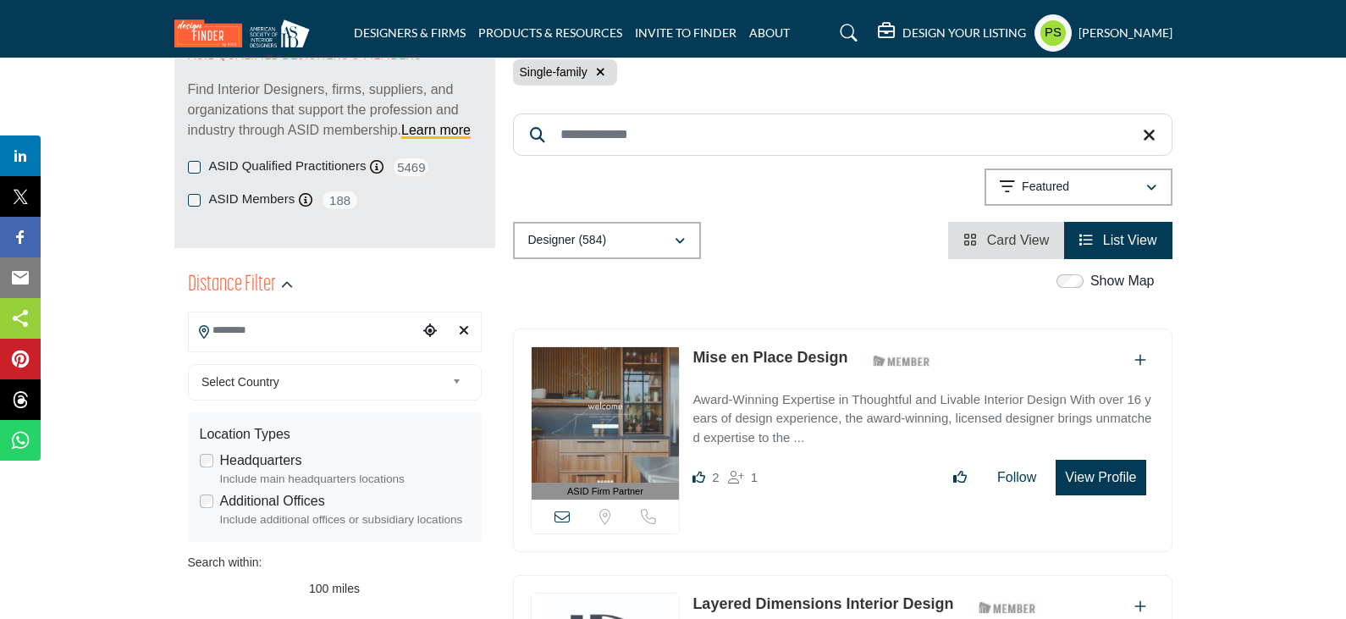
scroll to position [254, 0]
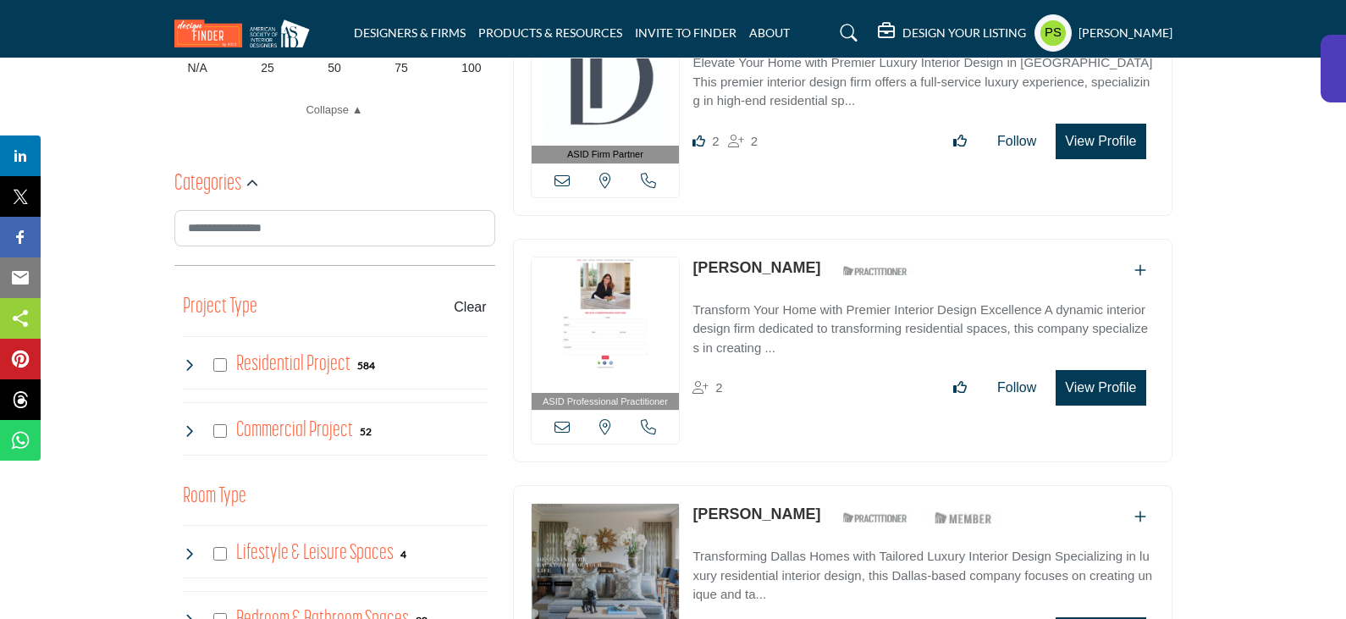
scroll to position [847, 0]
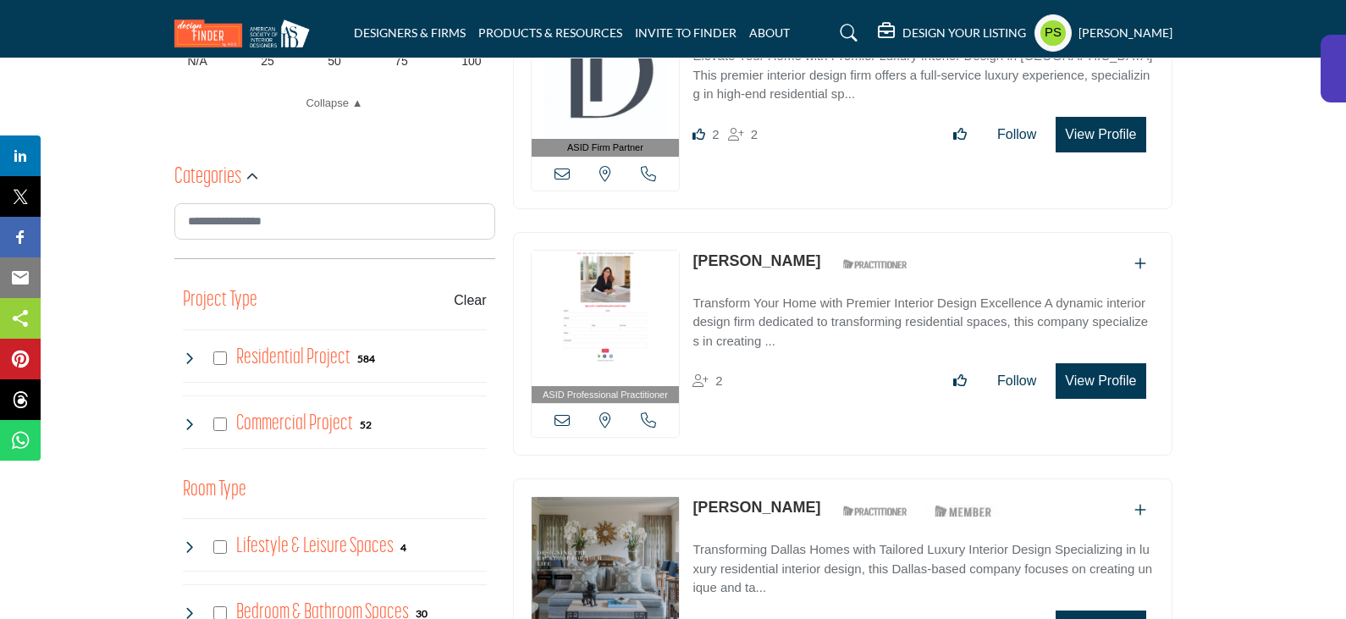
click at [190, 351] on icon at bounding box center [190, 358] width 14 height 14
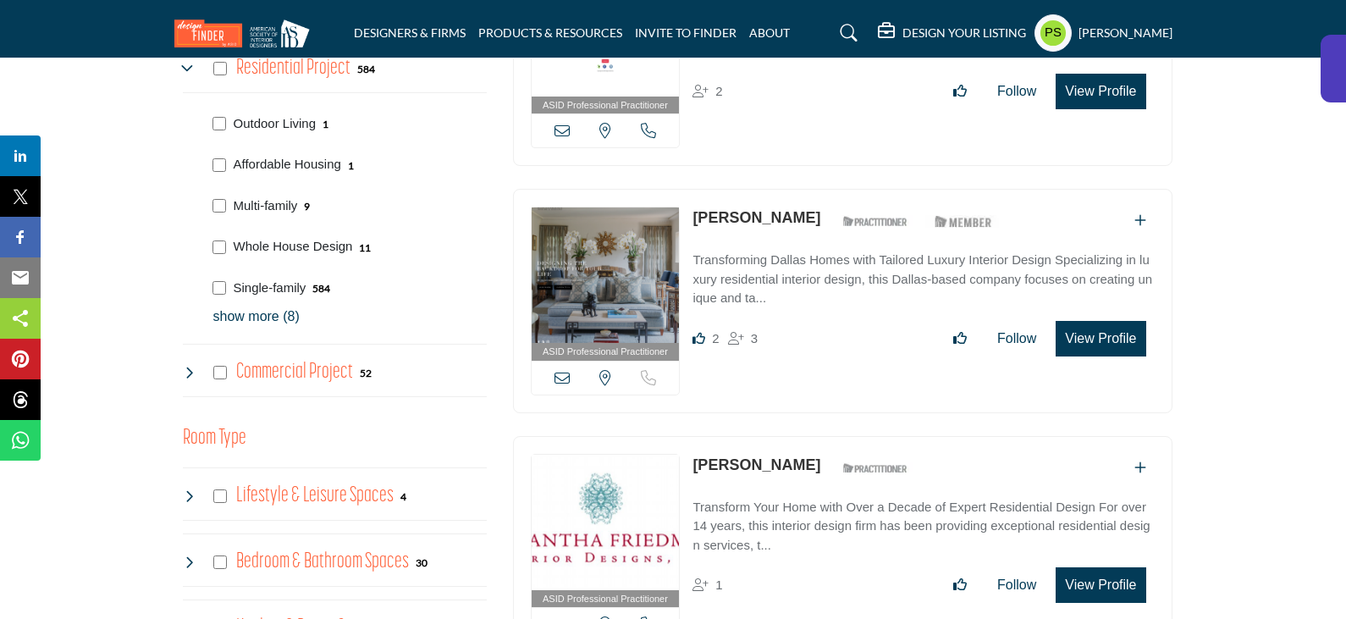
scroll to position [1185, 0]
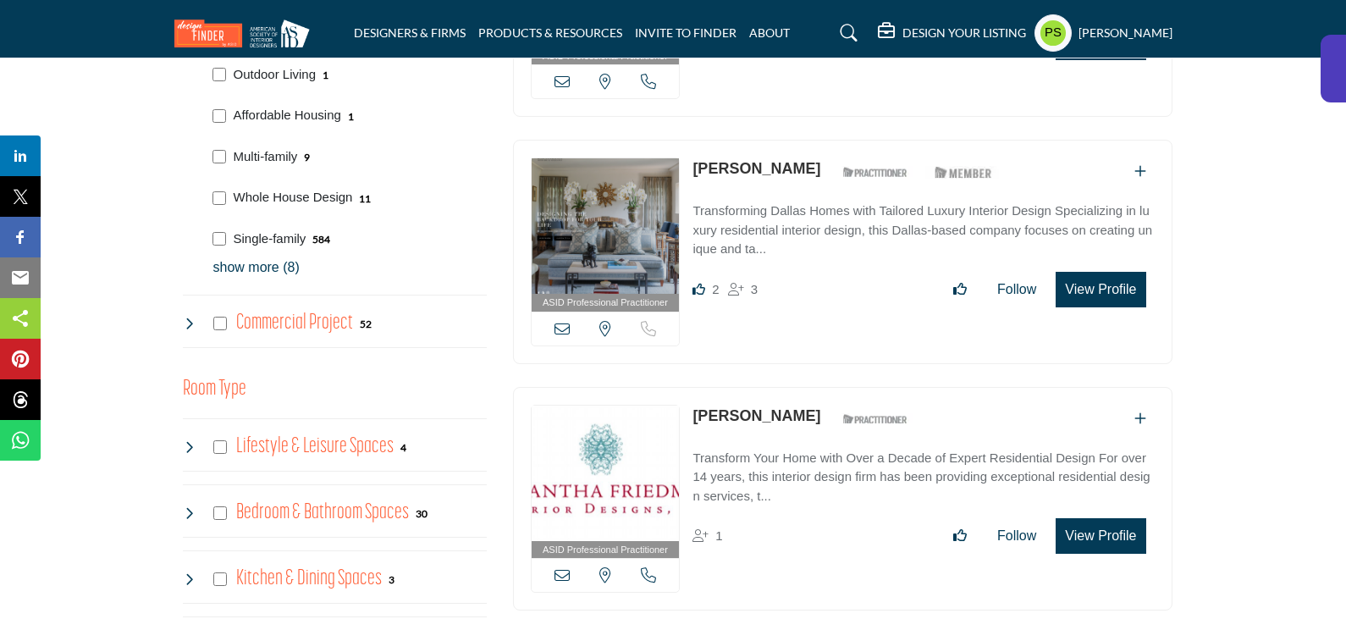
click at [249, 257] on p "show more (8)" at bounding box center [349, 267] width 273 height 20
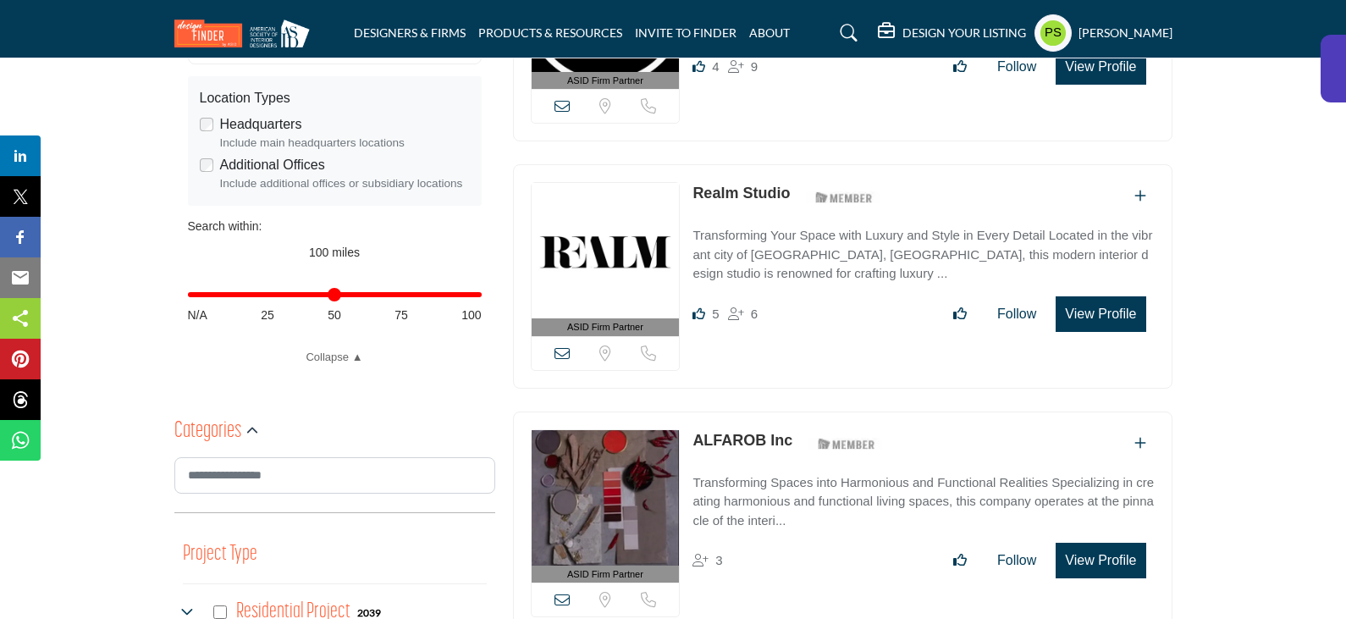
scroll to position [1101, 0]
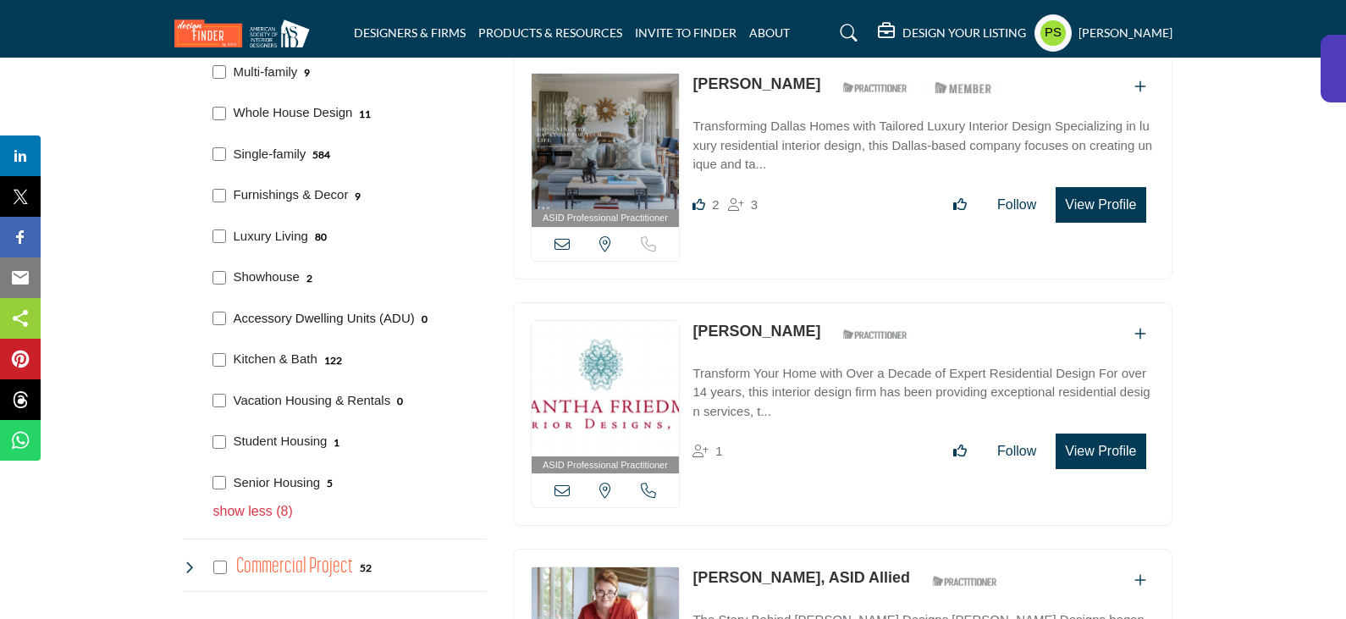
scroll to position [1185, 0]
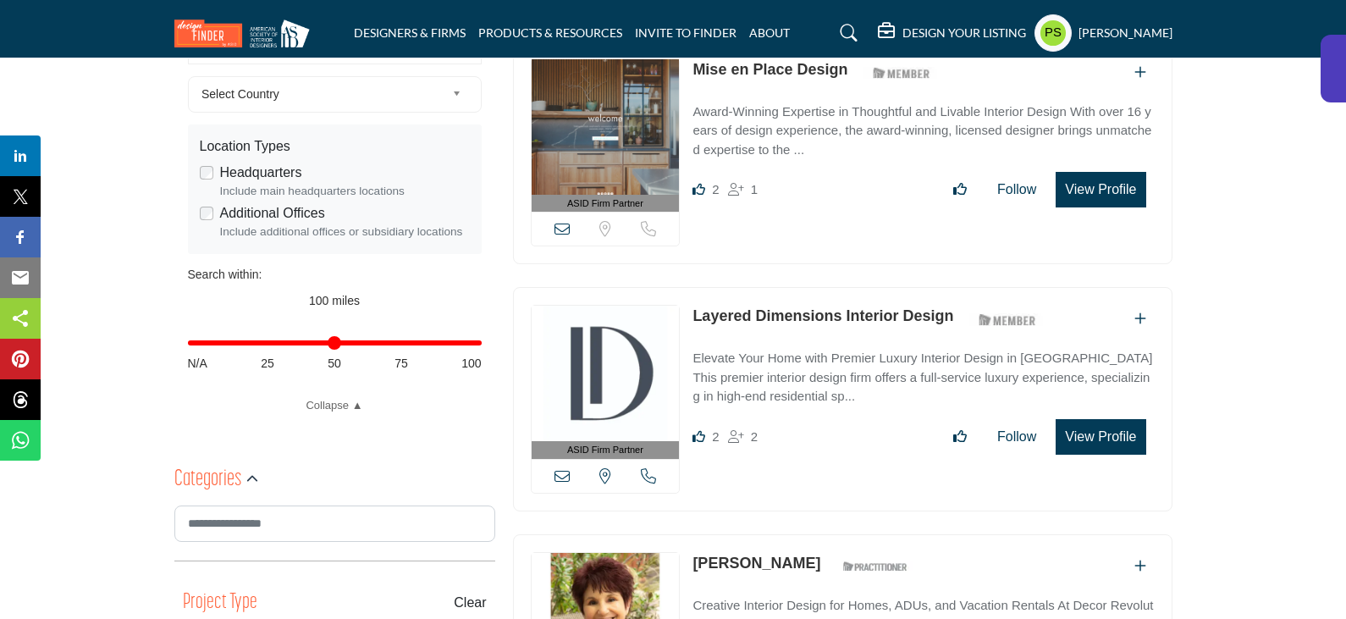
scroll to position [254, 0]
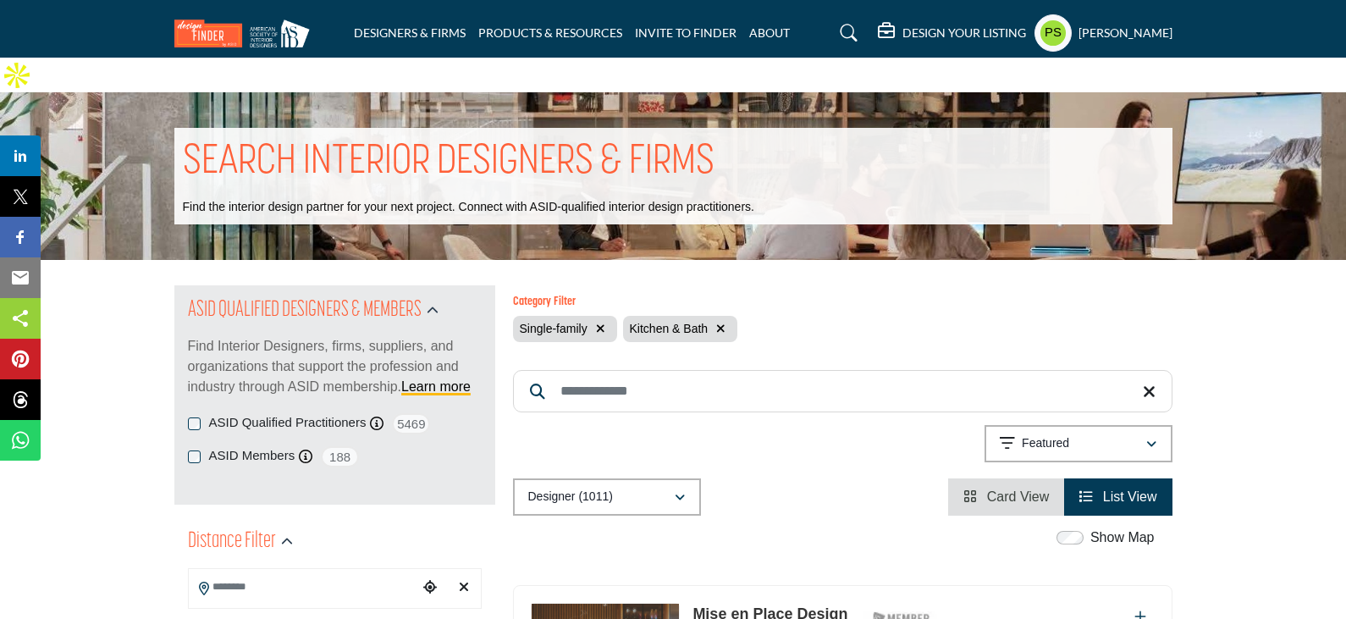
click at [603, 323] on icon "button" at bounding box center [600, 329] width 9 height 12
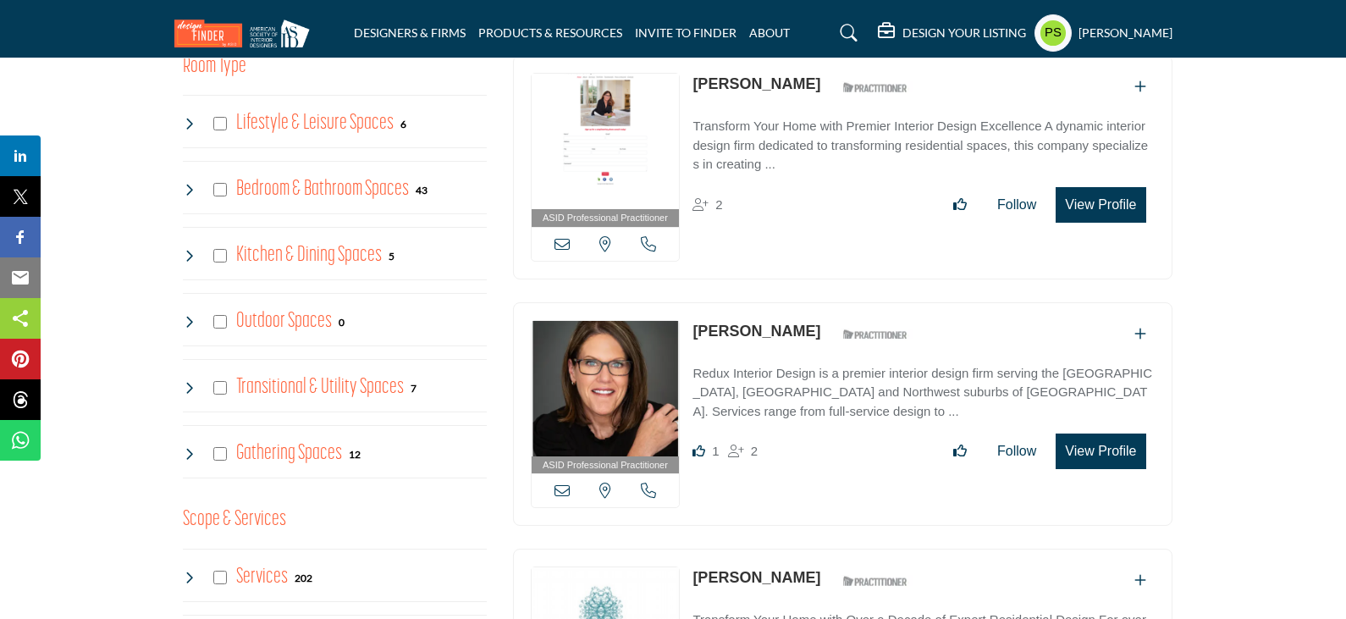
scroll to position [1609, 0]
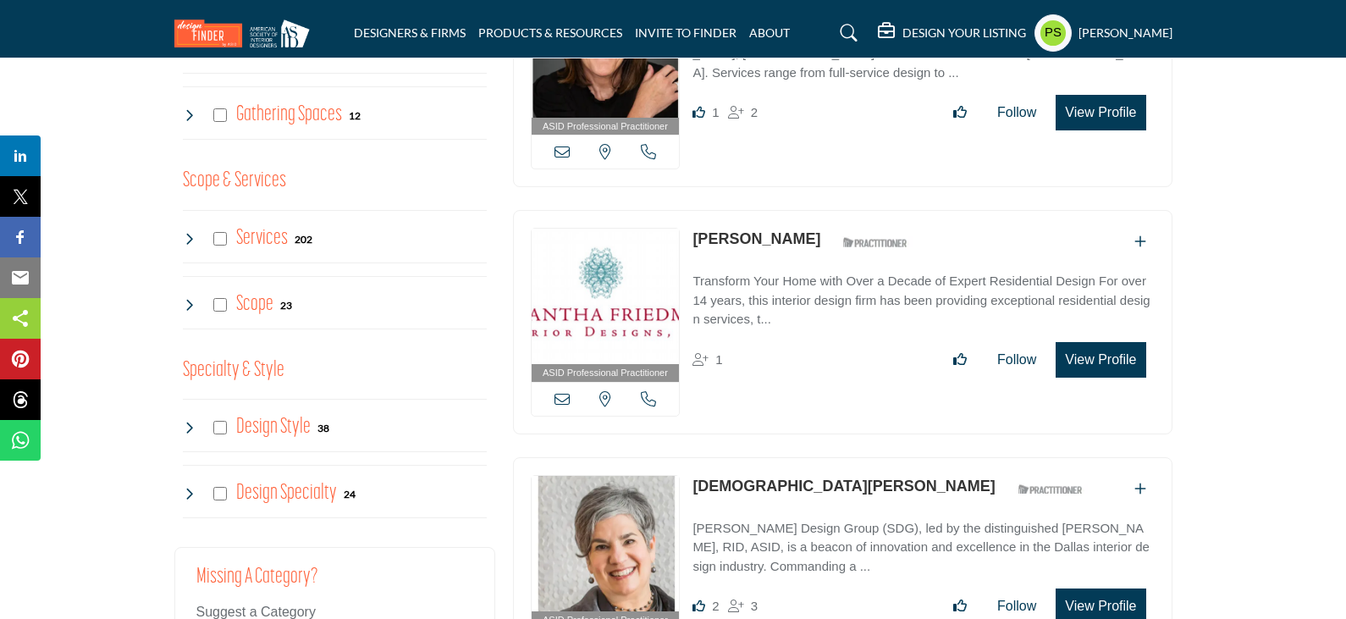
click at [693, 477] on link "[DEMOGRAPHIC_DATA][PERSON_NAME]" at bounding box center [844, 485] width 302 height 17
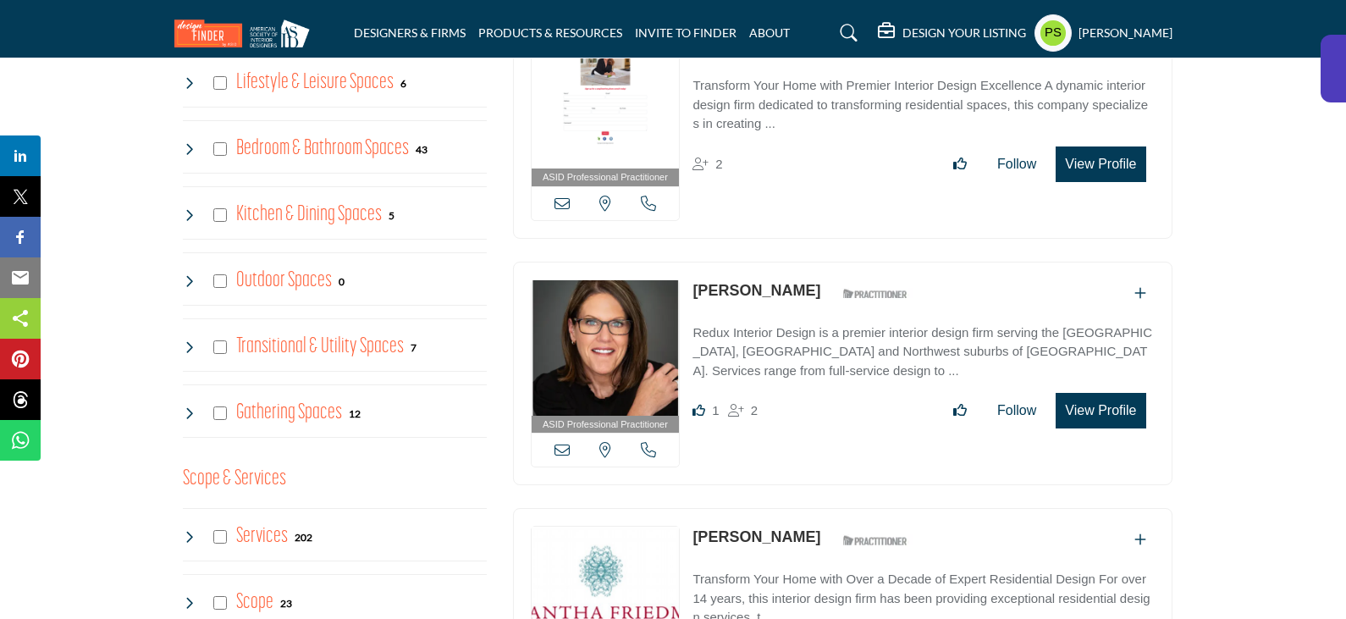
scroll to position [1439, 0]
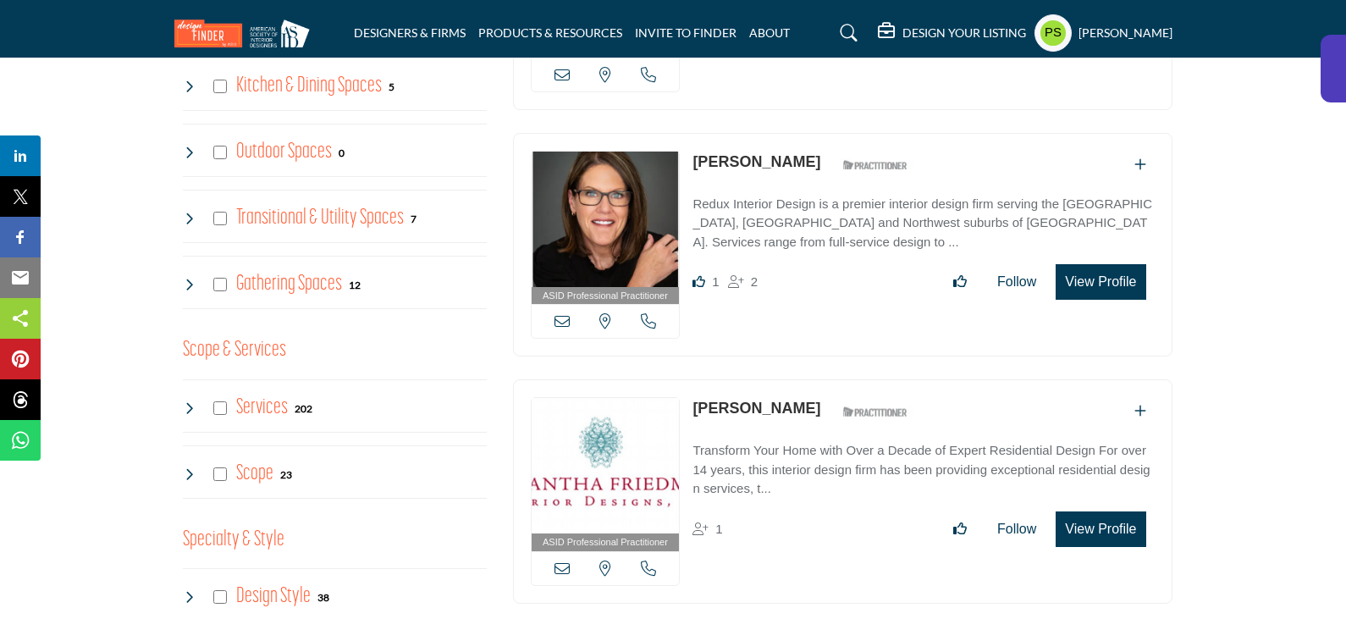
drag, startPoint x: 687, startPoint y: 127, endPoint x: 829, endPoint y: 121, distance: 142.4
click at [829, 133] on div "ASID Professional Practitioner ASID Professional Practitioners have successfull…" at bounding box center [843, 245] width 660 height 224
copy link "[PERSON_NAME]"
drag, startPoint x: 689, startPoint y: 365, endPoint x: 836, endPoint y: 373, distance: 146.7
click at [836, 379] on div "ASID Professional Practitioner ASID Professional Practitioners have successfull…" at bounding box center [843, 491] width 660 height 224
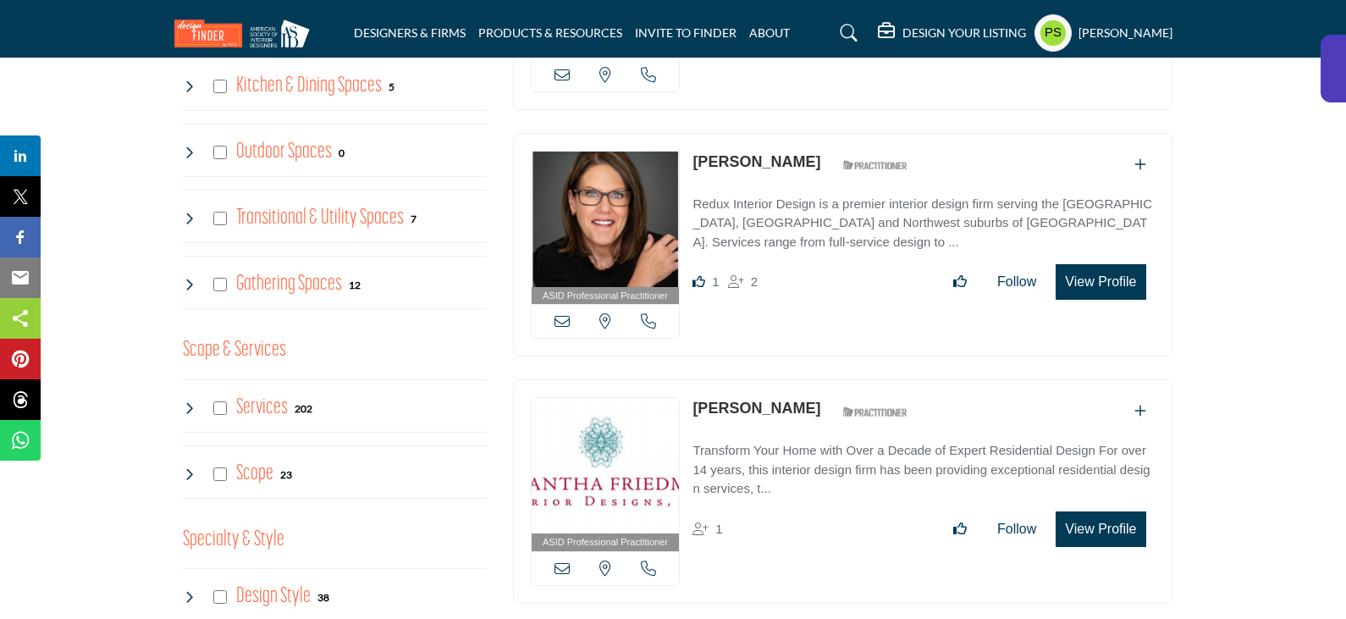
copy link "[PERSON_NAME]"
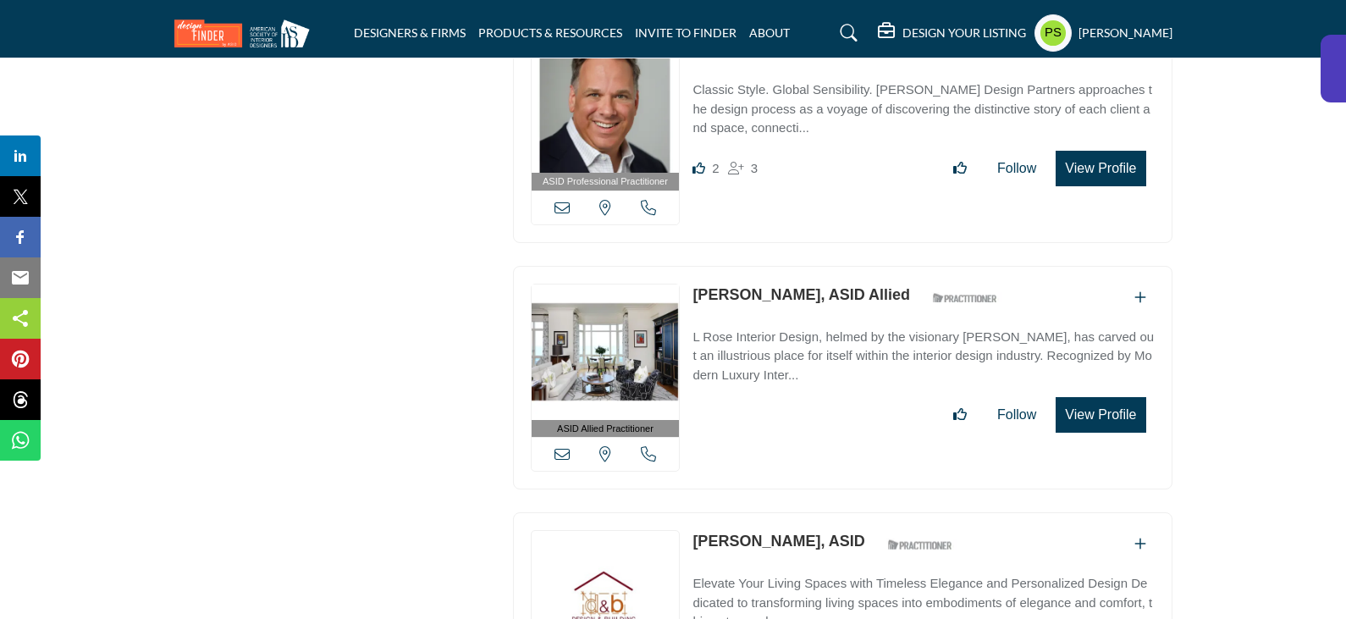
scroll to position [2794, 0]
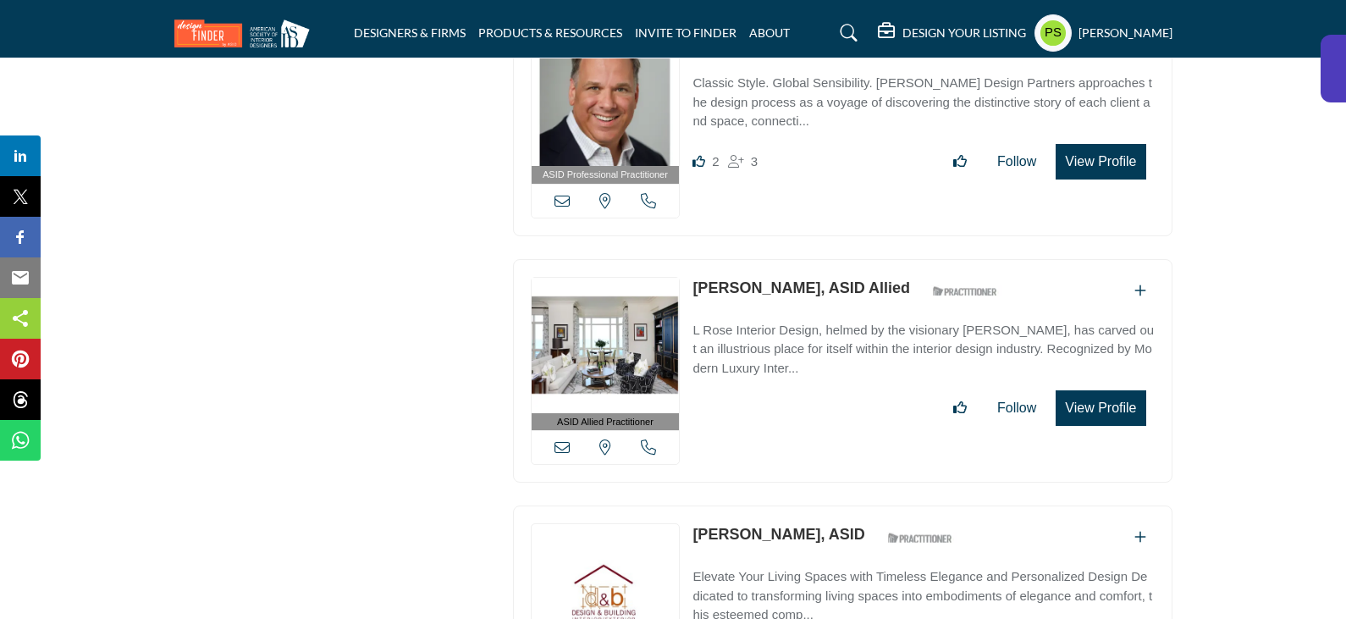
drag, startPoint x: 681, startPoint y: 488, endPoint x: 825, endPoint y: 495, distance: 144.1
click at [825, 505] on div "ASID Professional Practitioner ASID Professional Practitioners have successfull…" at bounding box center [843, 617] width 660 height 224
copy div "View email address of this listing View the location of this listing Call Numbe…"
drag, startPoint x: 690, startPoint y: 245, endPoint x: 795, endPoint y: 242, distance: 105.0
click at [795, 259] on div "ASID Allied Practitioner ASID Allied Practitioners have successfully completed …" at bounding box center [843, 371] width 660 height 224
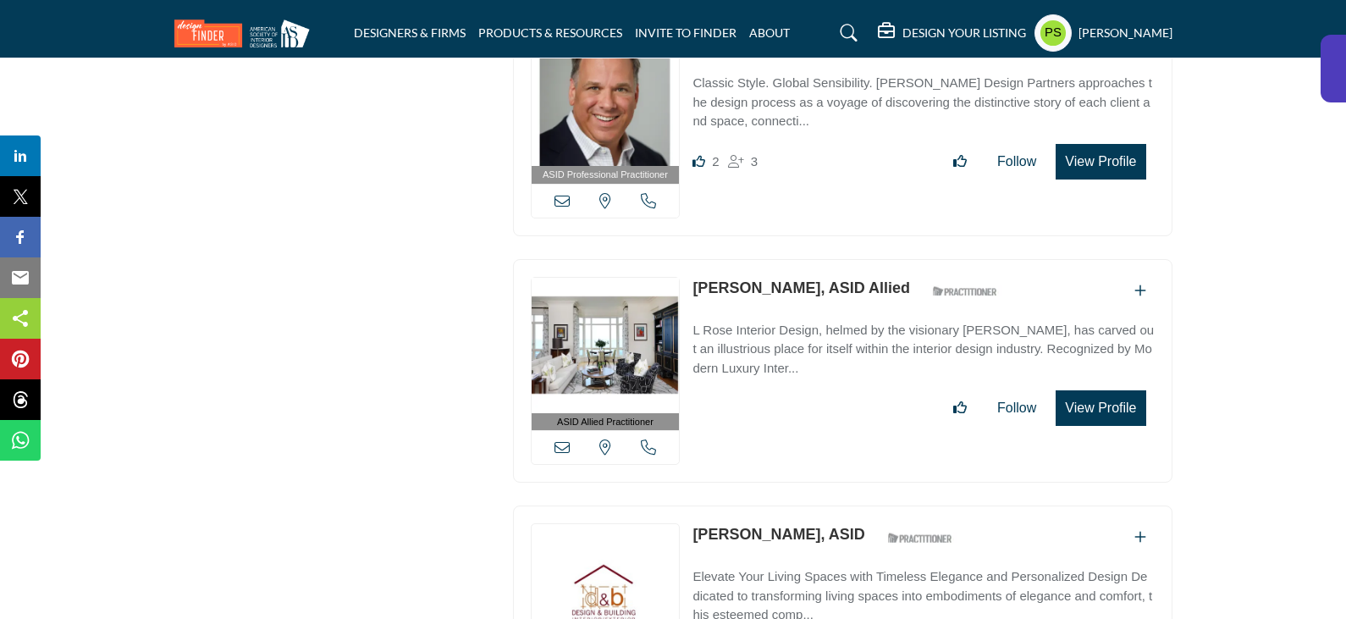
copy link "[PERSON_NAME]"
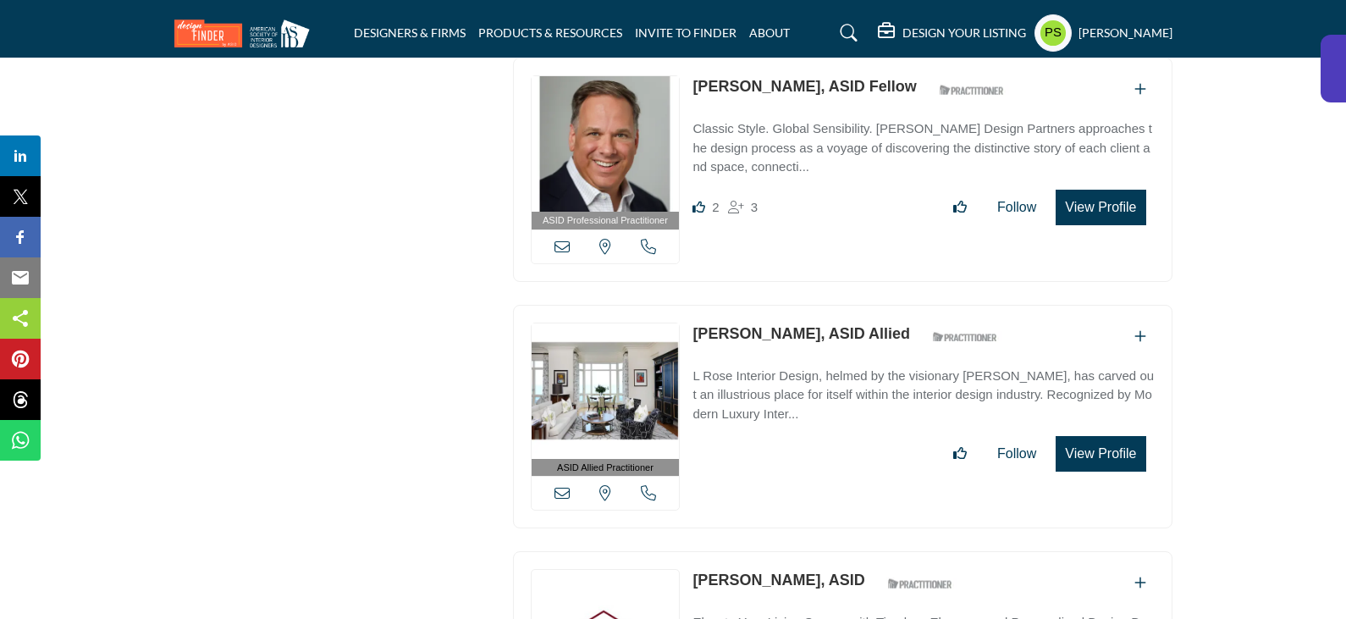
scroll to position [2709, 0]
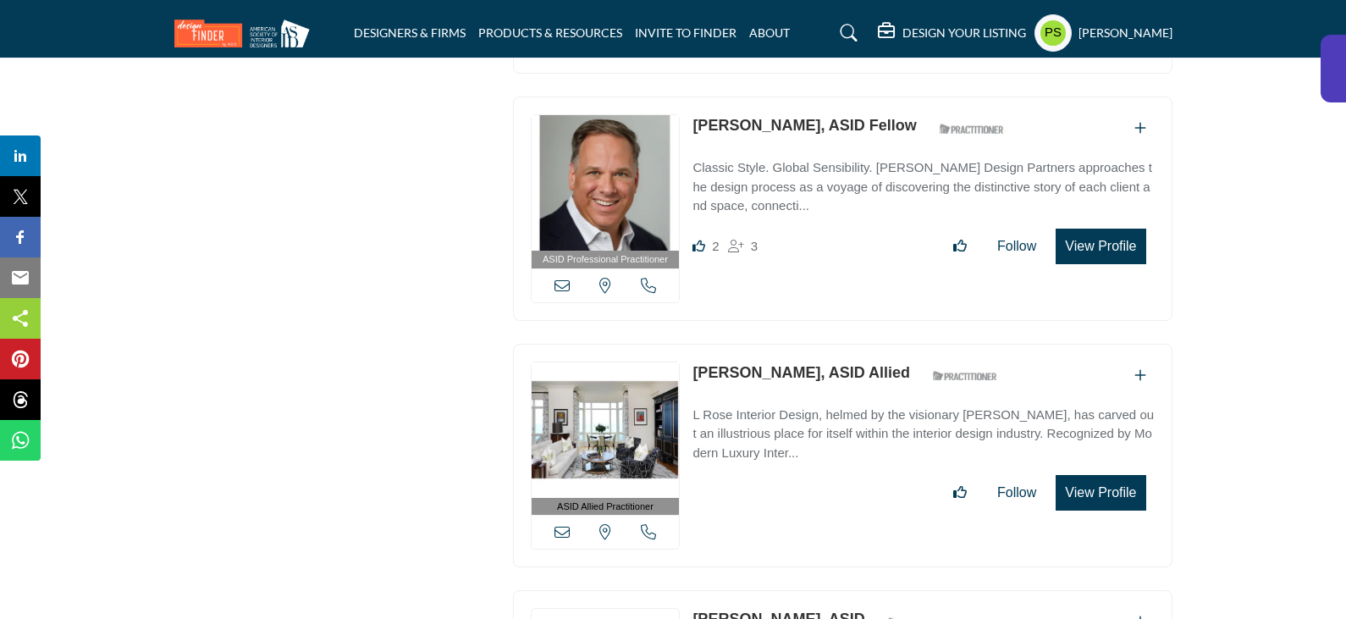
drag, startPoint x: 689, startPoint y: 85, endPoint x: 788, endPoint y: 85, distance: 99.1
click at [788, 97] on div "ASID Professional Practitioner ASID Professional Practitioners have successfull…" at bounding box center [843, 209] width 660 height 224
copy link "[PERSON_NAME]"
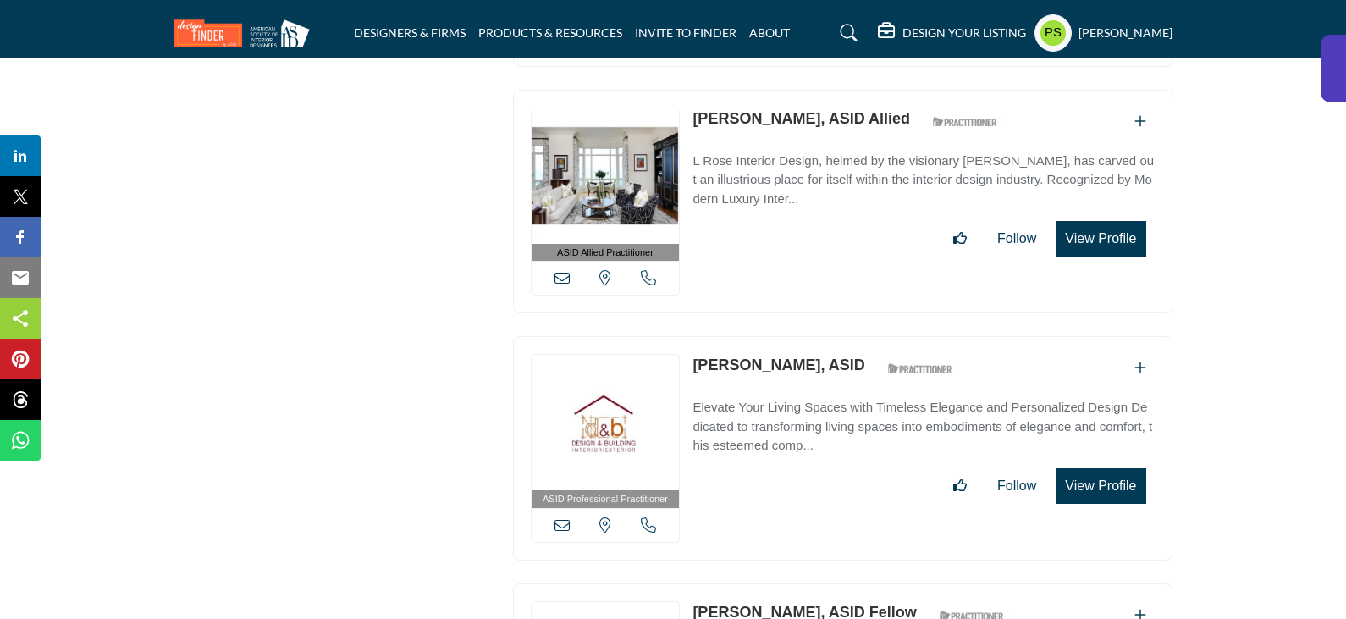
scroll to position [3132, 0]
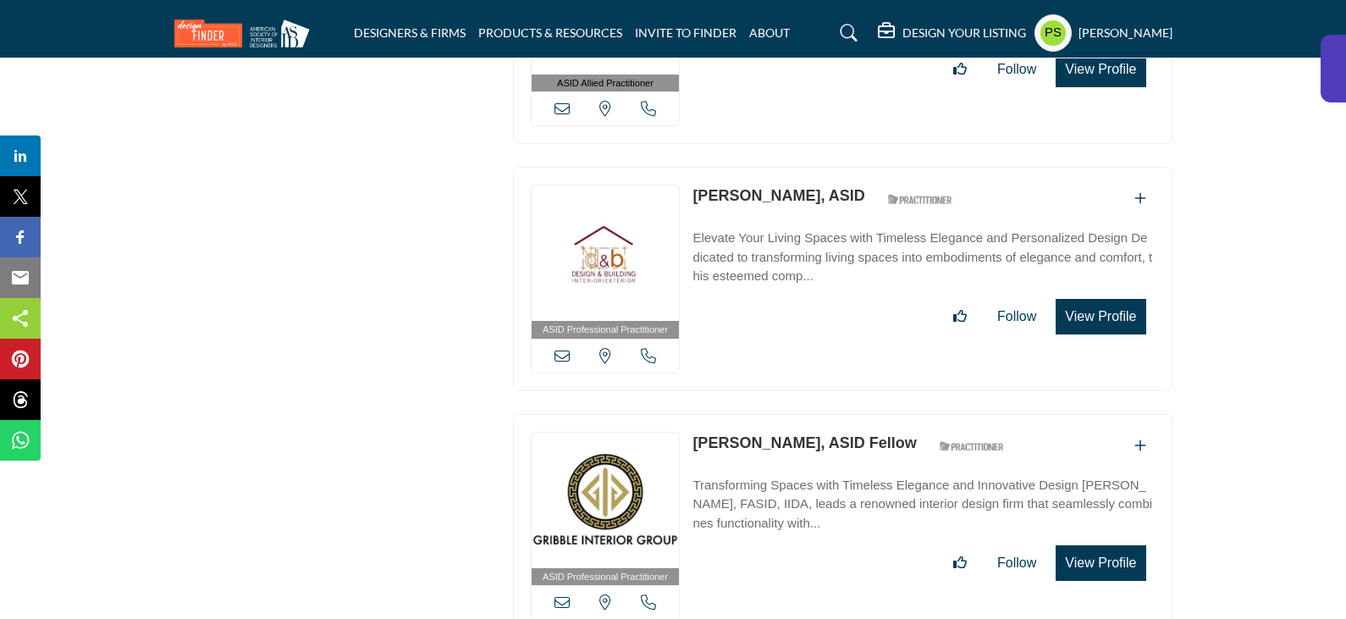
drag, startPoint x: 688, startPoint y: 398, endPoint x: 789, endPoint y: 399, distance: 100.7
click at [789, 414] on div "ASID Professional Practitioner ASID Professional Practitioners have successfull…" at bounding box center [843, 526] width 660 height 224
copy link "Grant Gribble"
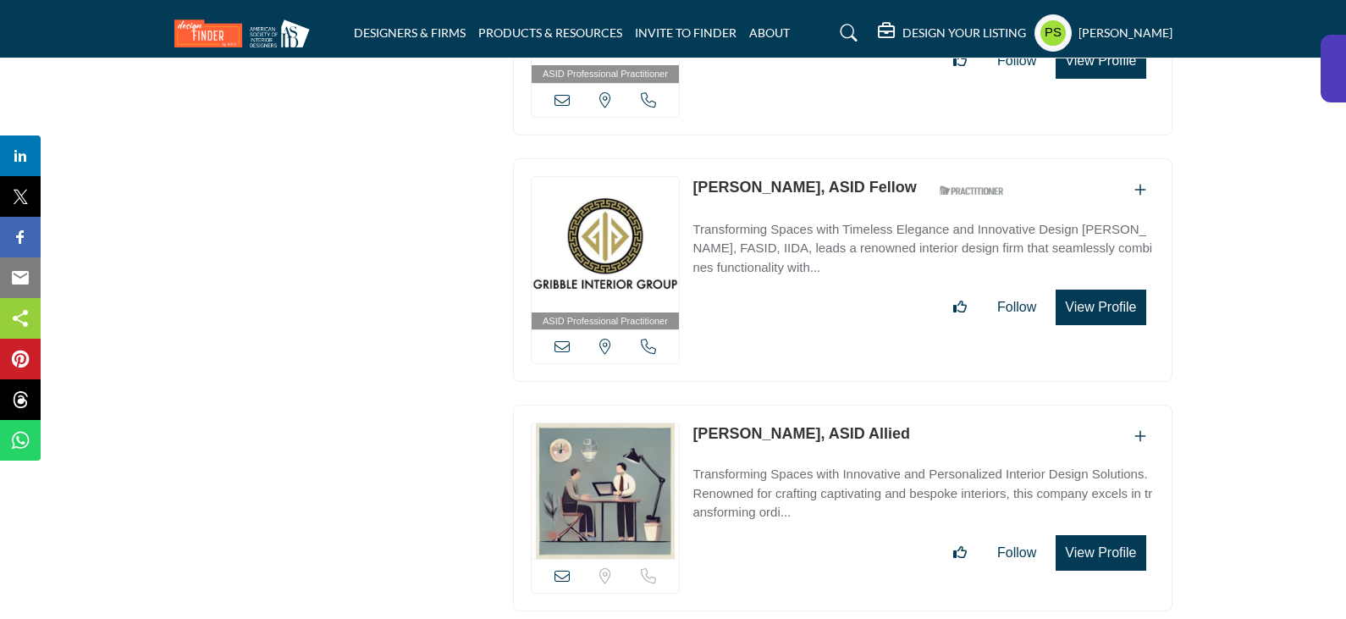
scroll to position [3471, 0]
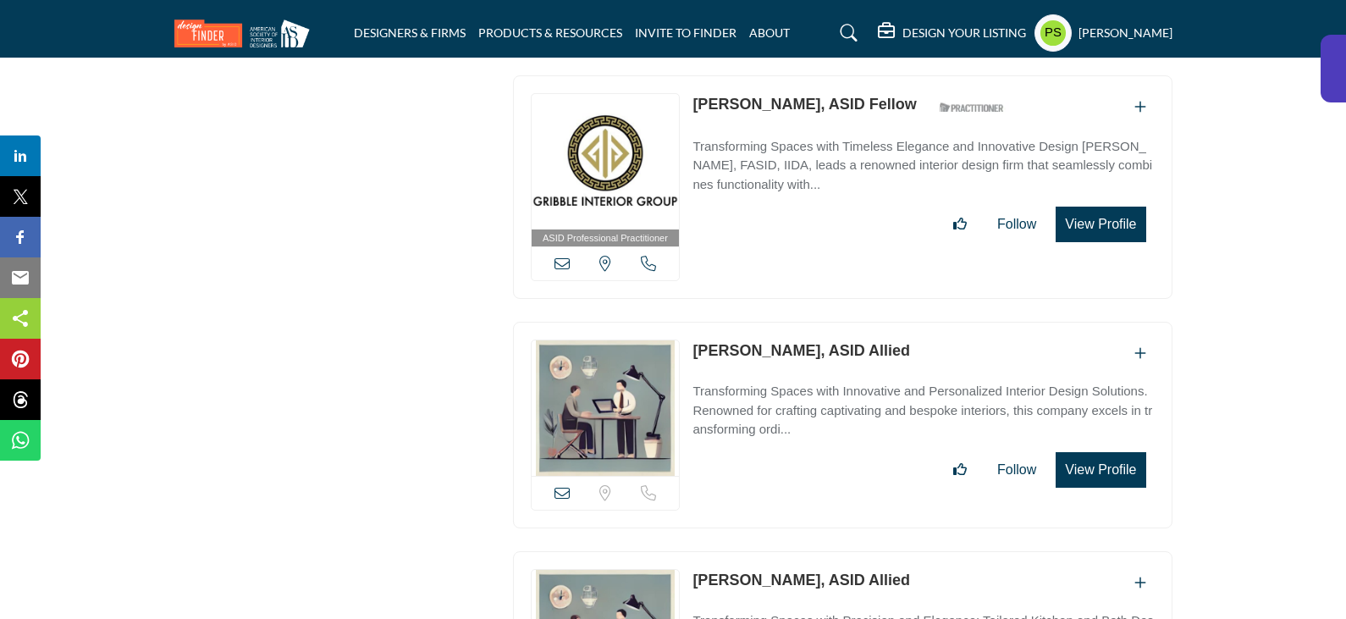
drag, startPoint x: 684, startPoint y: 301, endPoint x: 796, endPoint y: 317, distance: 112.8
click at [796, 322] on div "View email address of this listing Sorry, but we don't have a location for this…" at bounding box center [843, 425] width 660 height 207
copy div "View email address of this listing Sorry, but we don't have a location for this…"
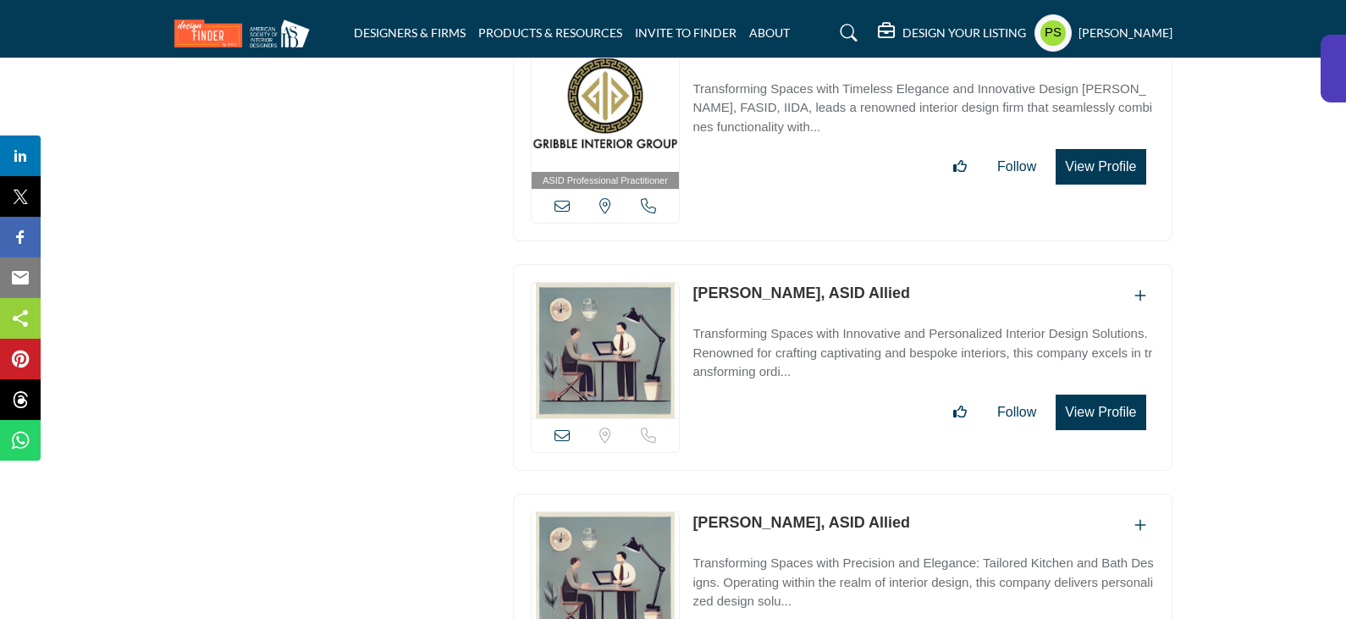
scroll to position [3556, 0]
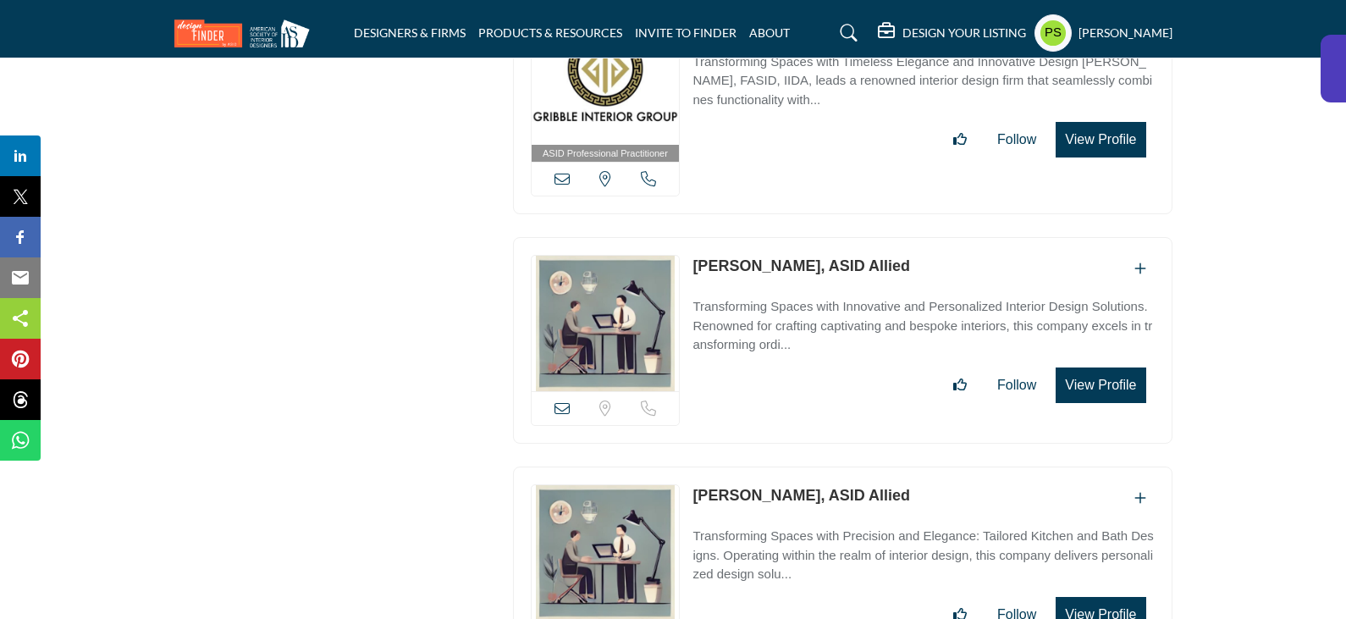
drag, startPoint x: 689, startPoint y: 441, endPoint x: 775, endPoint y: 450, distance: 86.8
click at [775, 466] on div "View email address of this listing Sorry, but we don't have a location for this…" at bounding box center [843, 569] width 660 height 207
copy link "Julia Winne"
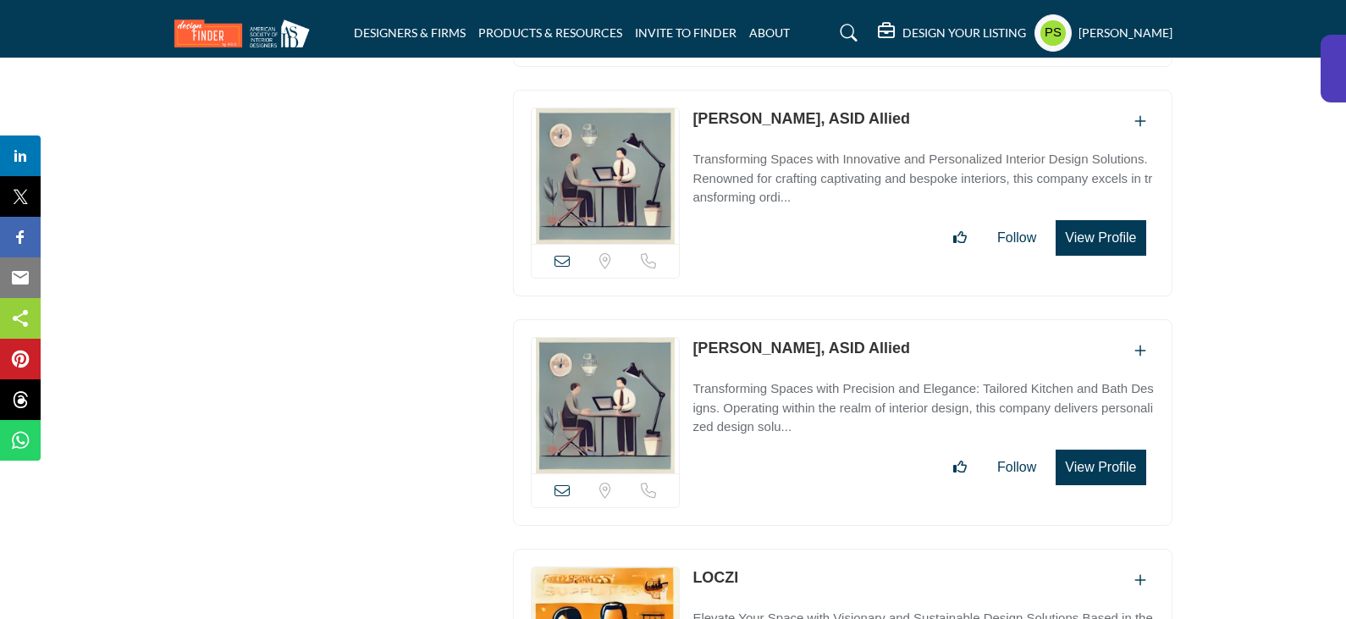
scroll to position [3810, 0]
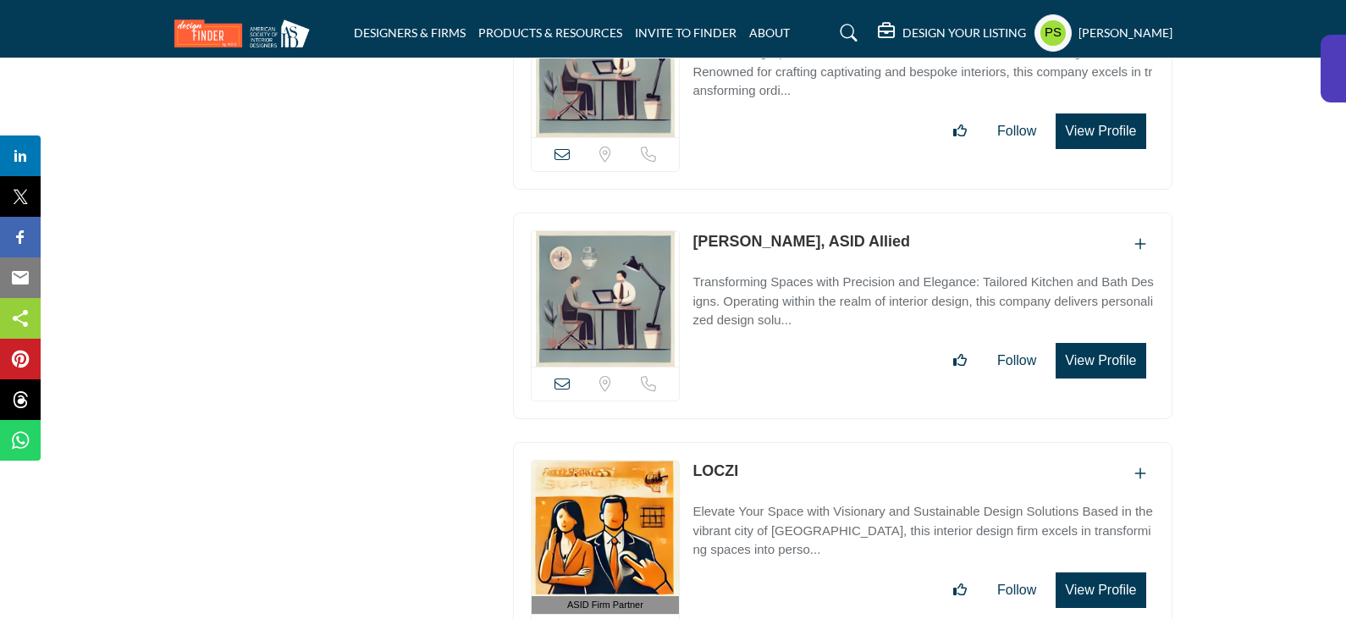
drag, startPoint x: 691, startPoint y: 422, endPoint x: 749, endPoint y: 420, distance: 58.5
click at [749, 442] on div "ASID Firm Partner ASID Firm Partners are design companies with ASID-qualified i…" at bounding box center [843, 554] width 660 height 224
copy link "LOCZI"
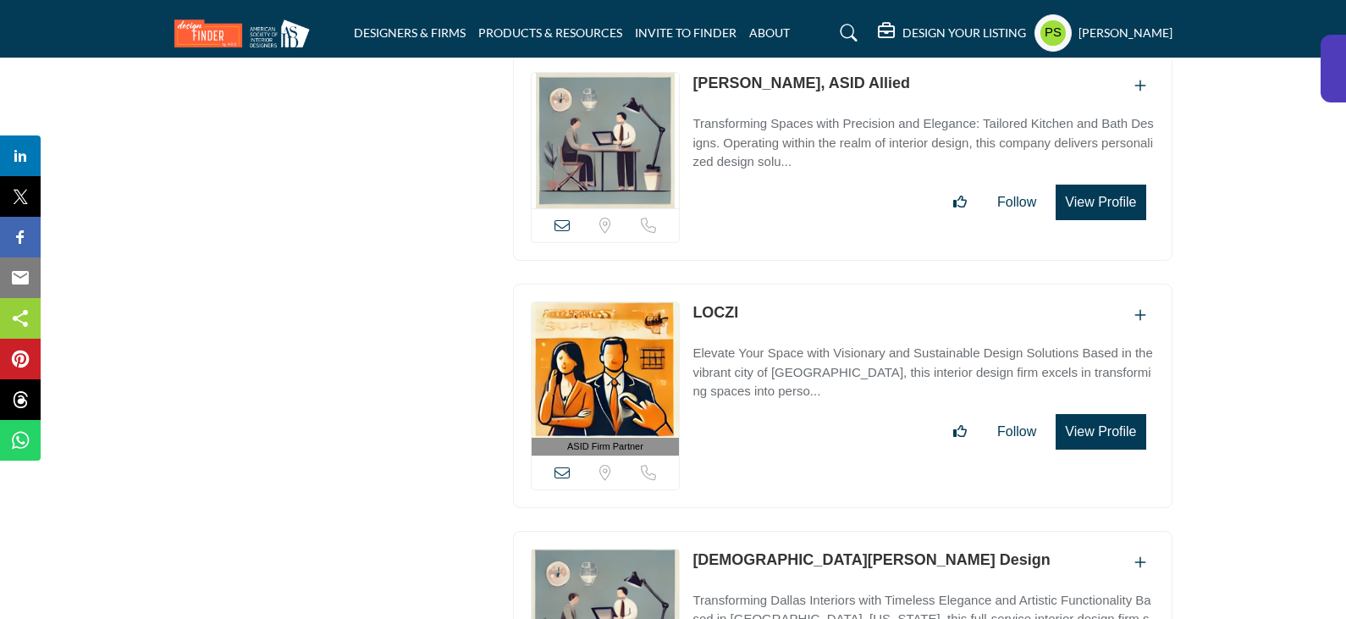
scroll to position [4148, 0]
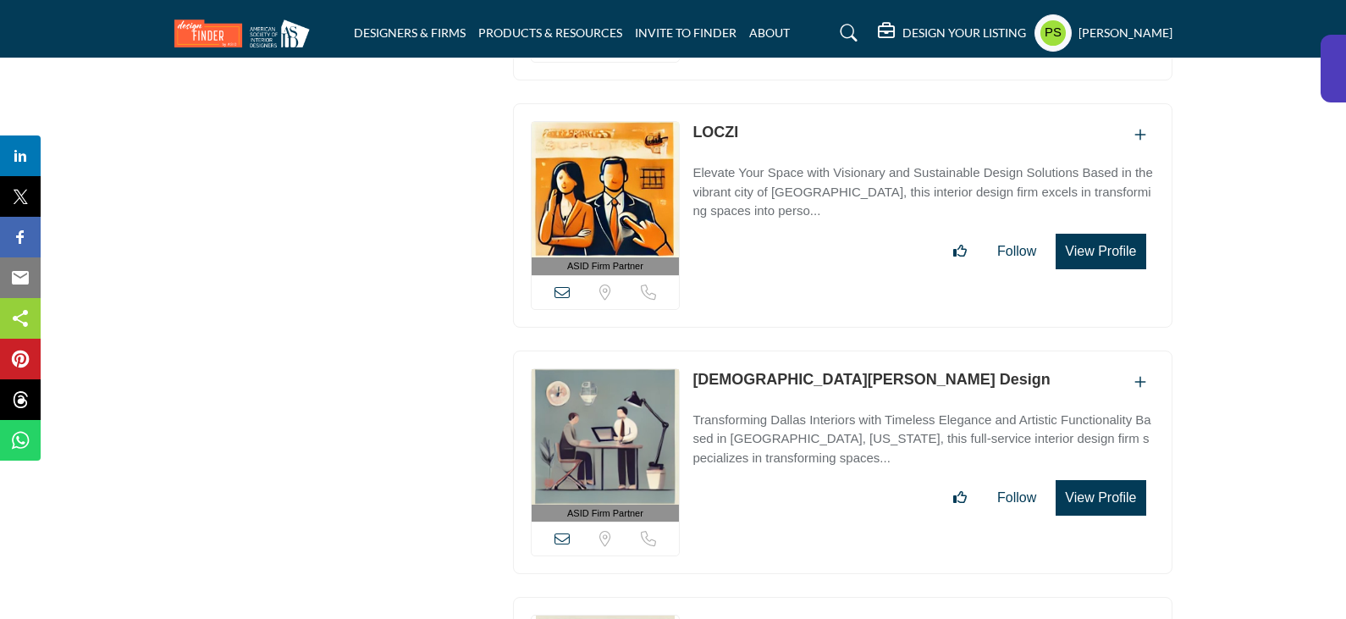
drag, startPoint x: 689, startPoint y: 331, endPoint x: 819, endPoint y: 333, distance: 129.5
click at [819, 350] on div "ASID Firm Partner ASID Firm Partners are design companies with ASID-qualified i…" at bounding box center [843, 462] width 660 height 224
copy link "Kristen Fagelman"
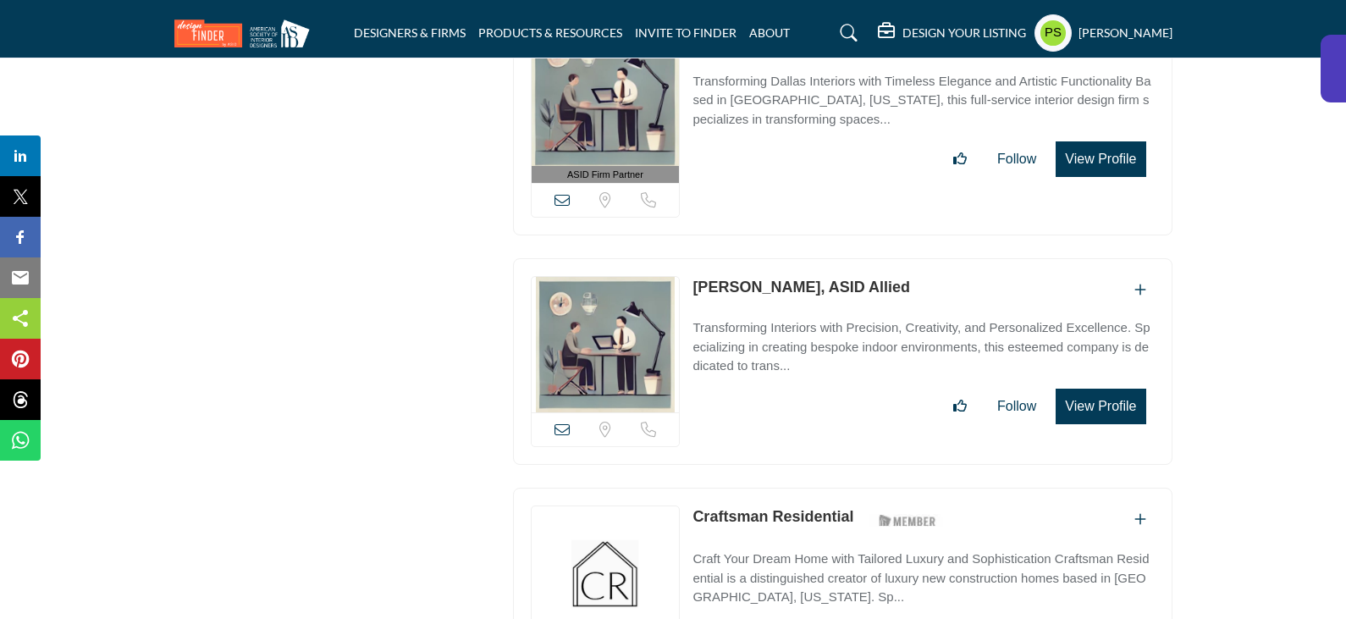
drag, startPoint x: 689, startPoint y: 240, endPoint x: 781, endPoint y: 243, distance: 92.3
click at [781, 258] on div "View email address of this listing Sorry, but we don't have a location for this…" at bounding box center [843, 361] width 660 height 207
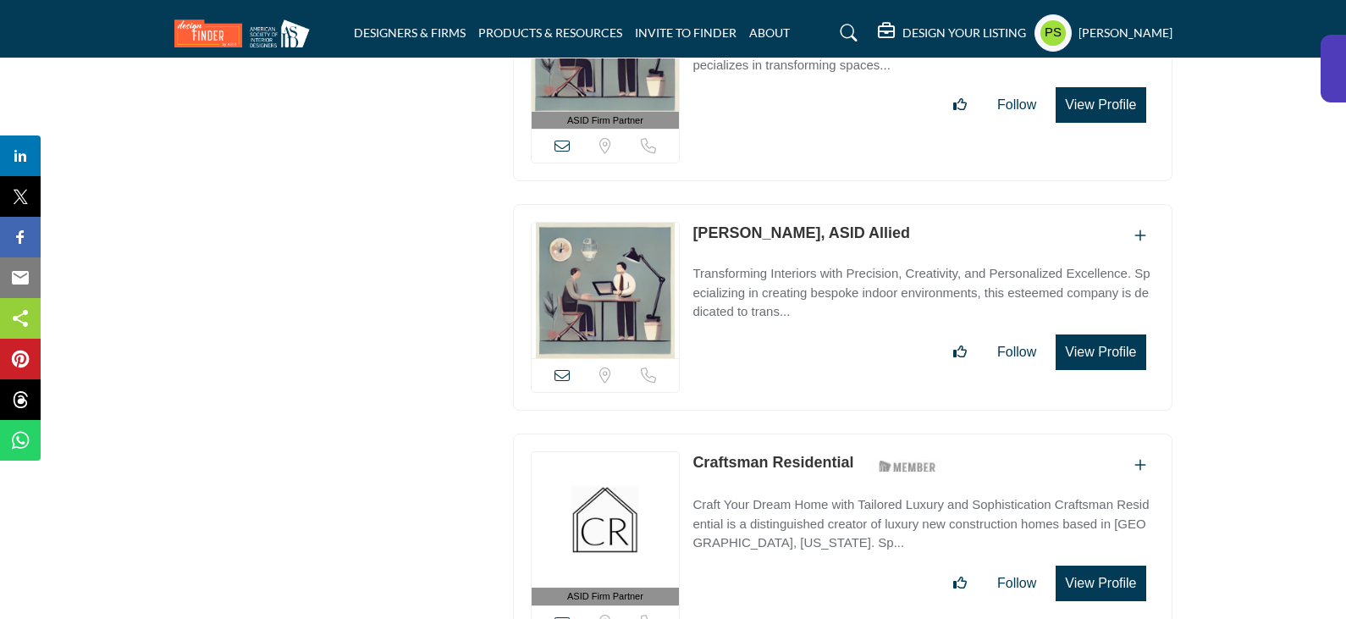
scroll to position [4572, 0]
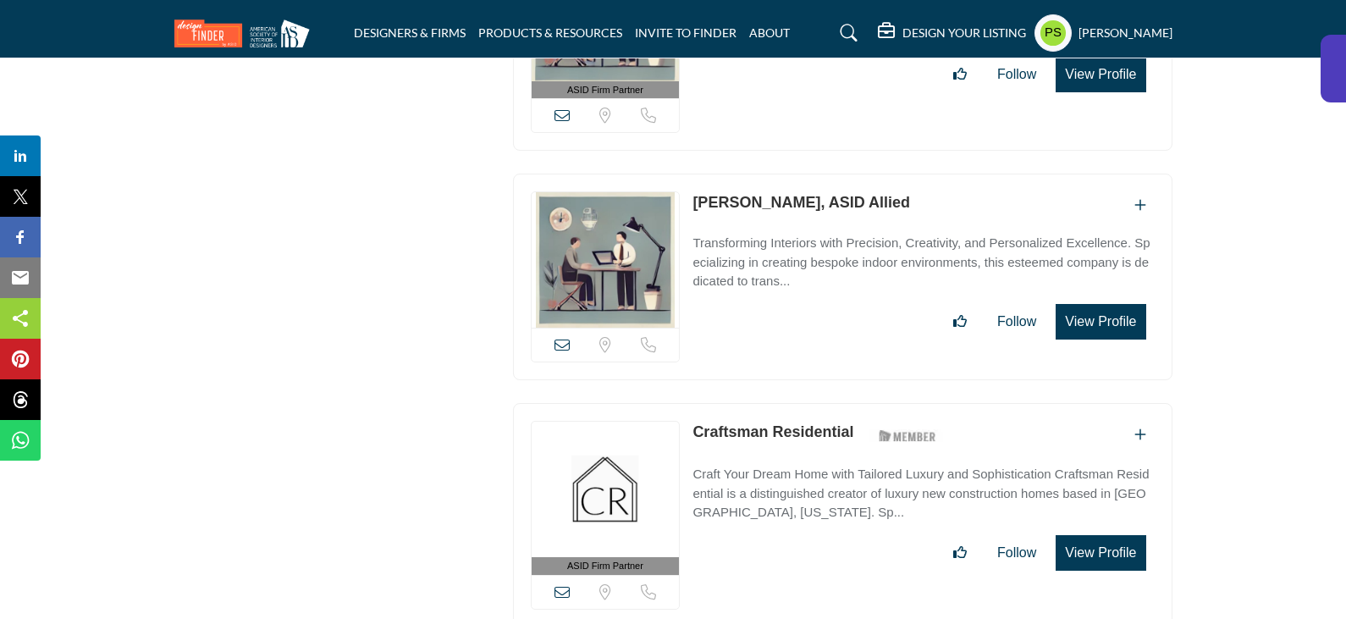
drag, startPoint x: 686, startPoint y: 376, endPoint x: 858, endPoint y: 379, distance: 171.9
click at [858, 403] on div "ASID Firm Partner ASID Firm Partners are design companies with ASID-qualified i…" at bounding box center [843, 515] width 660 height 224
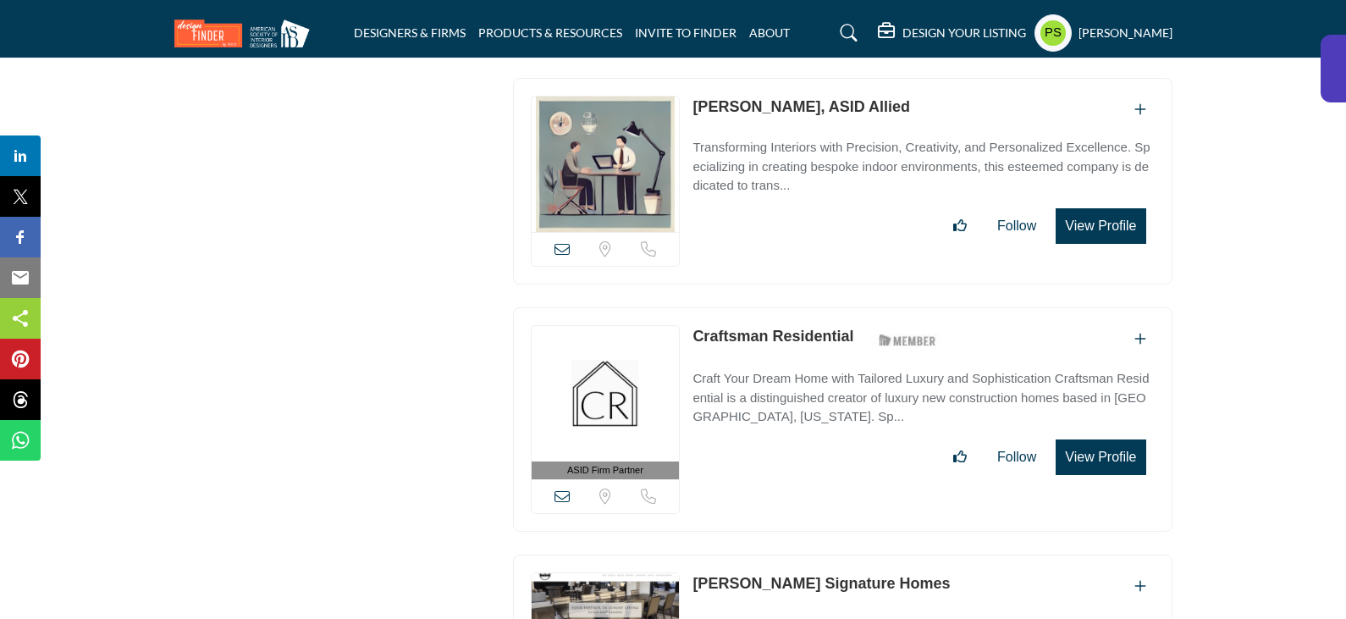
scroll to position [4826, 0]
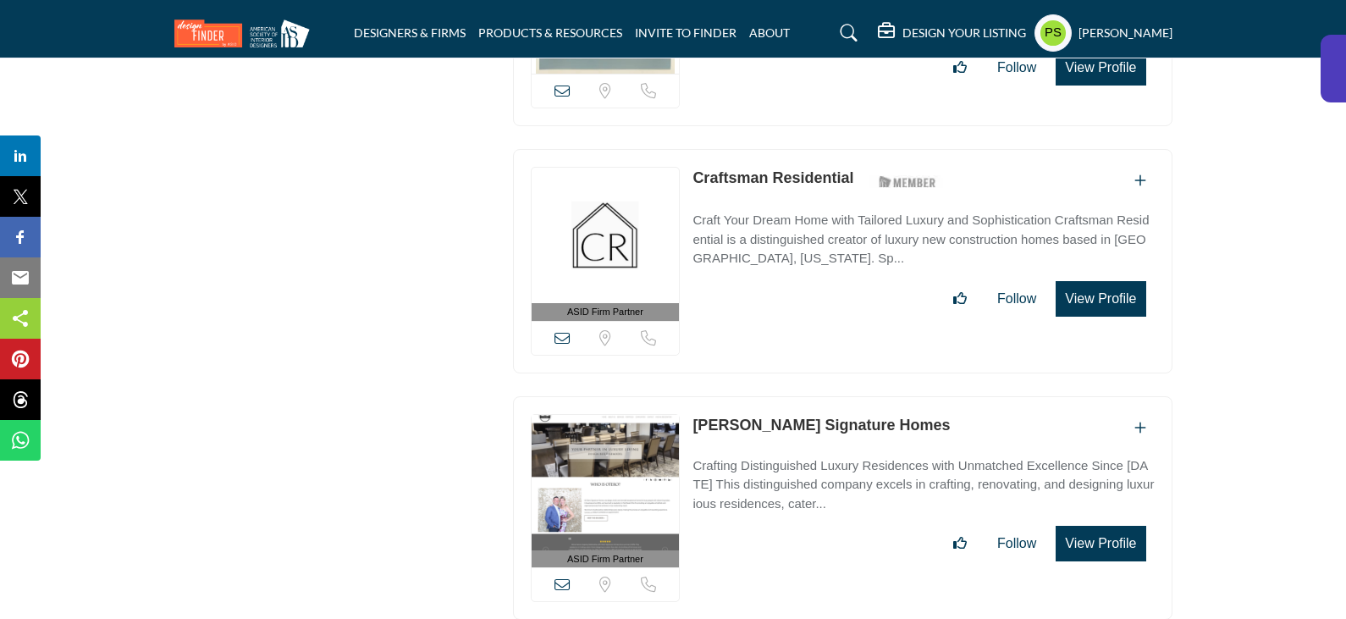
drag, startPoint x: 690, startPoint y: 375, endPoint x: 863, endPoint y: 374, distance: 172.7
click at [863, 396] on div "ASID Firm Partner ASID Firm Partners are design companies with ASID-qualified i…" at bounding box center [843, 508] width 660 height 224
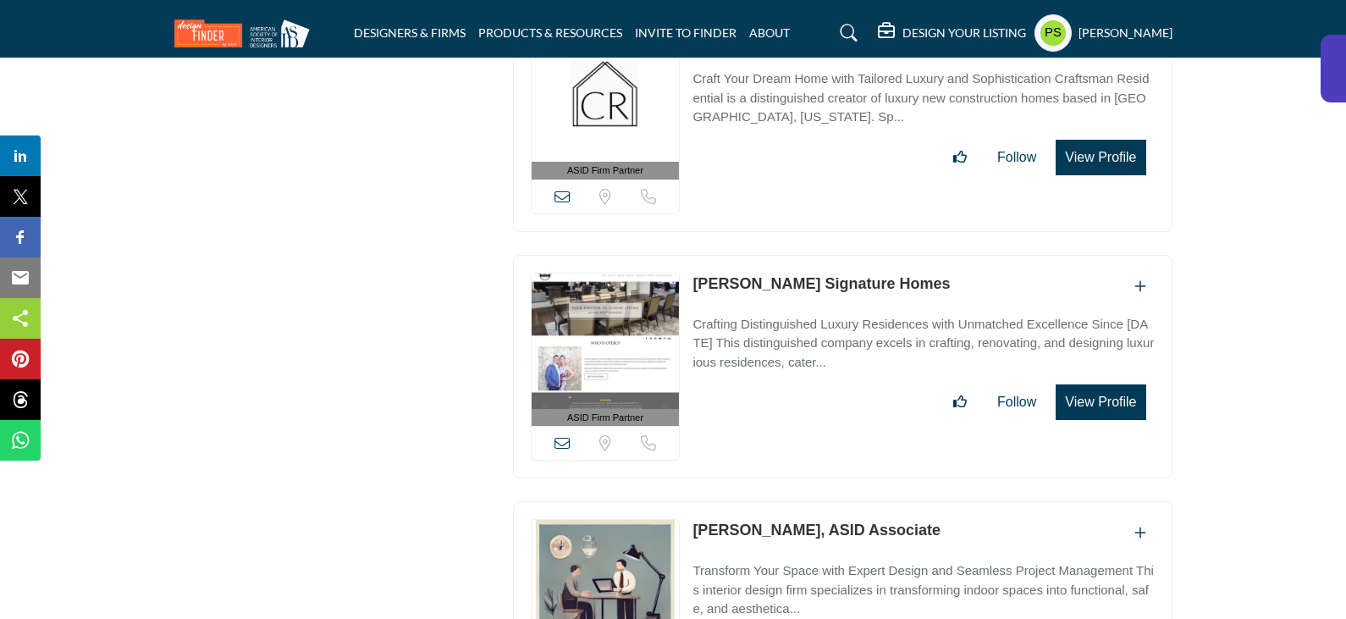
scroll to position [5080, 0]
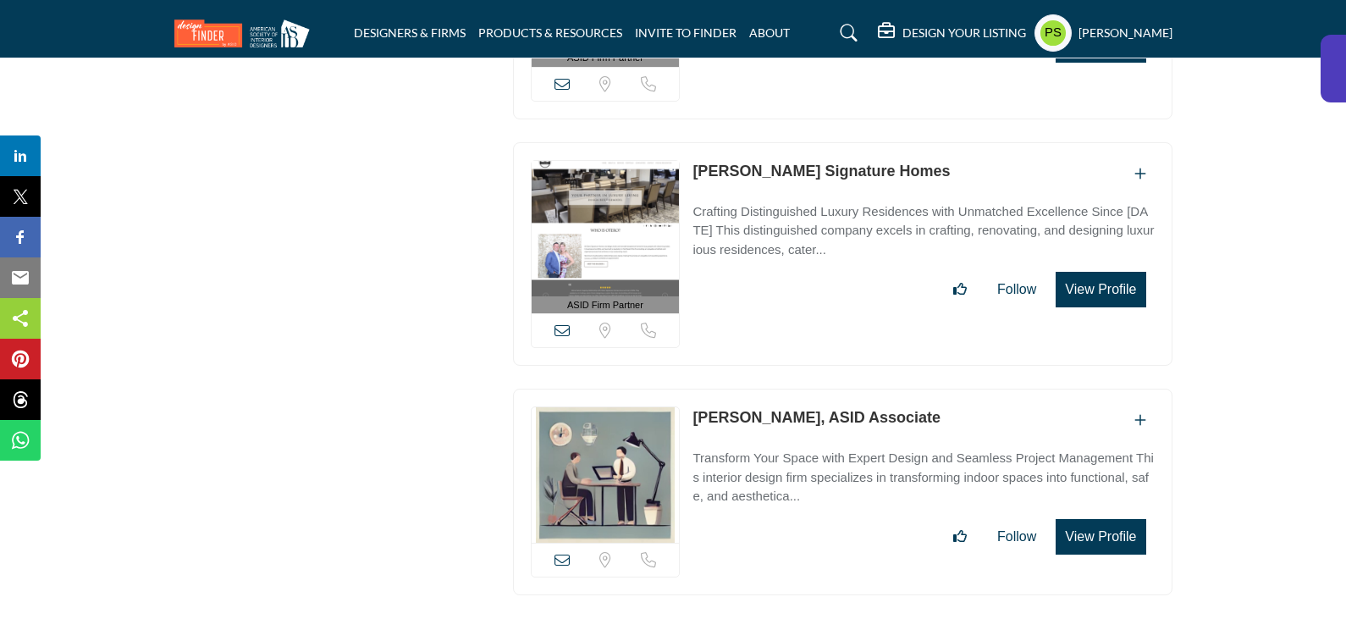
drag, startPoint x: 687, startPoint y: 367, endPoint x: 807, endPoint y: 368, distance: 119.4
click at [807, 389] on div "View email address of this listing Sorry, but we don't have a location for this…" at bounding box center [843, 492] width 660 height 207
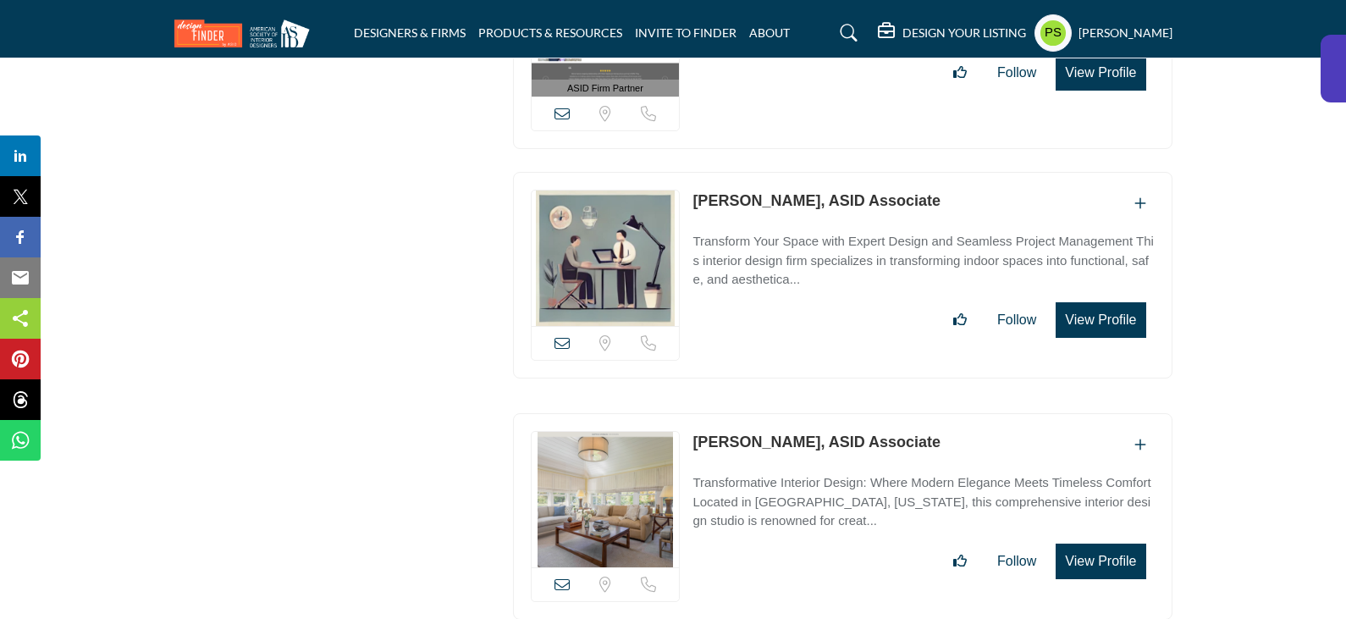
scroll to position [5537, 0]
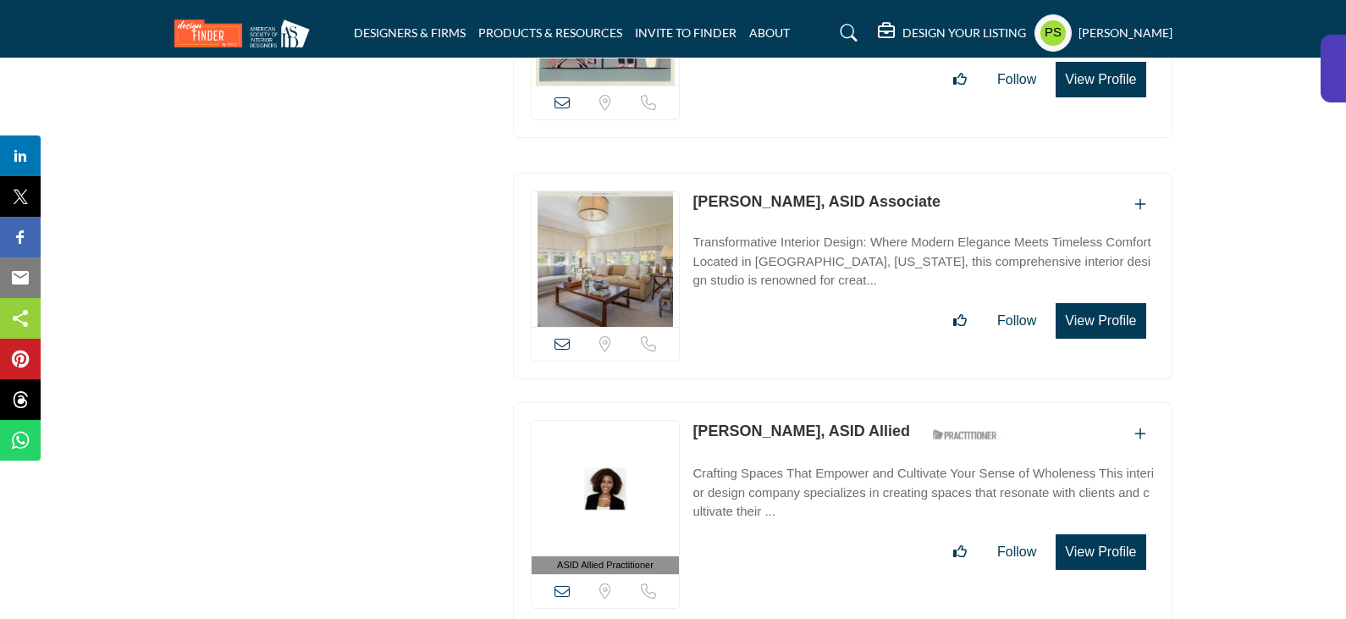
drag, startPoint x: 687, startPoint y: 146, endPoint x: 801, endPoint y: 157, distance: 114.0
click at [801, 173] on div "View email address of this listing Sorry, but we don't have a location for this…" at bounding box center [843, 276] width 660 height 207
drag, startPoint x: 682, startPoint y: 379, endPoint x: 786, endPoint y: 382, distance: 104.2
click at [786, 402] on div "ASID Allied Practitioner ASID Allied Practitioners have successfully completed …" at bounding box center [843, 514] width 660 height 224
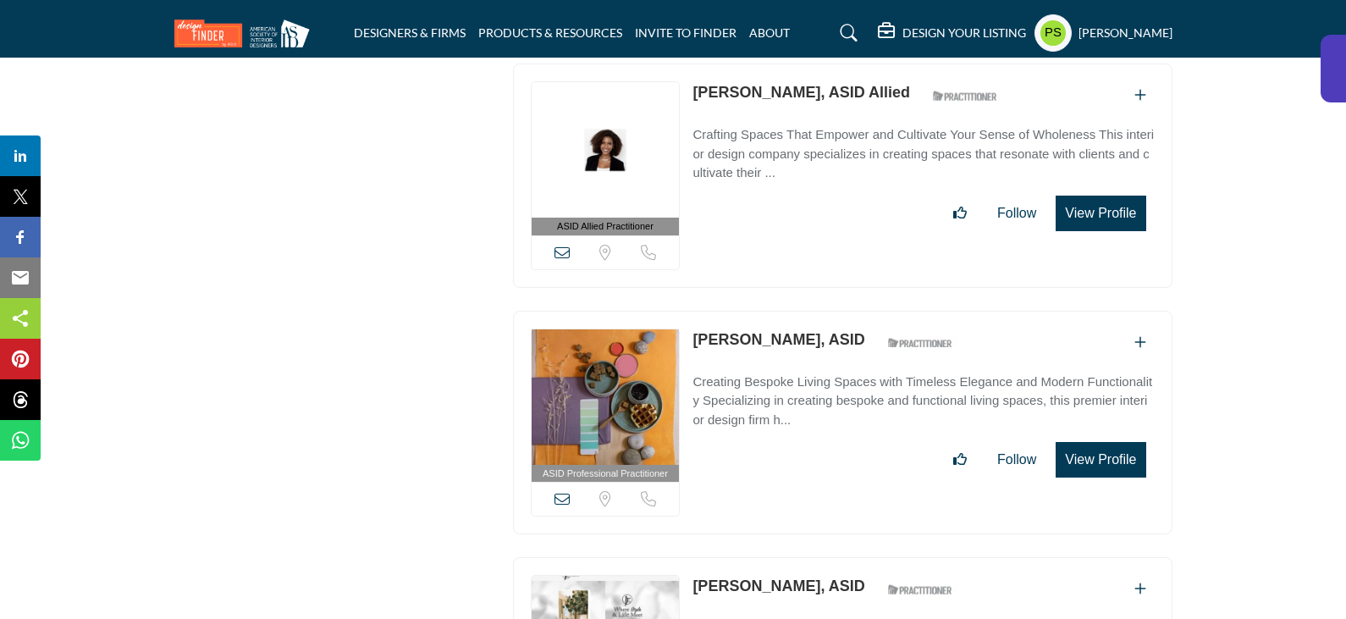
drag, startPoint x: 686, startPoint y: 285, endPoint x: 791, endPoint y: 288, distance: 105.0
click at [791, 311] on div "ASID Professional Practitioner ASID Professional Practitioners have successfull…" at bounding box center [843, 423] width 660 height 224
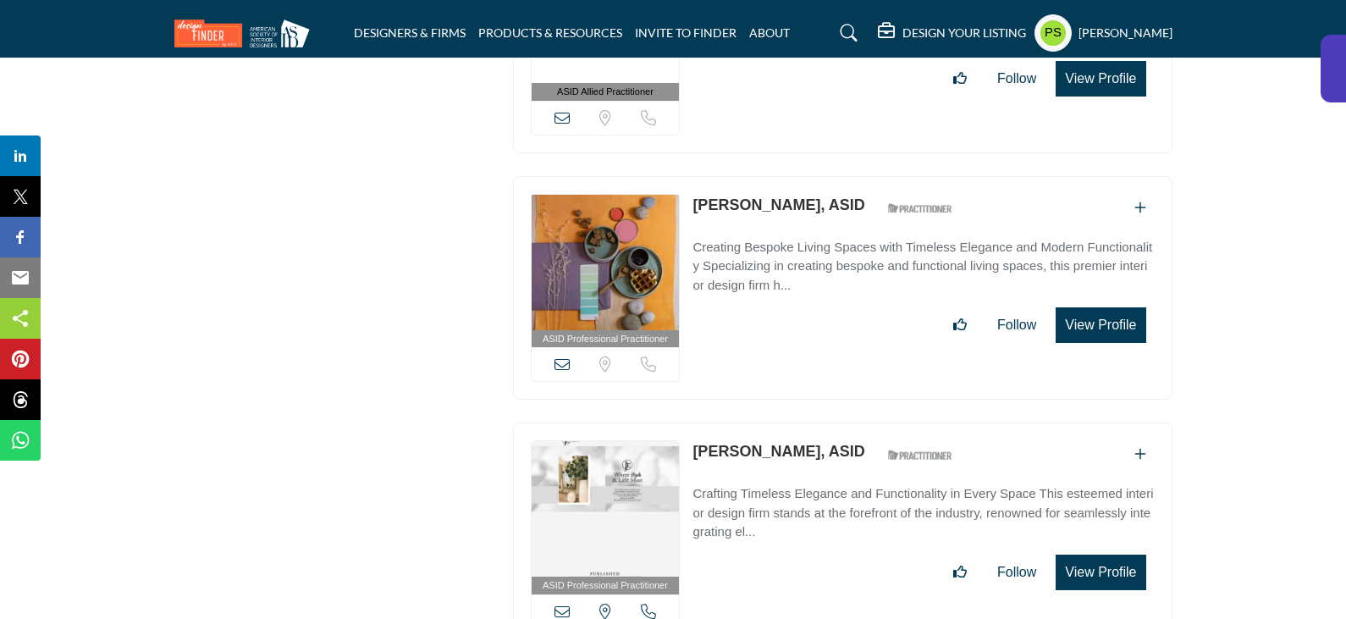
scroll to position [6214, 0]
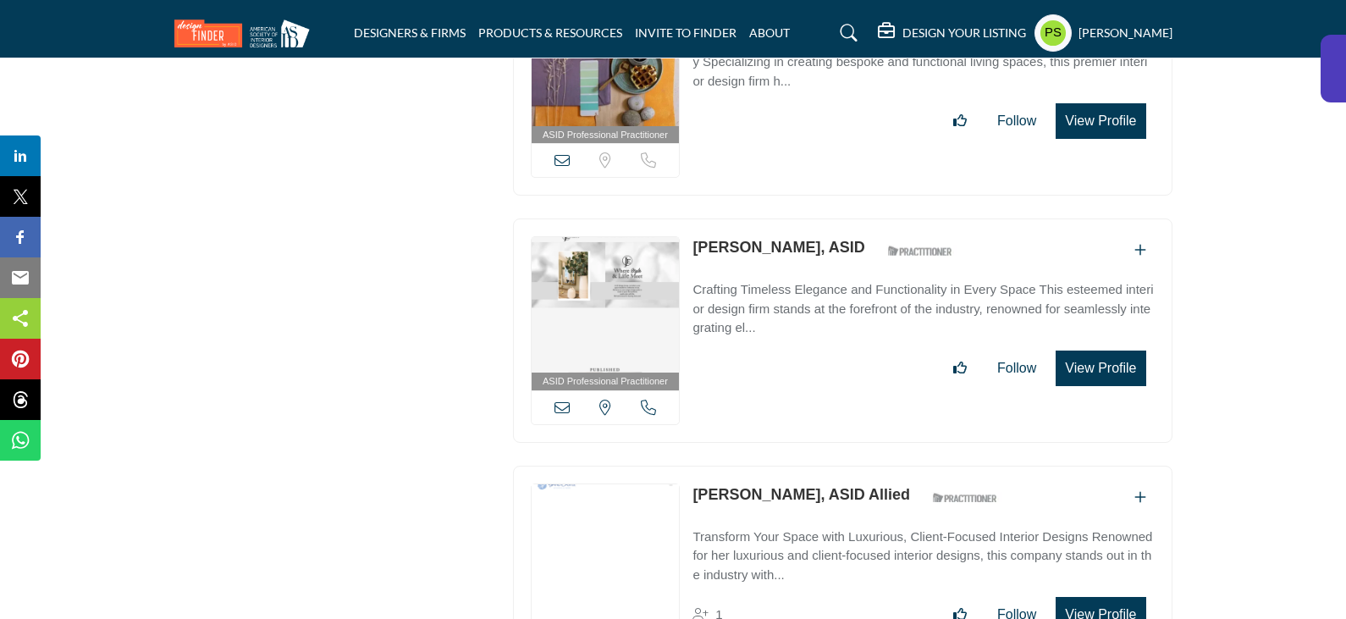
drag, startPoint x: 687, startPoint y: 195, endPoint x: 801, endPoint y: 198, distance: 113.5
click at [801, 218] on div "ASID Professional Practitioner ASID Professional Practitioners have successfull…" at bounding box center [843, 330] width 660 height 224
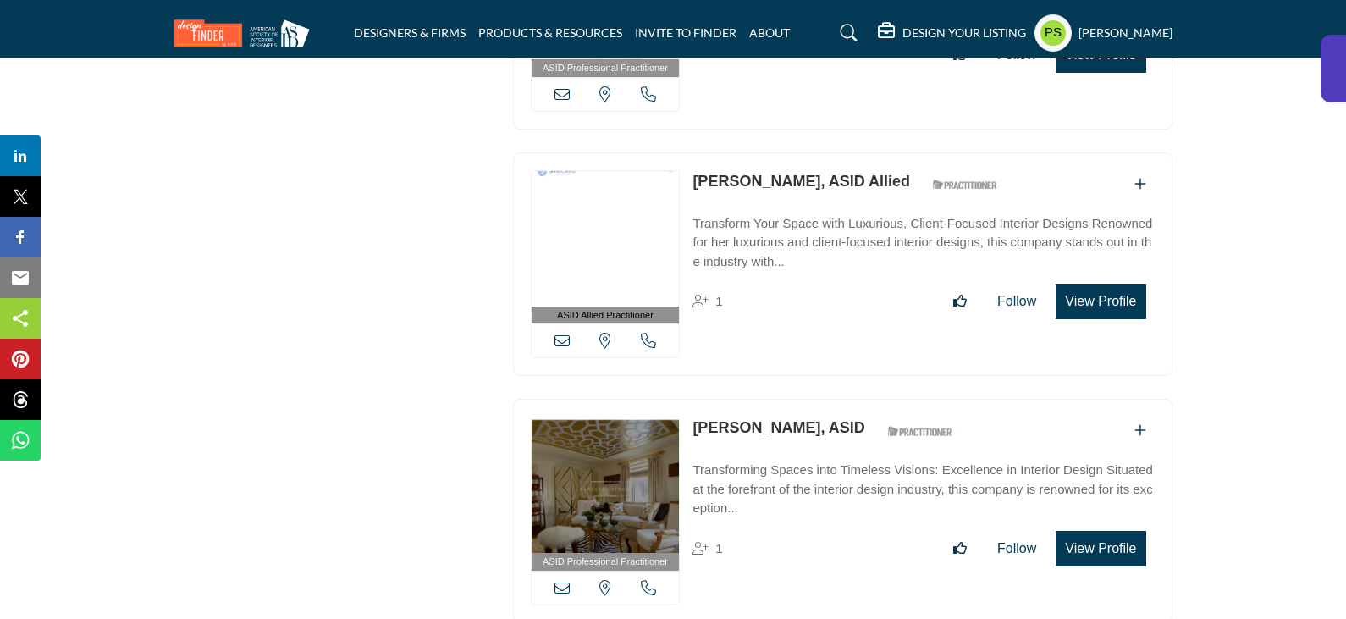
scroll to position [6383, 0]
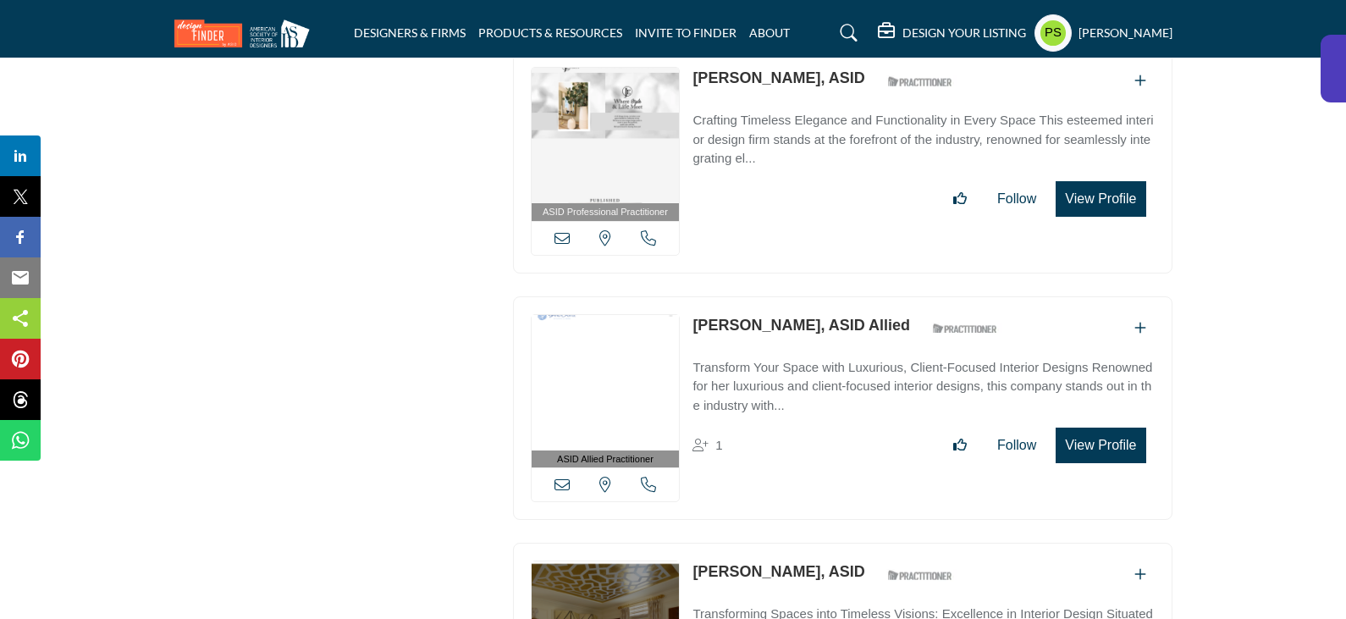
drag, startPoint x: 681, startPoint y: 271, endPoint x: 770, endPoint y: 276, distance: 89.9
click at [770, 296] on div "ASID Allied Practitioner ASID Allied Practitioners have successfully completed …" at bounding box center [843, 408] width 660 height 224
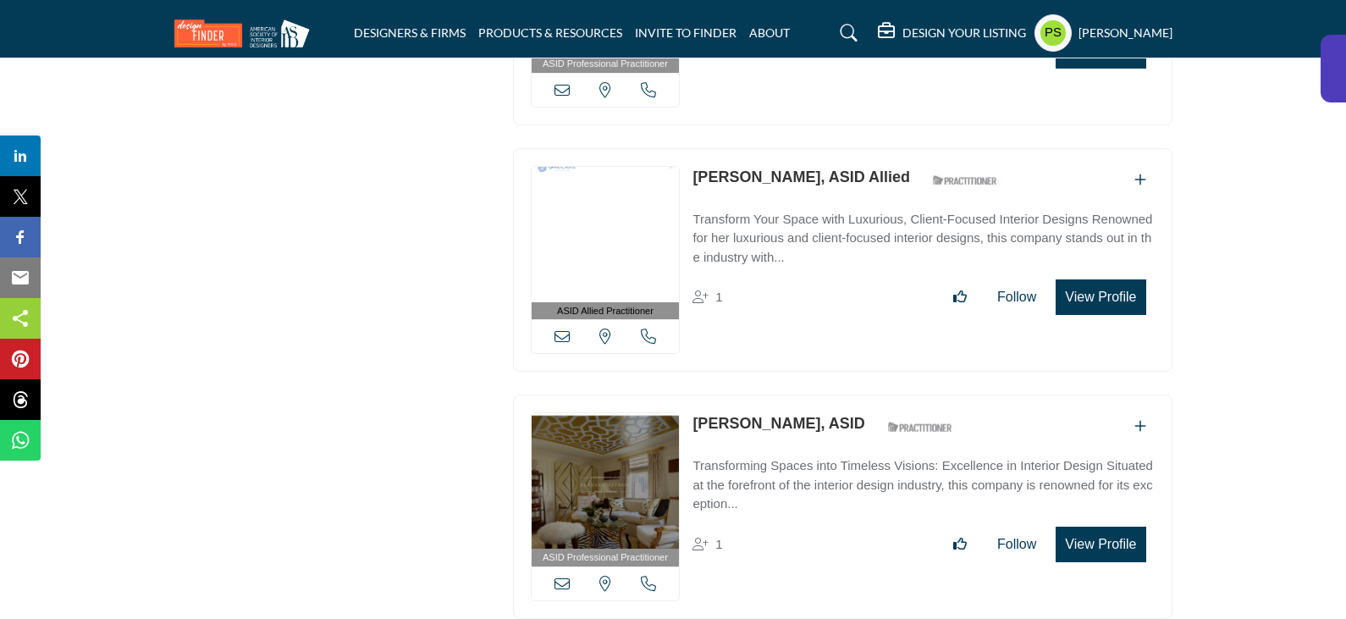
scroll to position [6637, 0]
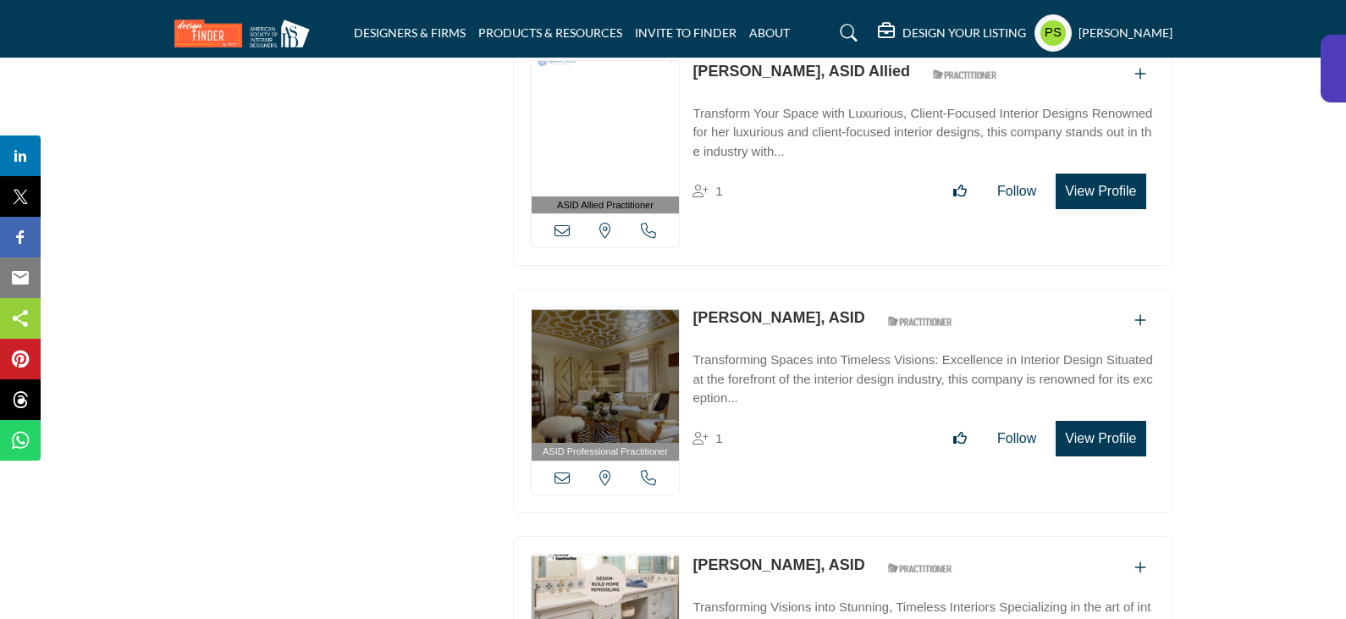
drag, startPoint x: 689, startPoint y: 262, endPoint x: 806, endPoint y: 265, distance: 116.9
click at [806, 289] on div "ASID Professional Practitioner ASID Professional Practitioners have successfull…" at bounding box center [843, 401] width 660 height 224
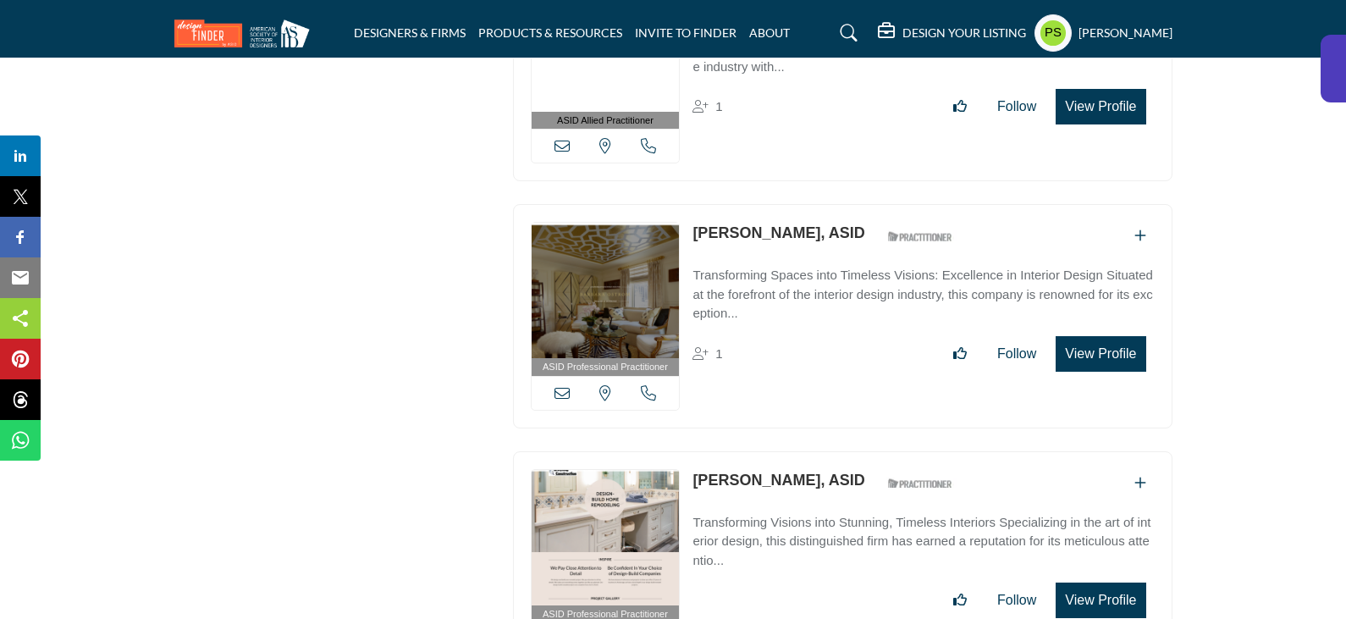
drag, startPoint x: 687, startPoint y: 422, endPoint x: 785, endPoint y: 428, distance: 97.5
click at [785, 451] on div "ASID Professional Practitioner ASID Professional Practitioners have successfull…" at bounding box center [843, 563] width 660 height 224
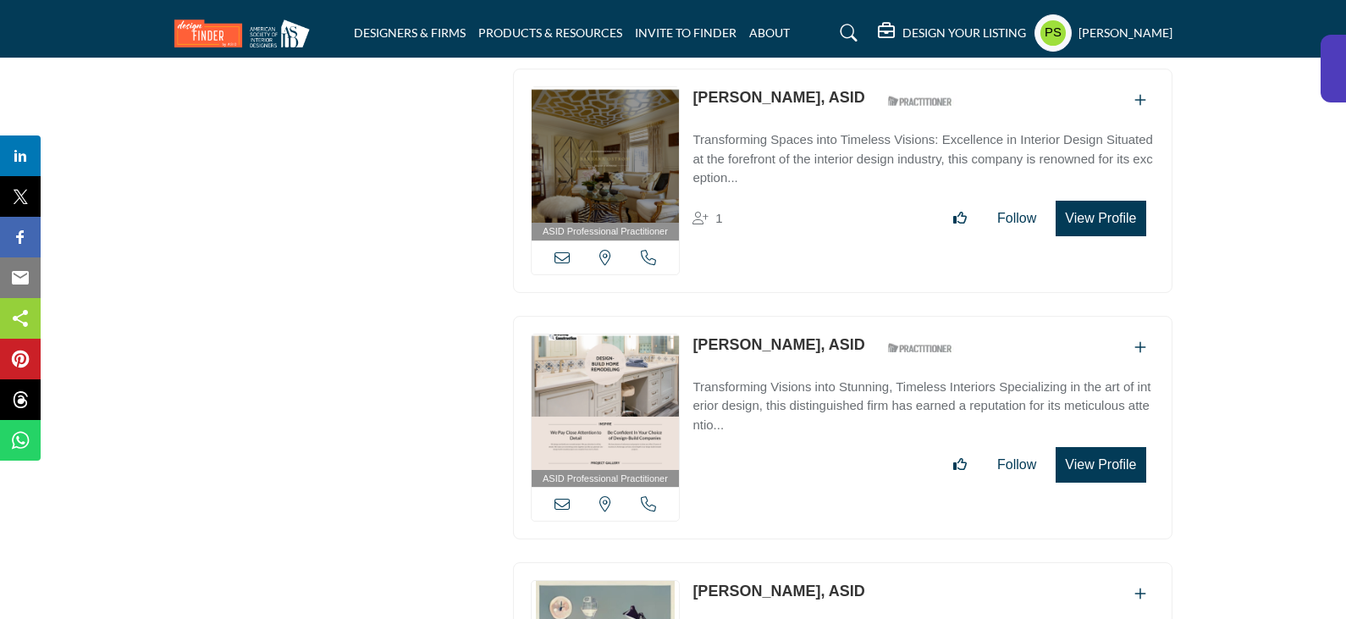
scroll to position [7061, 0]
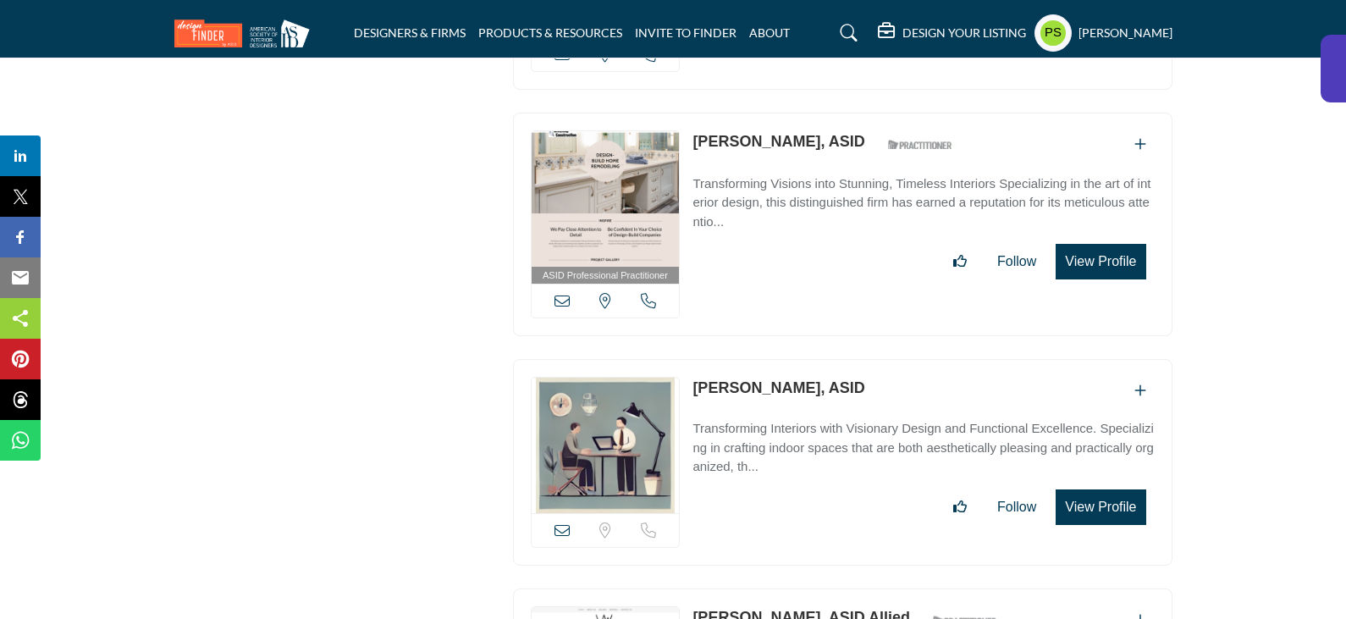
drag, startPoint x: 687, startPoint y: 332, endPoint x: 791, endPoint y: 334, distance: 104.2
click at [791, 359] on div "View email address of this listing Sorry, but we don't have a location for this…" at bounding box center [843, 462] width 660 height 207
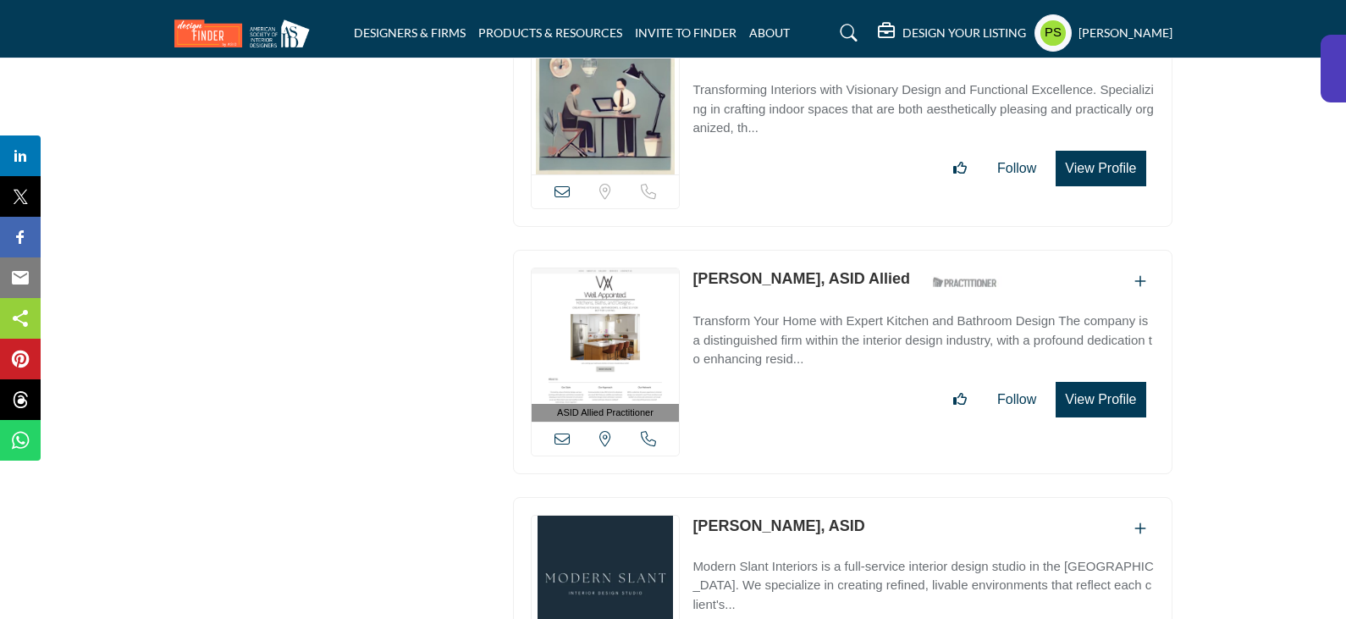
drag, startPoint x: 690, startPoint y: 464, endPoint x: 790, endPoint y: 468, distance: 100.0
click at [790, 497] on div "View email address of this listing View the location of this listing Call Numbe…" at bounding box center [843, 600] width 660 height 207
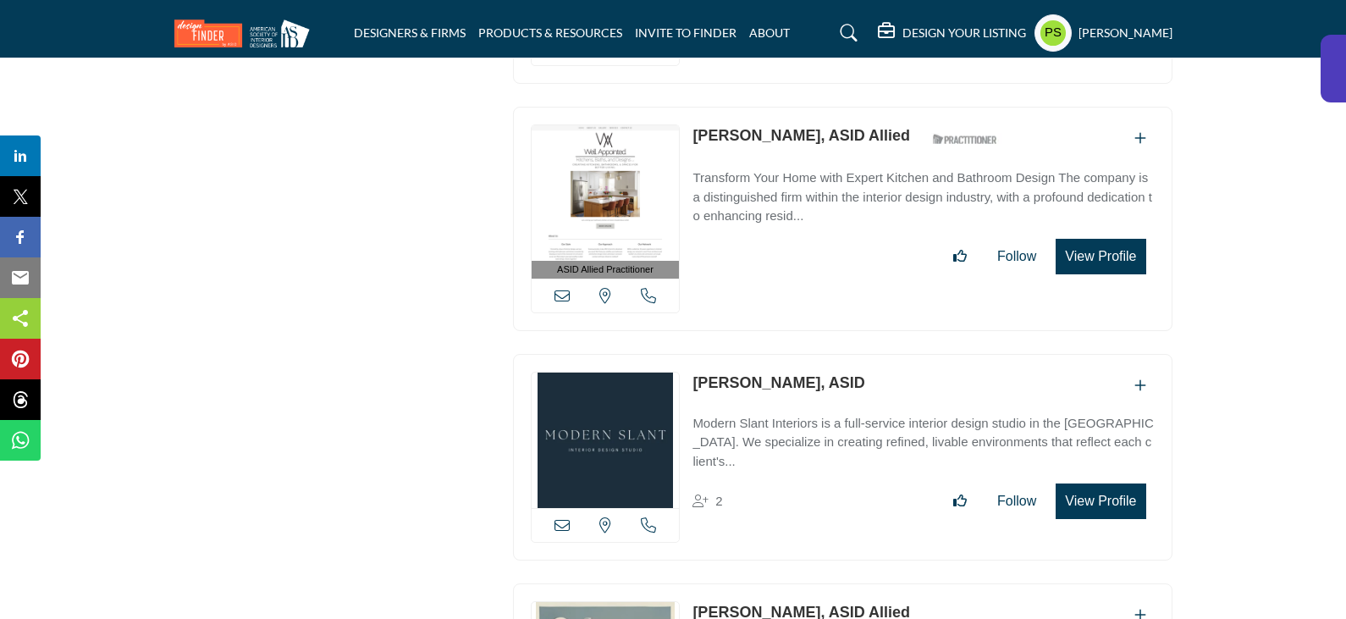
scroll to position [7653, 0]
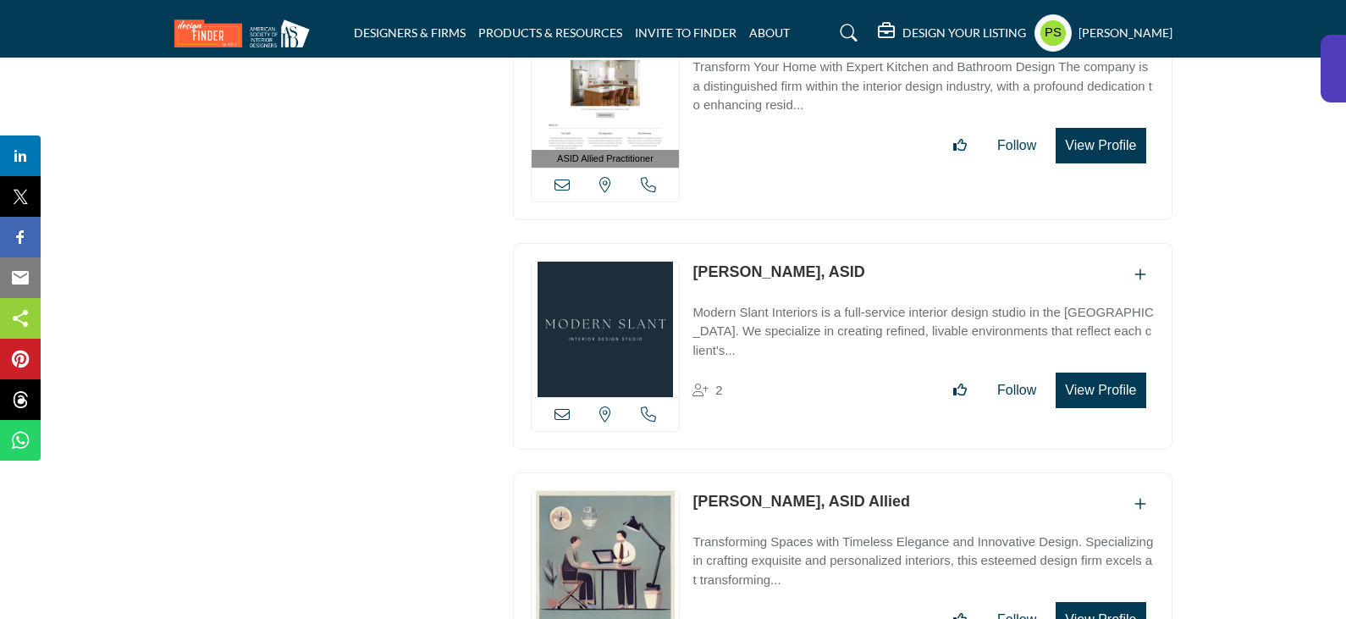
drag, startPoint x: 690, startPoint y: 440, endPoint x: 786, endPoint y: 444, distance: 95.7
click at [786, 472] on div "View email address of this listing Sorry, but we don't have a location for this…" at bounding box center [843, 575] width 660 height 207
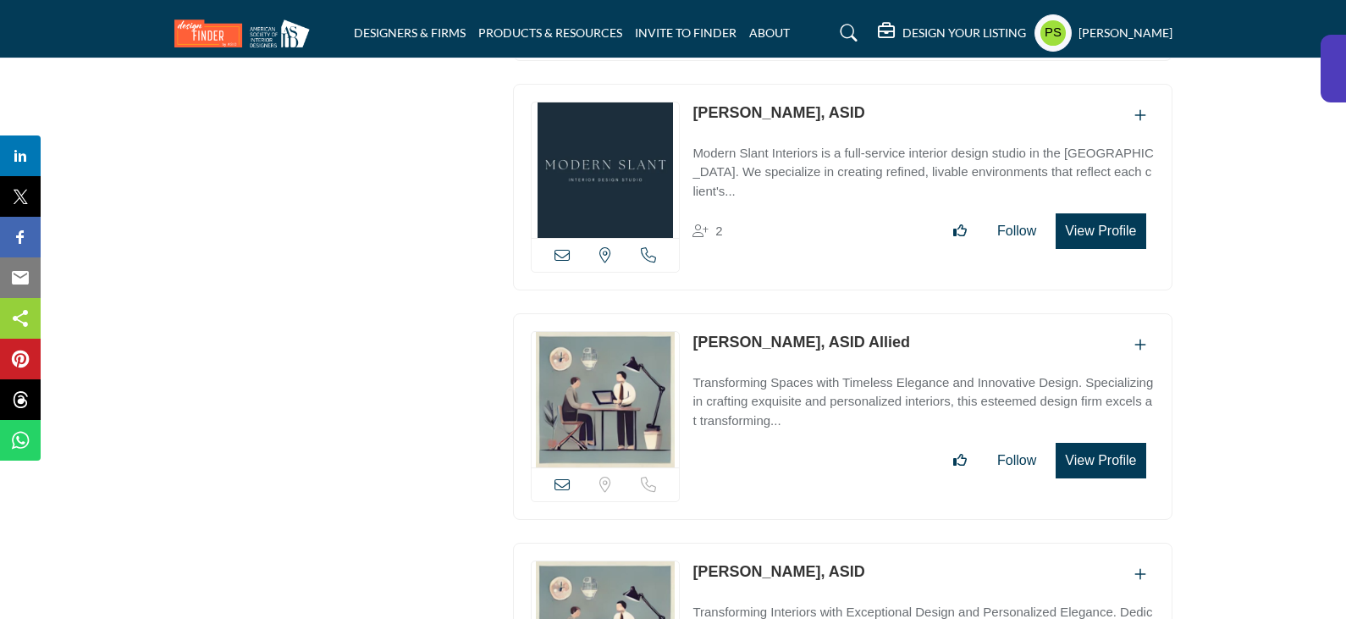
scroll to position [7992, 0]
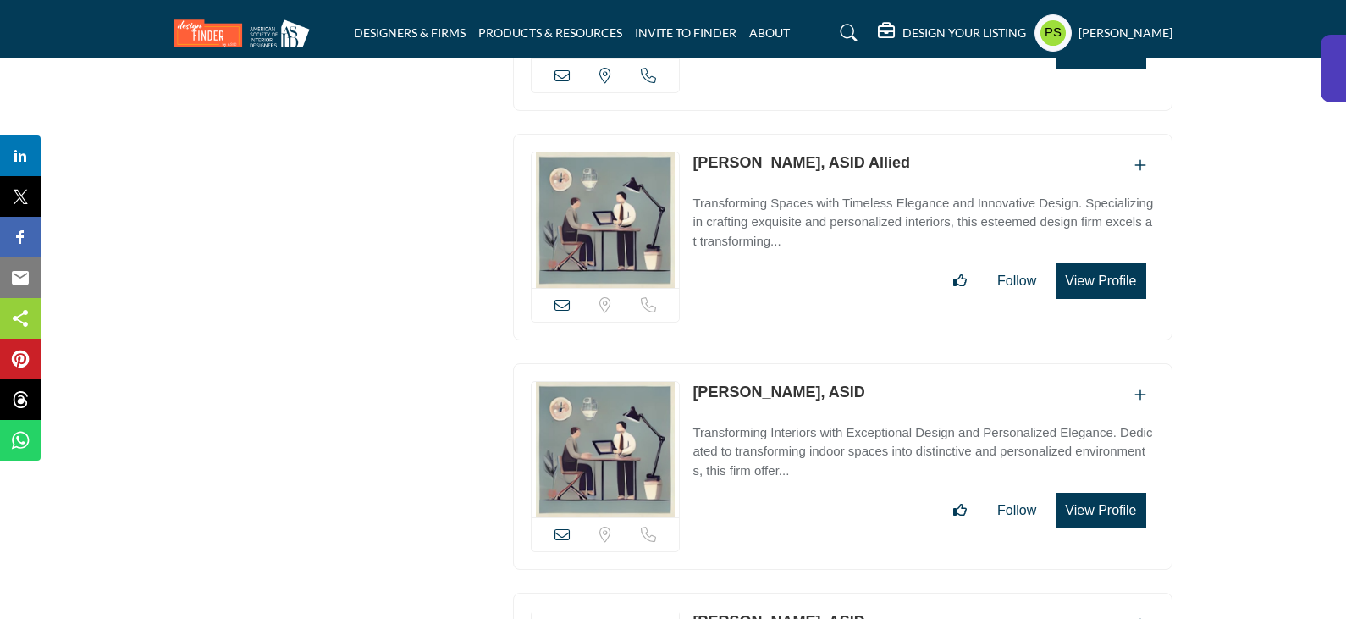
drag, startPoint x: 690, startPoint y: 334, endPoint x: 793, endPoint y: 339, distance: 103.4
click at [793, 363] on div "View email address of this listing Sorry, but we don't have a location for this…" at bounding box center [843, 466] width 660 height 207
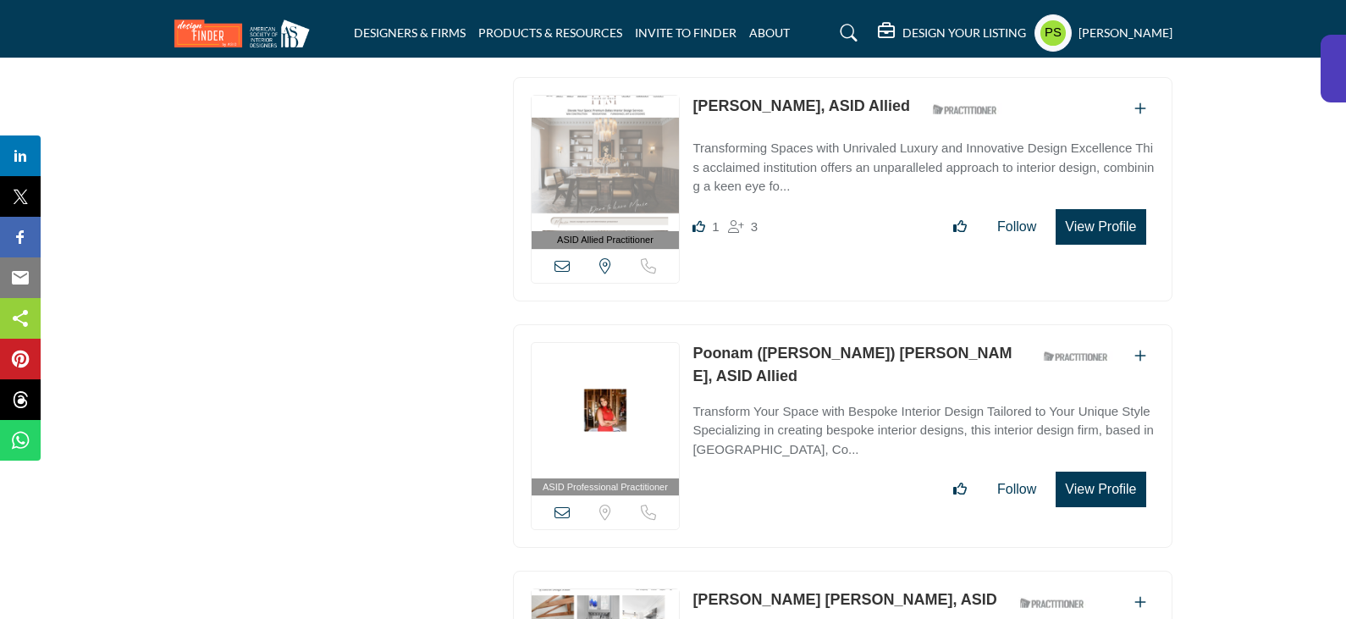
scroll to position [8415, 0]
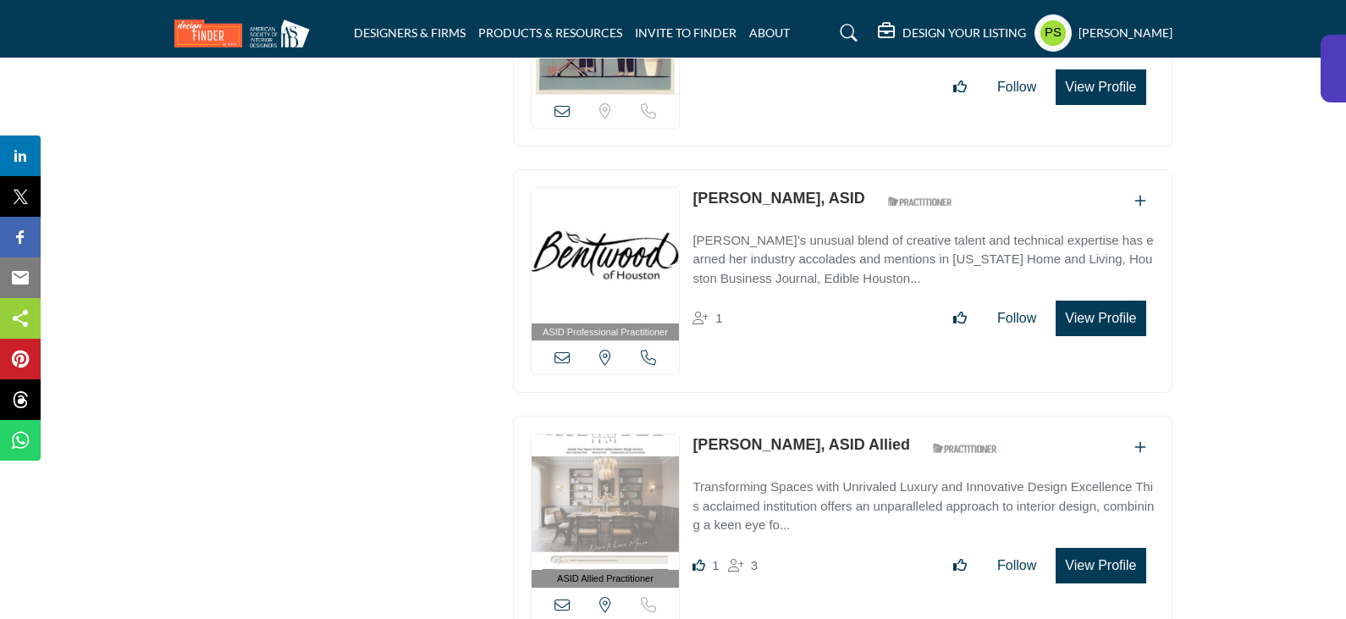
drag, startPoint x: 687, startPoint y: 384, endPoint x: 822, endPoint y: 386, distance: 134.6
click at [822, 416] on div "ASID Allied Practitioner ASID Allied Practitioners have successfully completed …" at bounding box center [843, 528] width 660 height 224
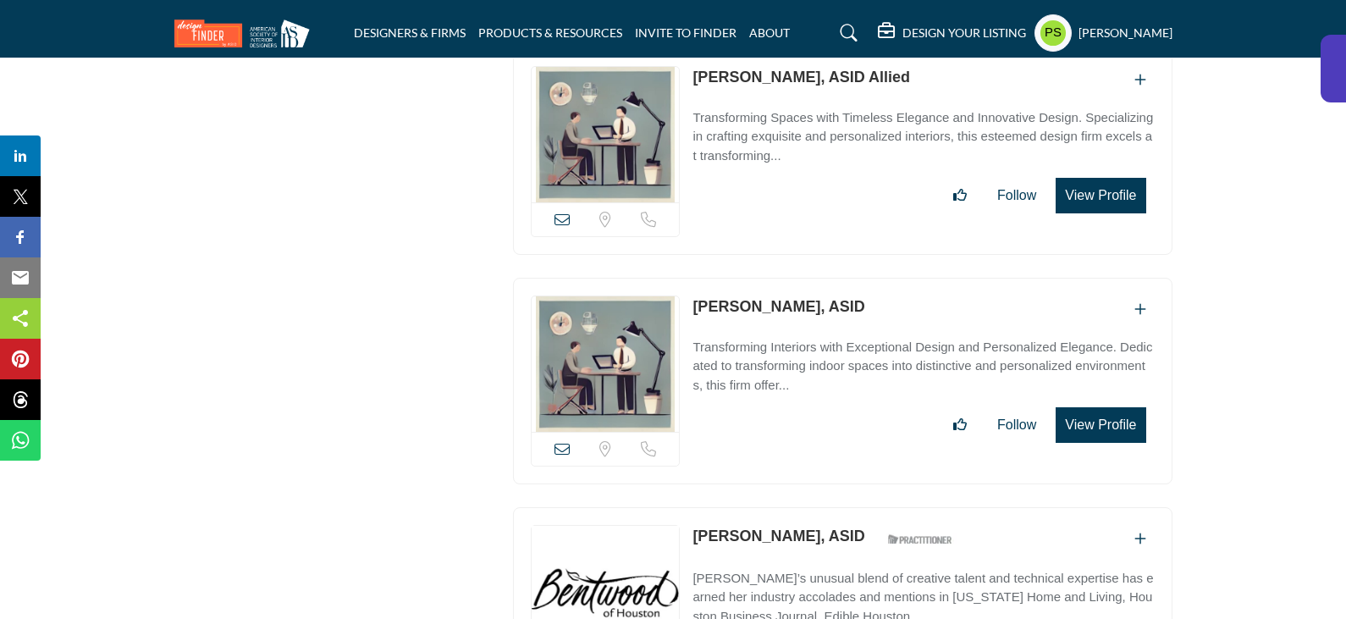
scroll to position [8077, 0]
drag, startPoint x: 687, startPoint y: 473, endPoint x: 805, endPoint y: 475, distance: 118.5
click at [805, 508] on div "ASID Professional Practitioner ASID Professional Practitioners have successfull…" at bounding box center [843, 620] width 660 height 224
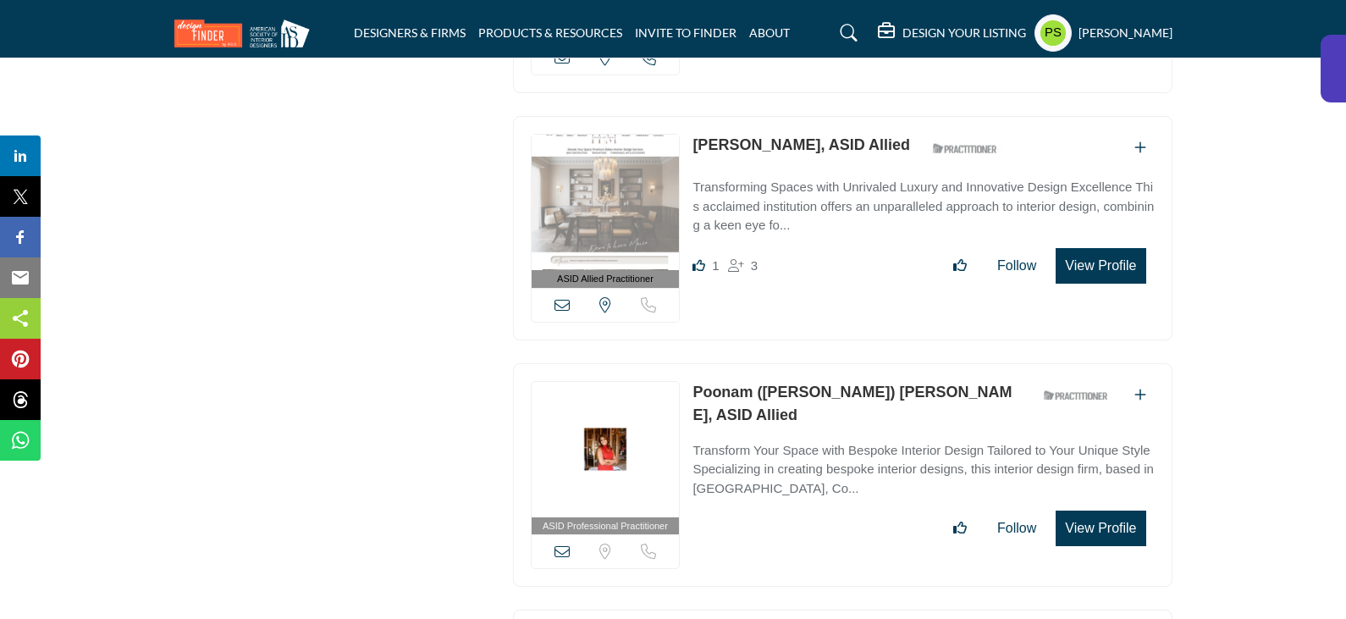
scroll to position [8754, 0]
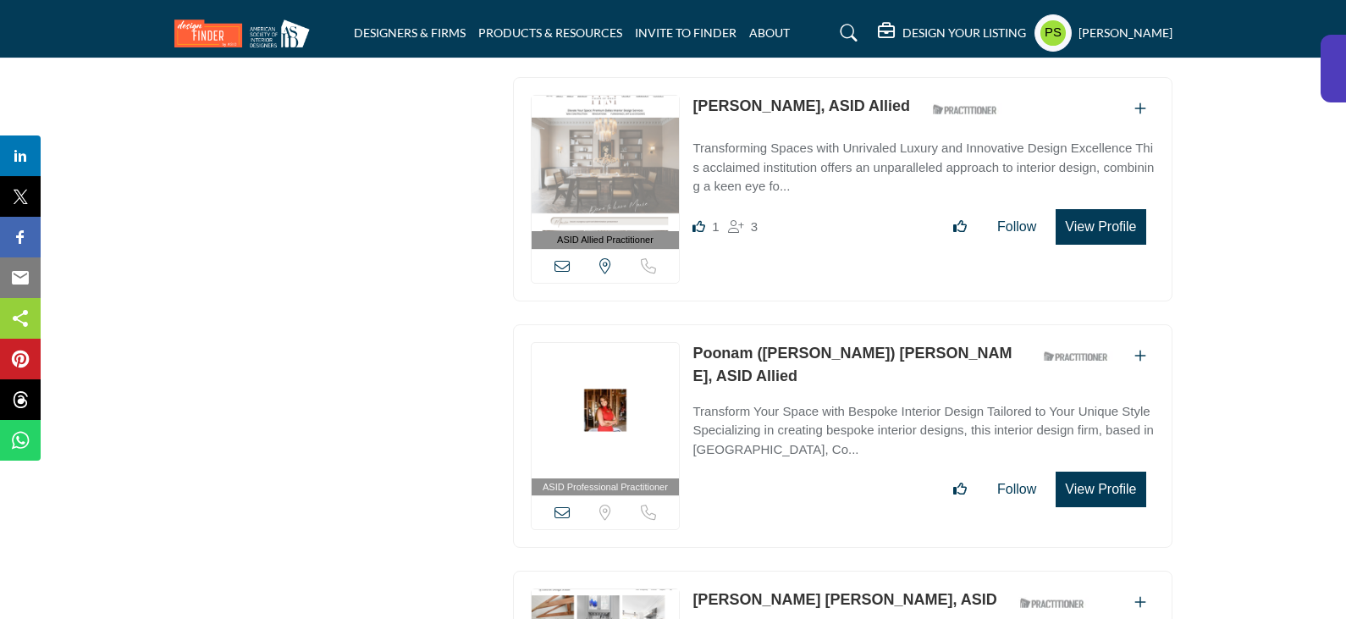
drag, startPoint x: 685, startPoint y: 291, endPoint x: 848, endPoint y: 295, distance: 163.4
click at [848, 324] on div "ASID Professional Practitioner ASID Professional Practitioners have successfull…" at bounding box center [843, 436] width 660 height 224
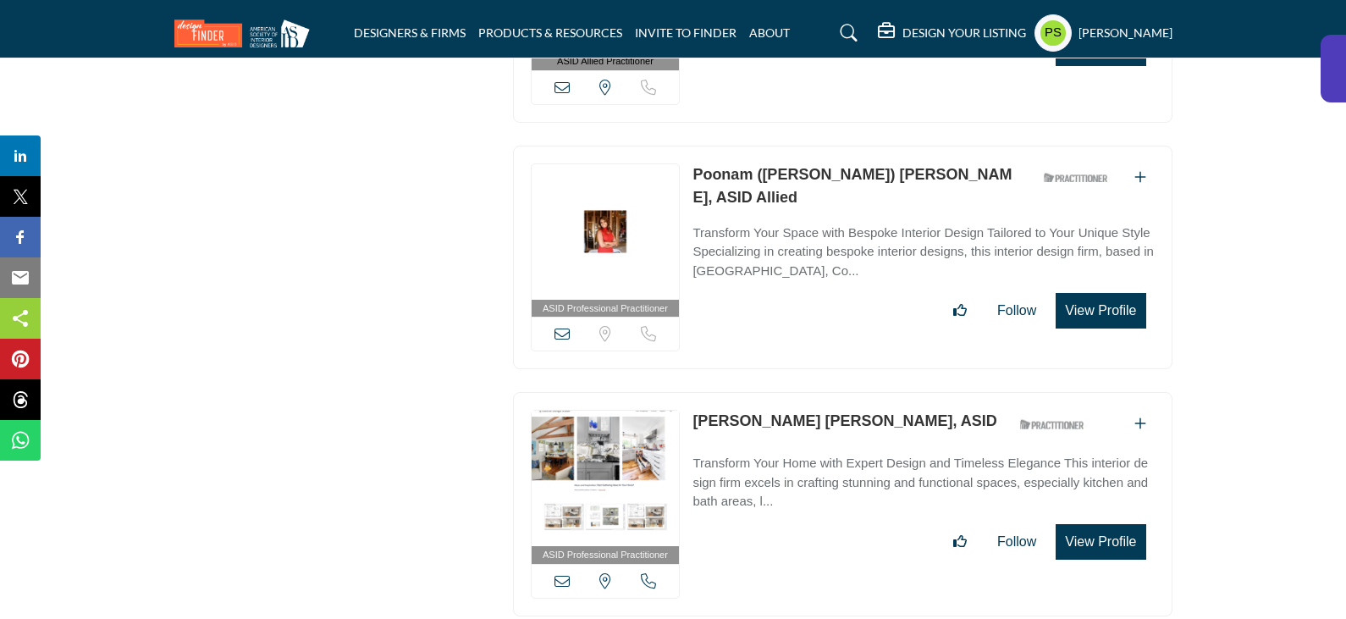
scroll to position [9008, 0]
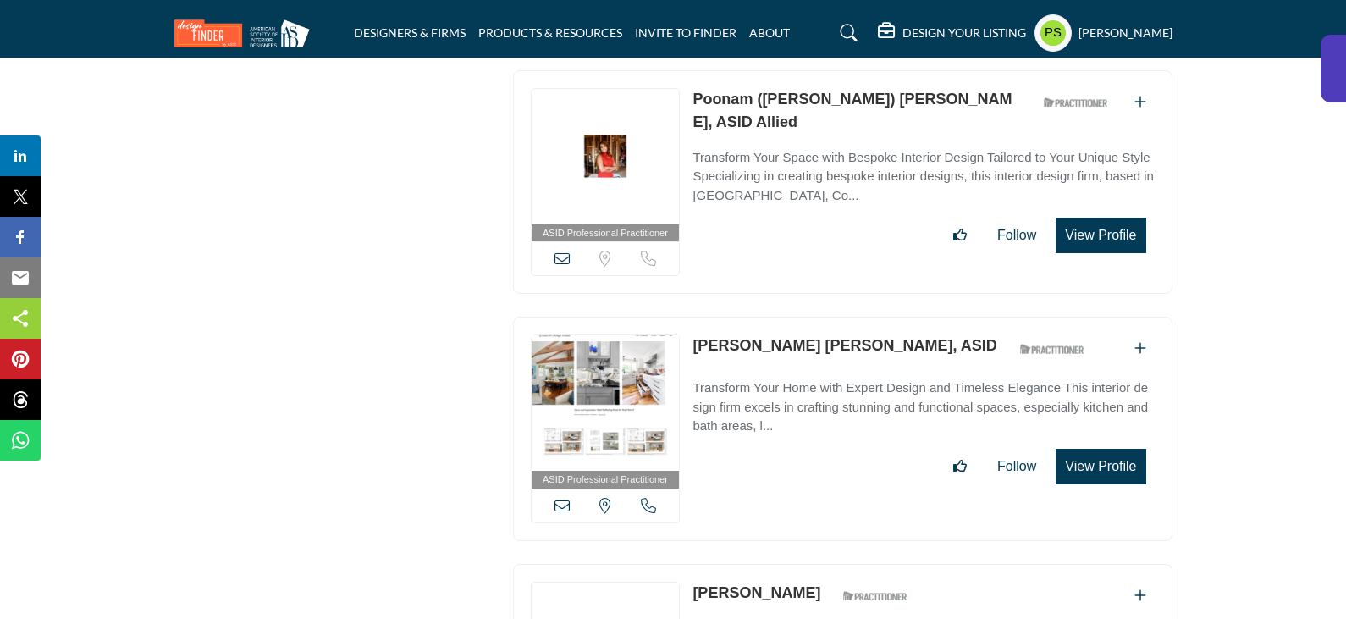
drag, startPoint x: 688, startPoint y: 279, endPoint x: 817, endPoint y: 285, distance: 128.8
click at [817, 317] on div "ASID Professional Practitioner ASID Professional Practitioners have successfull…" at bounding box center [843, 429] width 660 height 224
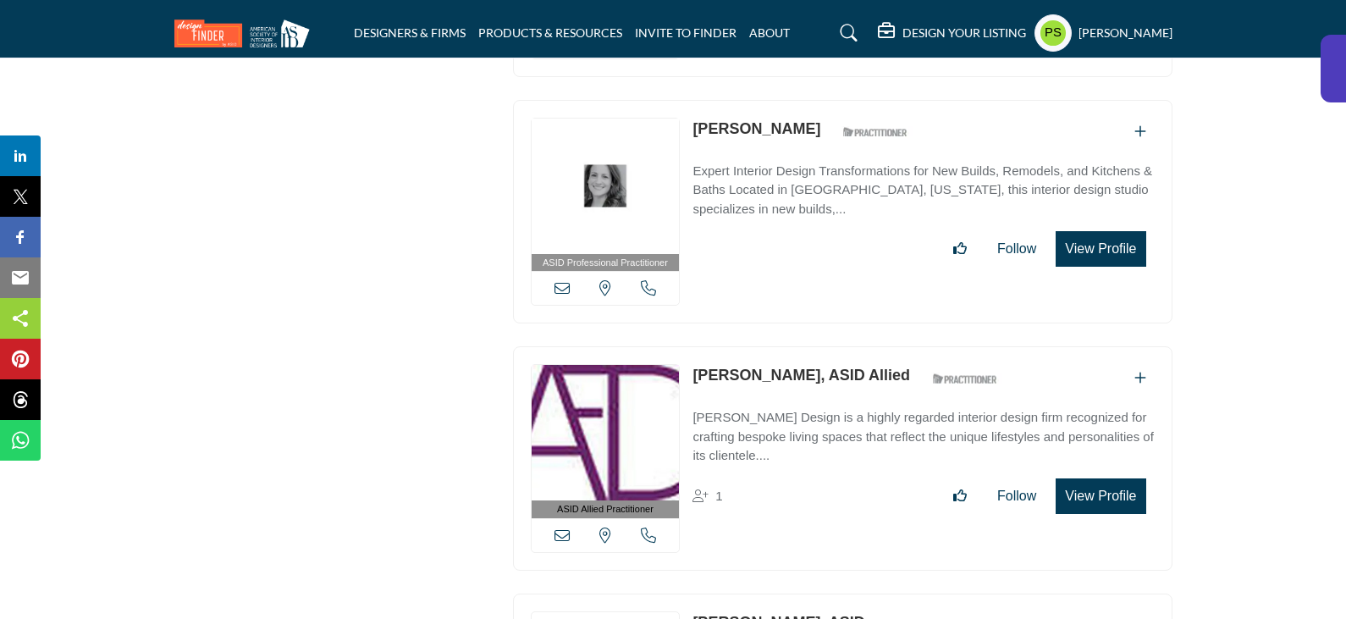
scroll to position [9431, 0]
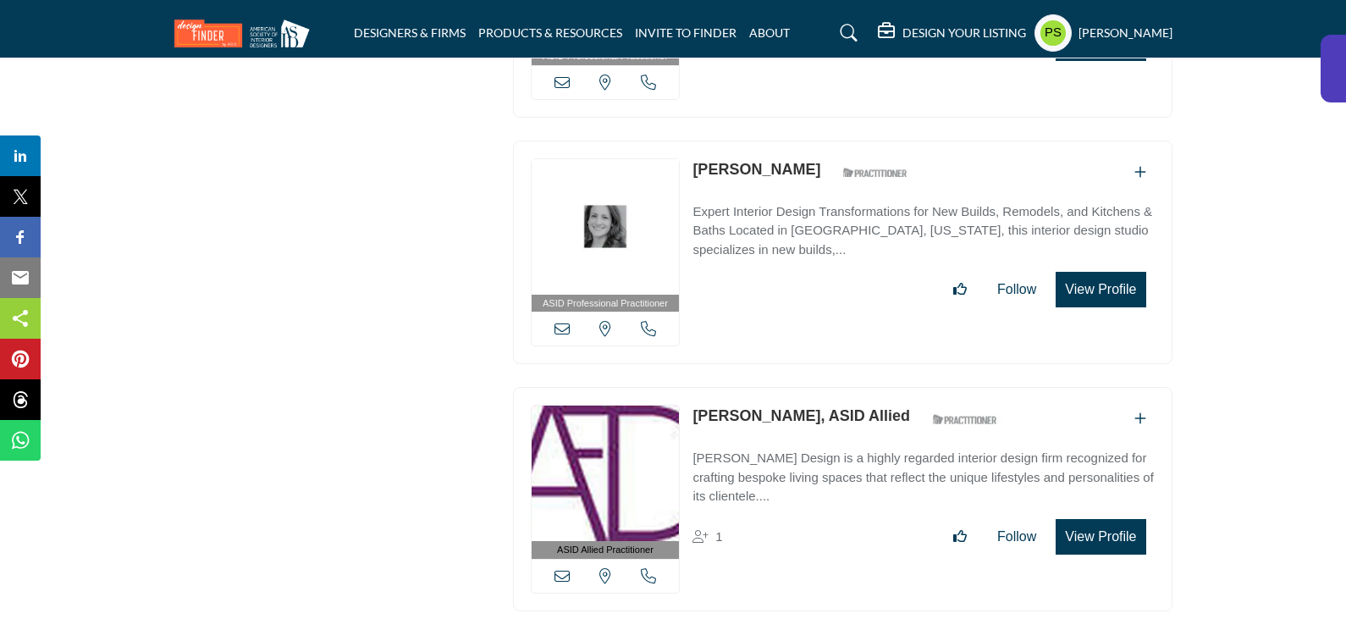
drag, startPoint x: 683, startPoint y: 97, endPoint x: 803, endPoint y: 120, distance: 121.5
click at [803, 141] on div "ASID Professional Practitioner ASID Professional Practitioners have successfull…" at bounding box center [843, 253] width 660 height 224
drag, startPoint x: 689, startPoint y: 353, endPoint x: 799, endPoint y: 349, distance: 110.1
click at [799, 387] on div "ASID Allied Practitioner ASID Allied Practitioners have successfully completed …" at bounding box center [843, 499] width 660 height 224
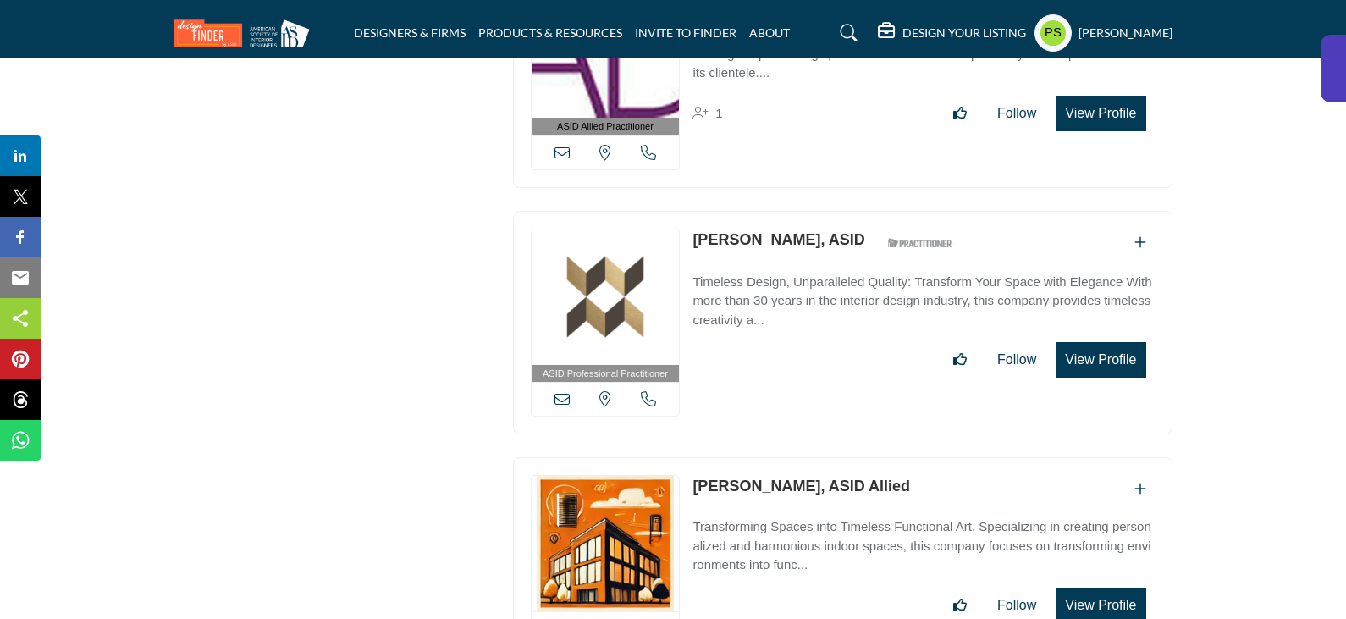
drag, startPoint x: 687, startPoint y: 170, endPoint x: 792, endPoint y: 172, distance: 104.1
click at [792, 211] on div "ASID Professional Practitioner ASID Professional Practitioners have successfull…" at bounding box center [843, 323] width 660 height 224
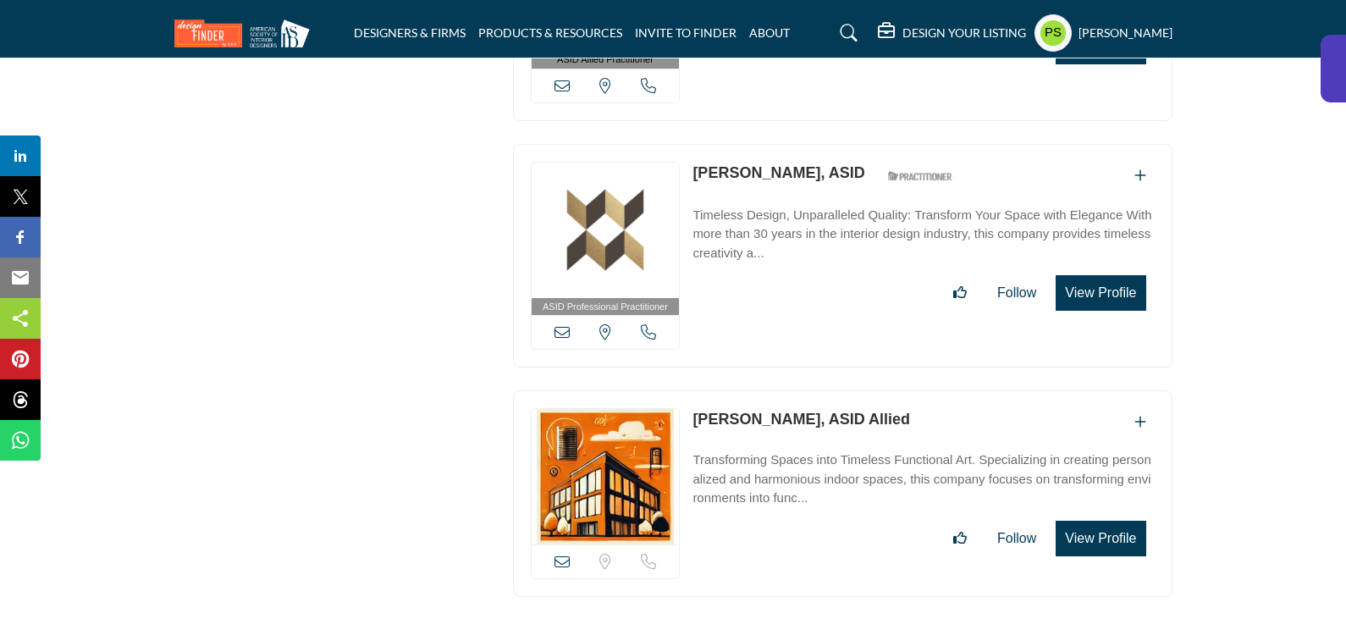
scroll to position [10024, 0]
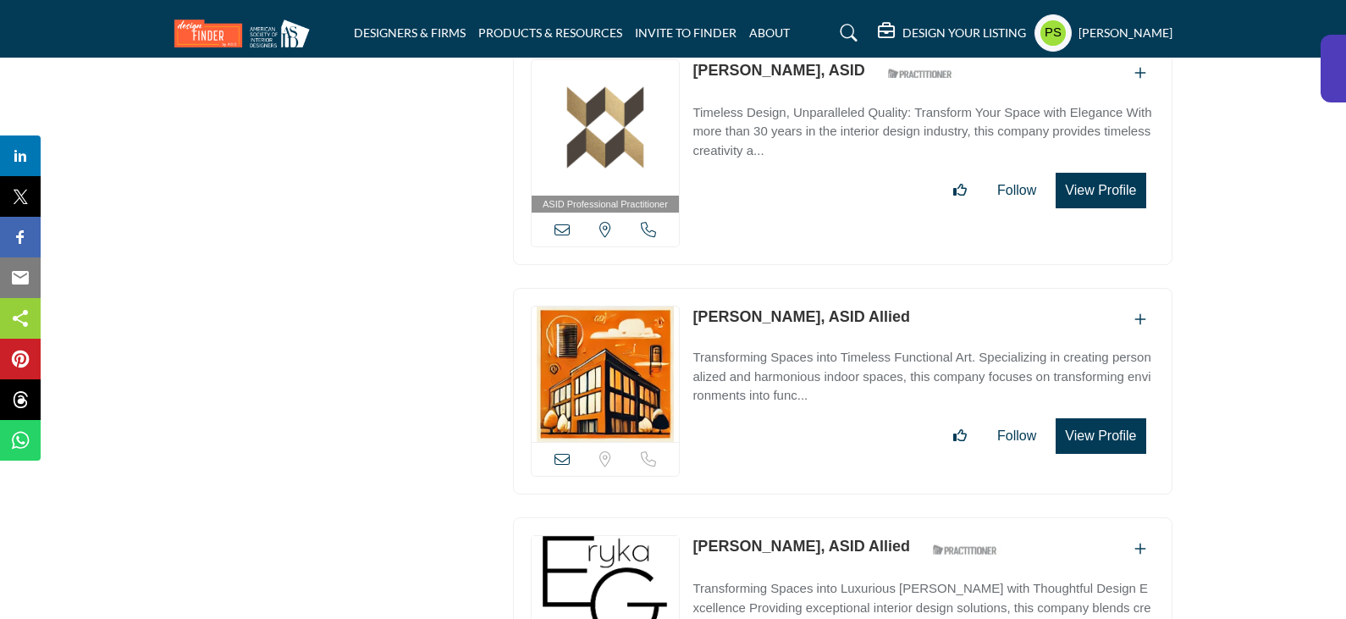
drag, startPoint x: 684, startPoint y: 245, endPoint x: 811, endPoint y: 251, distance: 127.1
click at [811, 288] on div "View email address of this listing Sorry, but we don't have a location for this…" at bounding box center [843, 391] width 660 height 207
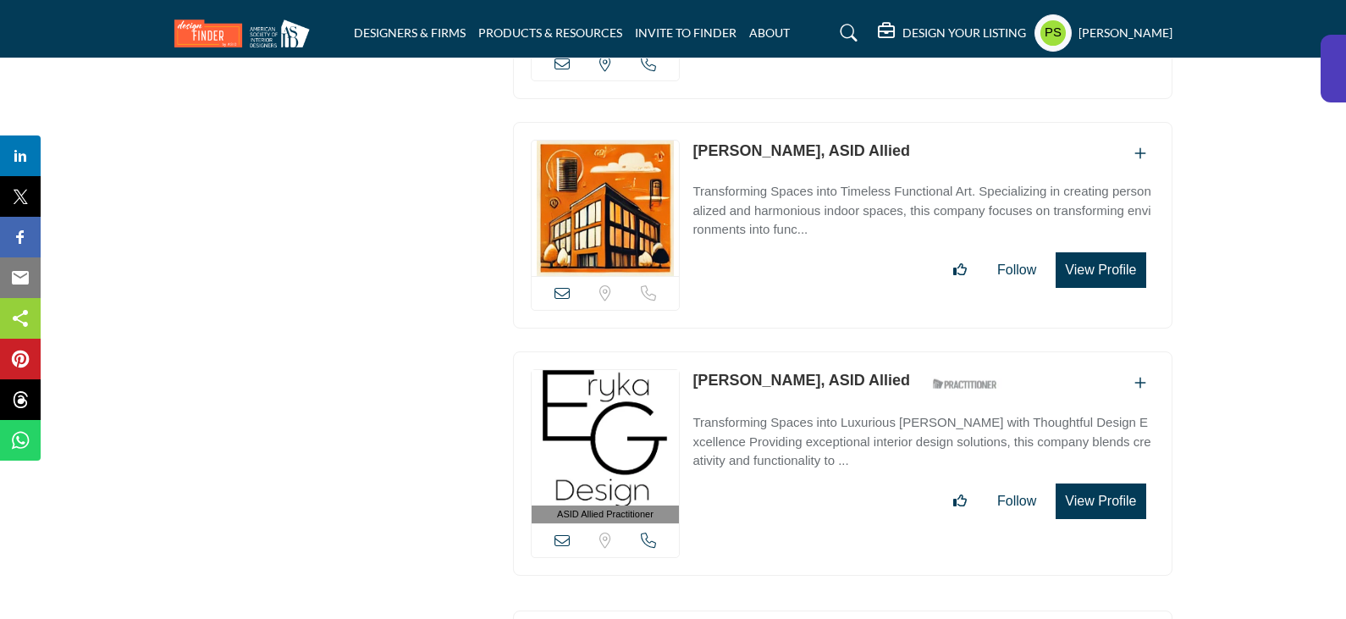
scroll to position [10193, 0]
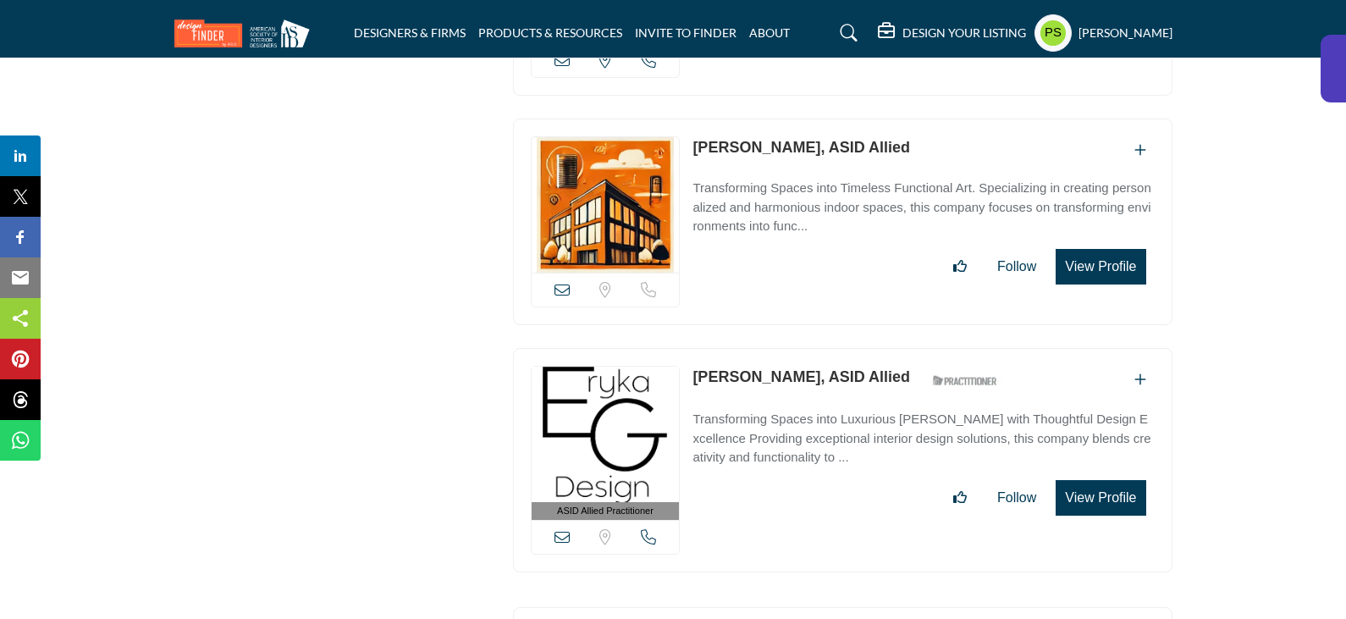
drag, startPoint x: 697, startPoint y: 304, endPoint x: 788, endPoint y: 314, distance: 92.0
click at [788, 348] on div "ASID Allied Practitioner ASID Allied Practitioners have successfully completed …" at bounding box center [843, 460] width 660 height 224
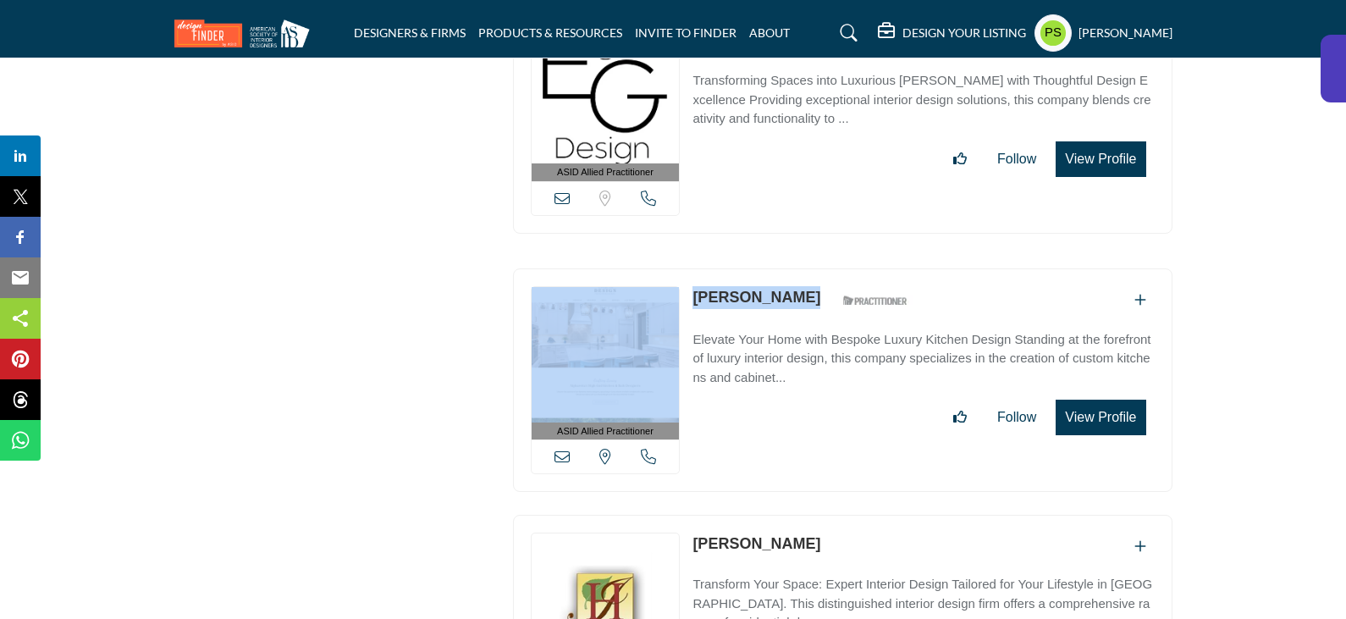
drag, startPoint x: 681, startPoint y: 229, endPoint x: 781, endPoint y: 230, distance: 100.8
click at [781, 268] on div "ASID Allied Practitioner ASID Allied Practitioners have successfully completed …" at bounding box center [843, 380] width 660 height 224
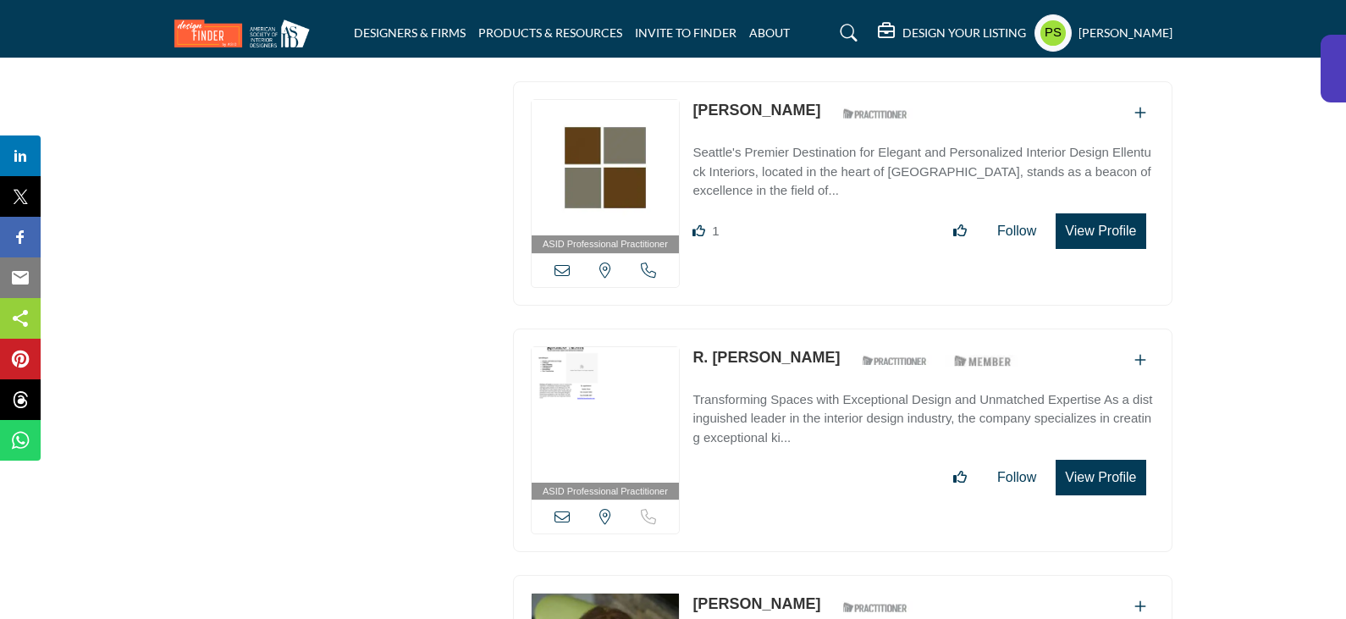
scroll to position [11802, 0]
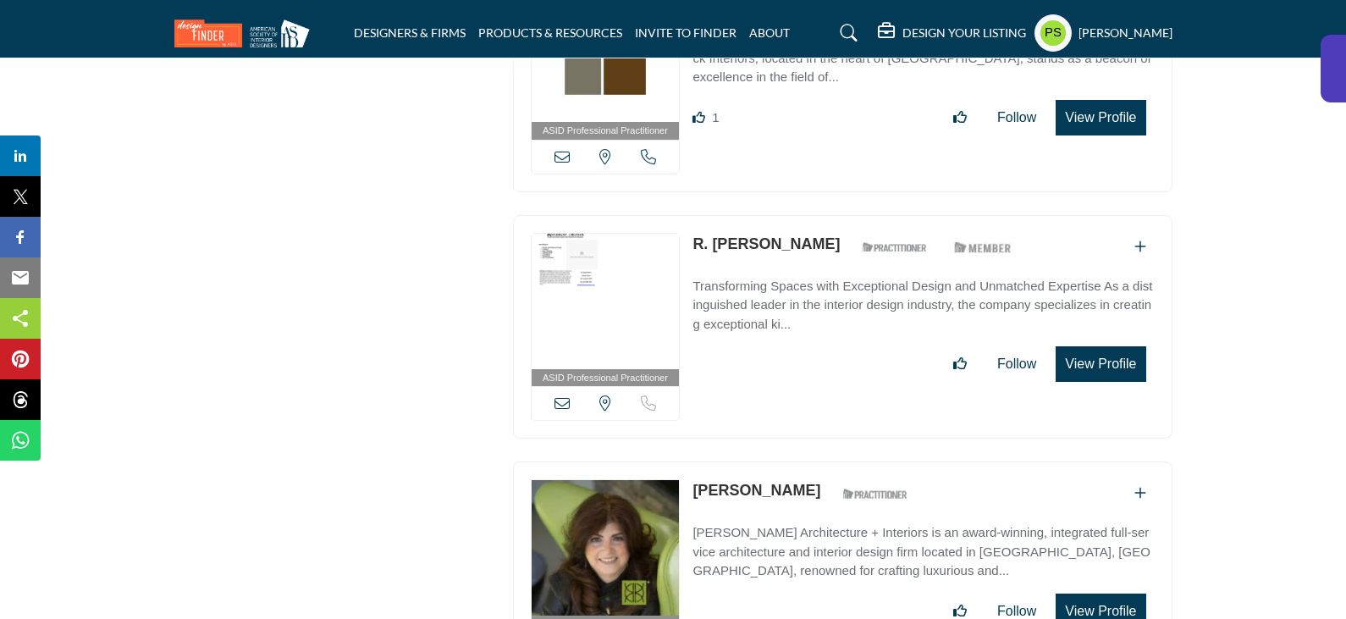
drag, startPoint x: 689, startPoint y: 417, endPoint x: 774, endPoint y: 416, distance: 84.7
click at [774, 461] on div "ASID Professional Practitioner ASID Professional Practitioners have successfull…" at bounding box center [843, 573] width 660 height 224
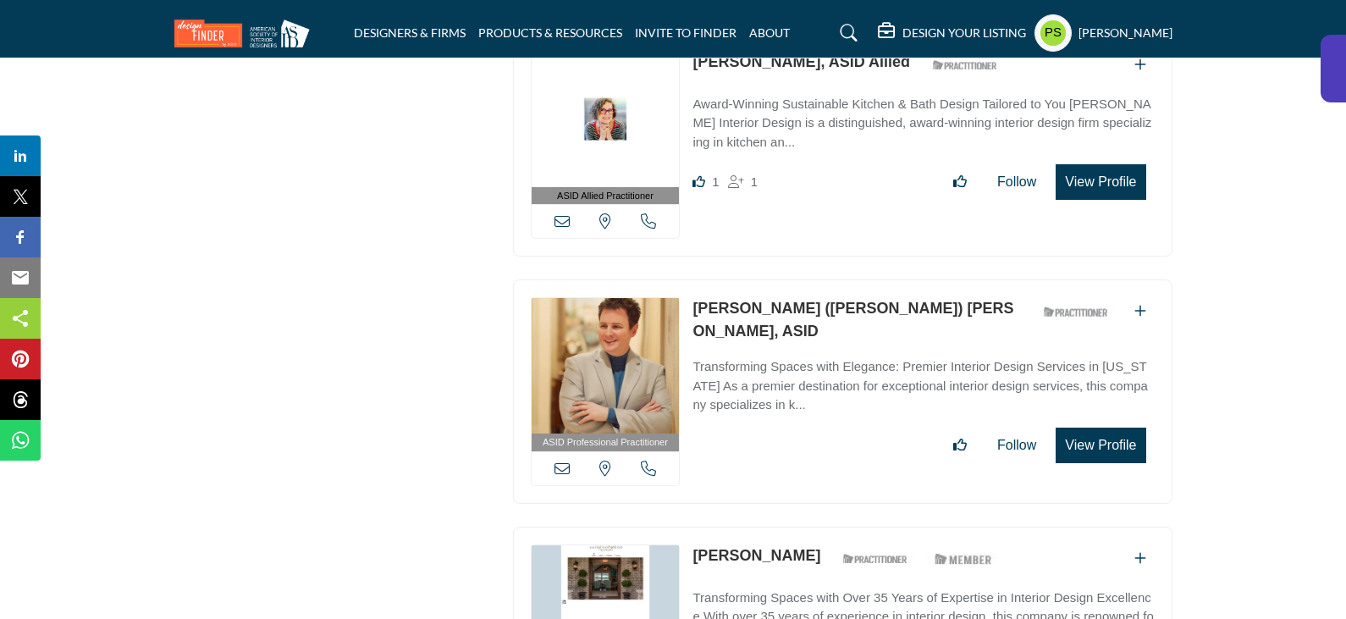
scroll to position [13072, 0]
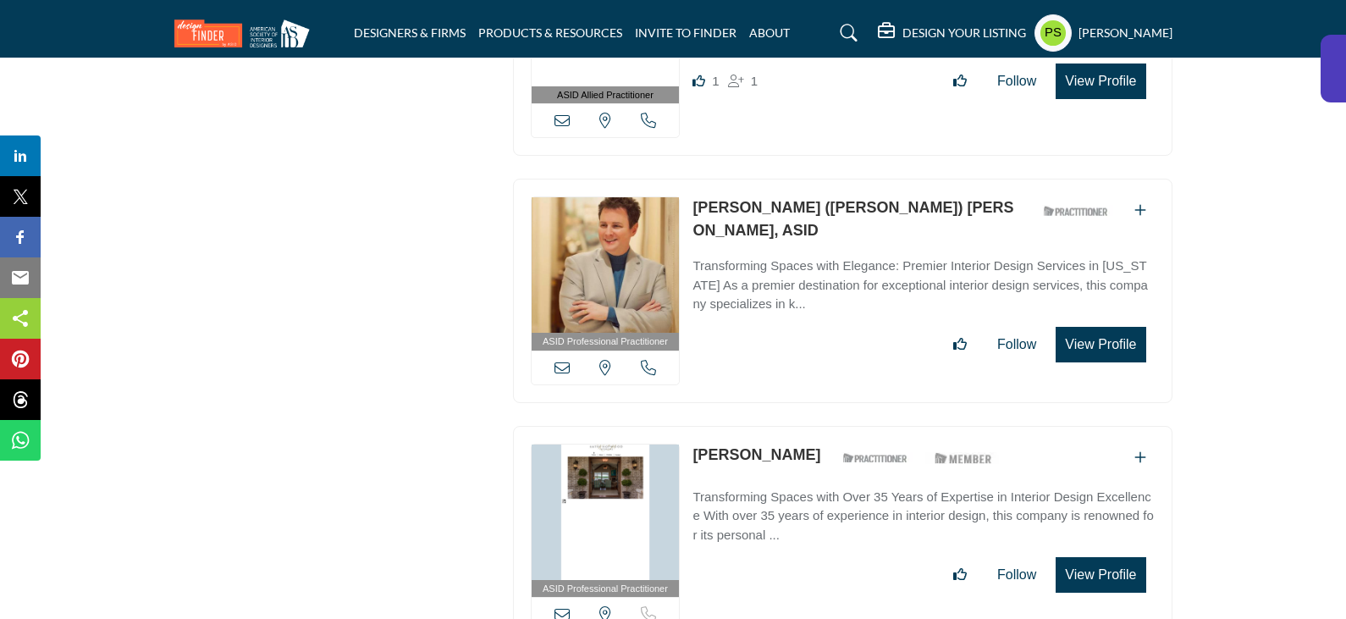
drag, startPoint x: 688, startPoint y: 373, endPoint x: 812, endPoint y: 362, distance: 124.1
click at [812, 426] on div "ASID Professional Practitioner ASID Professional Practitioners have successfull…" at bounding box center [843, 538] width 660 height 224
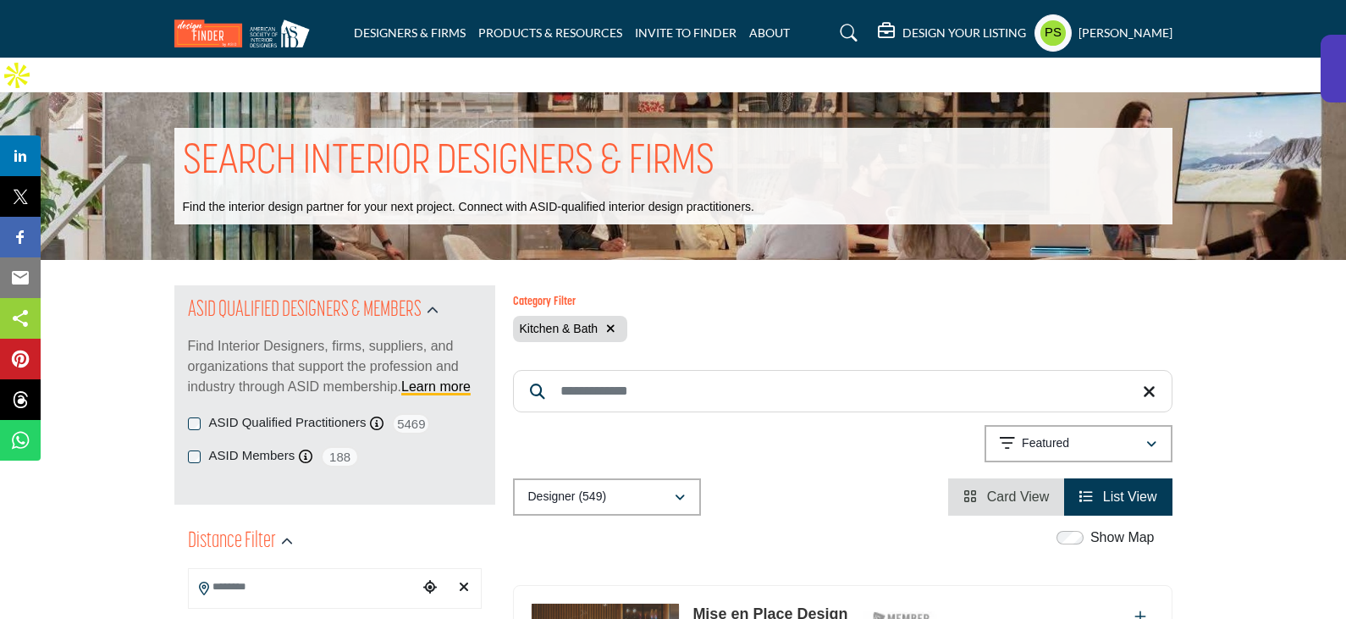
click at [605, 319] on button "button" at bounding box center [610, 328] width 19 height 19
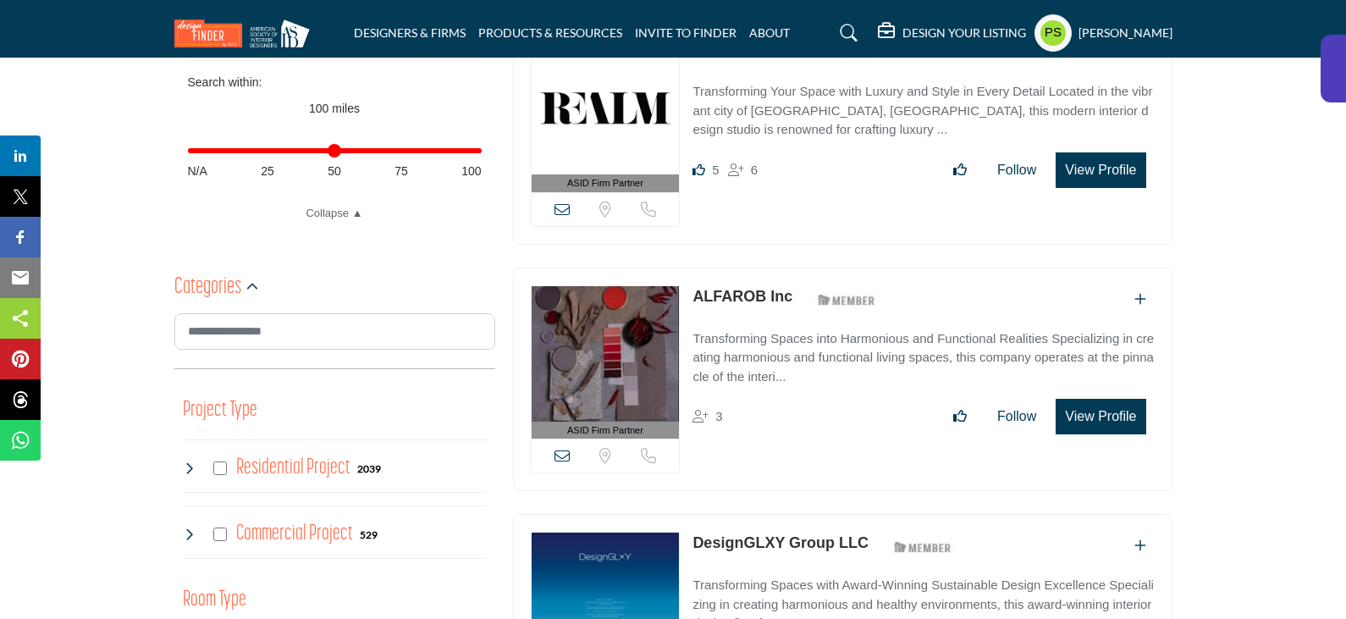
scroll to position [847, 0]
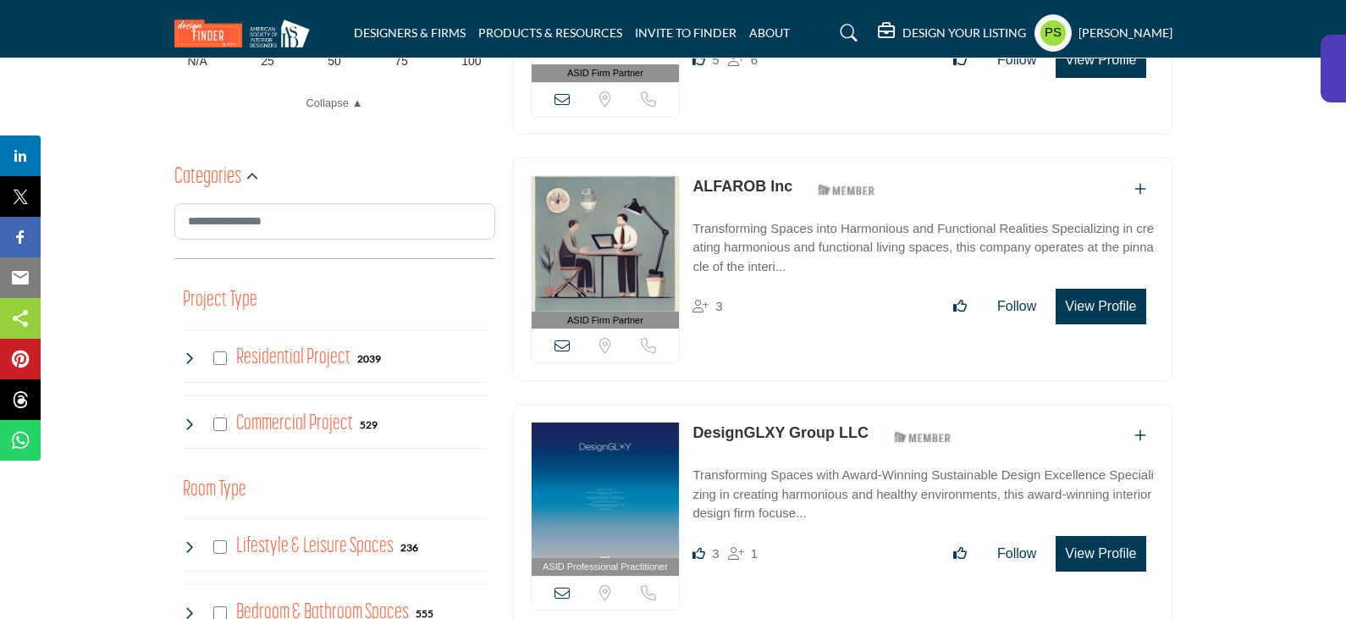
click at [192, 351] on icon at bounding box center [190, 358] width 14 height 14
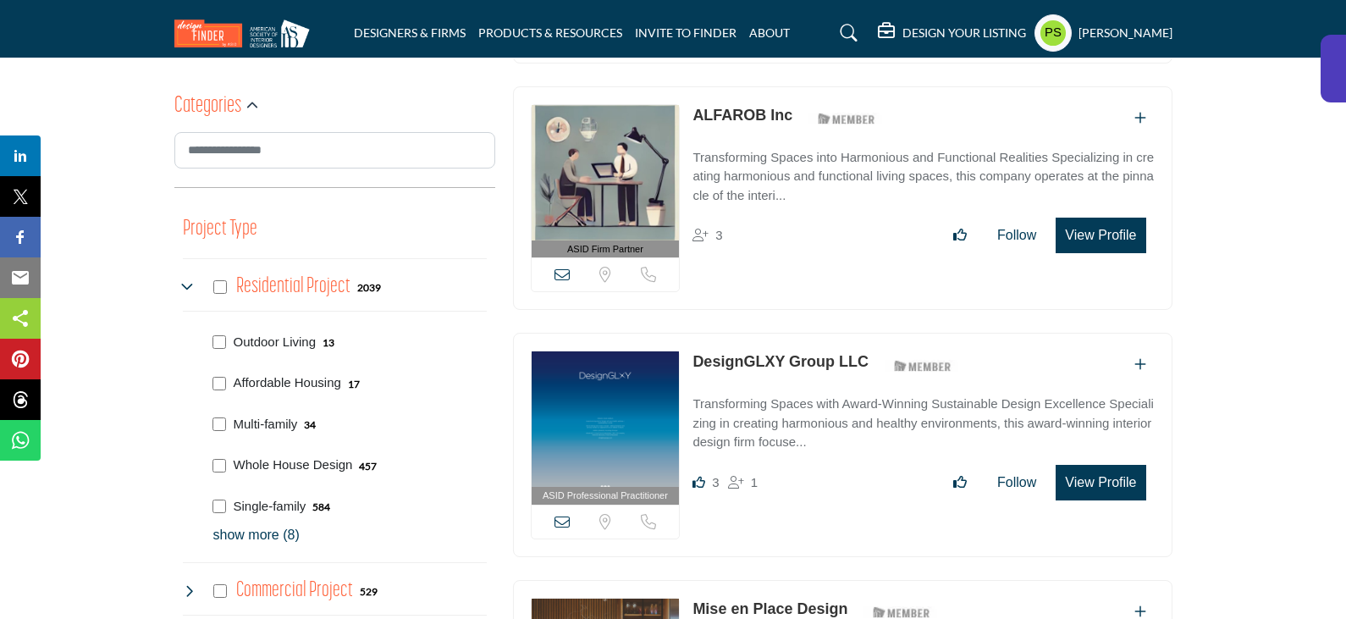
scroll to position [1016, 0]
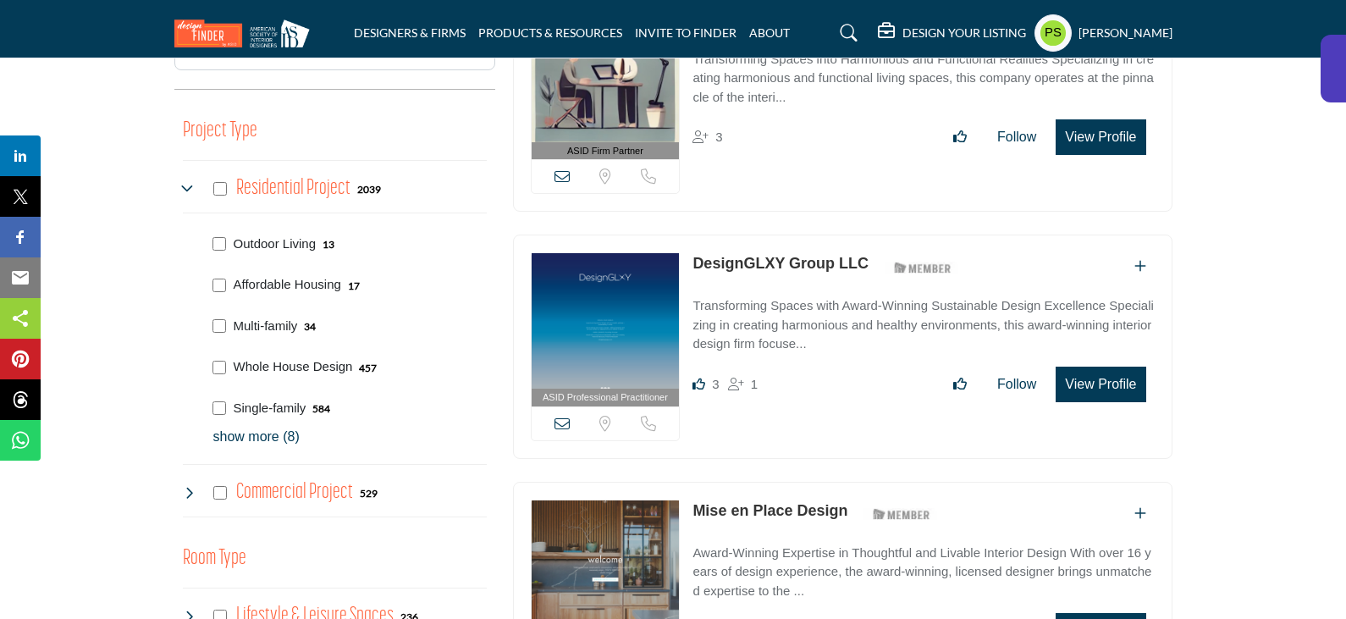
click at [272, 427] on p "show more (8)" at bounding box center [349, 437] width 273 height 20
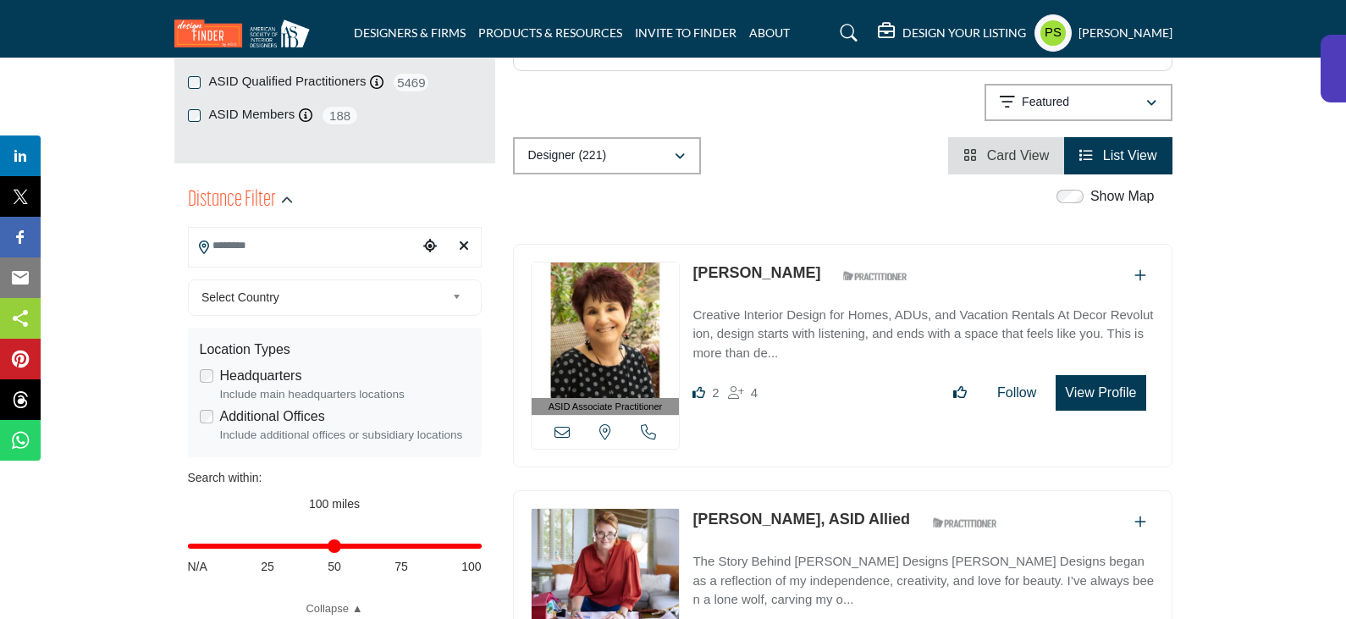
scroll to position [339, 0]
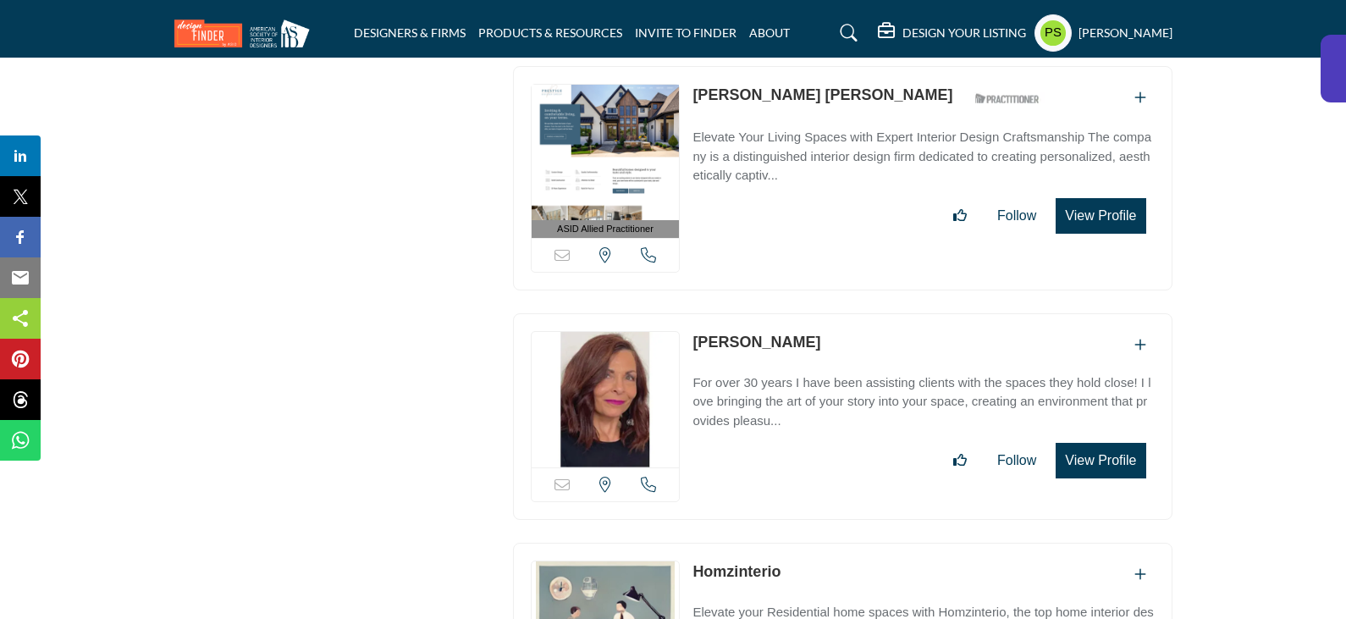
scroll to position [52932, 0]
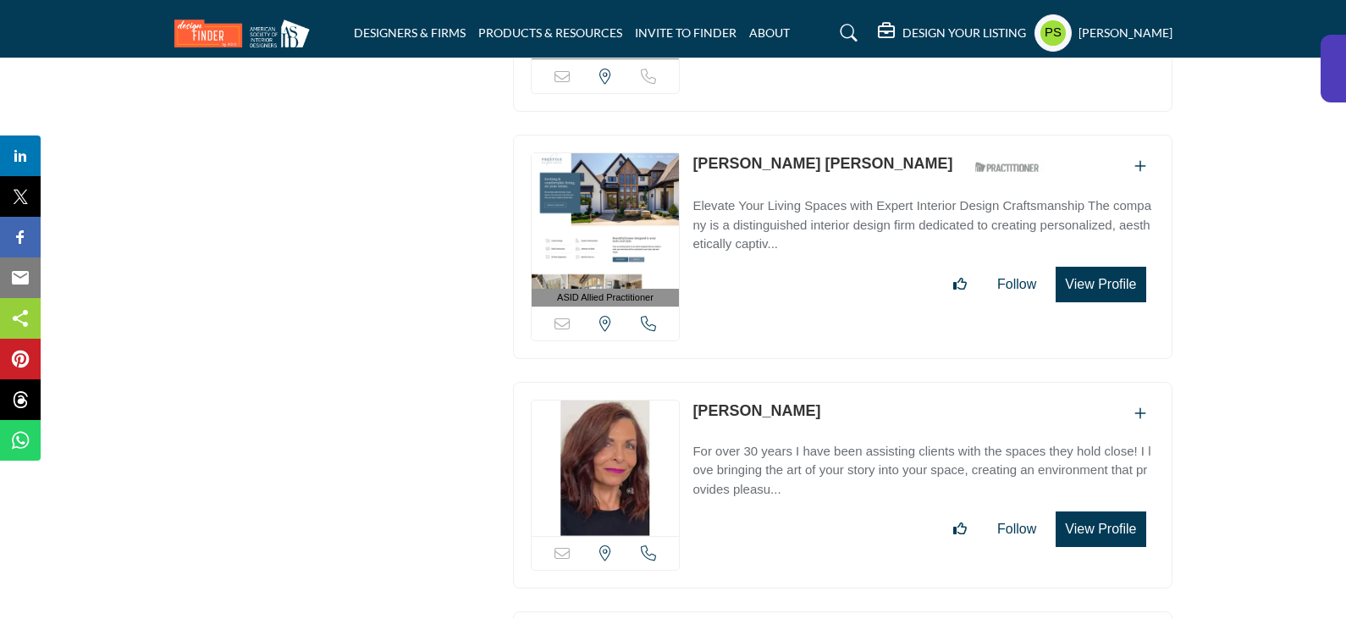
drag, startPoint x: 689, startPoint y: 423, endPoint x: 798, endPoint y: 428, distance: 109.3
copy link "Homzinterio"
drag, startPoint x: 688, startPoint y: 194, endPoint x: 817, endPoint y: 193, distance: 128.7
click at [817, 382] on div "Sorry, but this listing is on a subscription plan which does not allow users to…" at bounding box center [843, 485] width 660 height 207
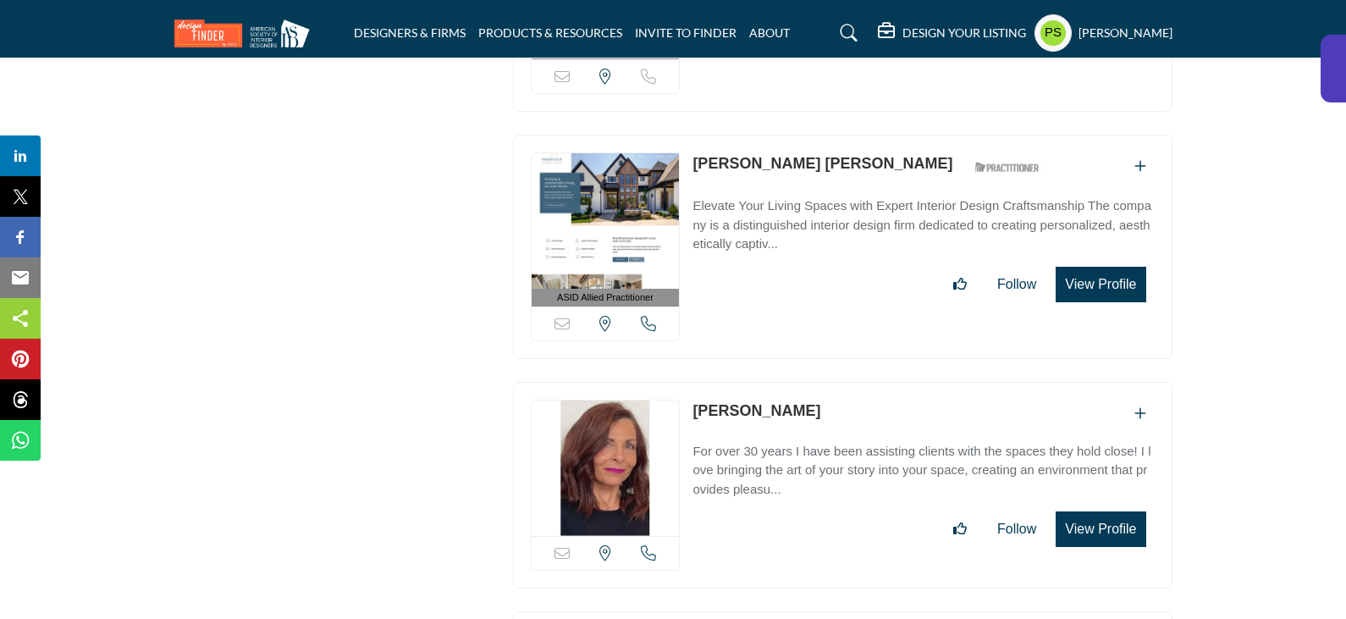
copy link "[PERSON_NAME]"
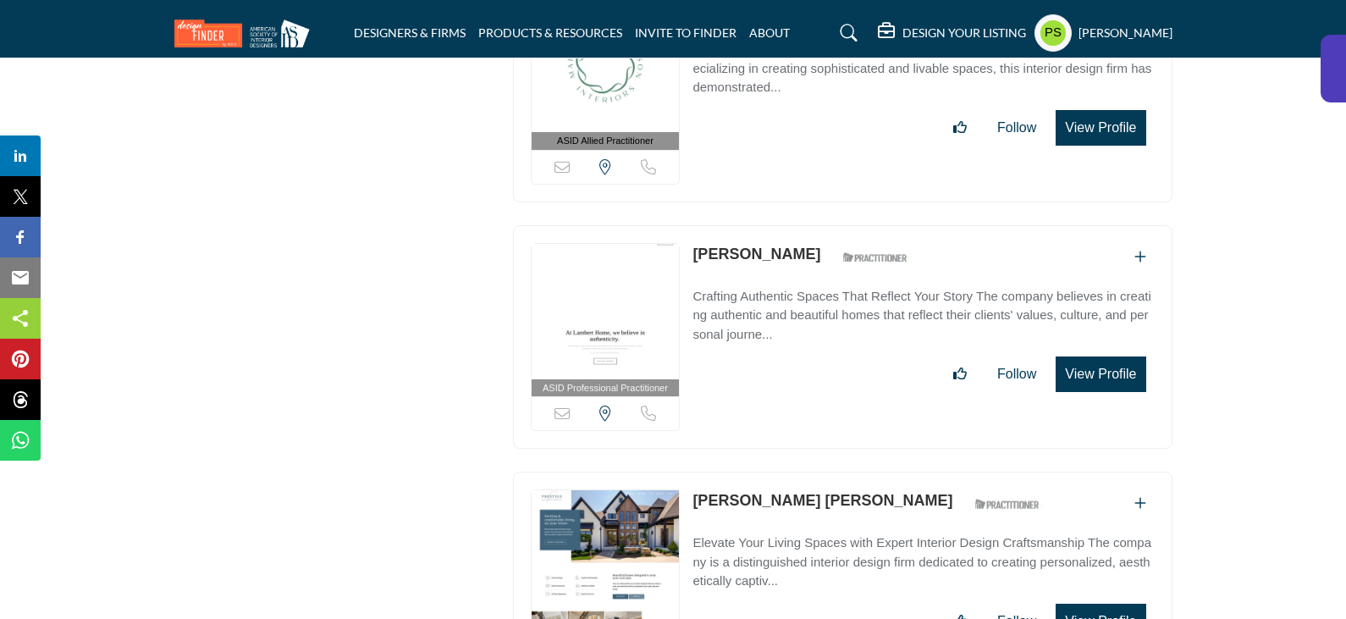
scroll to position [52594, 0]
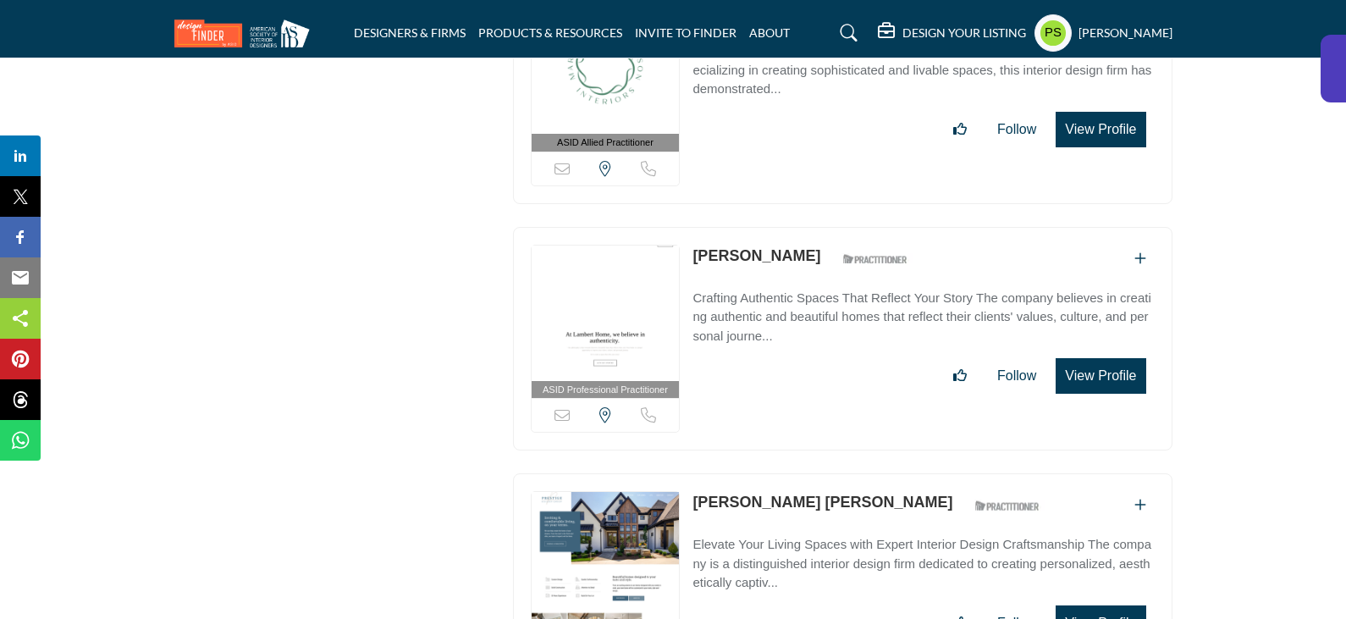
drag, startPoint x: 687, startPoint y: 282, endPoint x: 851, endPoint y: 283, distance: 164.2
click at [851, 473] on div "ASID Allied Practitioner ASID Allied Practitioners have successfully completed …" at bounding box center [843, 585] width 660 height 224
copy div "Sorry, but this listing is on a subscription plan which does not allow users to…"
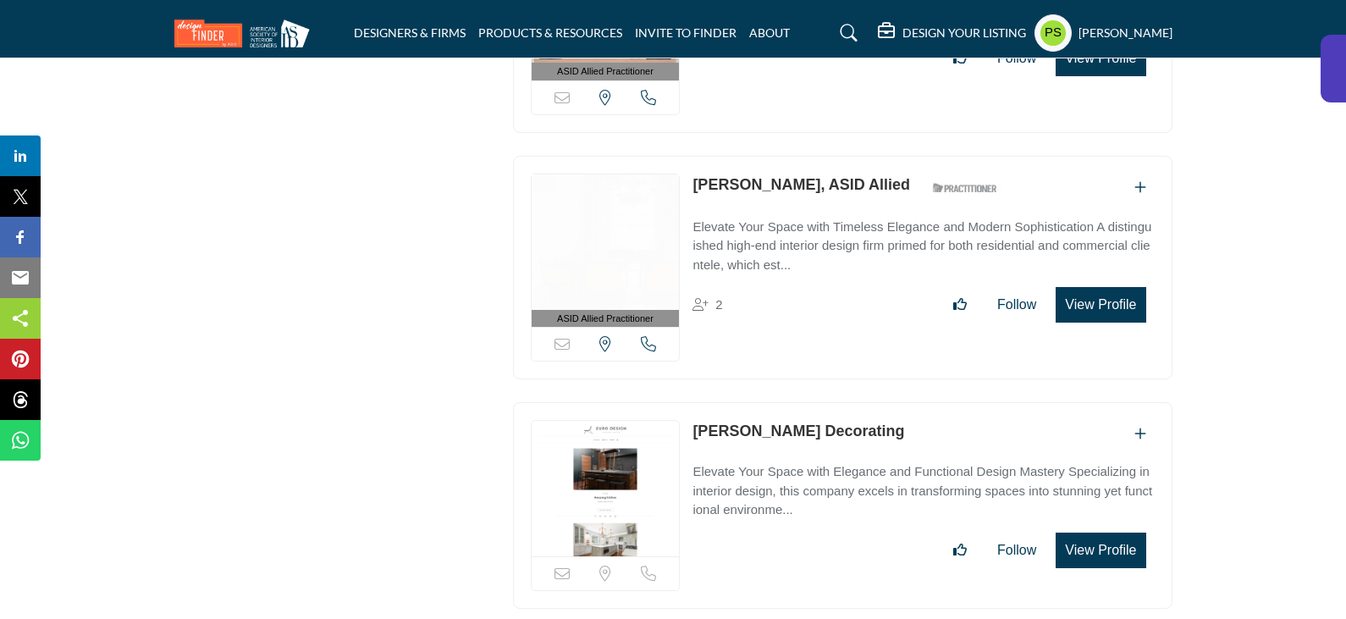
scroll to position [51916, 0]
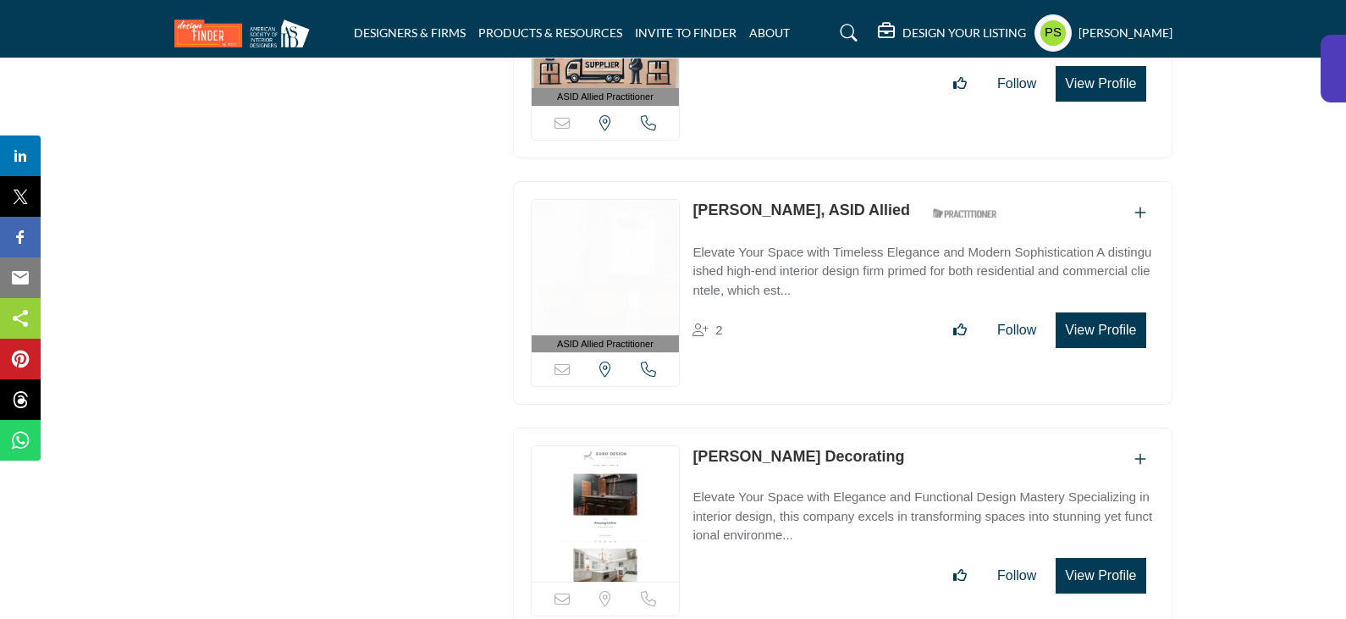
drag, startPoint x: 689, startPoint y: 243, endPoint x: 888, endPoint y: 246, distance: 199.0
click at [888, 428] on div "Sorry, but this listing is on a subscription plan which does not allow users to…" at bounding box center [843, 531] width 660 height 207
copy link "Adam Nikodem Decorating"
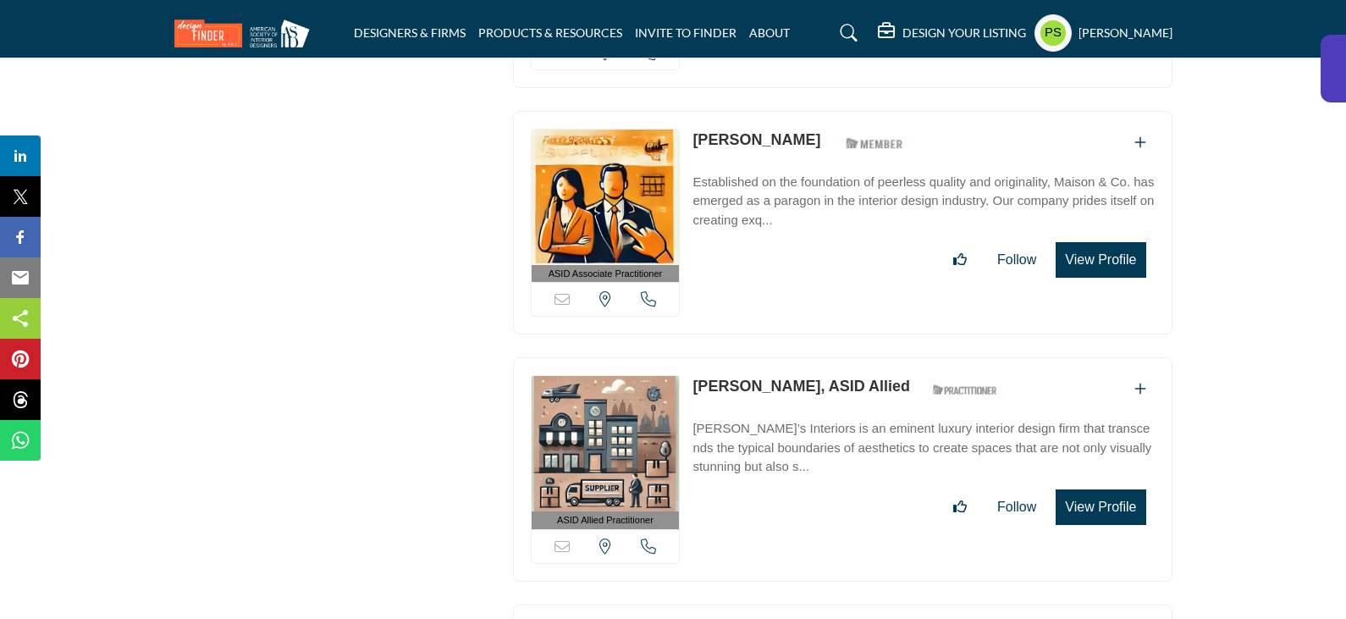
drag, startPoint x: 685, startPoint y: 170, endPoint x: 809, endPoint y: 170, distance: 123.6
click at [809, 357] on div "ASID Allied Practitioner ASID Allied Practitioners have successfully completed …" at bounding box center [843, 469] width 660 height 224
copy div "Sorry, but this listing is on a subscription plan which does not allow users to…"
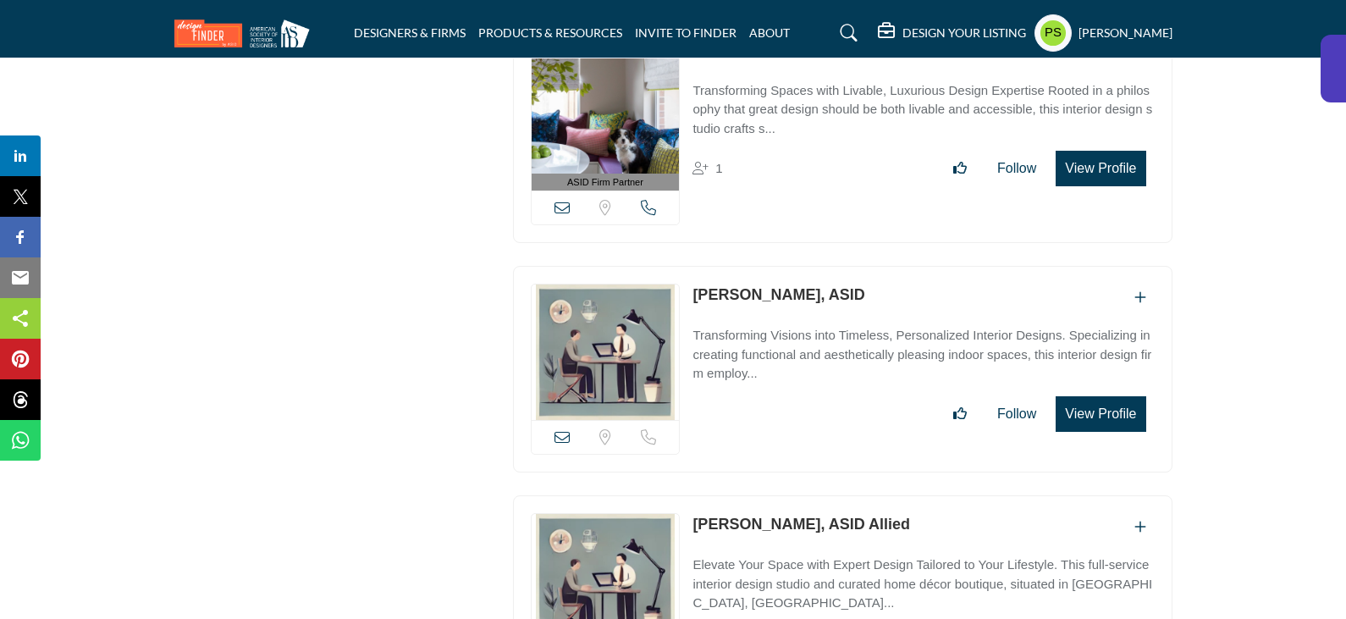
scroll to position [0, 0]
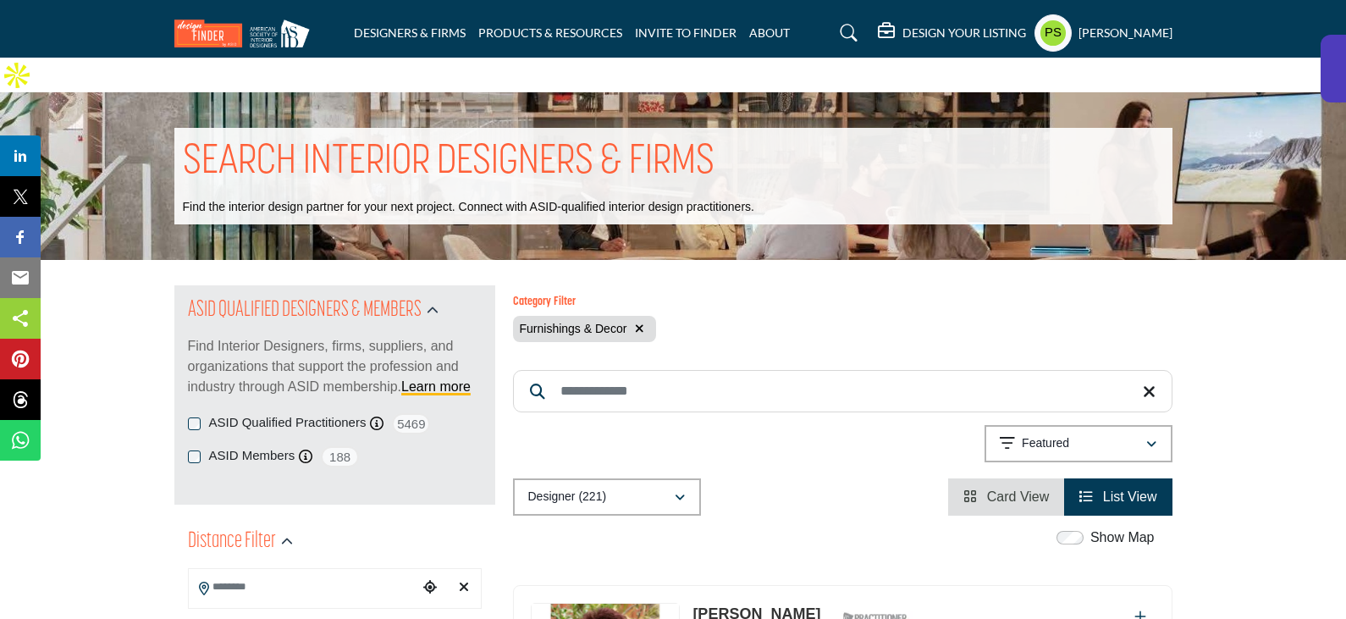
click at [642, 323] on icon "button" at bounding box center [639, 329] width 9 height 12
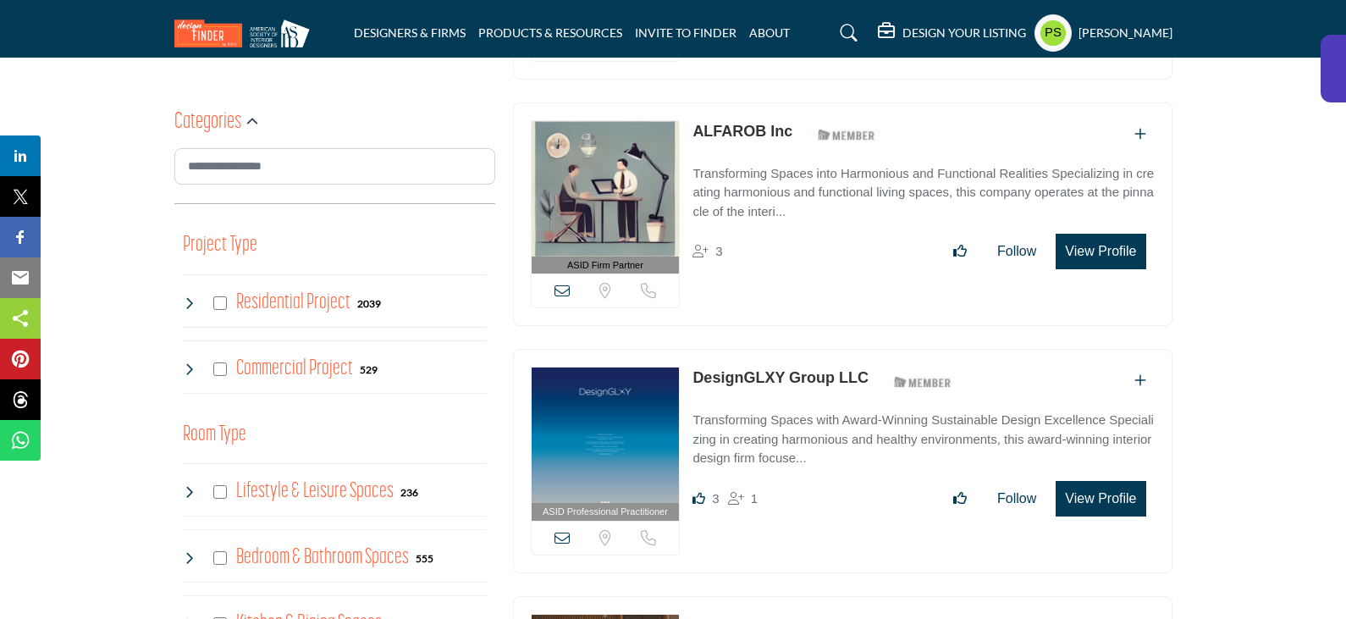
scroll to position [931, 0]
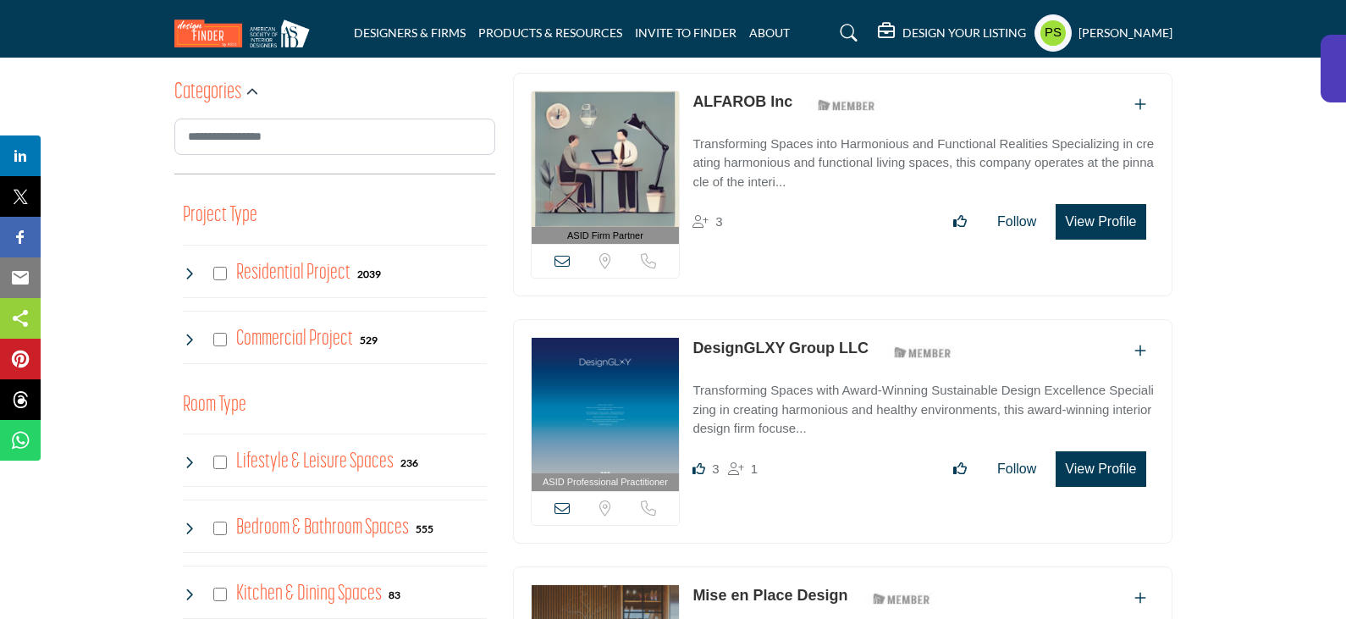
click at [185, 258] on div "Residential Project 2039" at bounding box center [282, 273] width 199 height 30
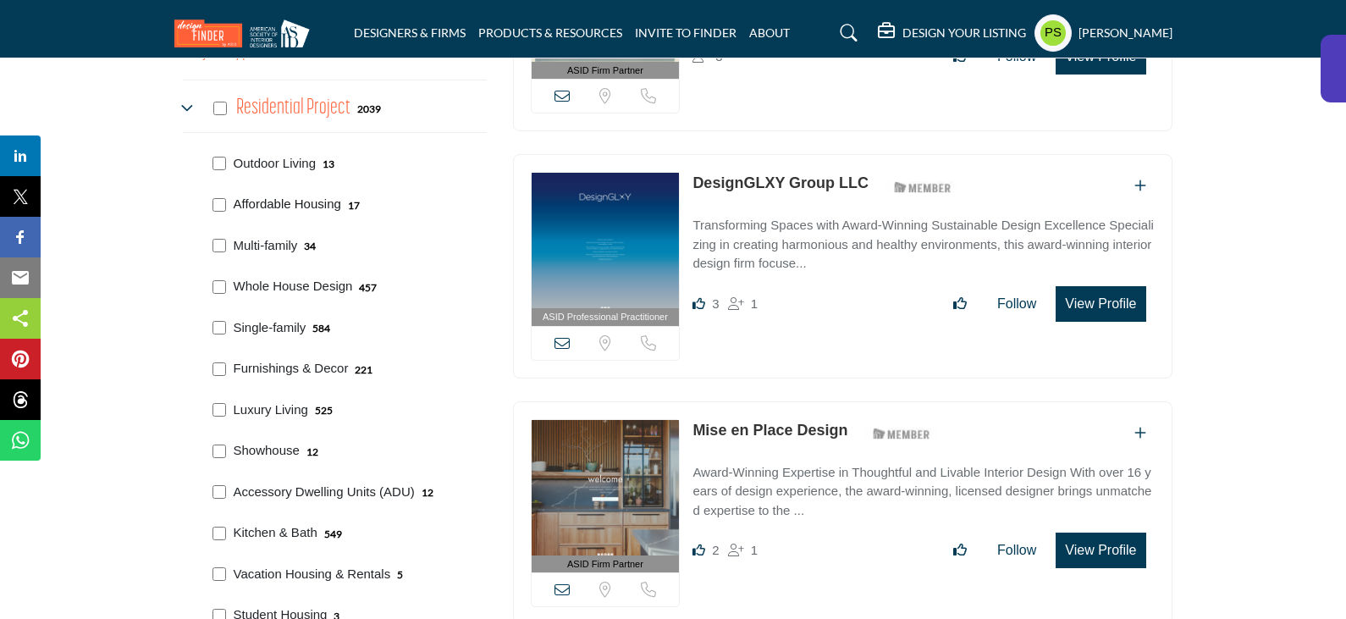
scroll to position [1101, 0]
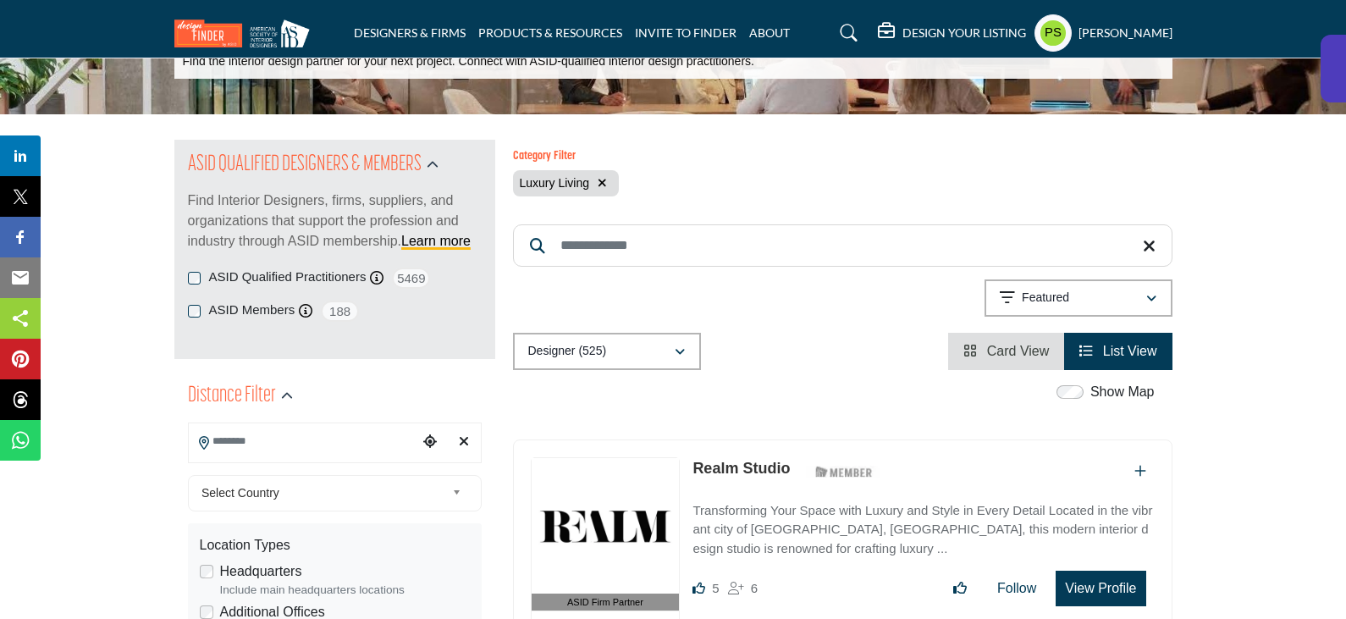
scroll to position [169, 0]
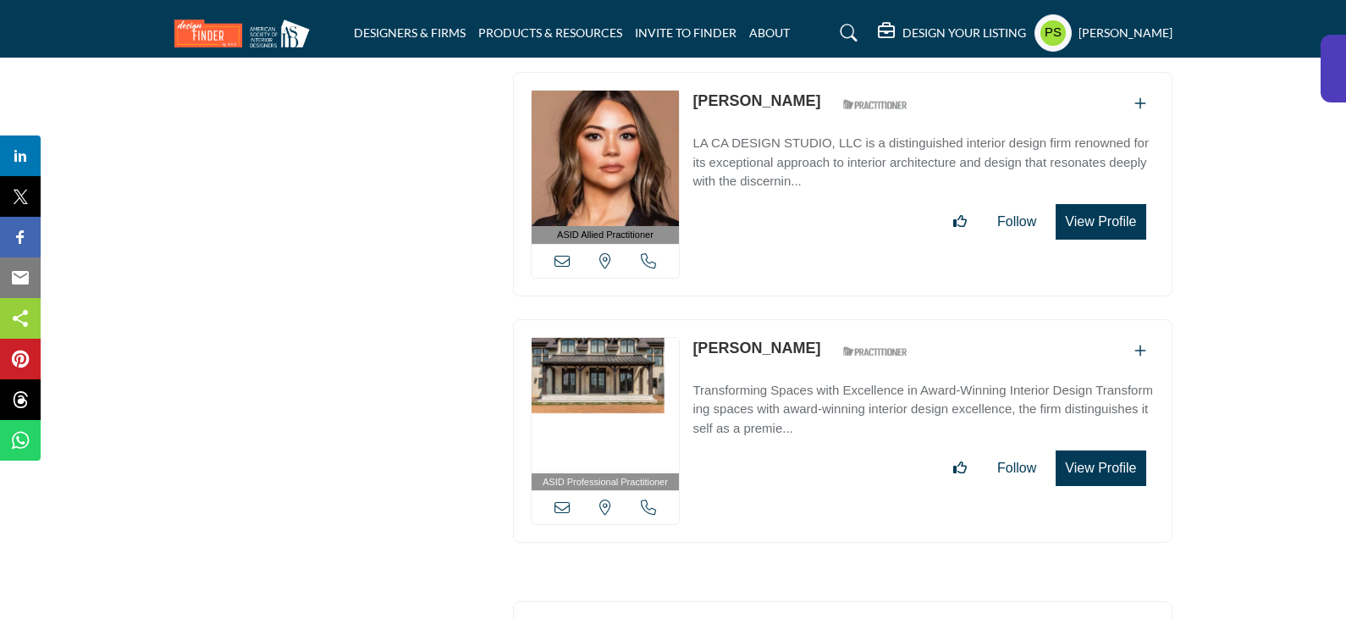
scroll to position [51580, 0]
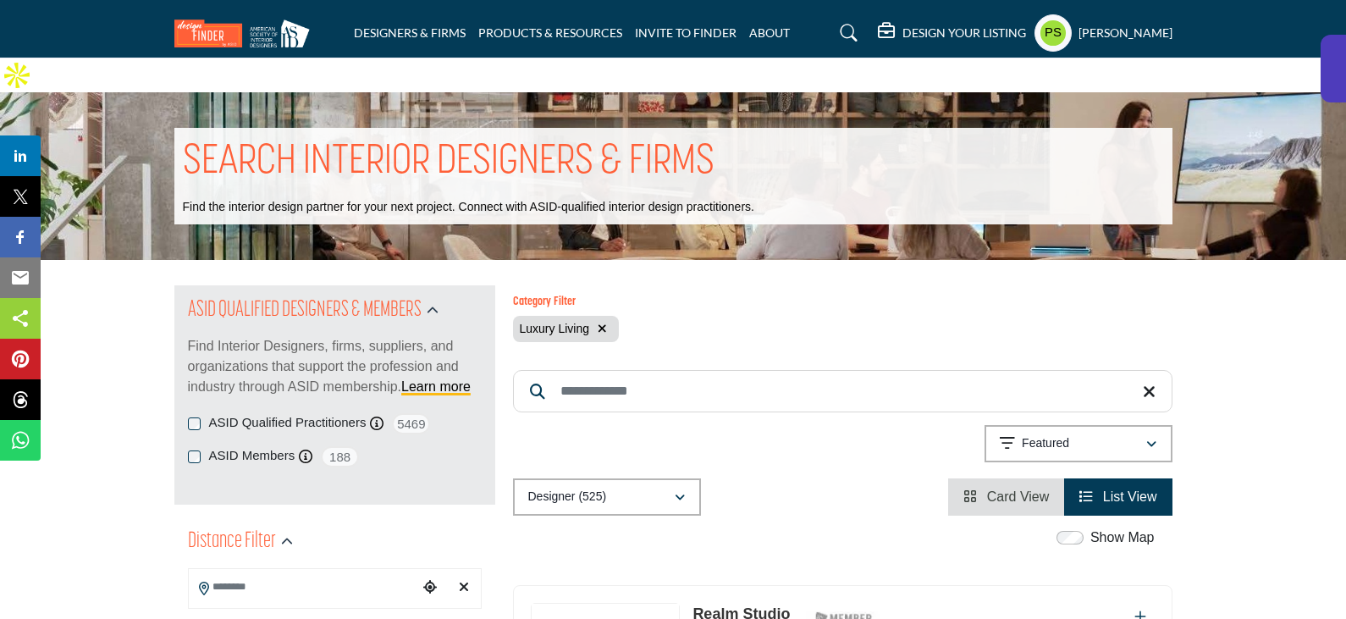
click at [1145, 384] on icon at bounding box center [1149, 392] width 13 height 17
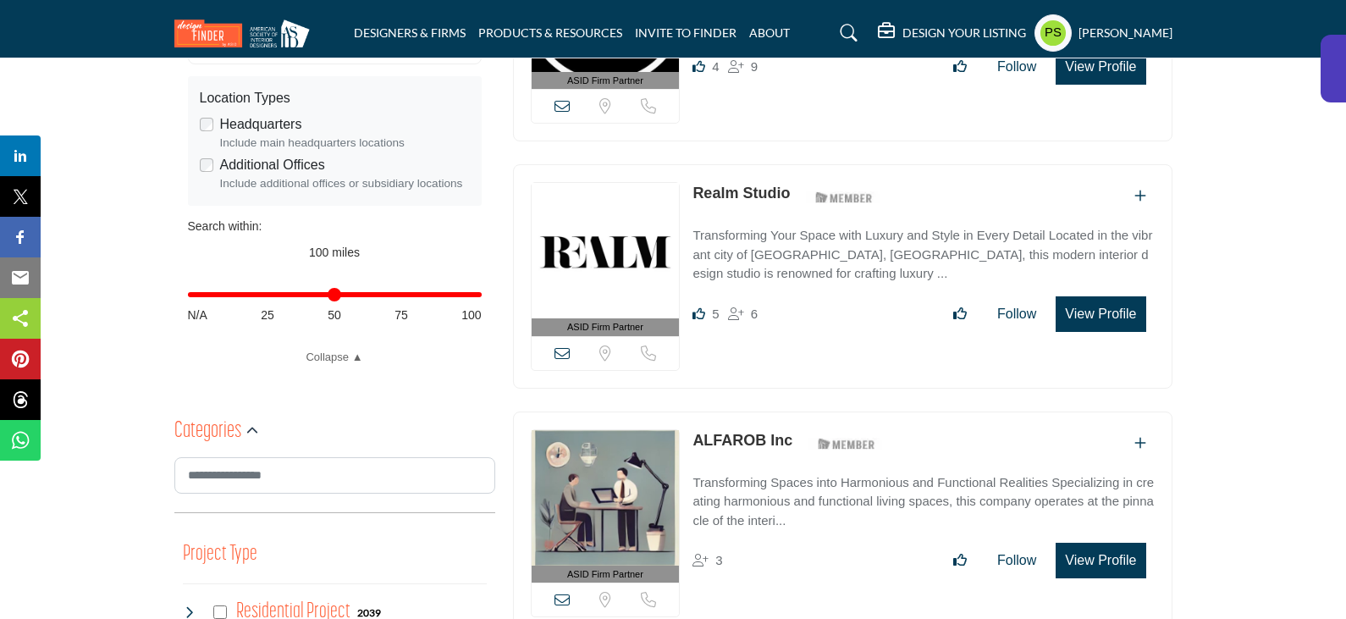
scroll to position [931, 0]
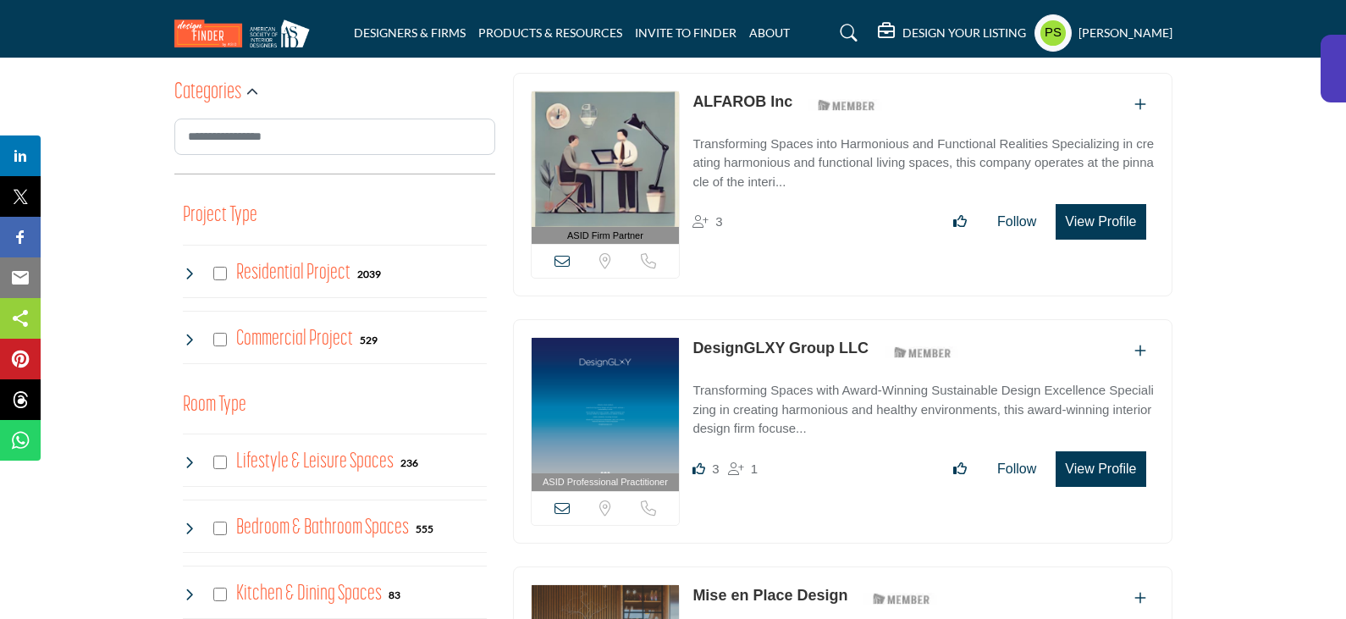
click at [185, 267] on icon at bounding box center [190, 274] width 14 height 14
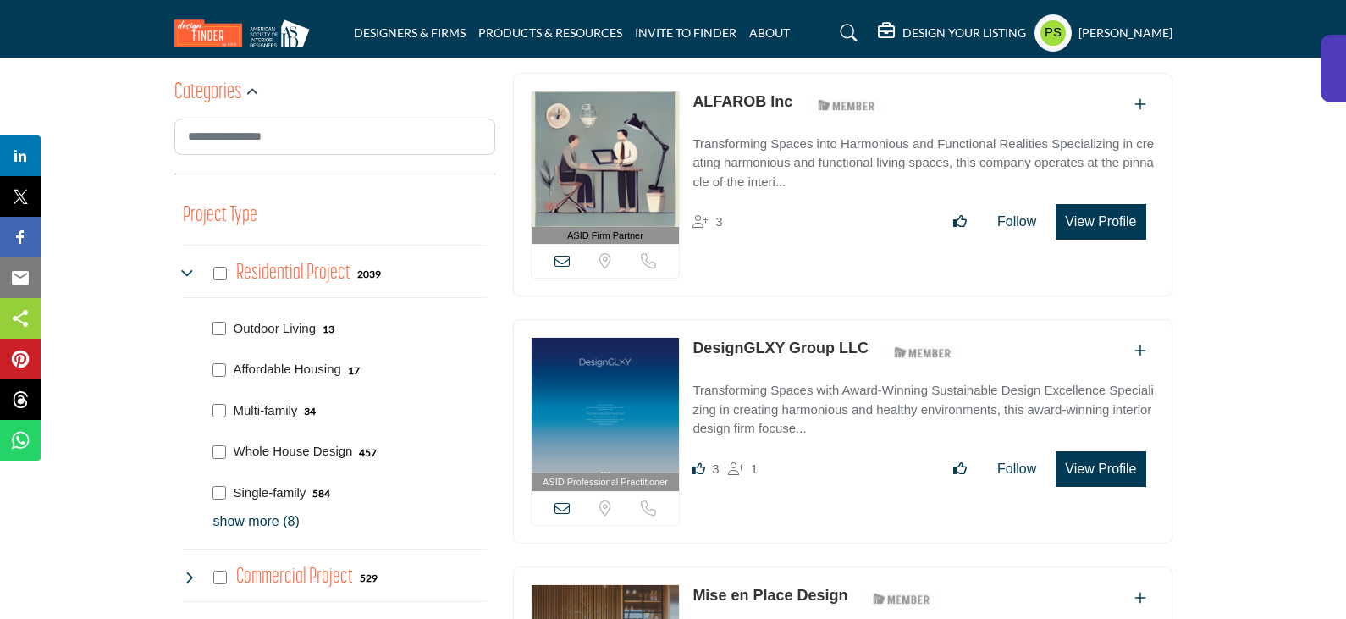
scroll to position [1016, 0]
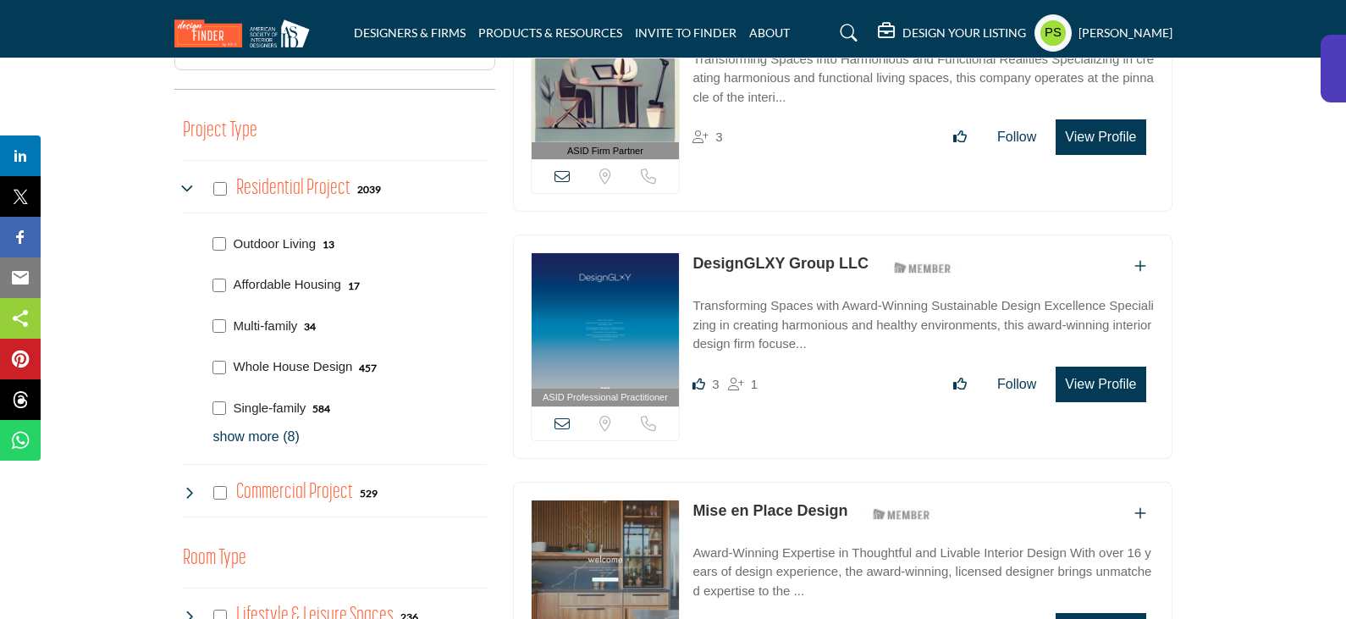
click at [228, 427] on p "show more (8)" at bounding box center [349, 437] width 273 height 20
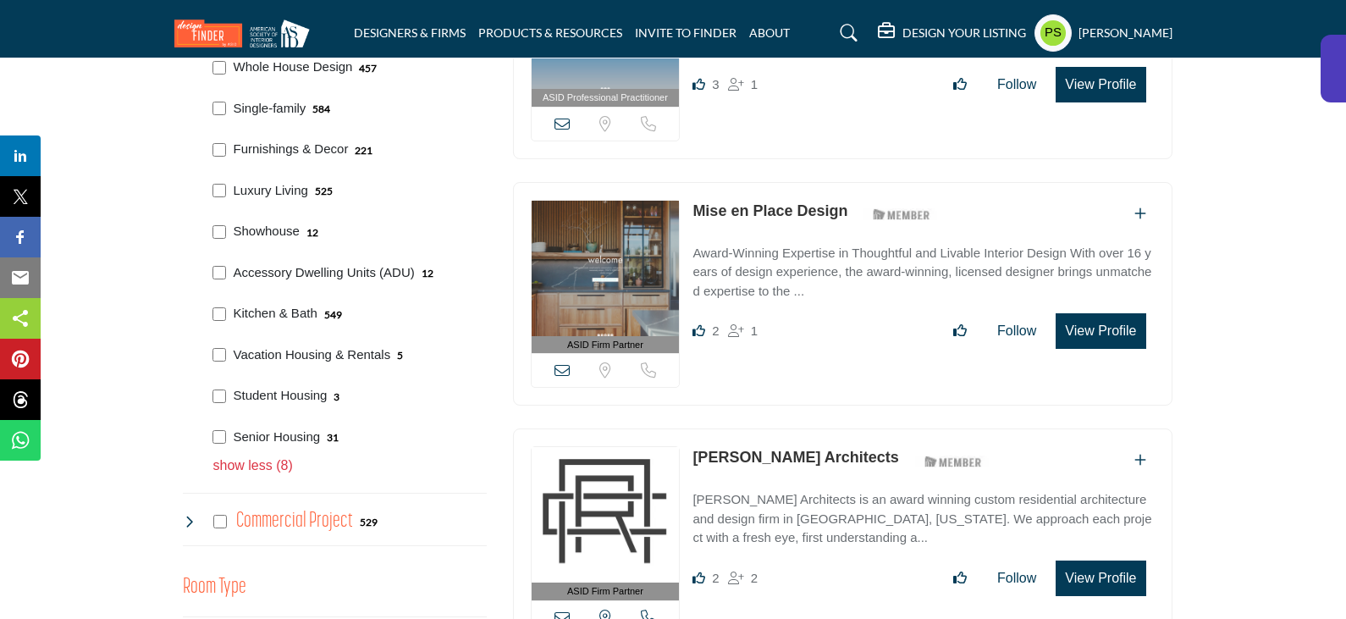
scroll to position [1355, 0]
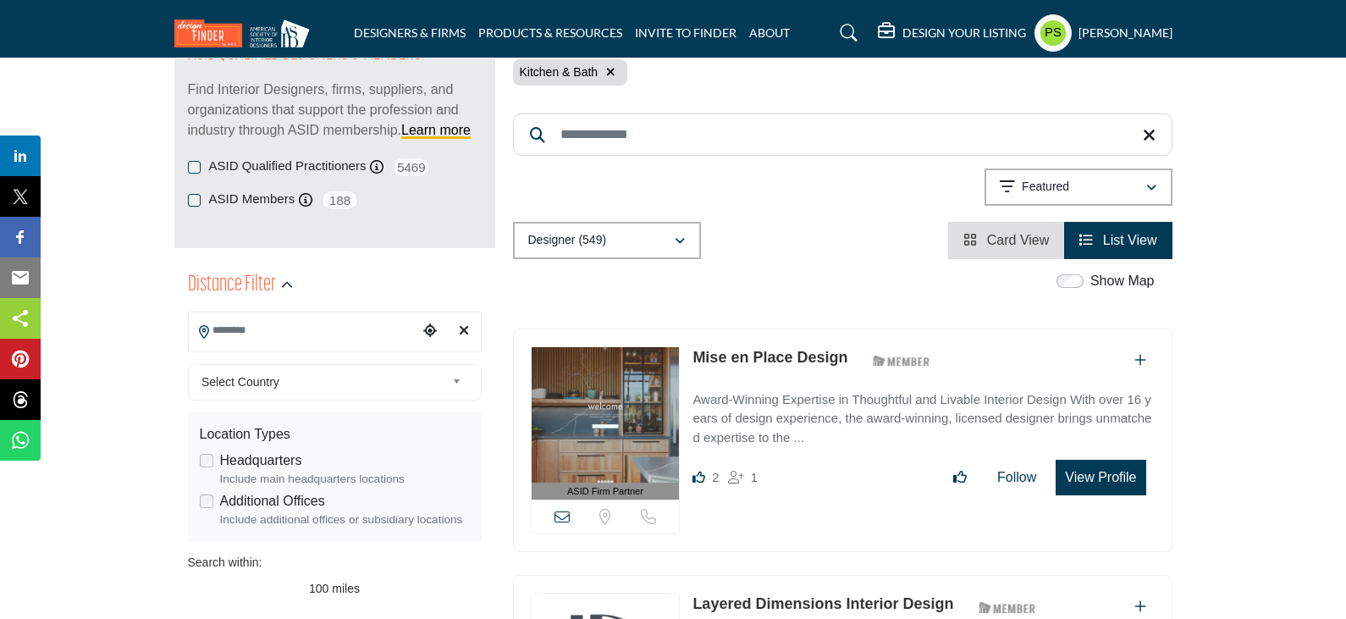
scroll to position [254, 0]
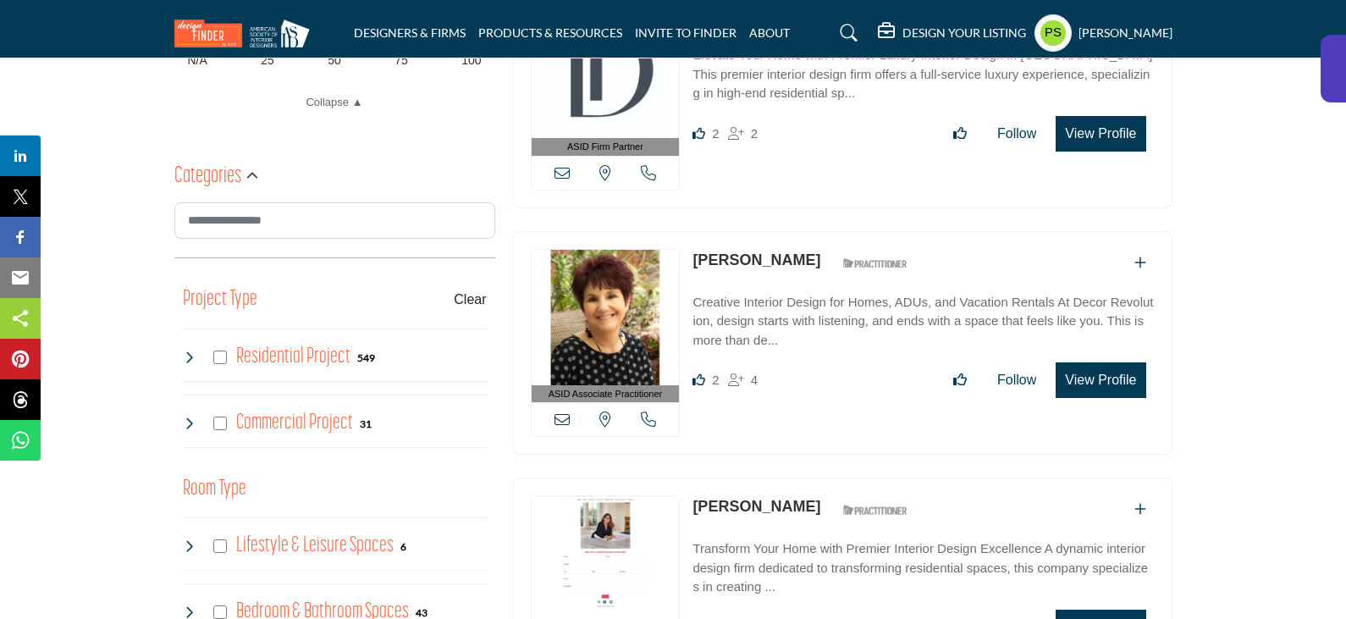
scroll to position [1016, 0]
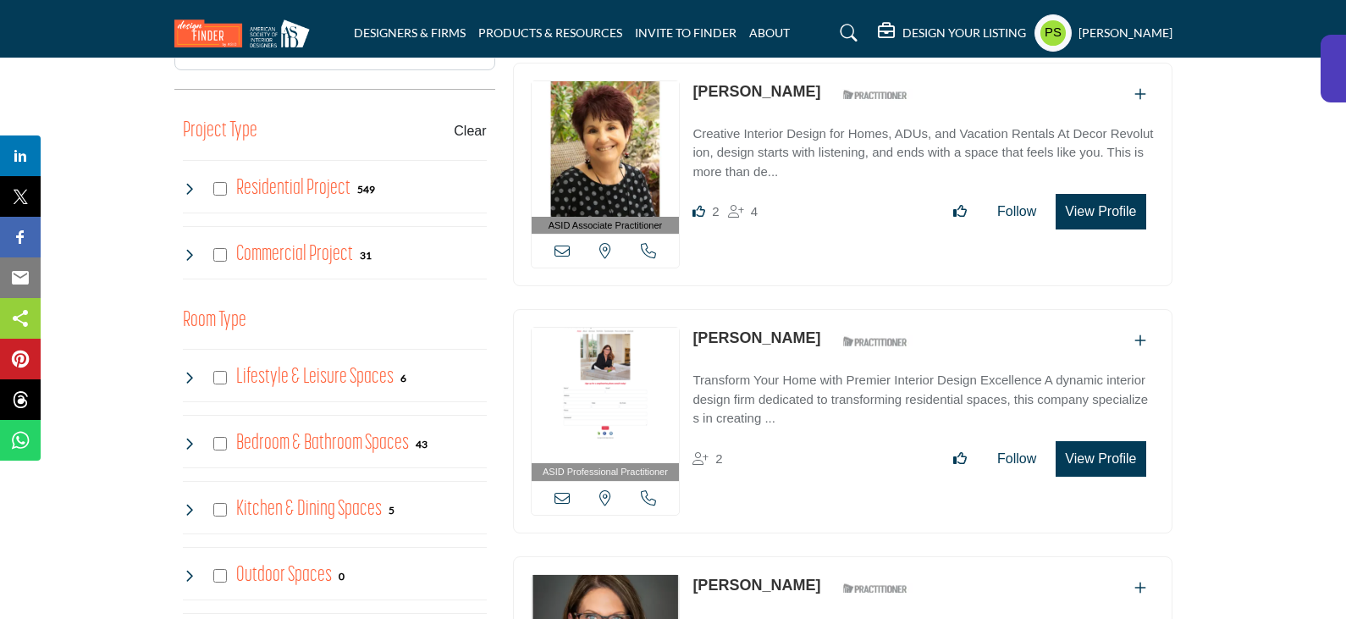
click at [189, 182] on icon at bounding box center [190, 189] width 14 height 14
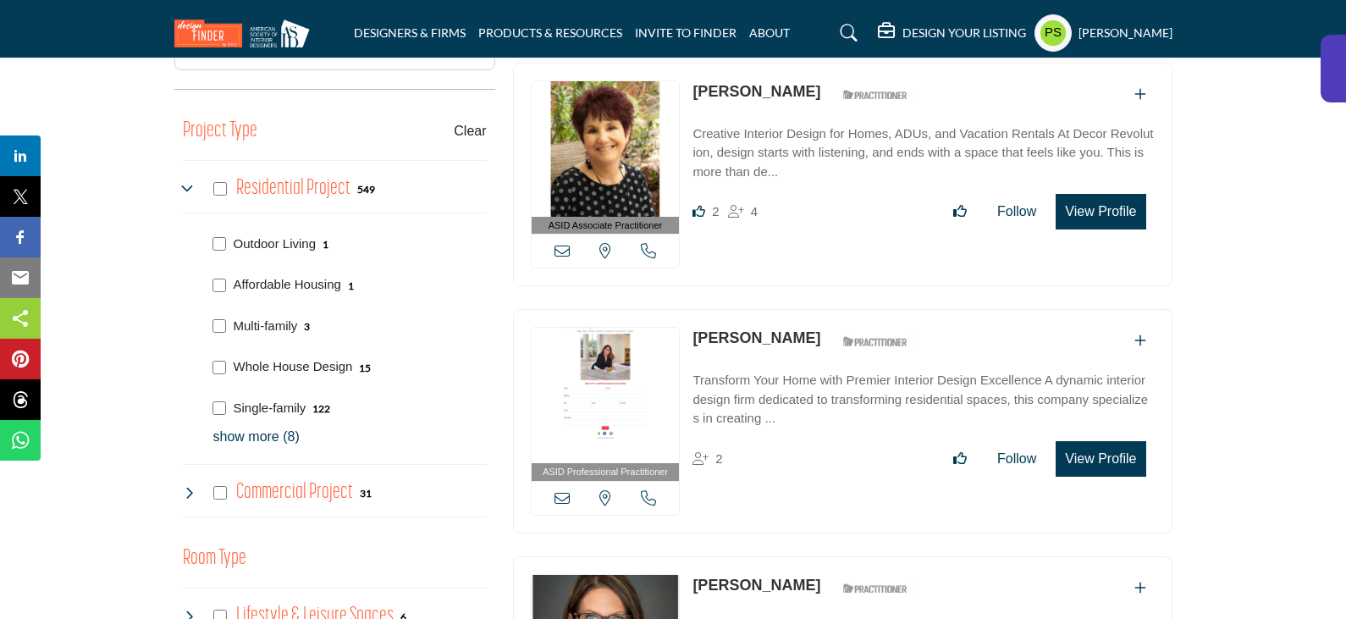
click at [252, 427] on p "show more (8)" at bounding box center [349, 437] width 273 height 20
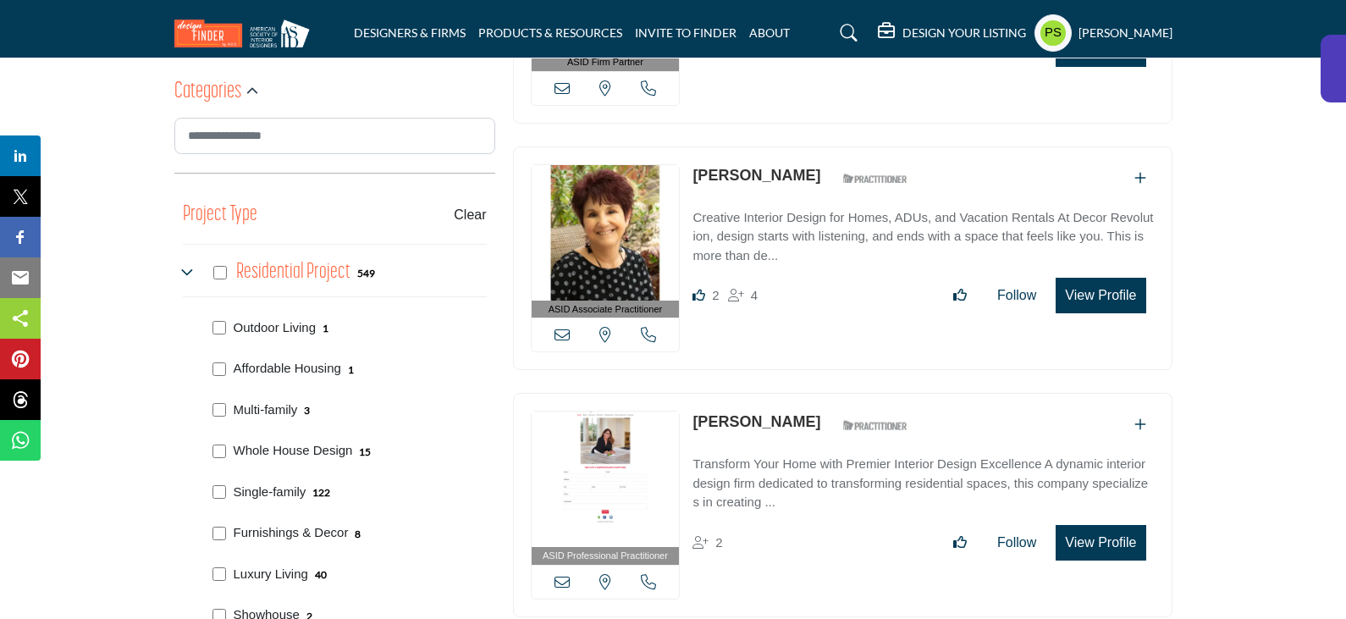
scroll to position [931, 0]
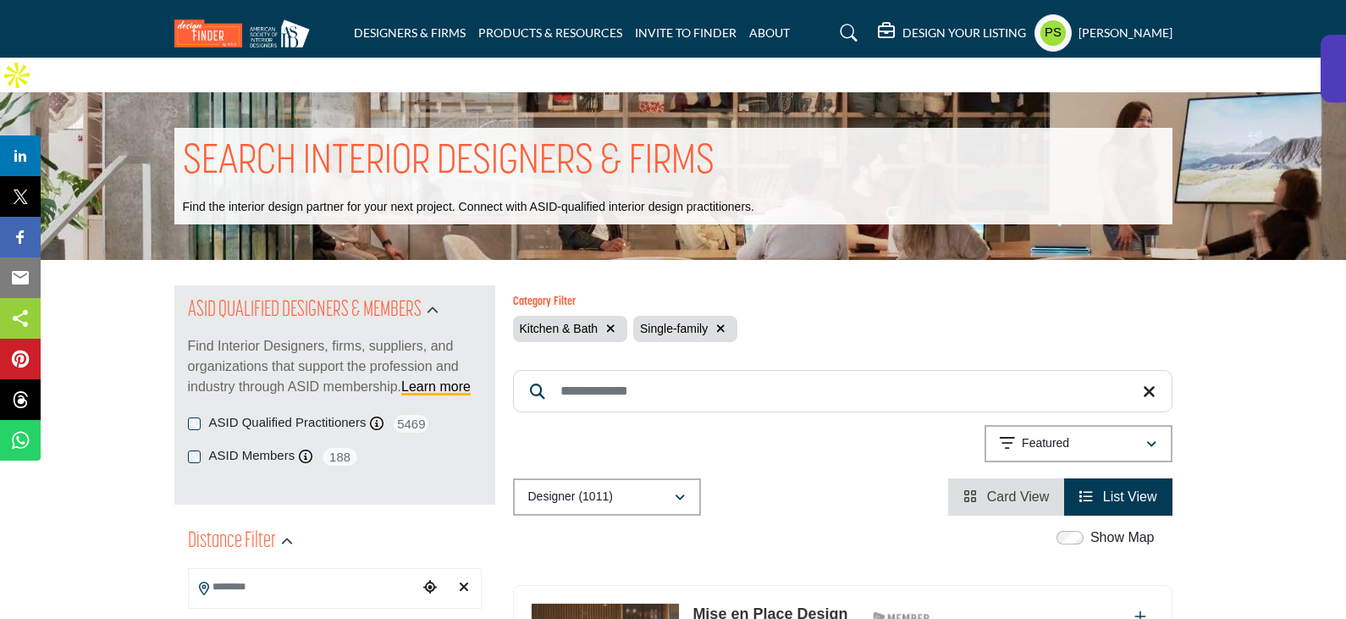
click at [720, 323] on icon "button" at bounding box center [720, 329] width 9 height 12
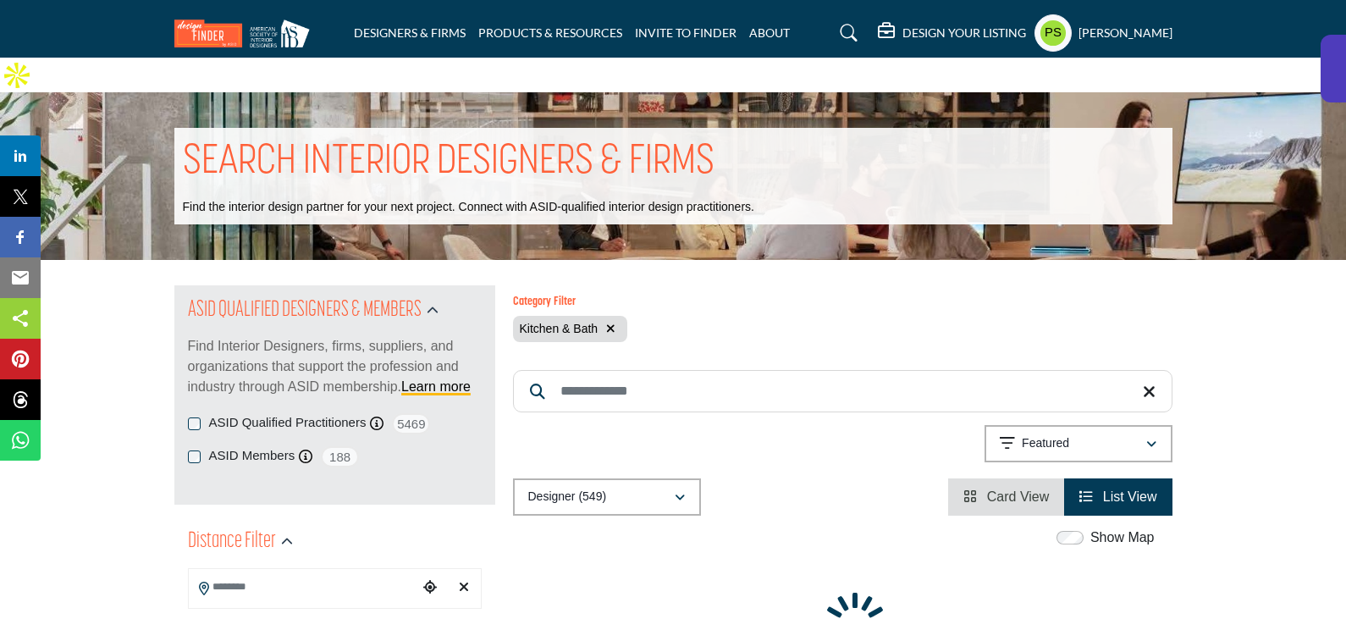
click at [615, 323] on icon "button" at bounding box center [610, 329] width 9 height 12
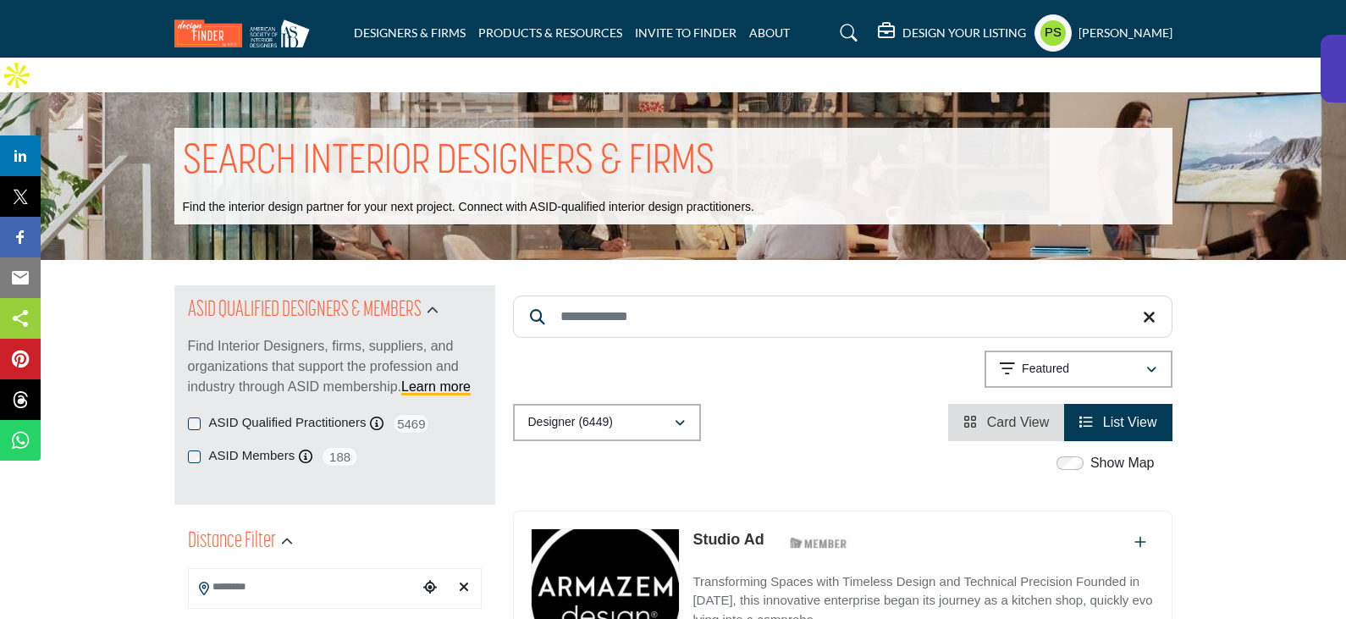
scroll to position [847, 0]
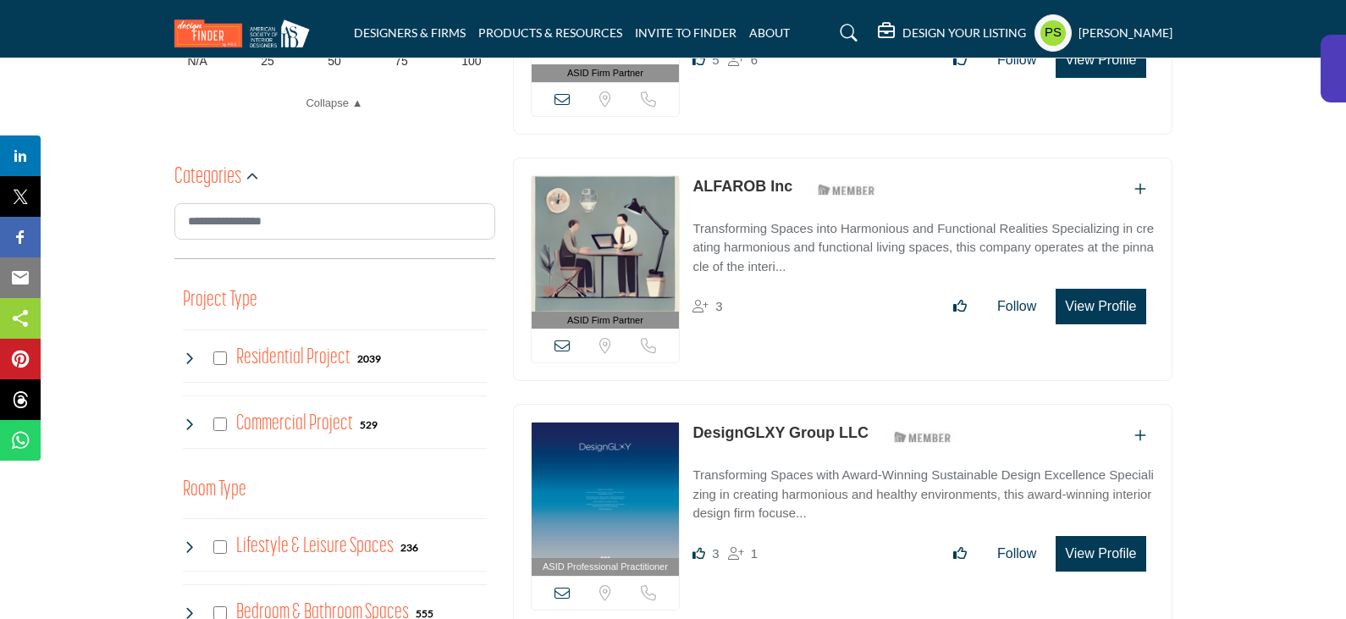
click at [190, 351] on icon at bounding box center [190, 358] width 14 height 14
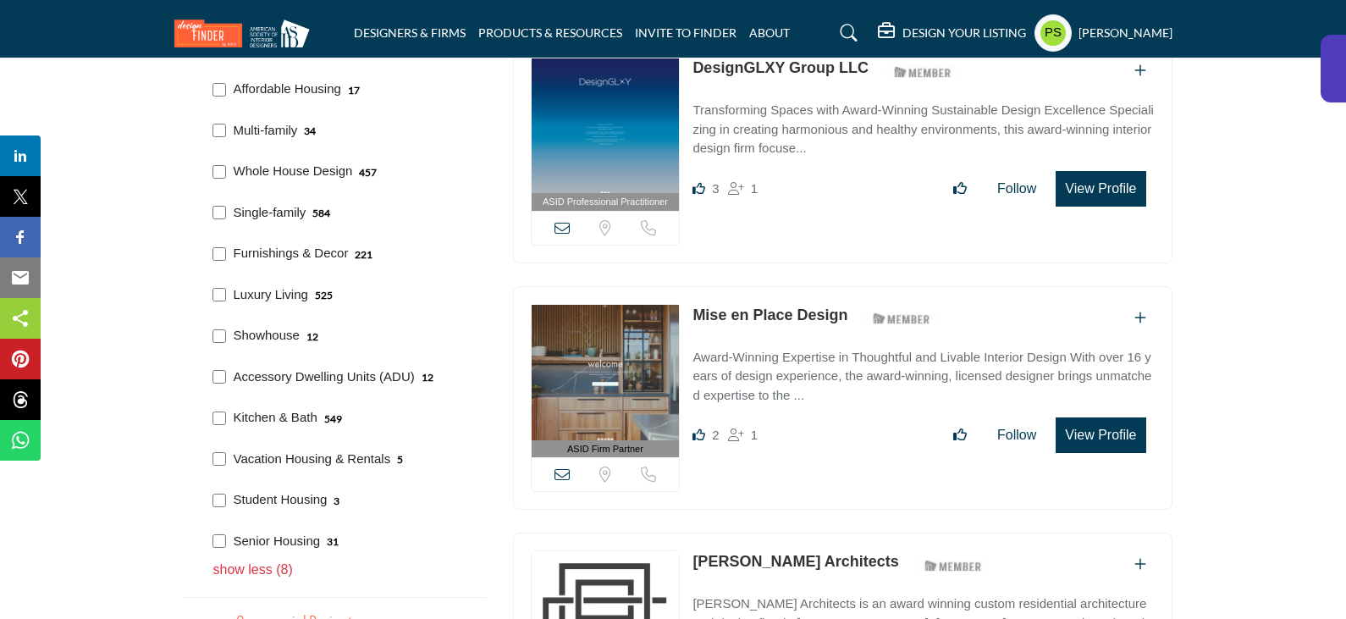
scroll to position [1270, 0]
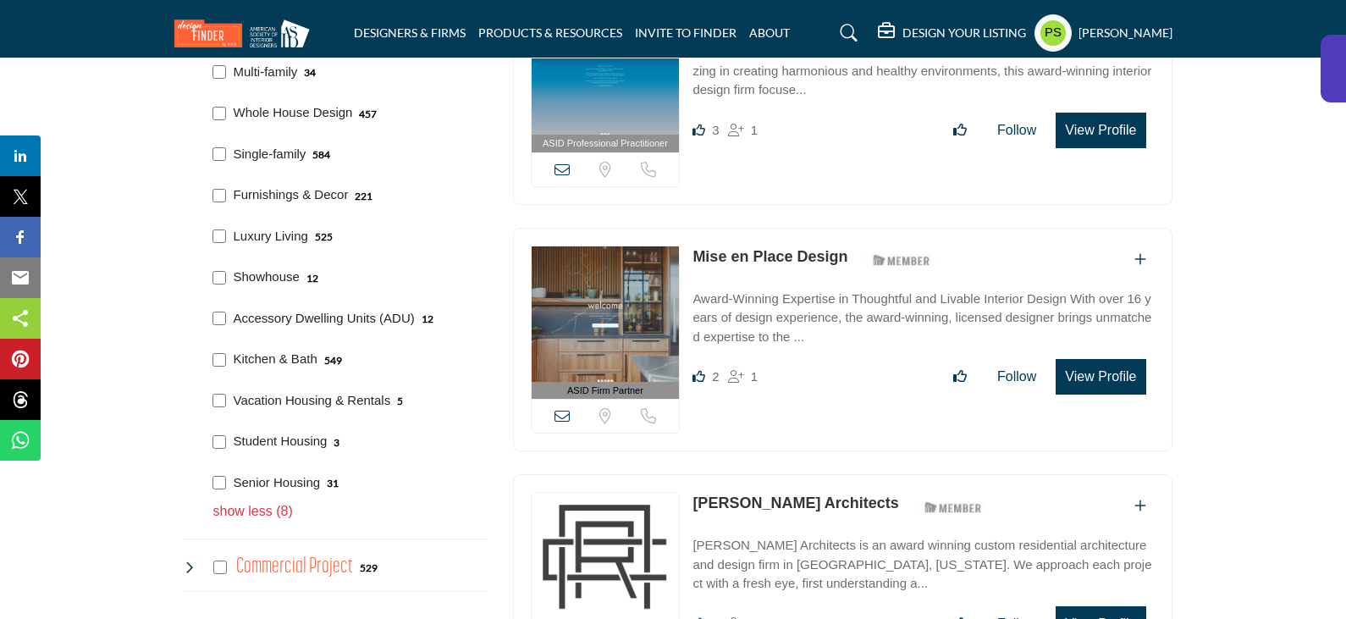
click at [257, 501] on p "show less (8)" at bounding box center [349, 511] width 273 height 20
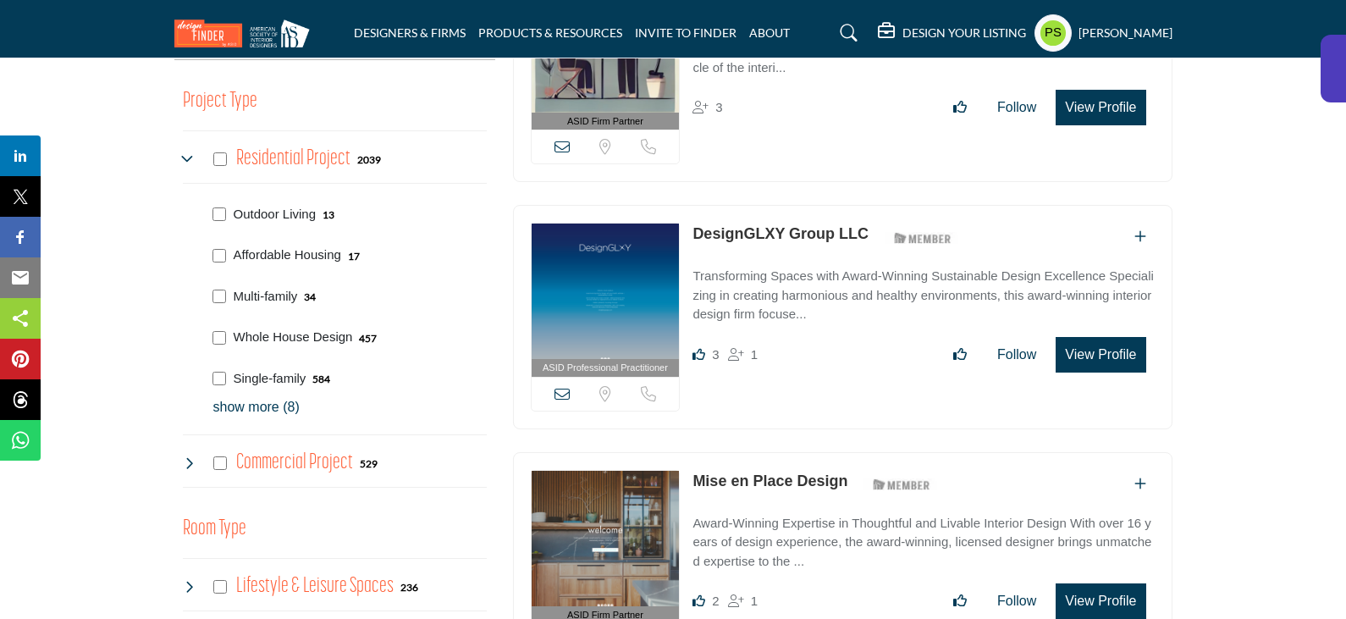
scroll to position [1016, 0]
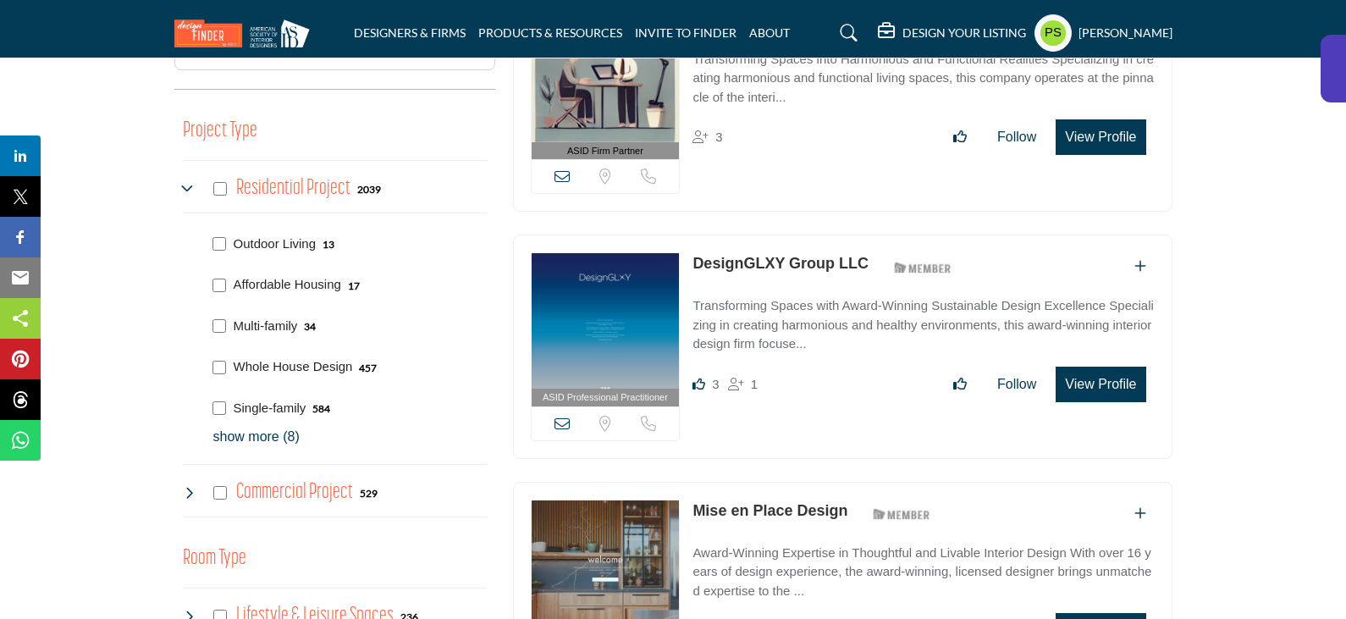
click at [273, 427] on p "show more (8)" at bounding box center [349, 437] width 273 height 20
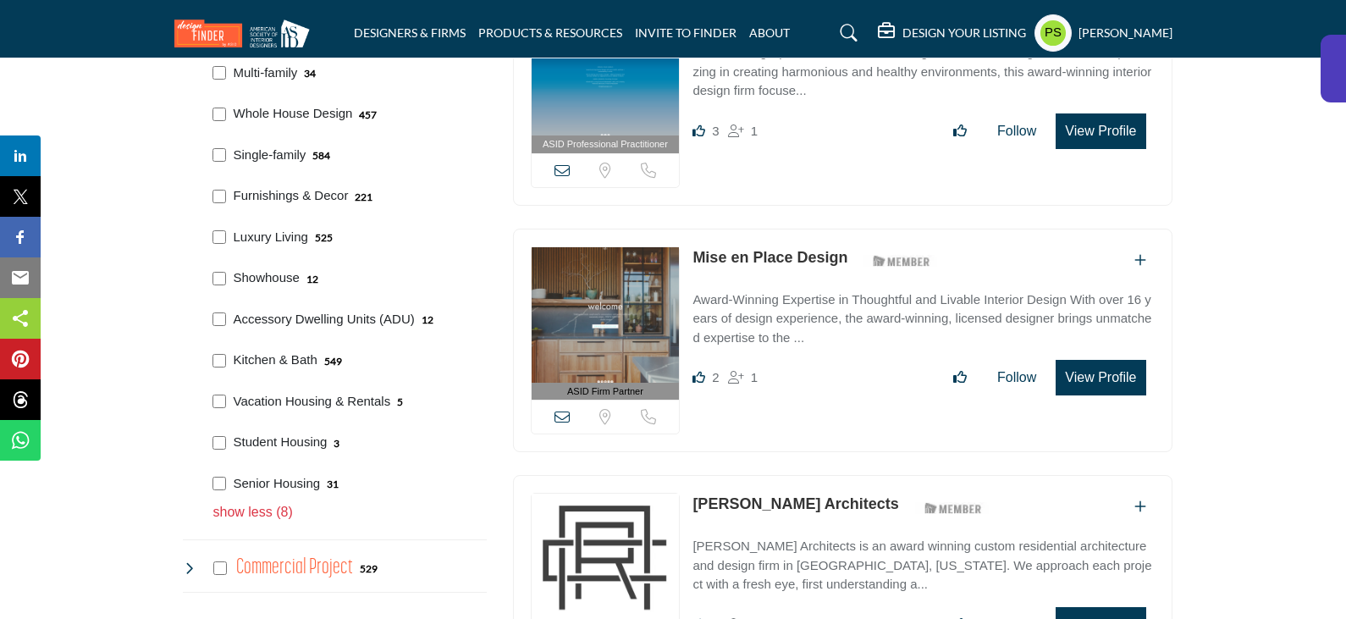
scroll to position [1270, 0]
click at [185, 560] on icon at bounding box center [190, 567] width 14 height 14
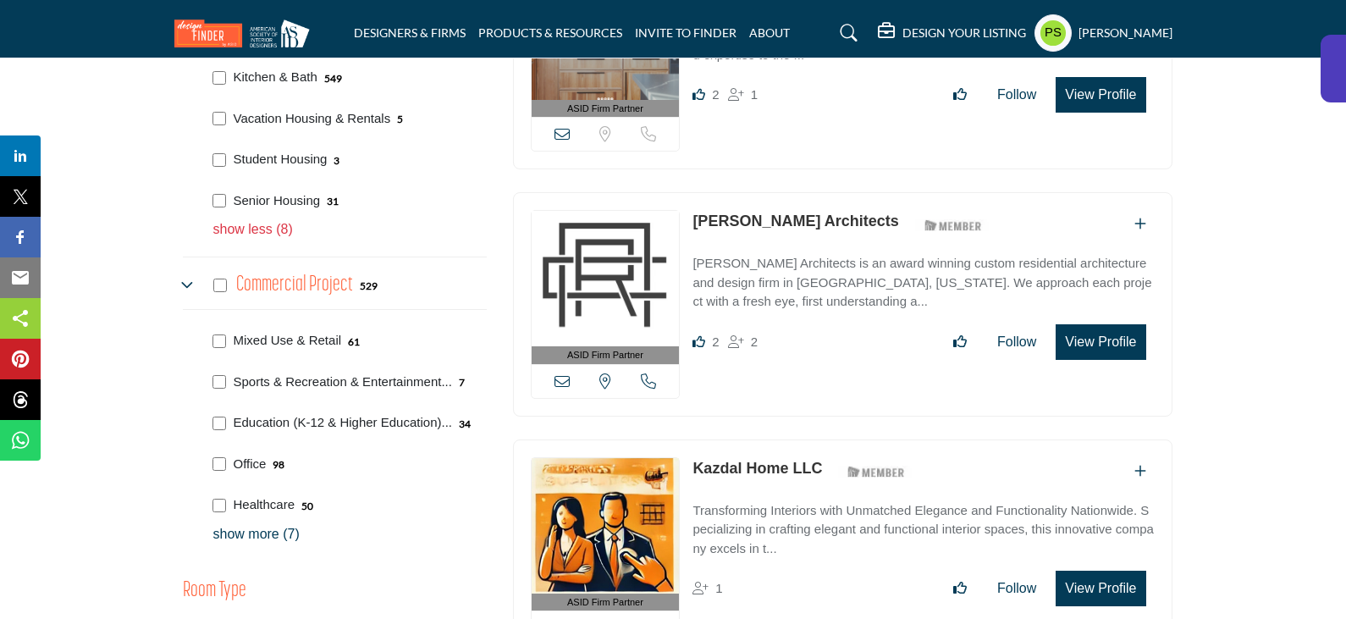
scroll to position [1609, 0]
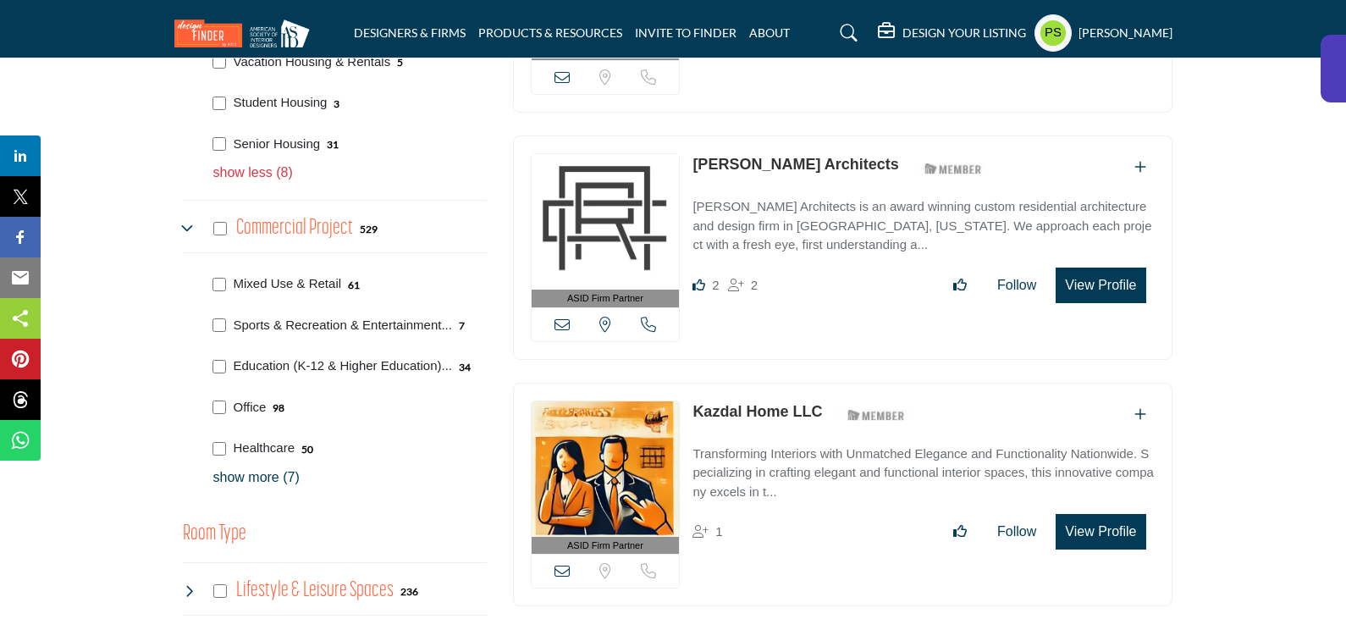
click at [269, 467] on p "show more (7)" at bounding box center [349, 477] width 273 height 20
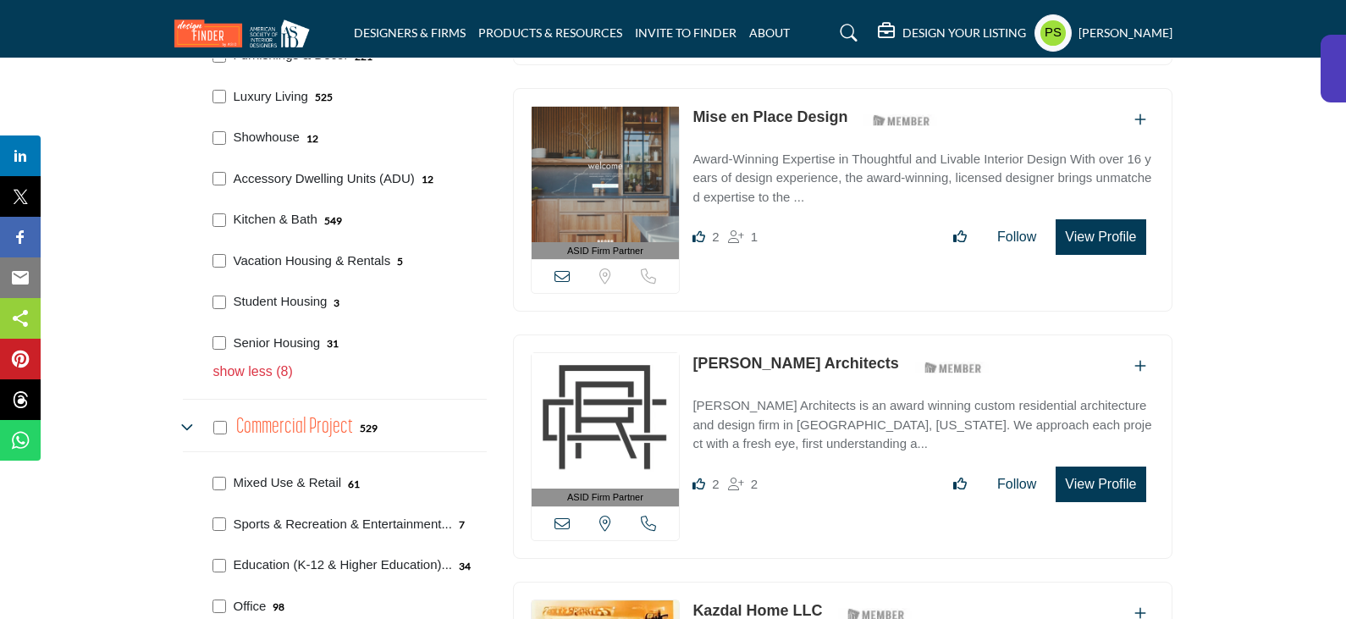
scroll to position [1439, 0]
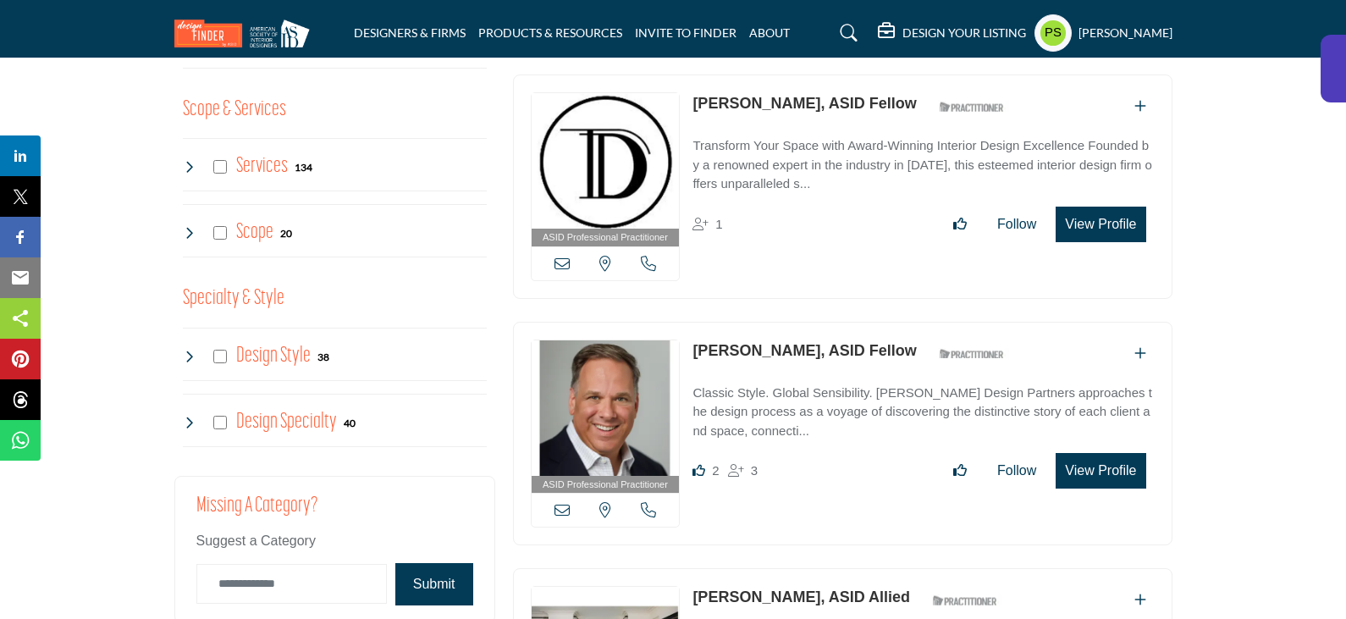
scroll to position [2286, 0]
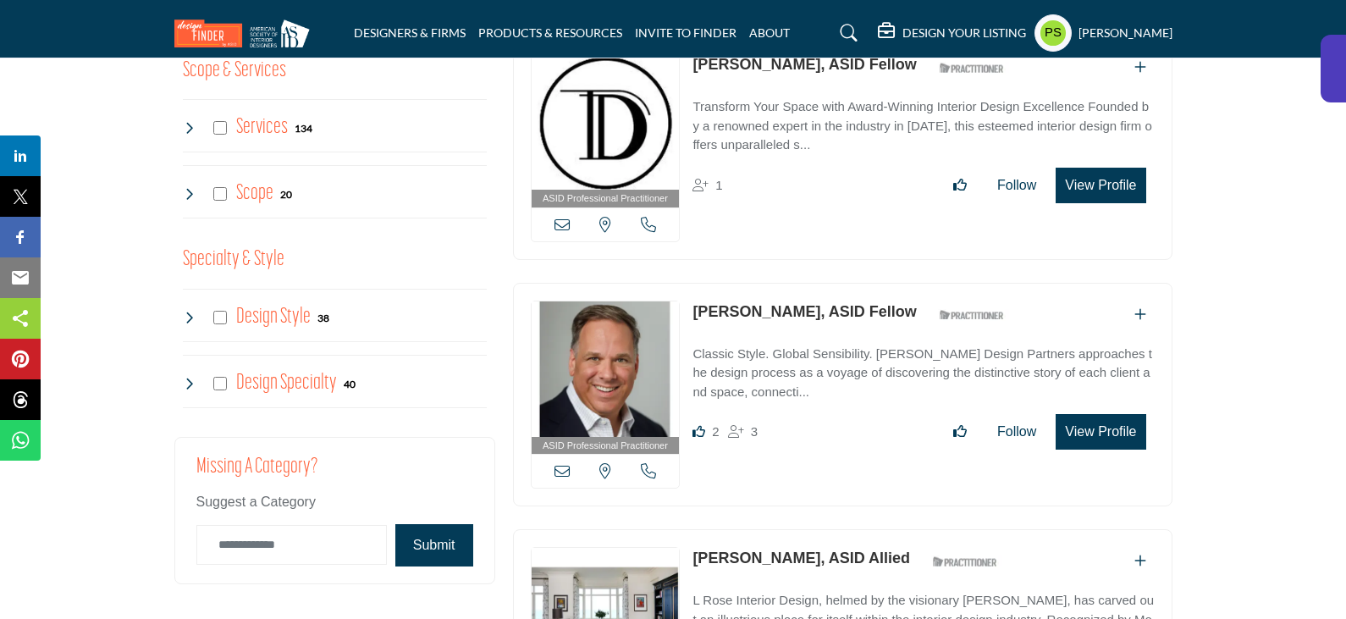
drag, startPoint x: 687, startPoint y: 272, endPoint x: 788, endPoint y: 275, distance: 101.6
click at [788, 283] on div "ASID Professional Practitioner ASID Professional Practitioners have successfull…" at bounding box center [843, 395] width 660 height 224
copy div "View email address of this listing View the location of this listing Call Numbe…"
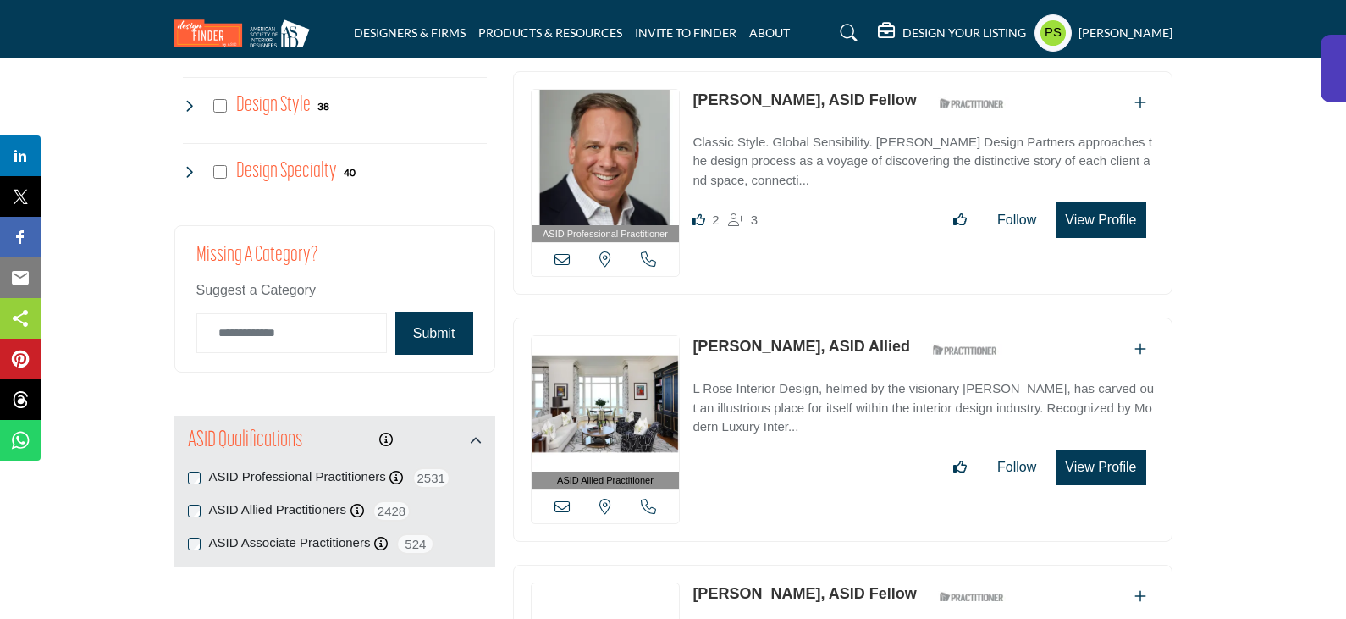
scroll to position [2624, 0]
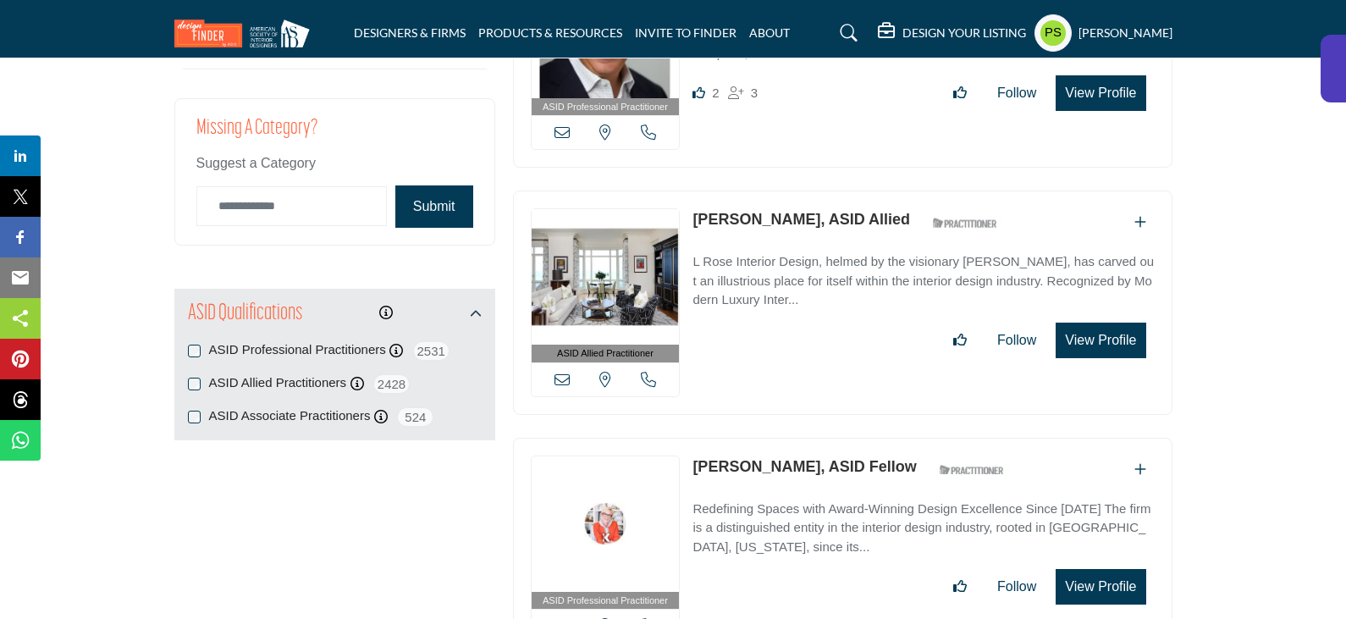
drag, startPoint x: 689, startPoint y: 425, endPoint x: 776, endPoint y: 430, distance: 87.3
click at [776, 438] on div "ASID Professional Practitioner ASID Professional Practitioners have successfull…" at bounding box center [843, 550] width 660 height 224
copy link "Kerrie Kelly"
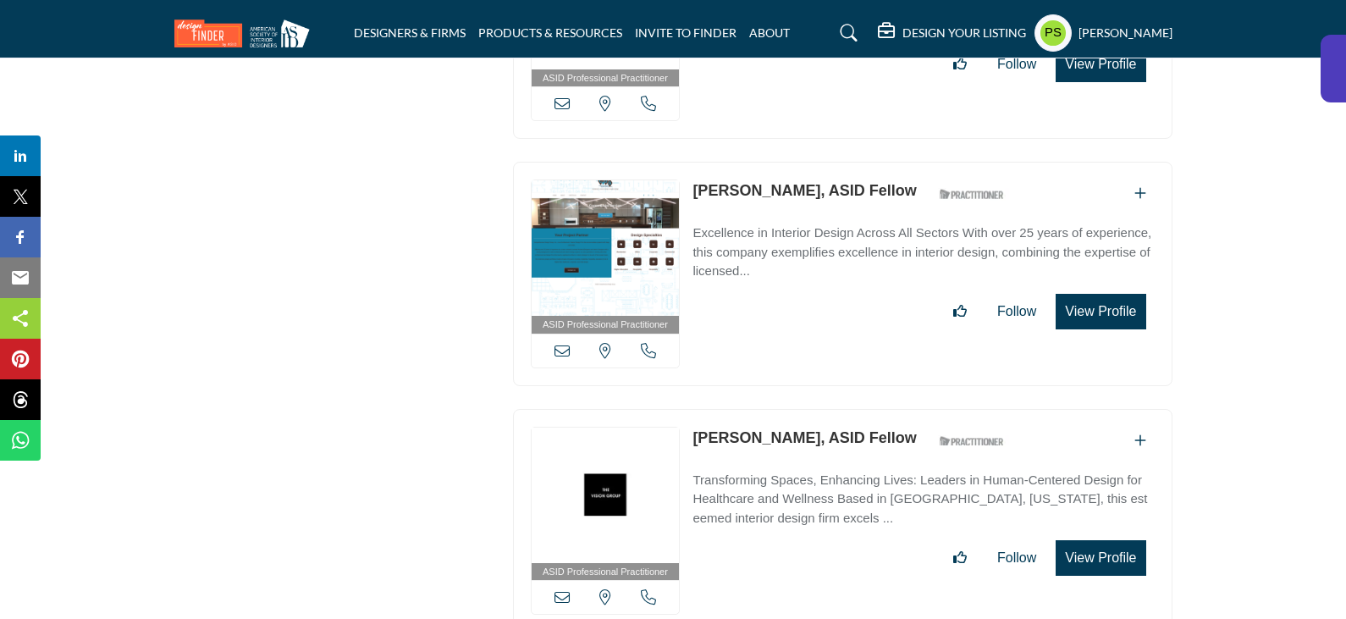
scroll to position [3302, 0]
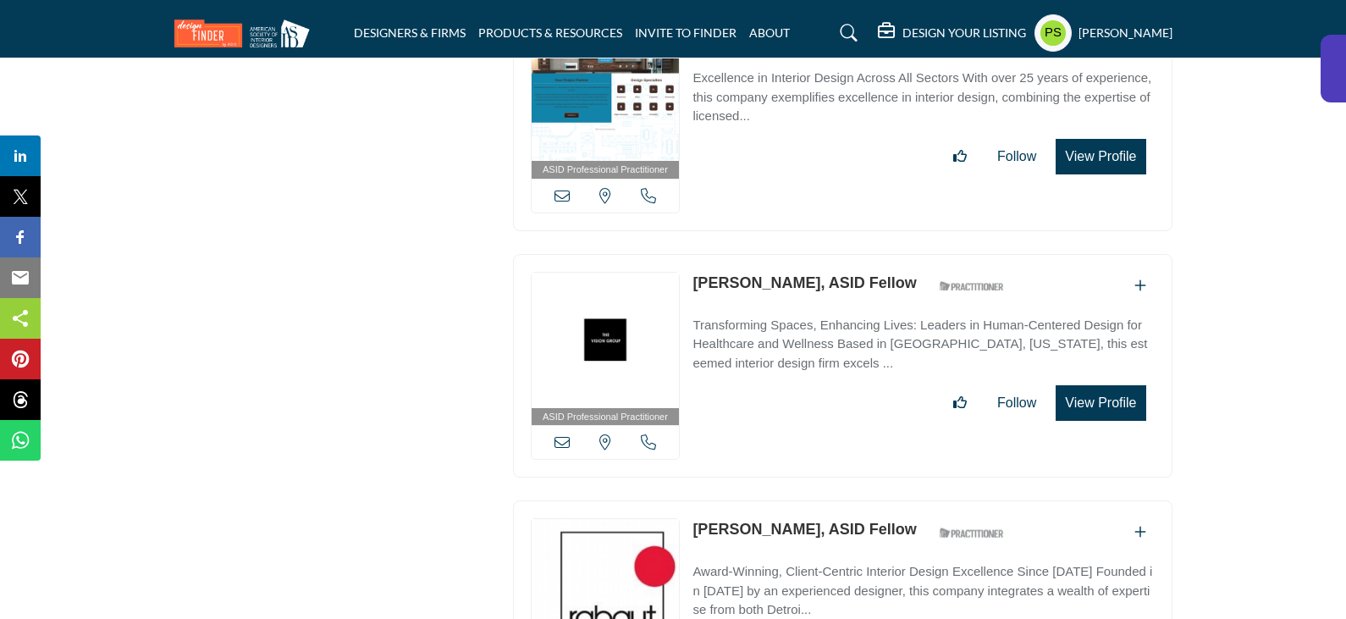
drag, startPoint x: 683, startPoint y: 485, endPoint x: 769, endPoint y: 491, distance: 85.7
click at [769, 500] on div "ASID Professional Practitioner ASID Professional Practitioners have successfull…" at bounding box center [843, 612] width 660 height 224
copy div "View email address of this listing View the location of this listing Call Numbe…"
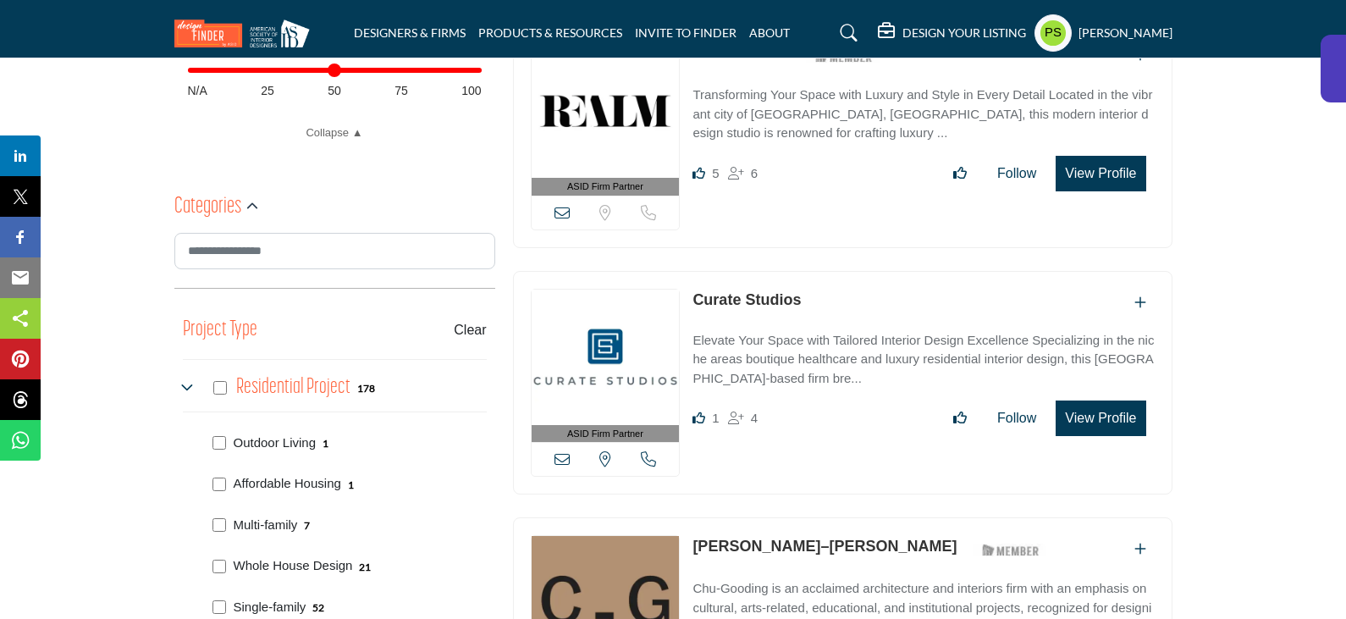
scroll to position [847, 0]
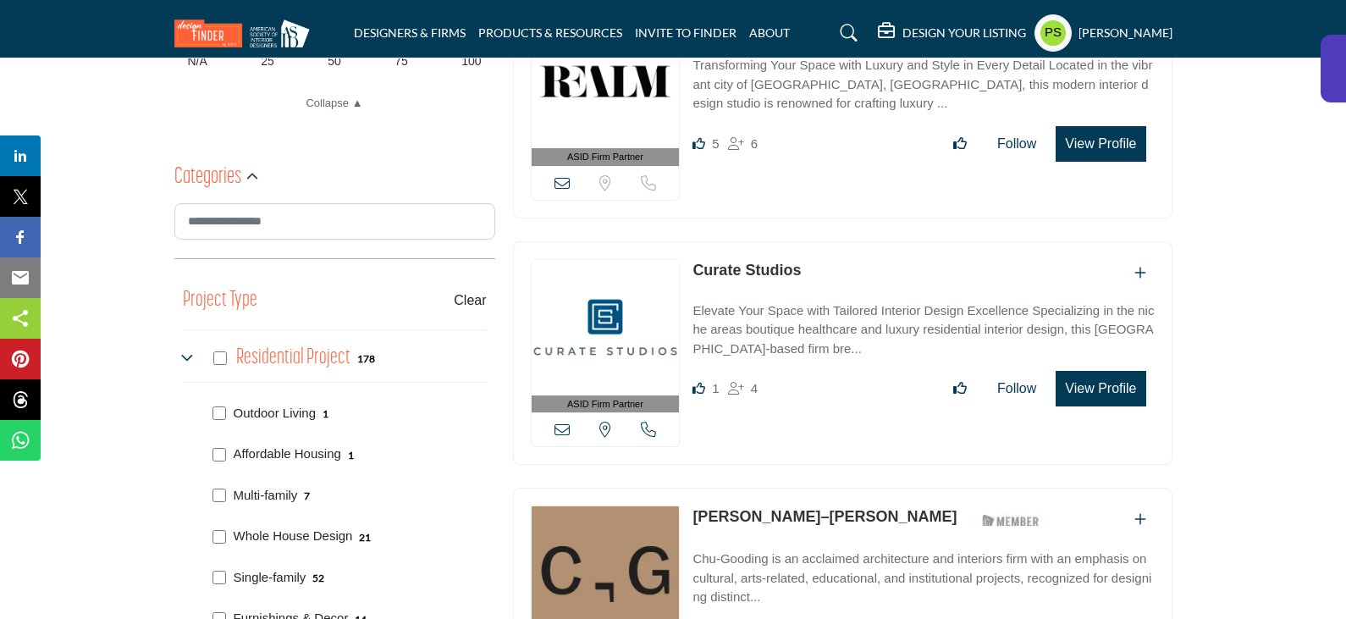
click at [185, 351] on icon at bounding box center [190, 358] width 14 height 14
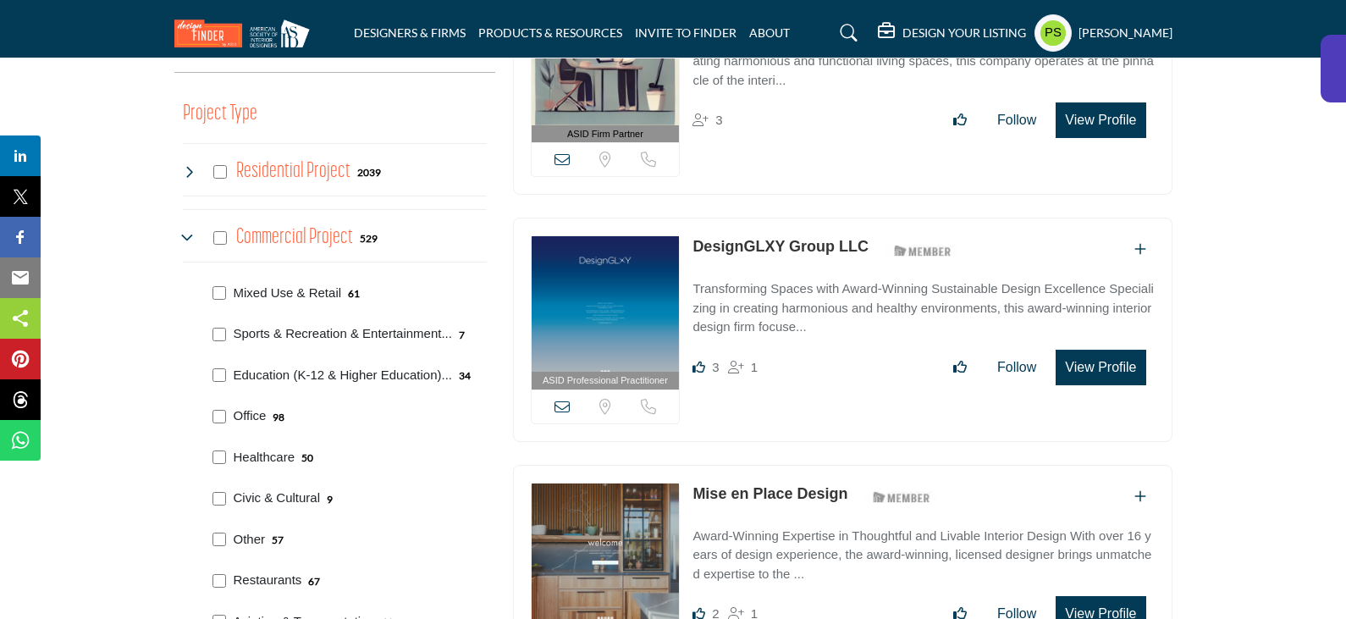
scroll to position [1016, 0]
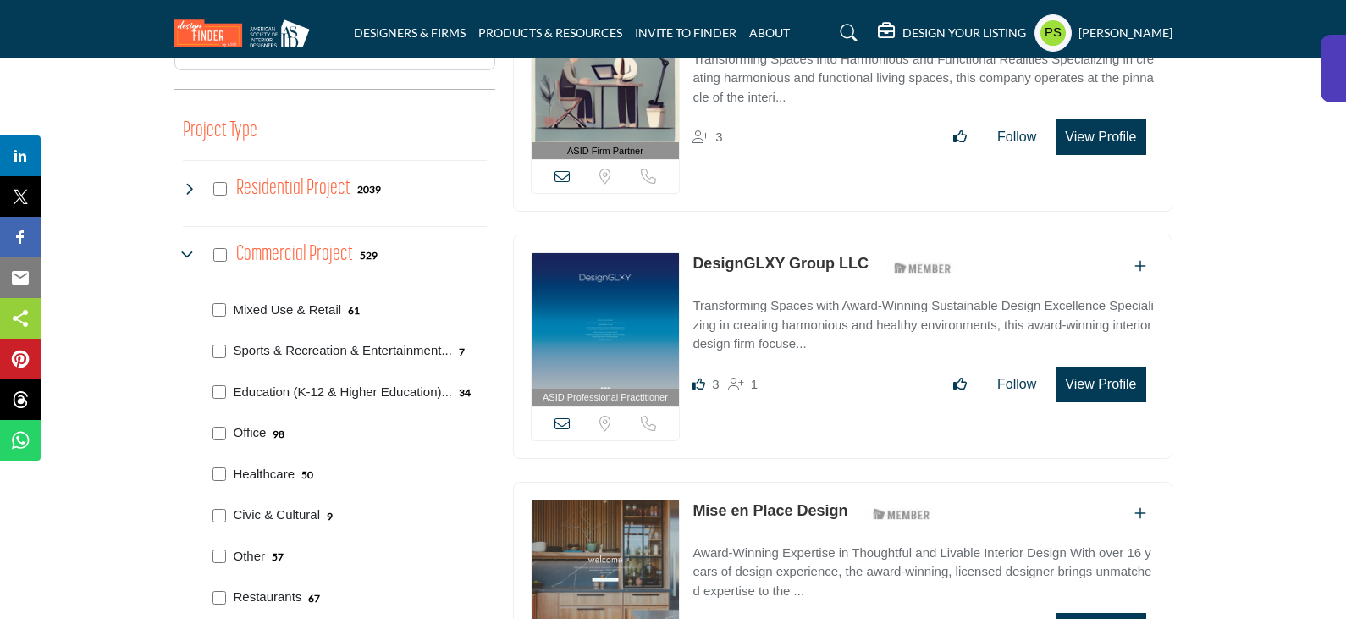
click at [186, 248] on icon at bounding box center [190, 255] width 14 height 14
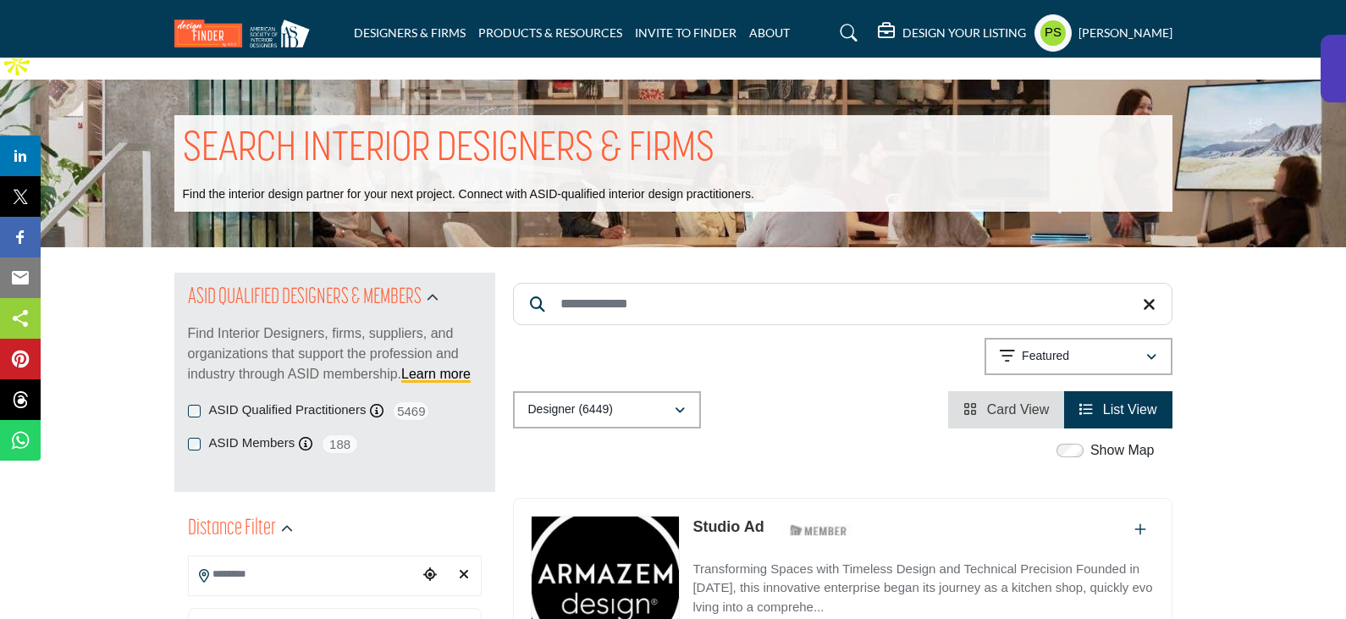
scroll to position [0, 0]
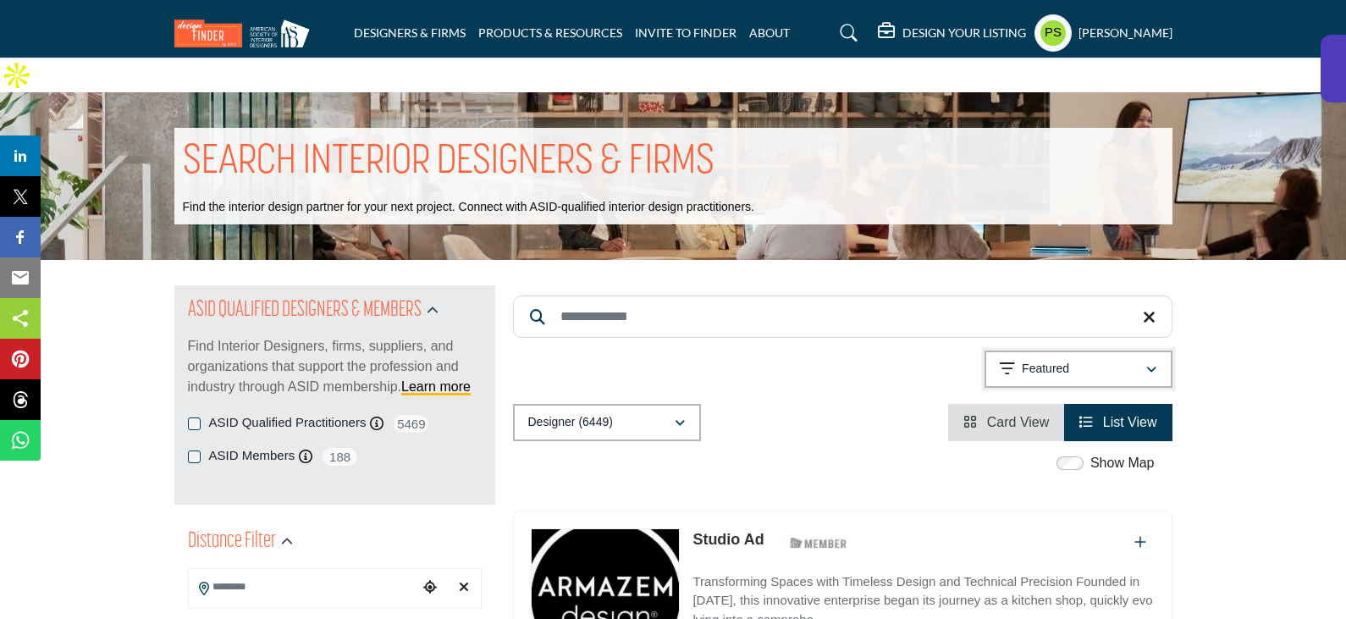
click at [1126, 359] on div "Featured" at bounding box center [1073, 369] width 146 height 20
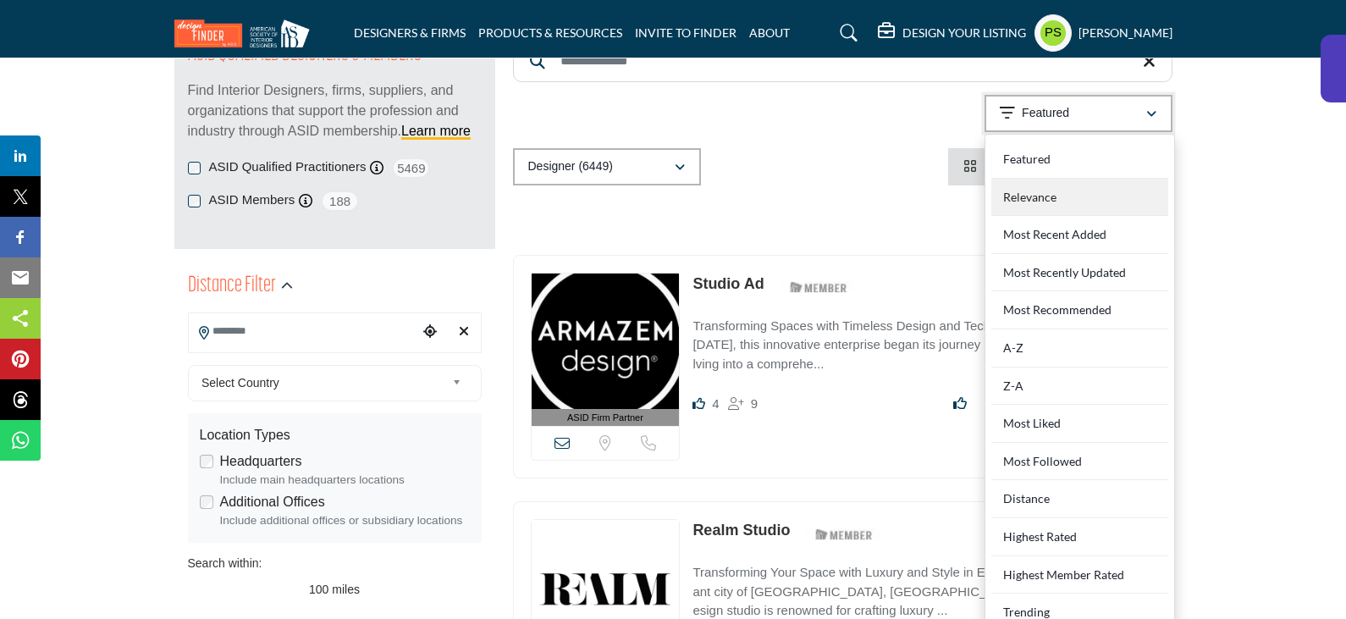
scroll to position [254, 0]
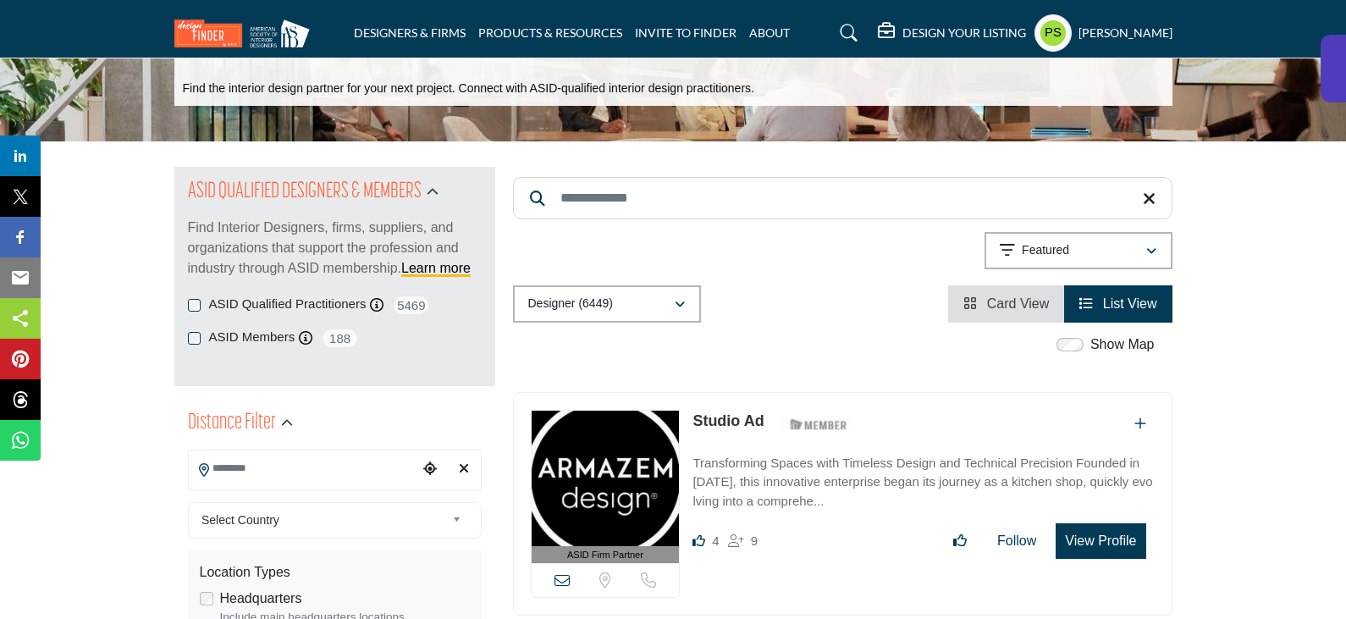
scroll to position [169, 0]
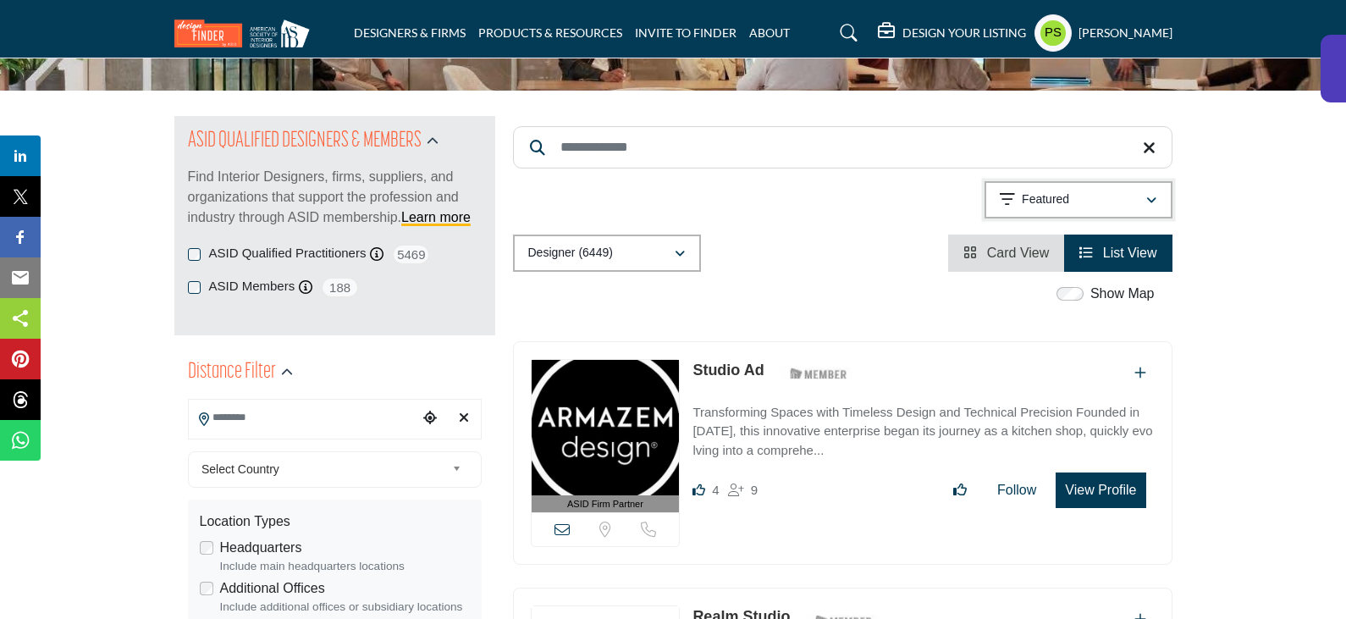
click at [1040, 181] on button "Featured" at bounding box center [1079, 199] width 188 height 37
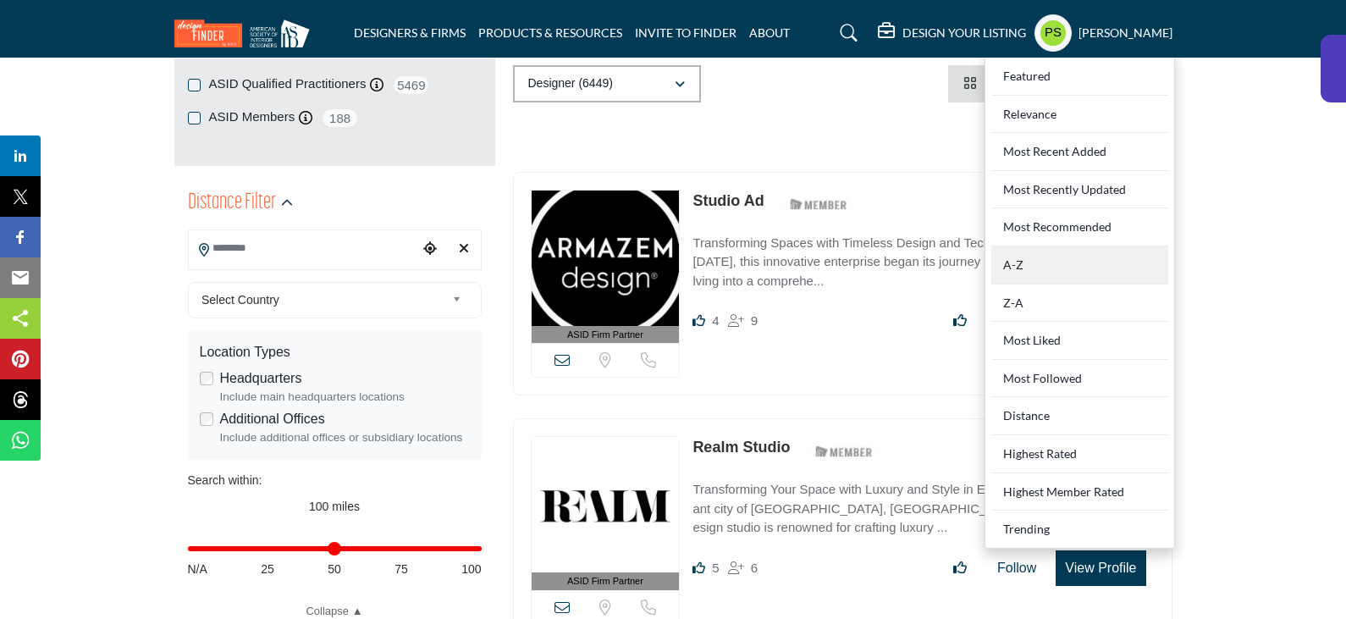
scroll to position [254, 0]
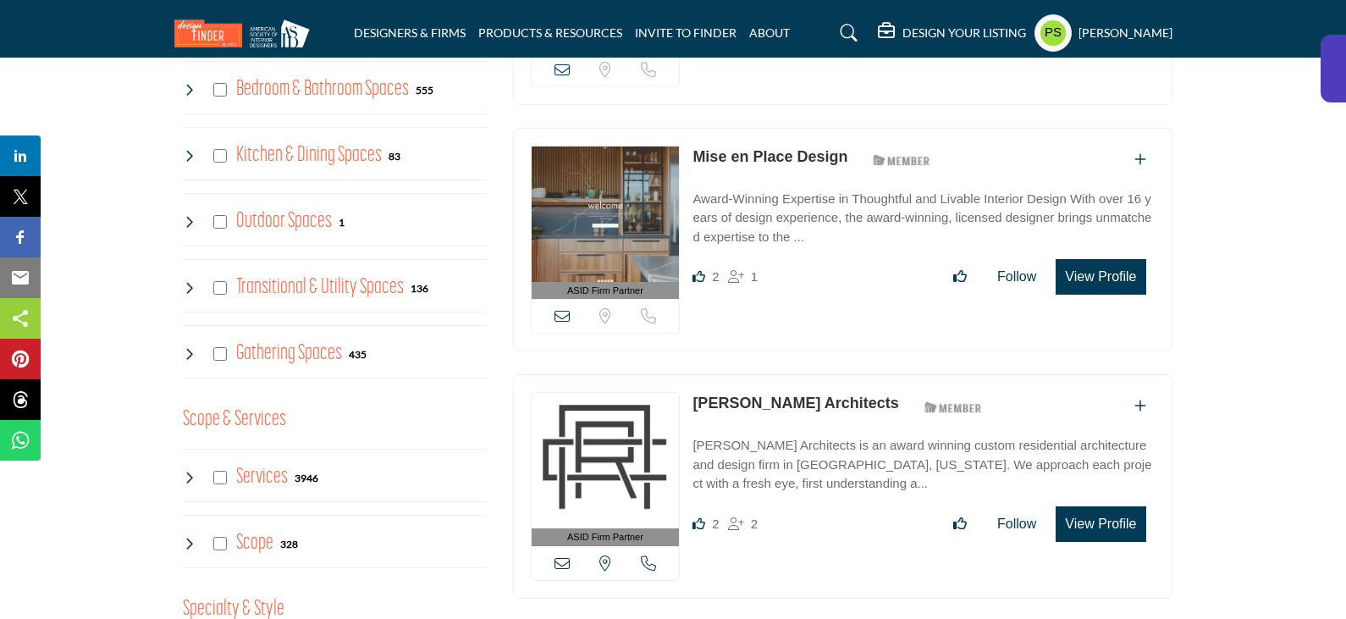
scroll to position [1355, 0]
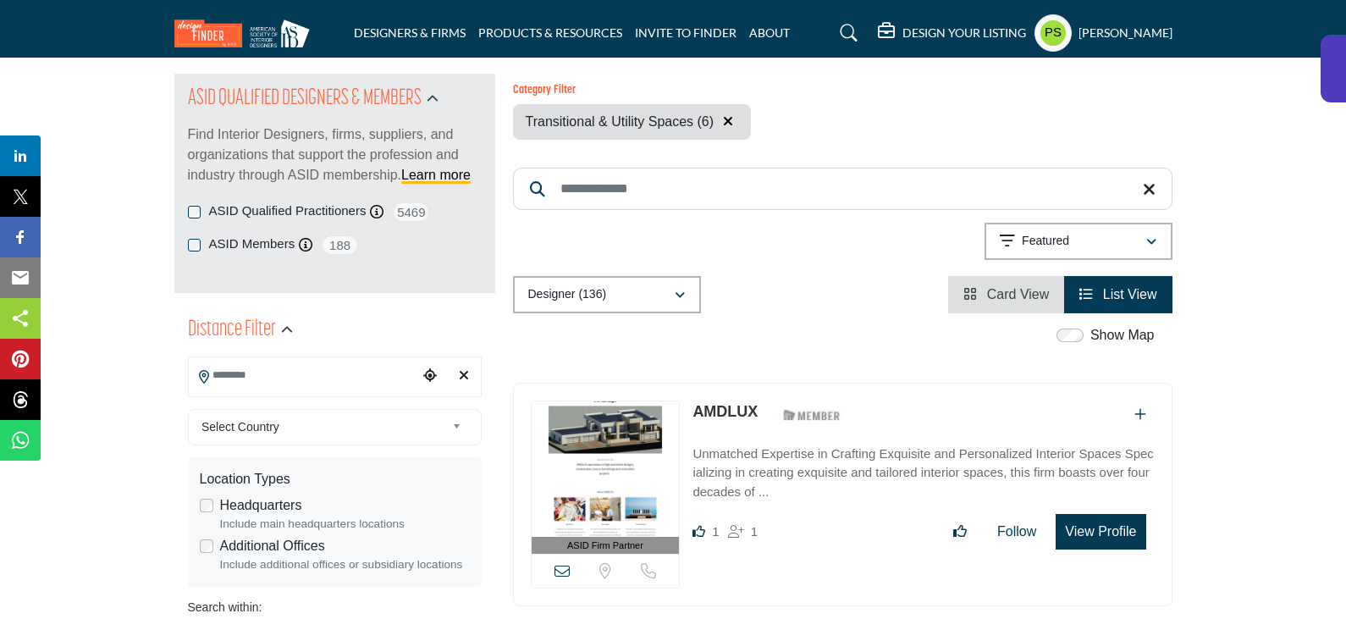
scroll to position [85, 0]
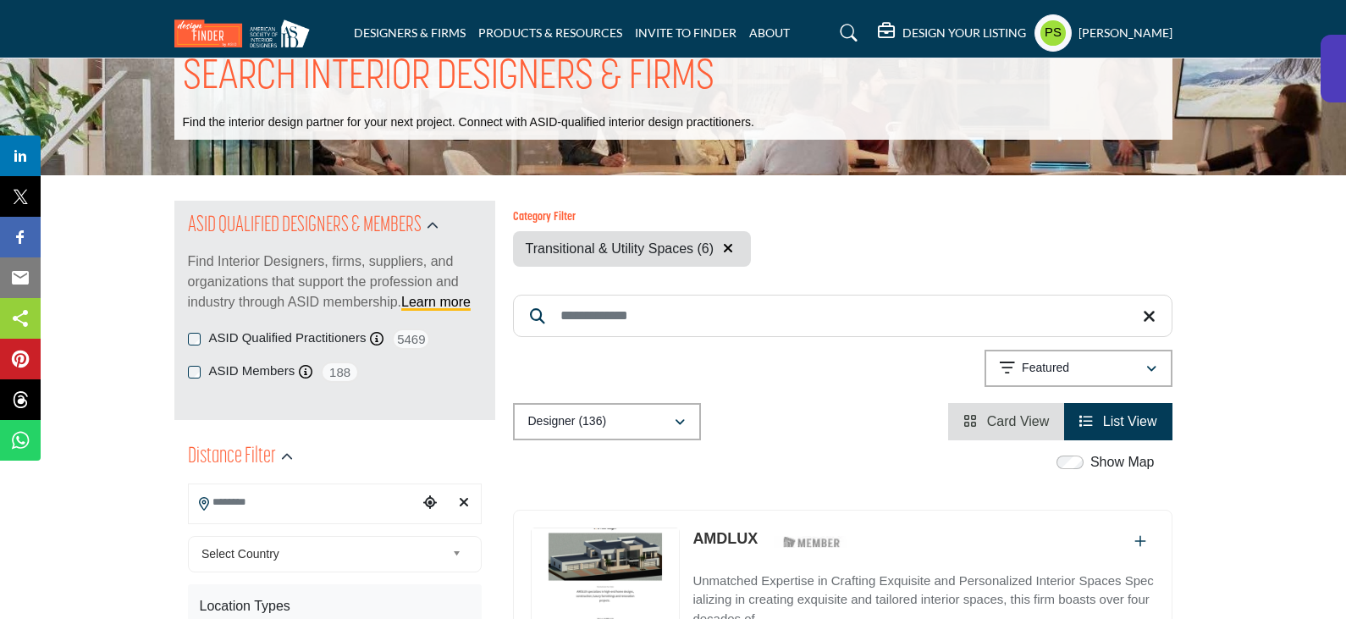
click at [726, 241] on icon "button" at bounding box center [728, 248] width 10 height 14
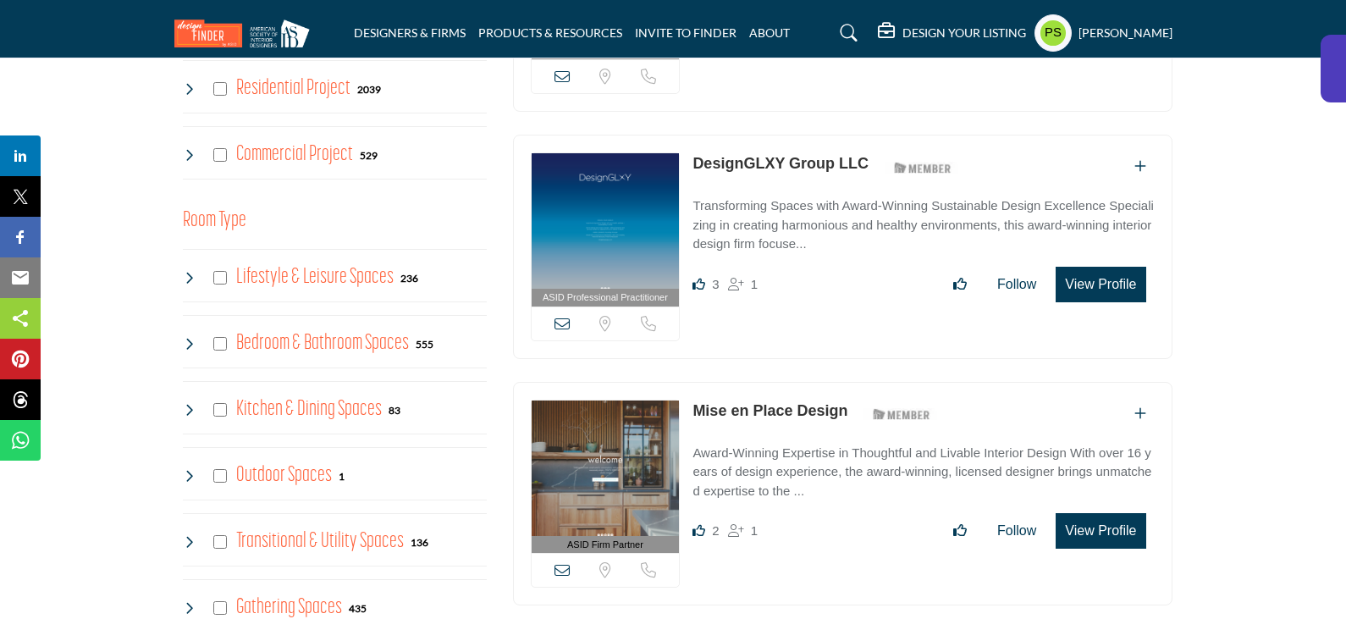
scroll to position [1101, 0]
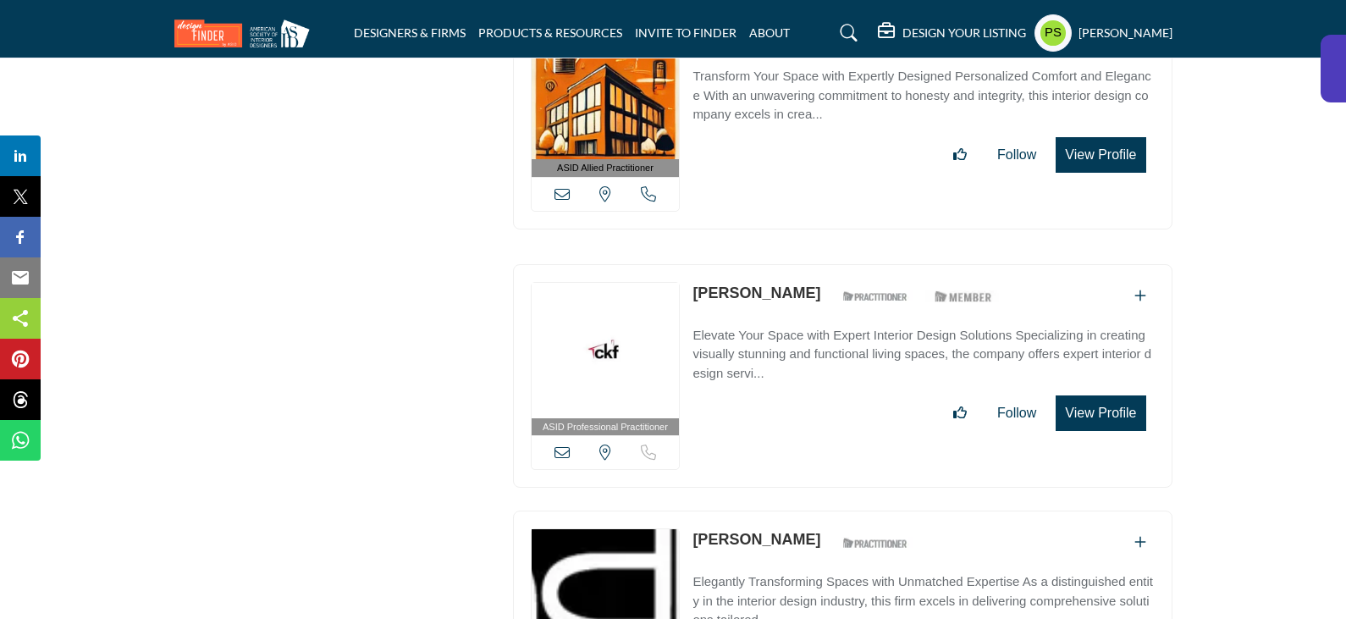
scroll to position [36603, 0]
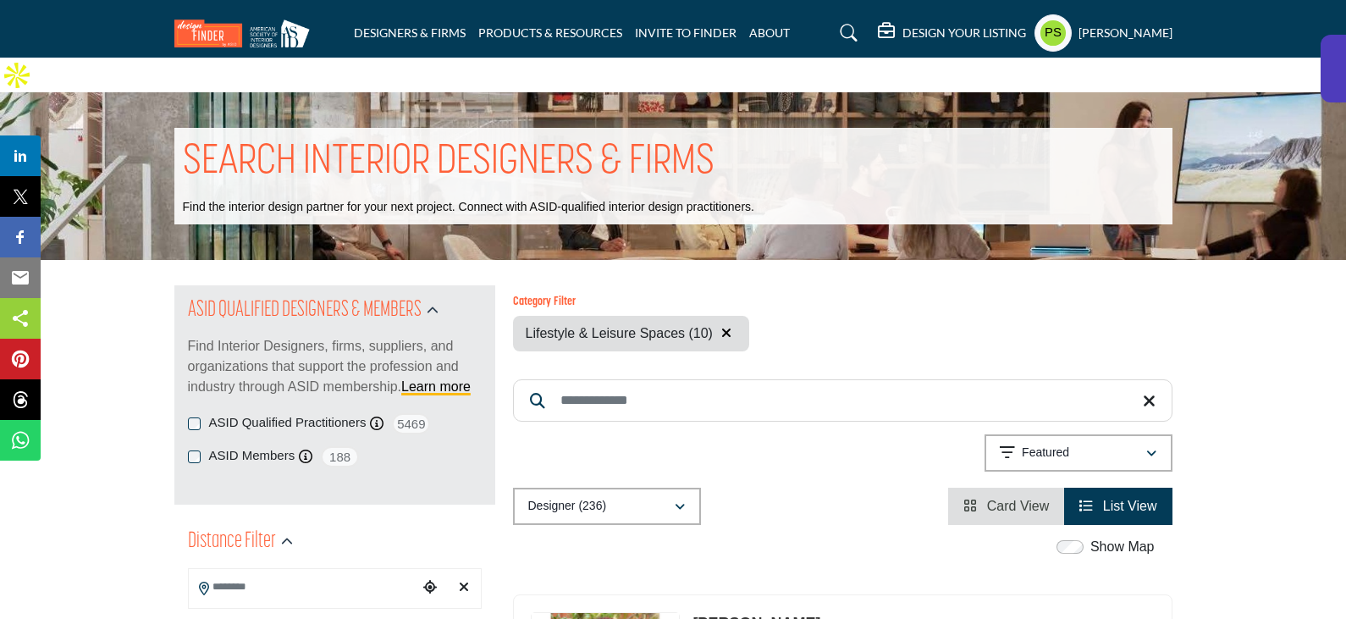
click at [731, 326] on icon "button" at bounding box center [726, 333] width 10 height 14
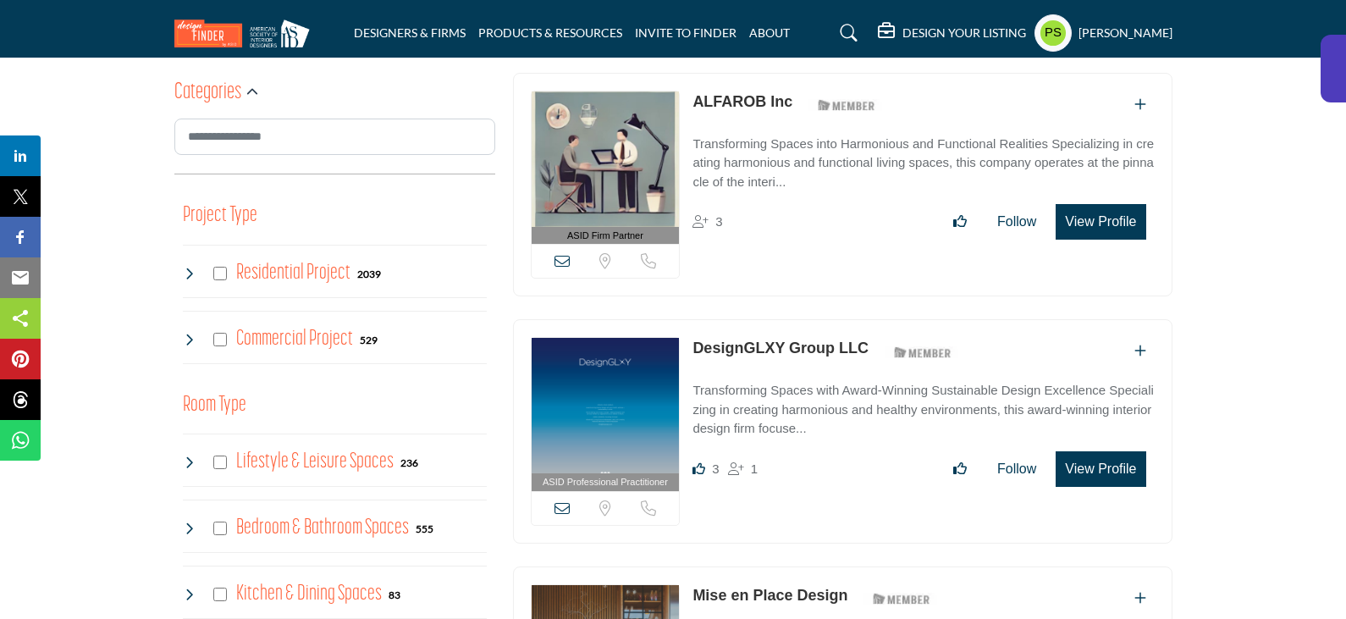
scroll to position [1016, 0]
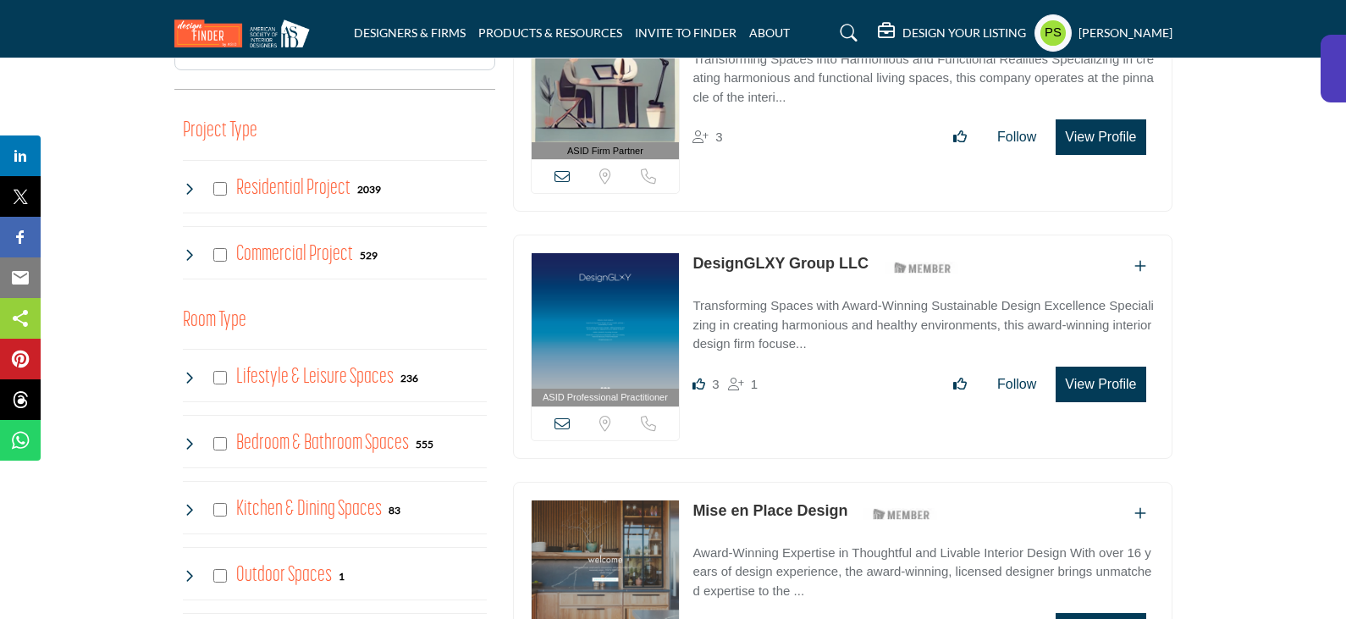
click at [191, 437] on icon at bounding box center [190, 444] width 14 height 14
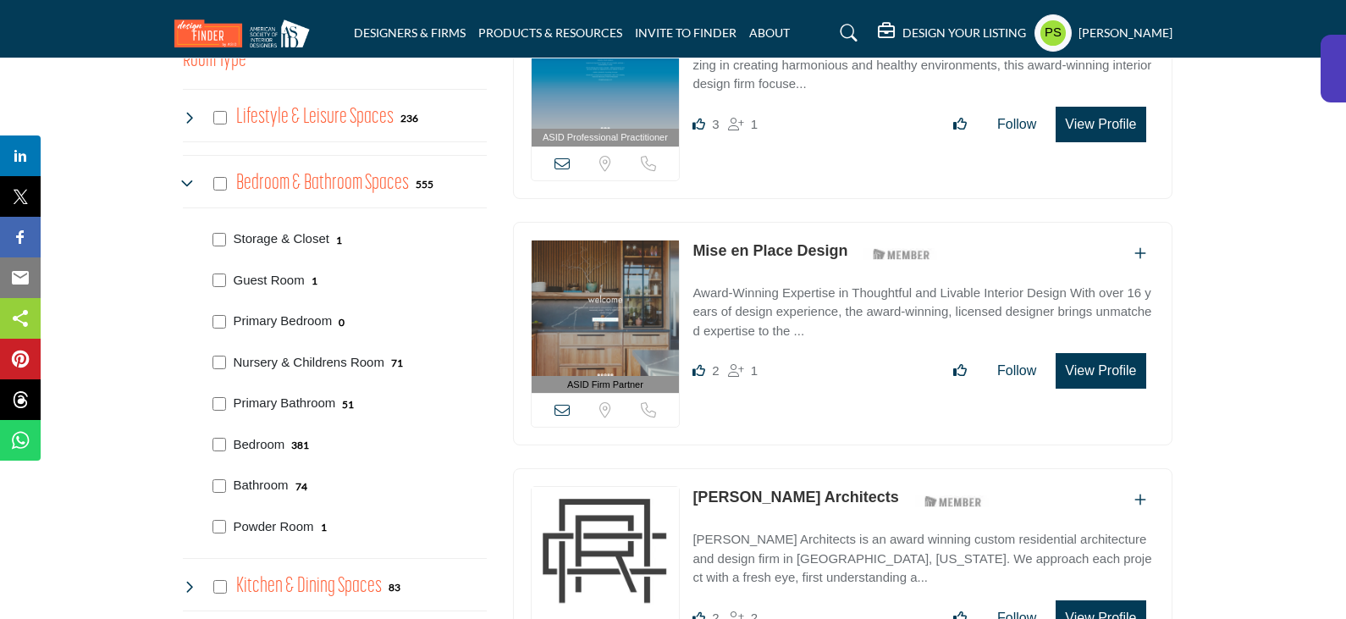
scroll to position [1270, 0]
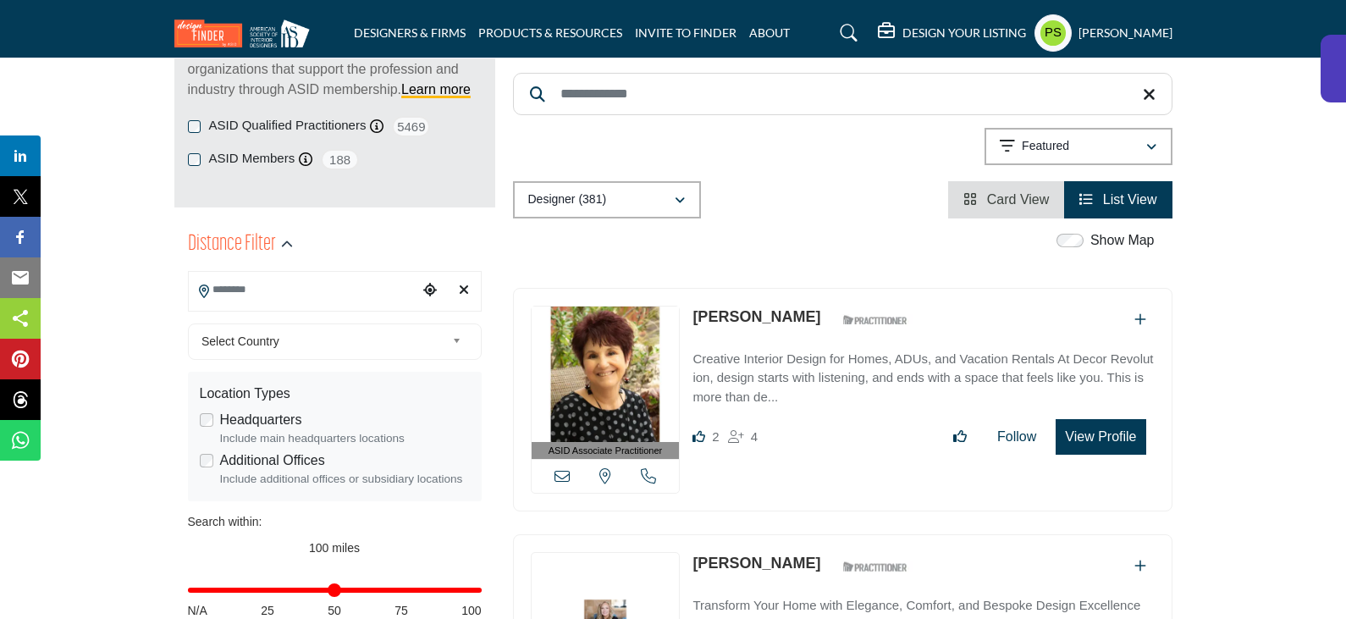
scroll to position [423, 0]
